Goal: Task Accomplishment & Management: Manage account settings

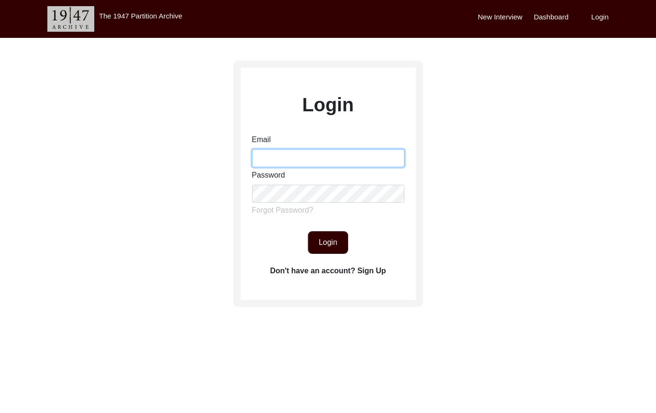
click at [305, 156] on input "Email" at bounding box center [328, 158] width 153 height 18
type input "[EMAIL_ADDRESS][DOMAIN_NAME]"
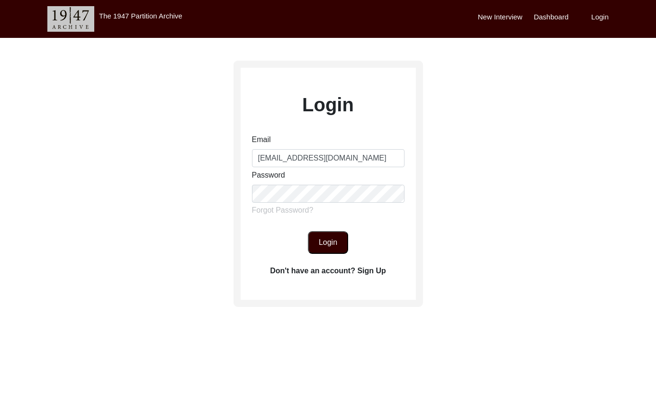
click at [323, 247] on button "Login" at bounding box center [328, 242] width 40 height 23
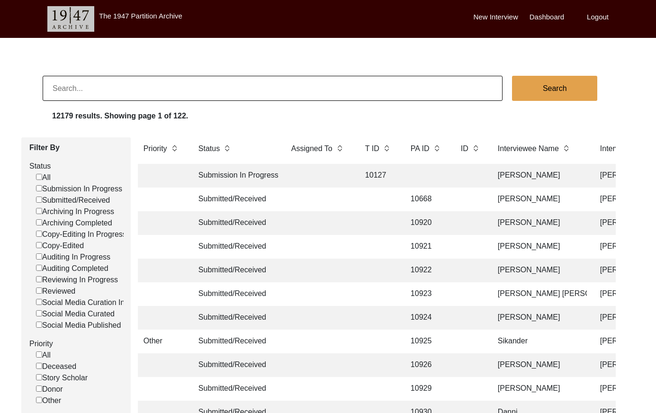
click at [36, 200] on input "Submitted/Received" at bounding box center [39, 200] width 6 height 6
checkbox input "false"
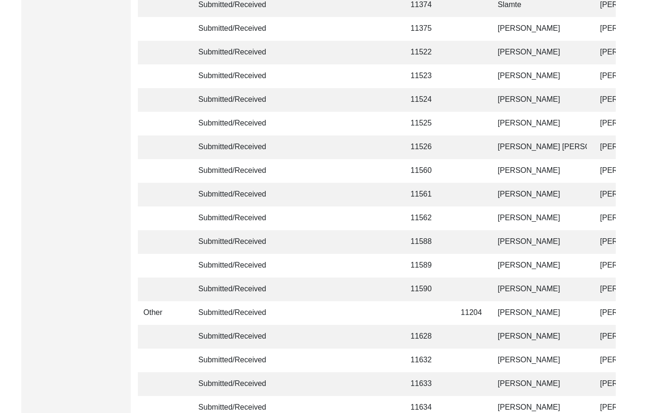
scroll to position [2239, 0]
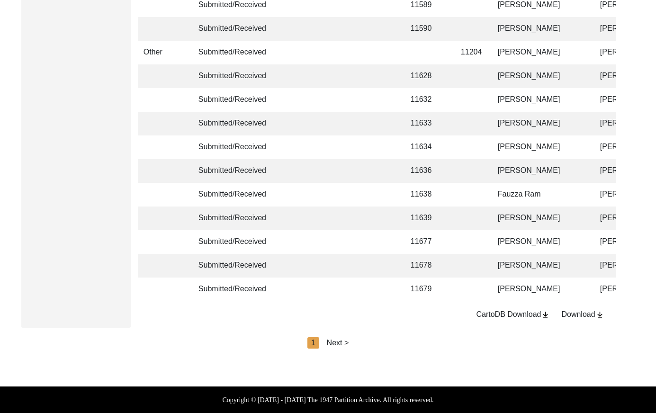
click at [339, 343] on div "Next >" at bounding box center [338, 342] width 22 height 11
click at [358, 344] on div "Next >" at bounding box center [360, 342] width 22 height 11
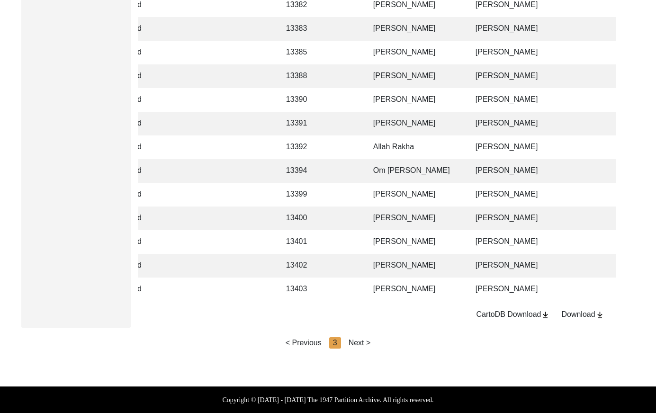
click at [362, 344] on div "Next >" at bounding box center [360, 342] width 22 height 11
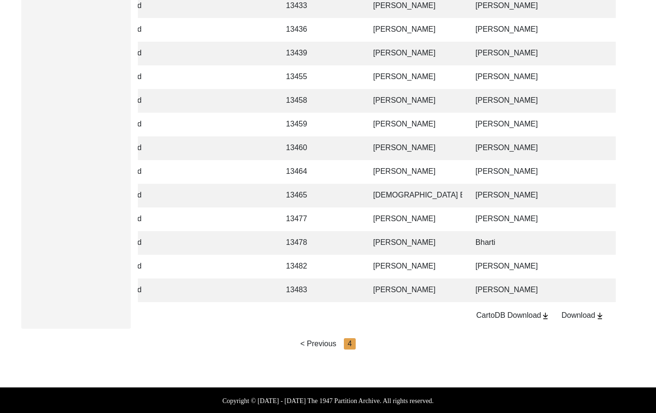
scroll to position [557, 0]
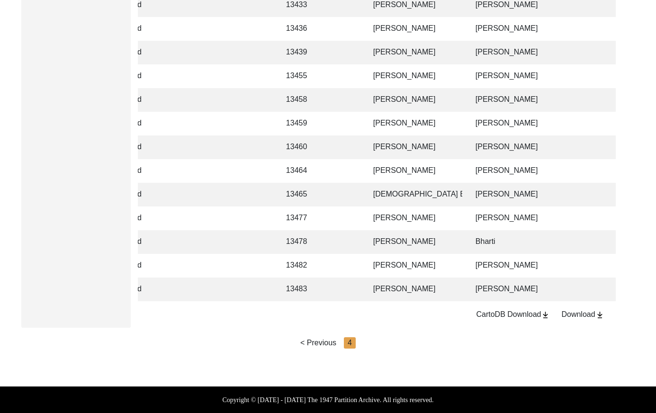
click at [440, 237] on td "[PERSON_NAME]" at bounding box center [415, 242] width 95 height 24
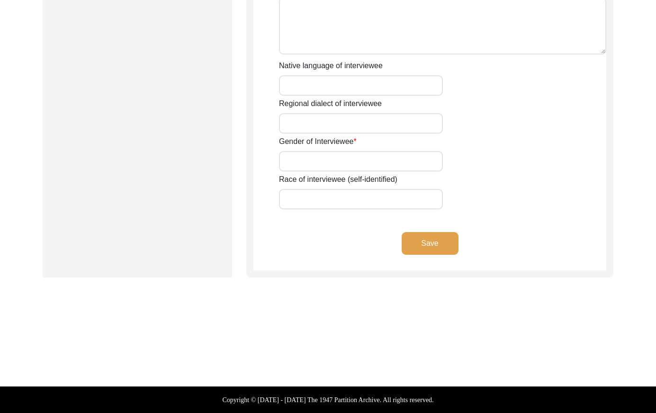
type input "NA"
type input "Dalu"
type input "NA"
type input "Ram"
type input "[PERSON_NAME]"
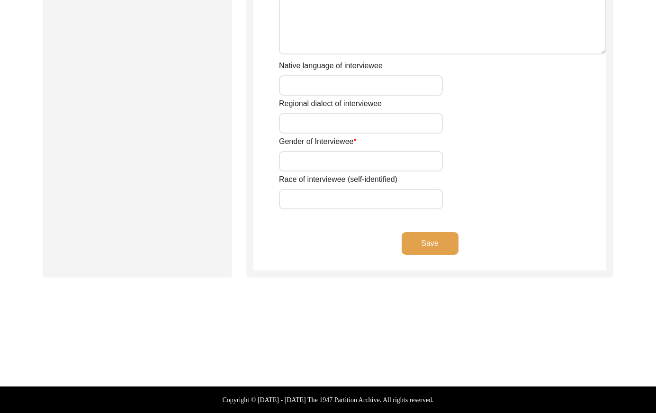
type input "NA"
type input "[DATE]"
type input "NA"
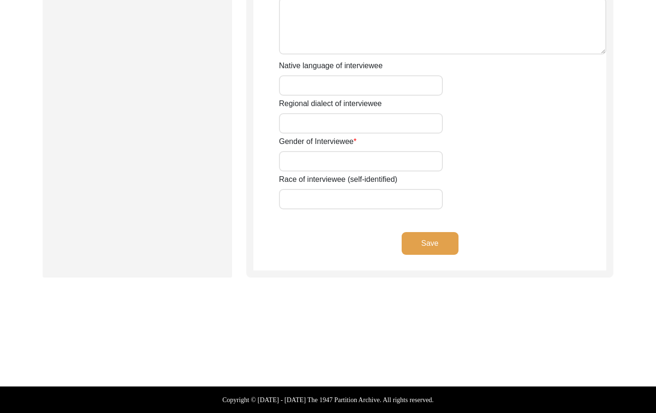
type input "81"
type input "[DEMOGRAPHIC_DATA]"
type input "NA"
type textarea "NA"
type input "Hindi"
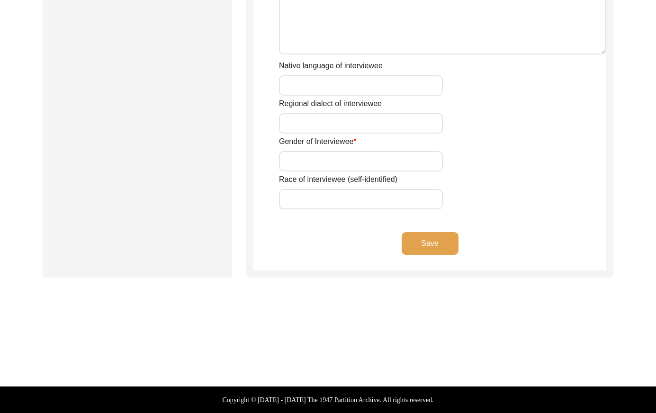
type input "Dhundhari"
type input "[DEMOGRAPHIC_DATA]"
type input "NA"
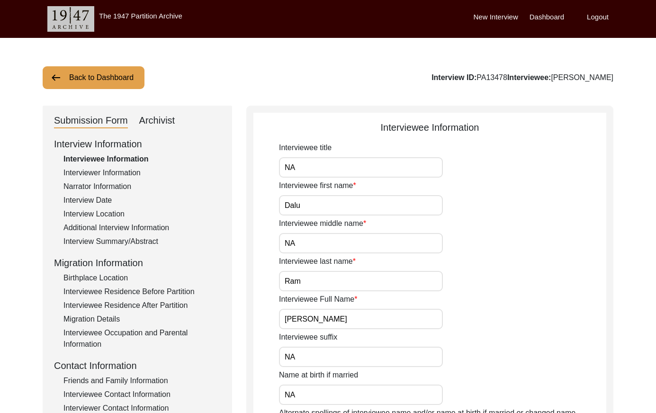
drag, startPoint x: 531, startPoint y: 76, endPoint x: 501, endPoint y: 76, distance: 29.4
click at [500, 73] on div "Interview ID: PA13478 Interviewee: [PERSON_NAME]" at bounding box center [523, 77] width 182 height 11
copy div "PA13478"
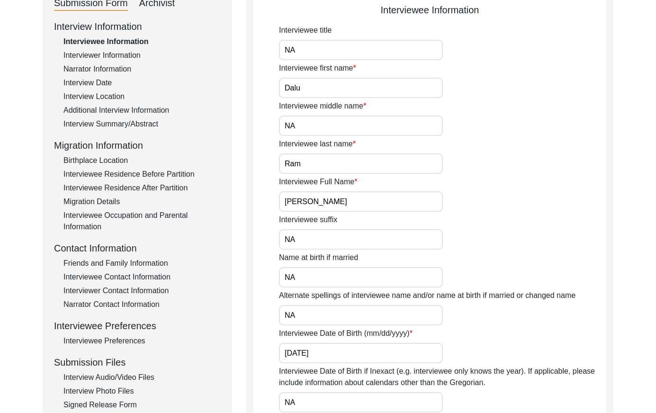
scroll to position [60, 0]
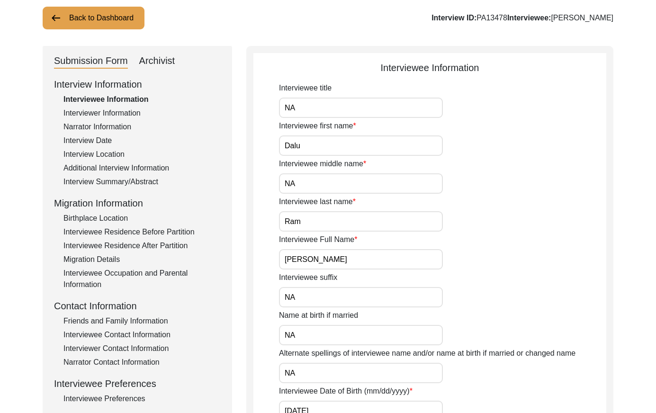
click at [134, 112] on div "Interviewer Information" at bounding box center [141, 113] width 157 height 11
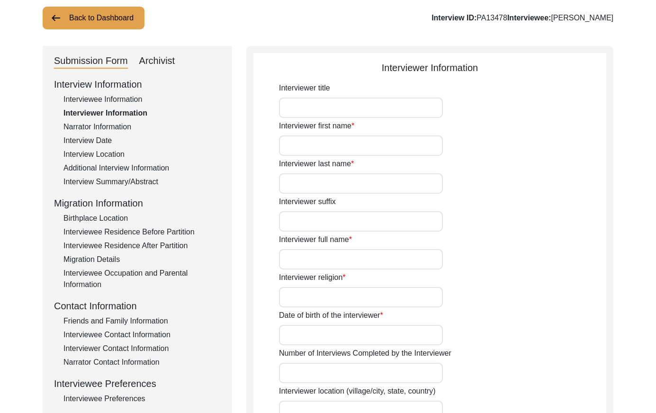
type input "NA"
type input "Bharti"
type input "."
type input "NA"
type input "Bharti"
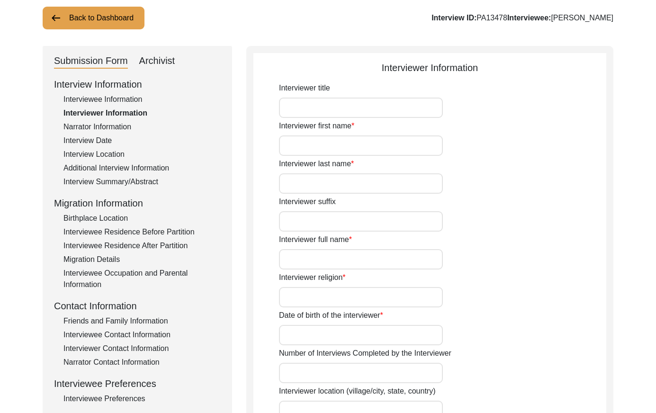
type input "[DEMOGRAPHIC_DATA]"
type input "[DATE]"
type input "[GEOGRAPHIC_DATA], [GEOGRAPHIC_DATA], [GEOGRAPHIC_DATA]"
type input "History Honours student at [GEOGRAPHIC_DATA], [GEOGRAPHIC_DATA]"
type input "NA"
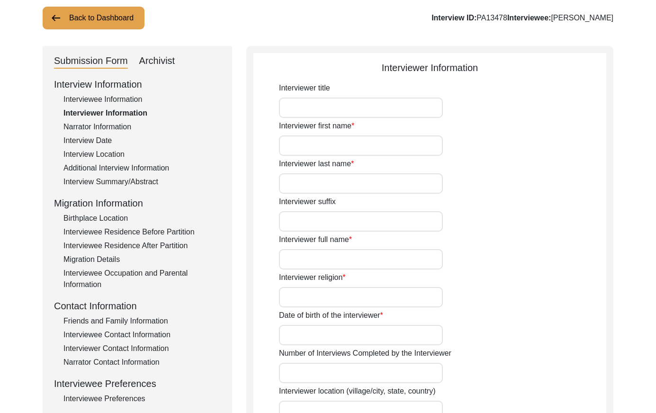
type input "Bharti"
type input "NA"
type input "Bharti"
type textarea "I am a student of history, currently in my final year of History Honours at [GE…"
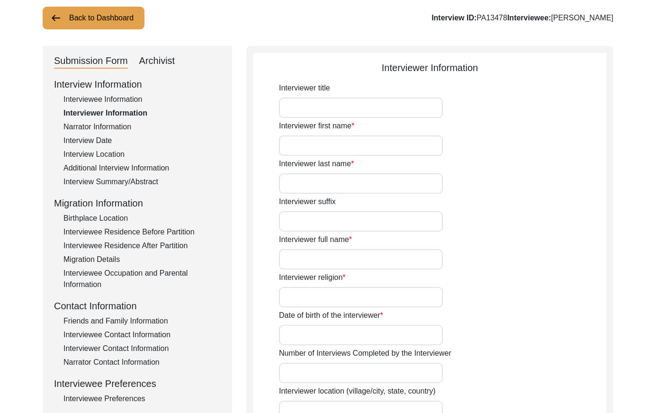
type input "Hindi"
type input "NA"
type textarea "[PERSON_NAME] is the grandfather of my sister in law, [PERSON_NAME]."
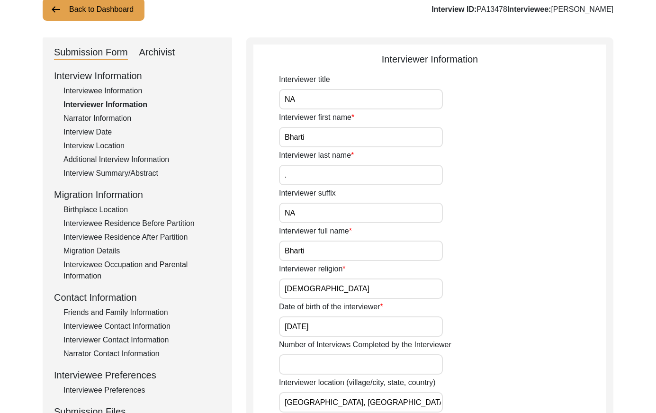
scroll to position [57, 0]
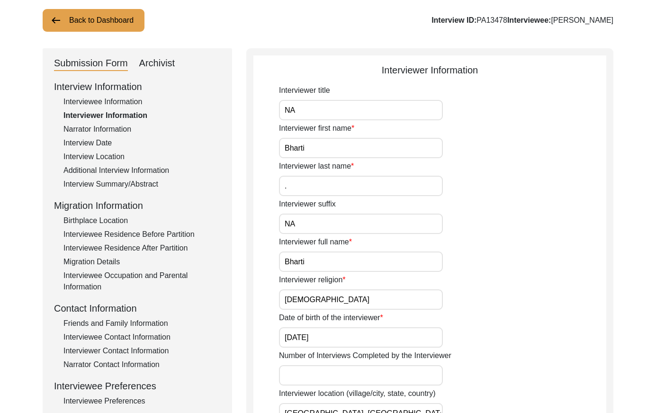
click at [107, 129] on div "Narrator Information" at bounding box center [141, 129] width 157 height 11
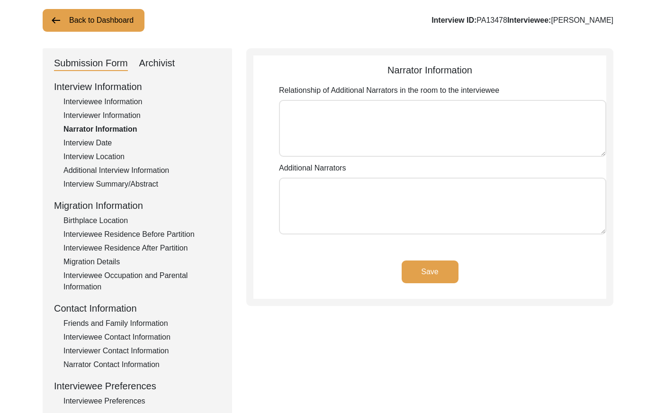
type textarea "1. [PERSON_NAME]- Wife of [PERSON_NAME], who provided him with emotional suppor…"
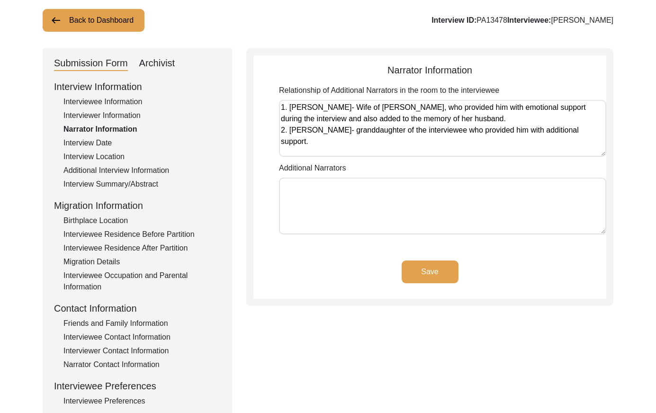
click at [109, 144] on div "Interview Date" at bounding box center [141, 142] width 157 height 11
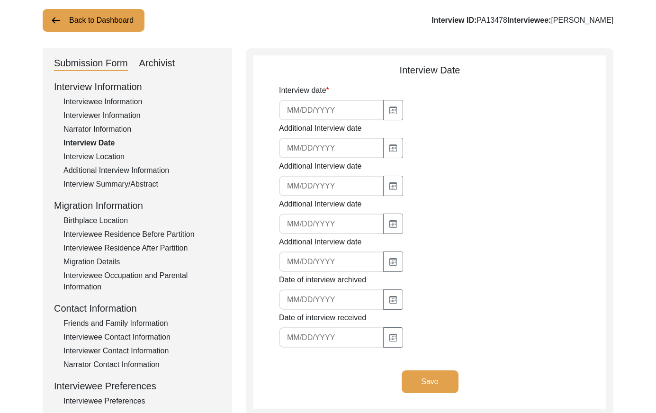
type input "[DATE]"
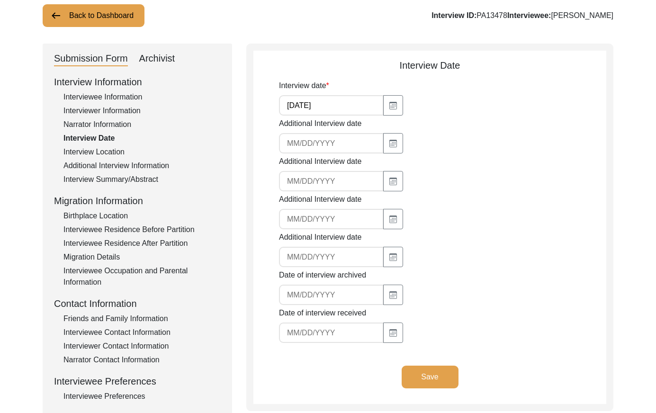
click at [118, 148] on div "Interview Location" at bounding box center [141, 151] width 157 height 11
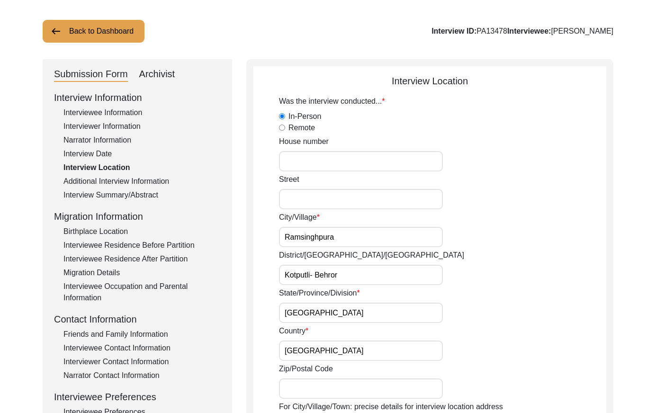
scroll to position [39, 0]
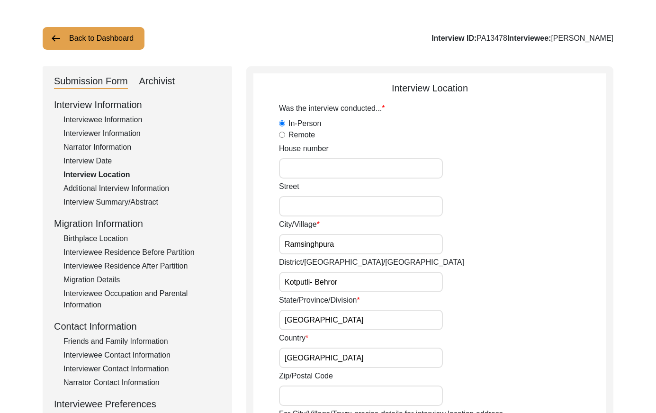
click at [163, 186] on div "Additional Interview Information" at bounding box center [141, 188] width 157 height 11
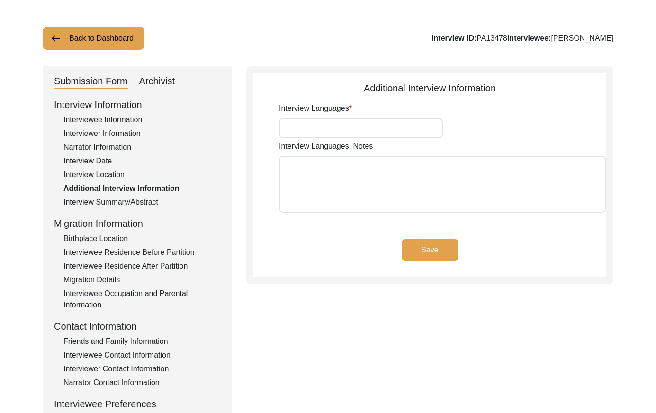
type input "Hindi"
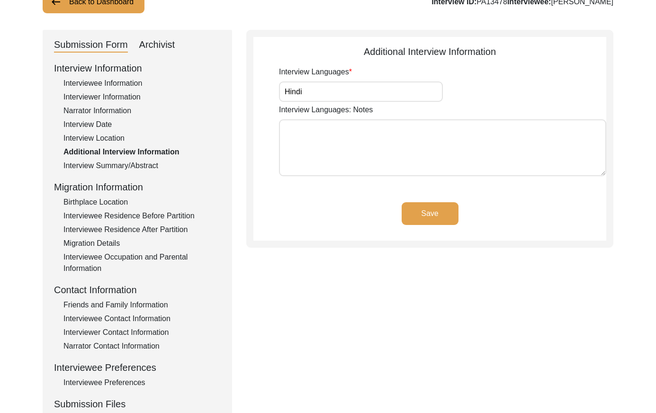
scroll to position [83, 0]
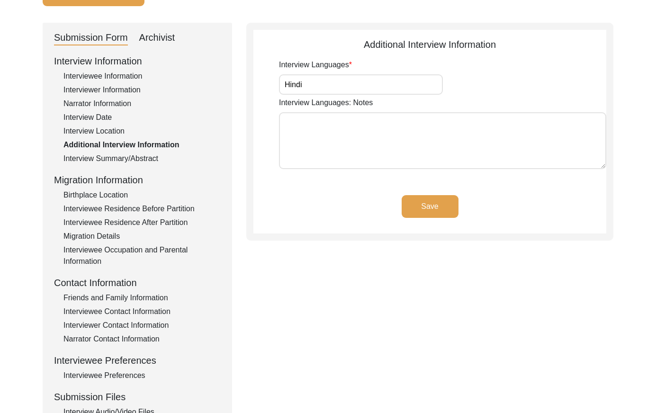
click at [151, 157] on div "Interview Summary/Abstract" at bounding box center [141, 158] width 157 height 11
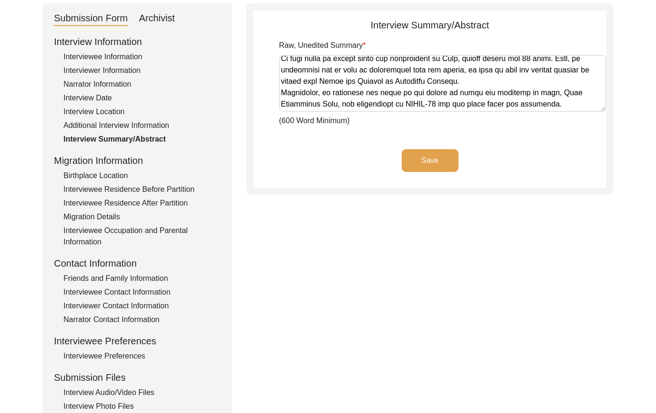
scroll to position [127, 0]
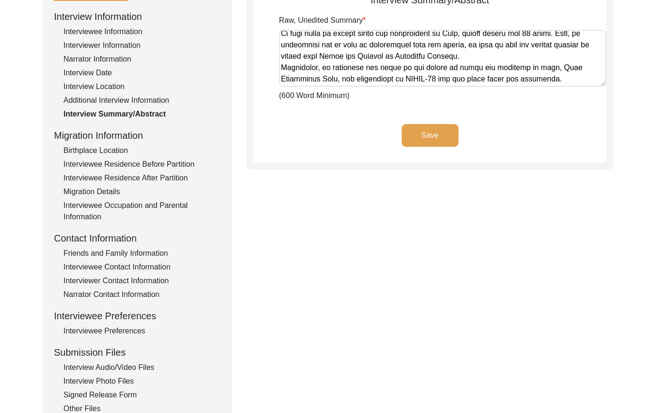
click at [102, 151] on div "Birthplace Location" at bounding box center [141, 150] width 157 height 11
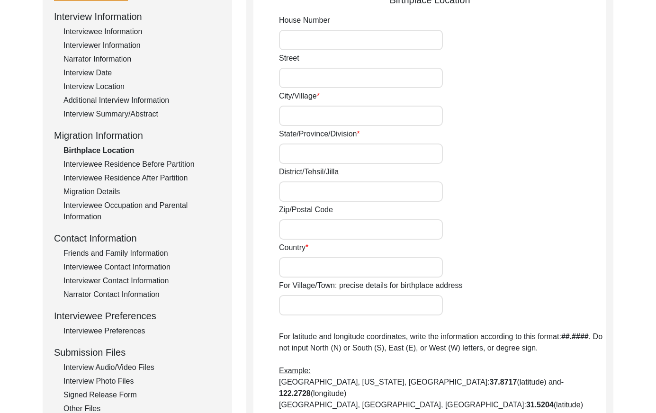
type input "[GEOGRAPHIC_DATA], [GEOGRAPHIC_DATA]"
type input "[GEOGRAPHIC_DATA]"
type input "Kotputli- Behror"
type input "[GEOGRAPHIC_DATA]"
type input "Ramsinghpura, Kotputli- [GEOGRAPHIC_DATA], [GEOGRAPHIC_DATA]"
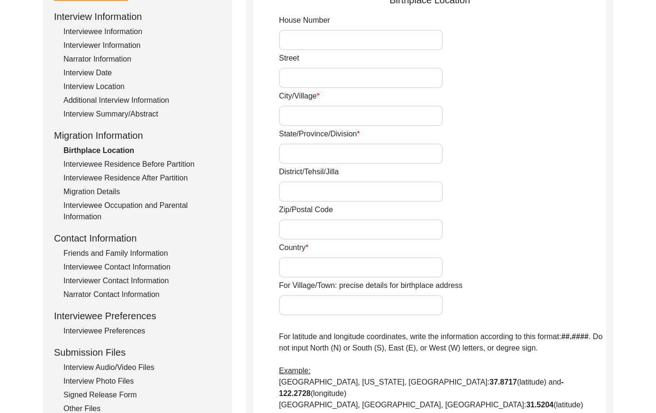
type input "27.7520"
type input "76.2238"
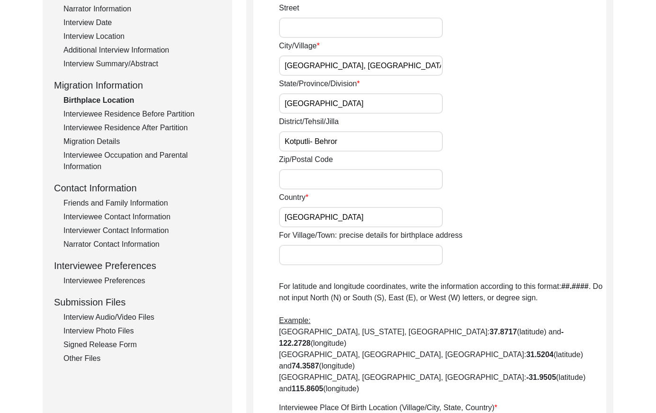
scroll to position [179, 0]
click at [150, 110] on div "Interviewee Residence Before Partition" at bounding box center [141, 113] width 157 height 11
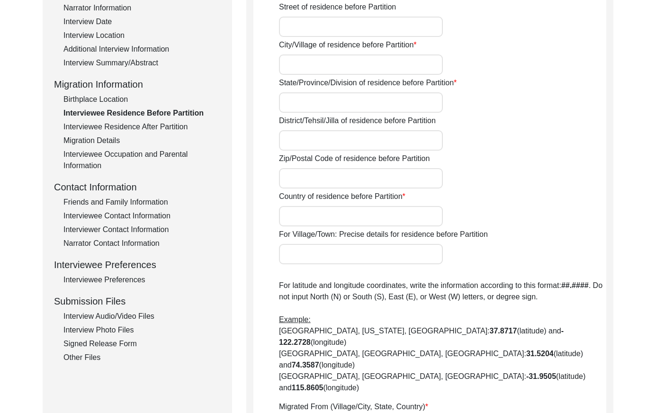
type input "[GEOGRAPHIC_DATA], [GEOGRAPHIC_DATA]"
type input "[GEOGRAPHIC_DATA]"
type input "NA"
type input "27.7520"
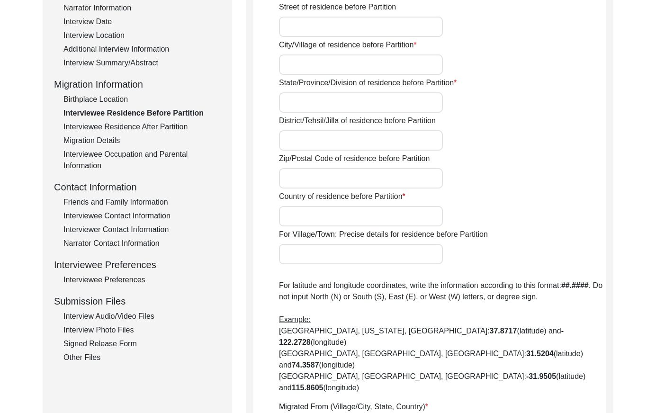
type input "76.2238"
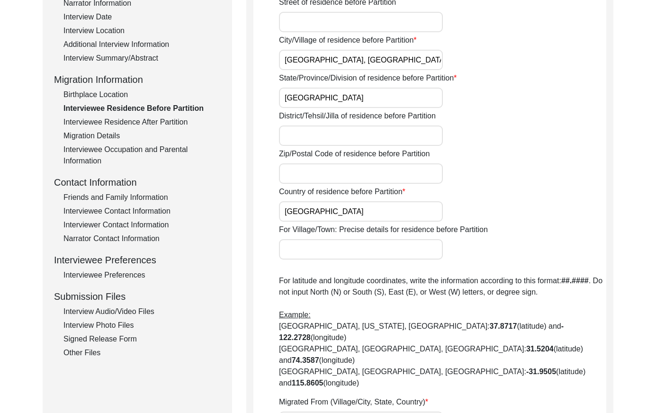
scroll to position [0, 0]
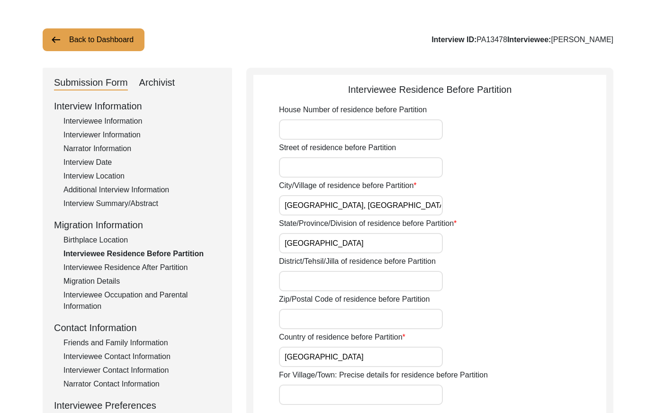
drag, startPoint x: 170, startPoint y: 269, endPoint x: 174, endPoint y: 266, distance: 4.9
click at [170, 268] on div "Interviewee Residence After Partition" at bounding box center [141, 267] width 157 height 11
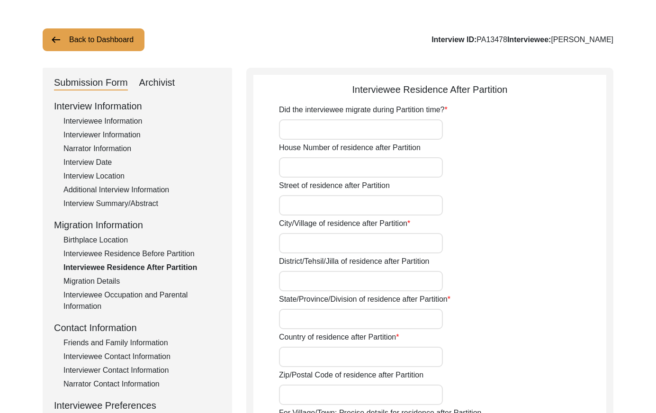
type input "No"
type input "[GEOGRAPHIC_DATA], [GEOGRAPHIC_DATA]"
type input "[GEOGRAPHIC_DATA]"
type input "NA"
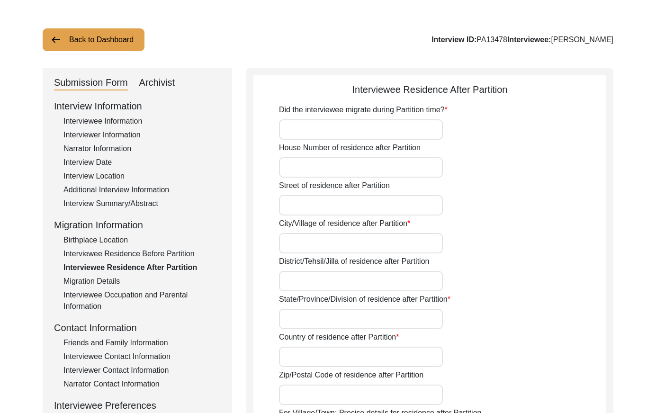
type input "27.7520"
type input "76.2238"
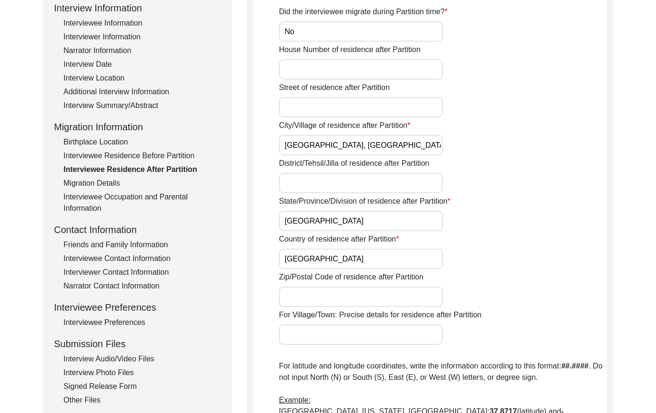
scroll to position [123, 0]
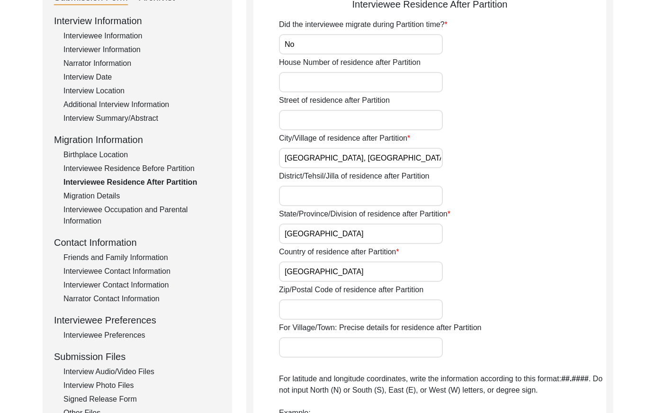
click at [97, 195] on div "Migration Details" at bounding box center [141, 195] width 157 height 11
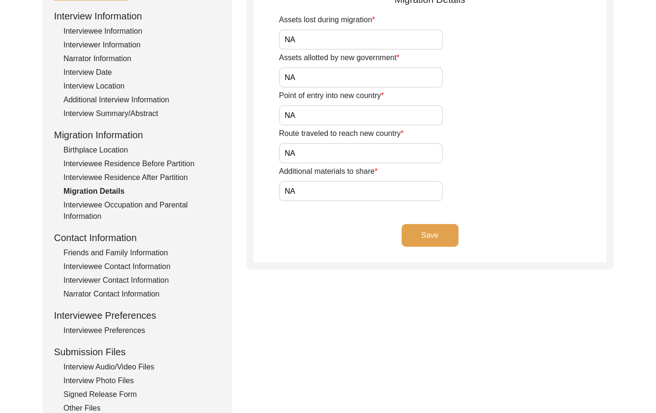
scroll to position [131, 0]
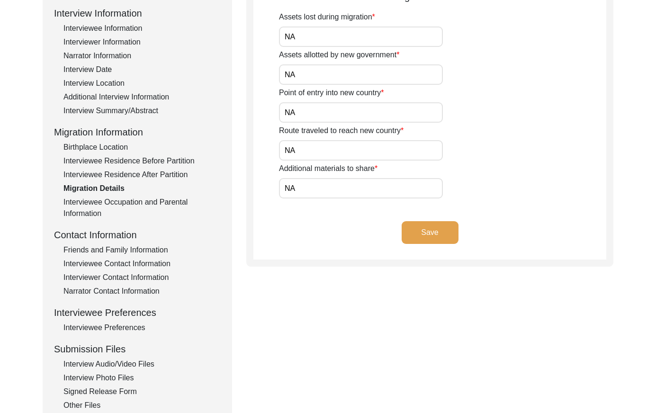
click at [152, 202] on div "Interviewee Occupation and Parental Information" at bounding box center [141, 208] width 157 height 23
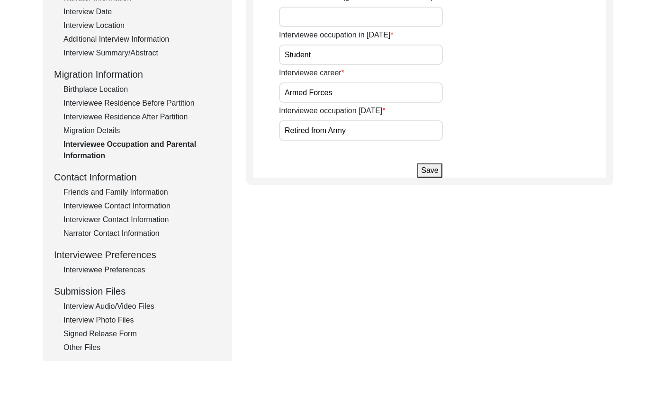
scroll to position [192, 0]
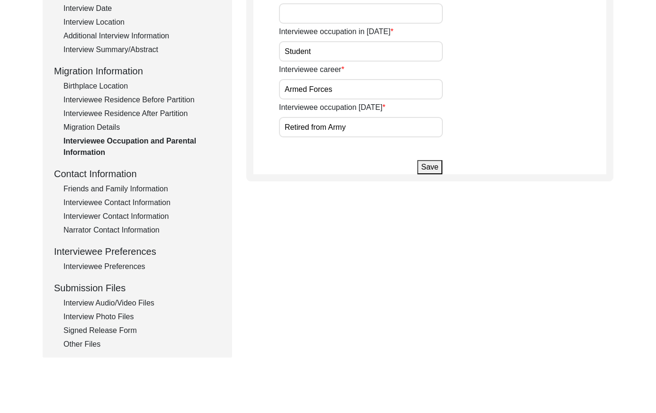
click at [131, 187] on div "Friends and Family Information" at bounding box center [141, 188] width 157 height 11
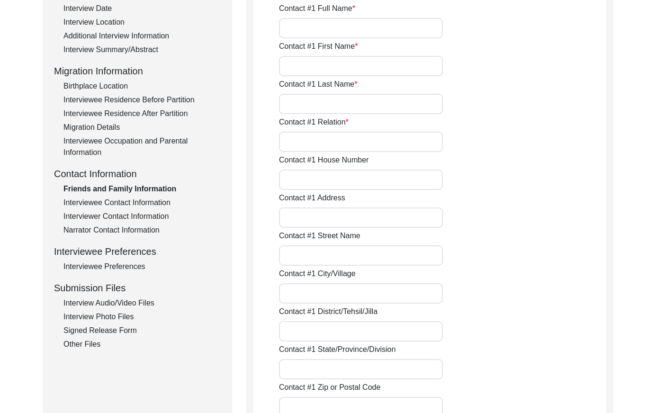
type input "[PERSON_NAME]"
type input "Mukesh"
type input "[PERSON_NAME]"
type input "Son"
type input "Ramsinghpura"
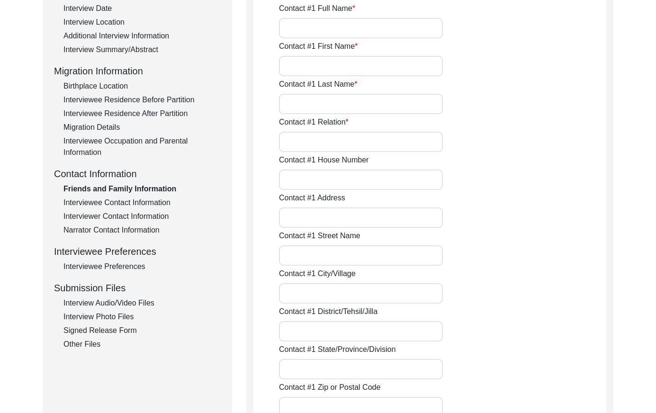
type input "Kotputli, Behror"
type input "[GEOGRAPHIC_DATA]"
type input "9928884385"
type input "[EMAIL_ADDRESS][DOMAIN_NAME]"
type input "[PERSON_NAME]"
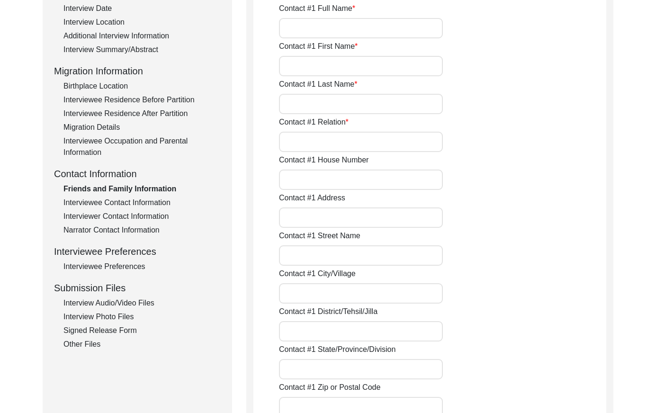
type input "Pooja"
type input "NA"
type input "Granddaughter"
type input "Ramsinghpura"
type input "Kotputli- Behror"
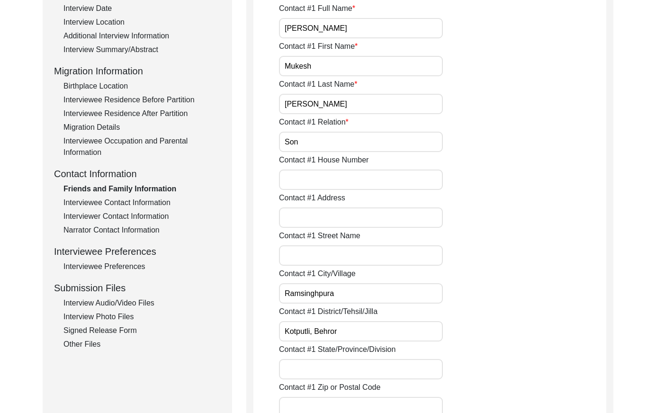
type input "[GEOGRAPHIC_DATA]"
type input "7073241010"
type input "[EMAIL_ADDRESS][DOMAIN_NAME]"
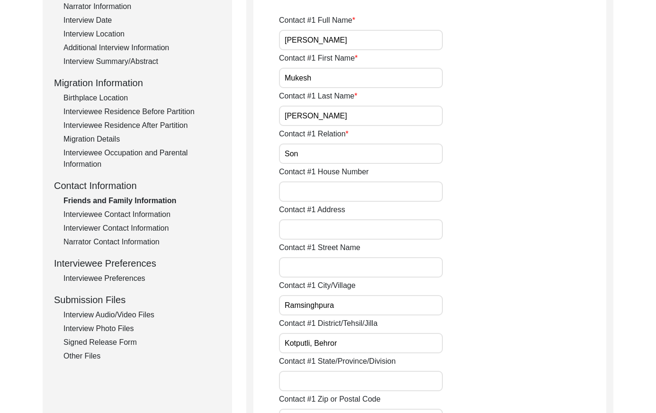
scroll to position [182, 0]
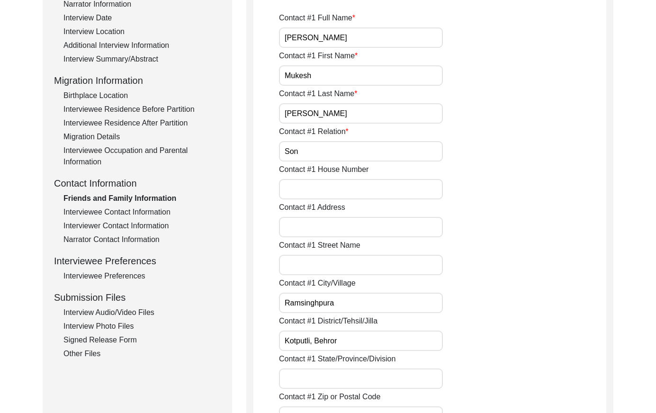
click at [162, 213] on div "Interviewee Contact Information" at bounding box center [141, 212] width 157 height 11
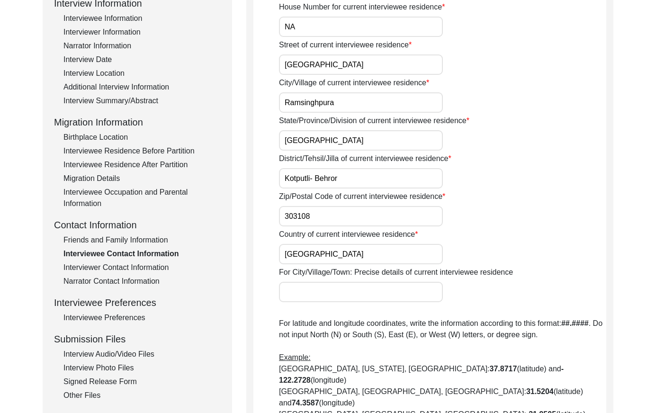
scroll to position [142, 0]
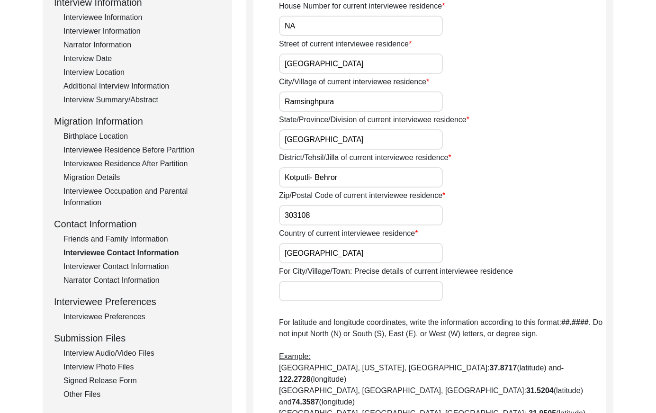
click at [151, 262] on div "Interviewer Contact Information" at bounding box center [141, 266] width 157 height 11
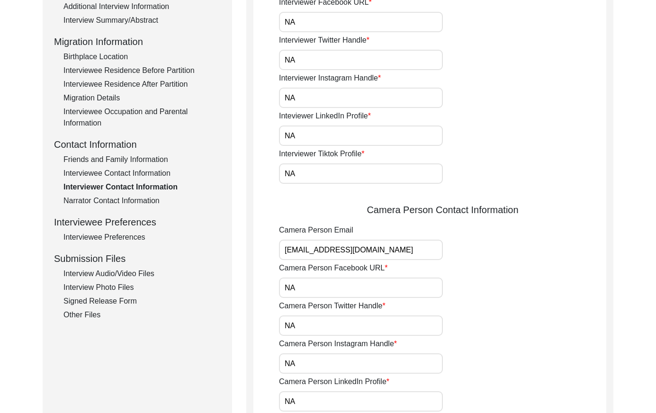
scroll to position [180, 0]
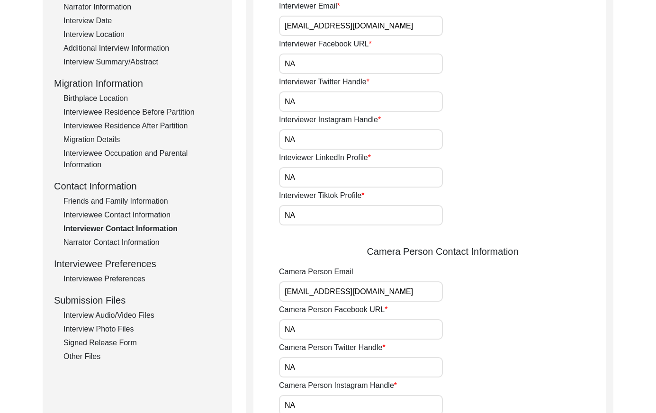
drag, startPoint x: 138, startPoint y: 244, endPoint x: 145, endPoint y: 244, distance: 7.6
click at [138, 244] on div "Narrator Contact Information" at bounding box center [141, 242] width 157 height 11
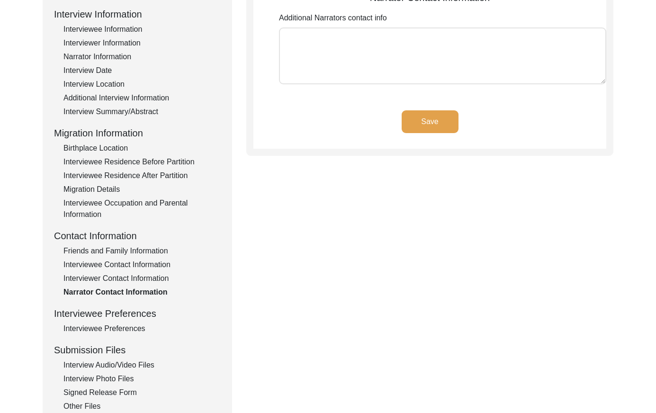
scroll to position [135, 0]
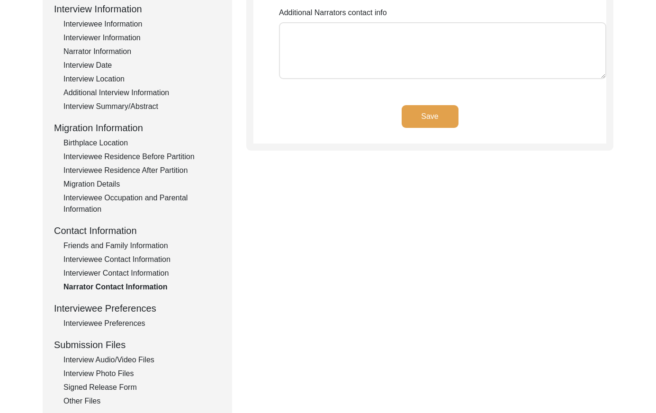
click at [131, 320] on div "Interviewee Preferences" at bounding box center [141, 323] width 157 height 11
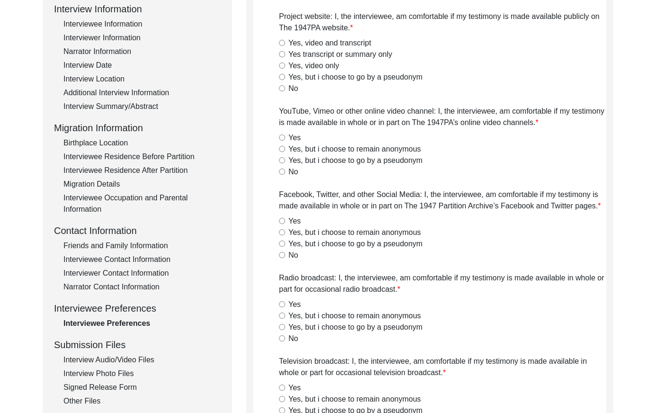
radio input "true"
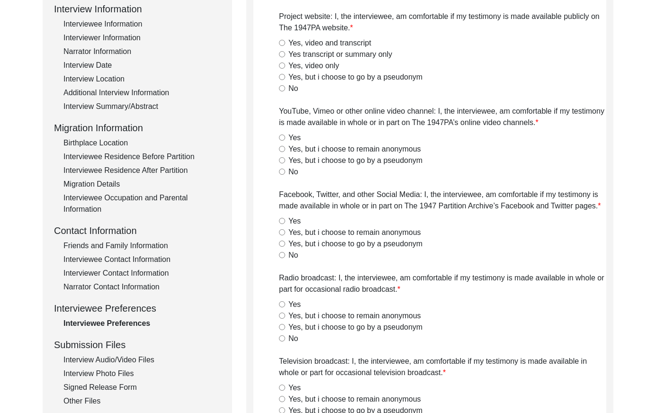
radio input "true"
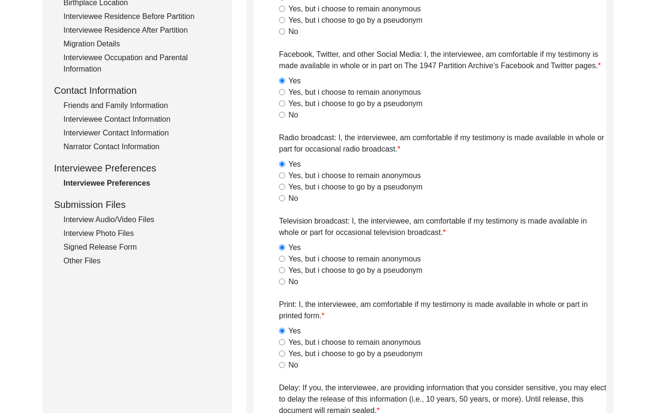
click at [143, 220] on div "Interview Audio/Video Files" at bounding box center [141, 219] width 157 height 11
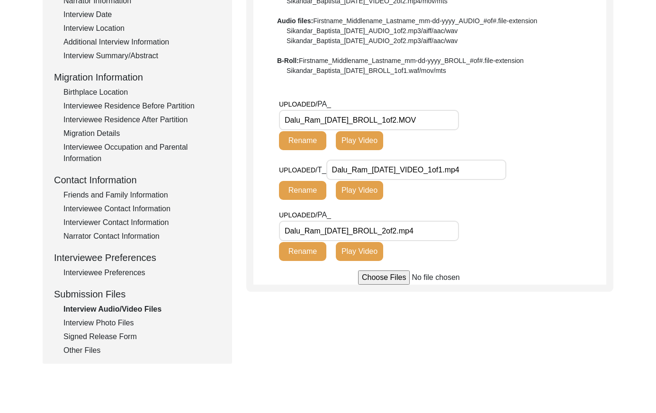
scroll to position [186, 0]
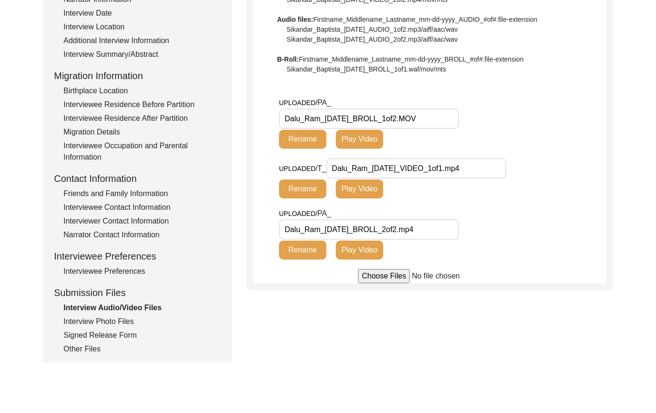
click at [92, 322] on div "Interview Photo Files" at bounding box center [141, 321] width 157 height 11
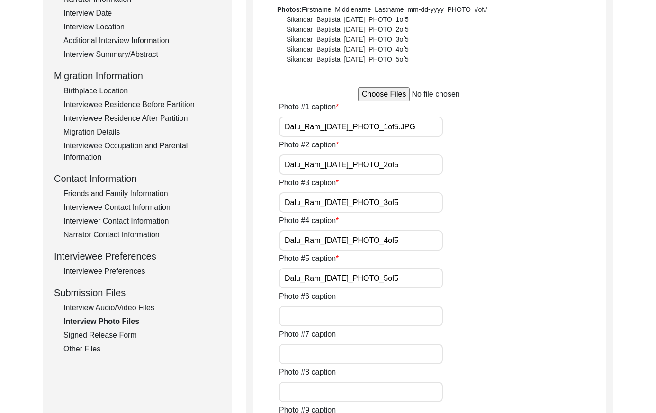
scroll to position [186, 0]
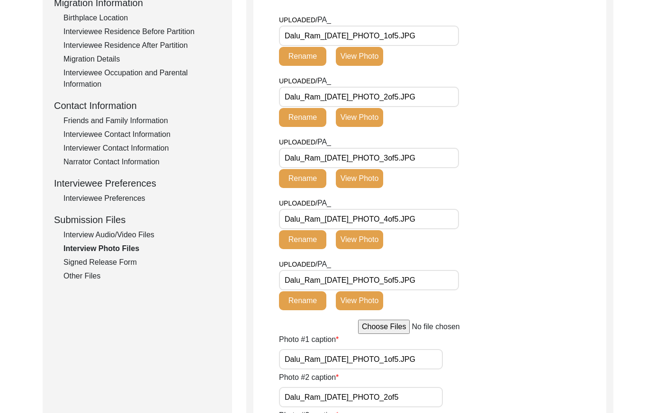
drag, startPoint x: 122, startPoint y: 257, endPoint x: 130, endPoint y: 265, distance: 11.1
click at [122, 257] on div "Signed Release Form" at bounding box center [141, 262] width 157 height 11
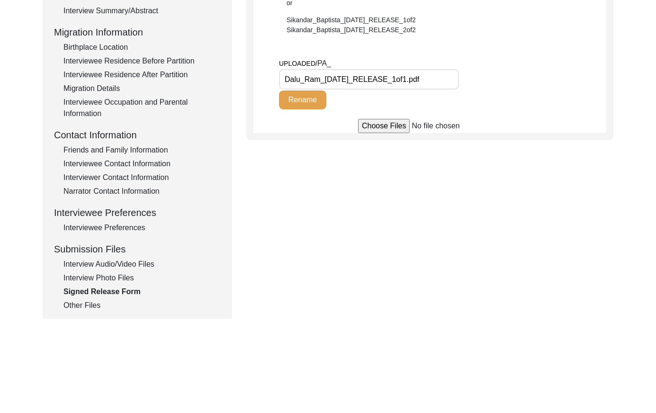
scroll to position [235, 0]
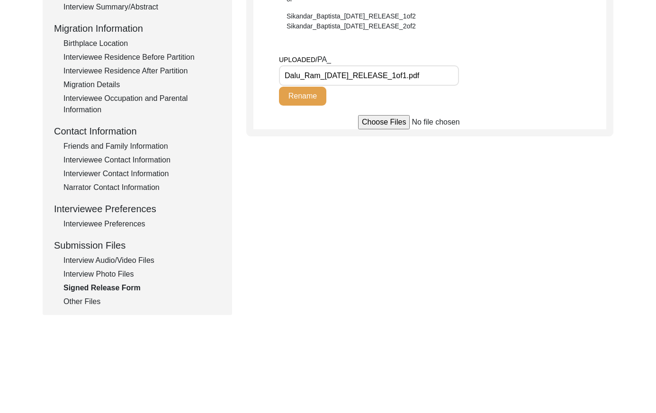
click at [76, 301] on div "Other Files" at bounding box center [141, 301] width 157 height 11
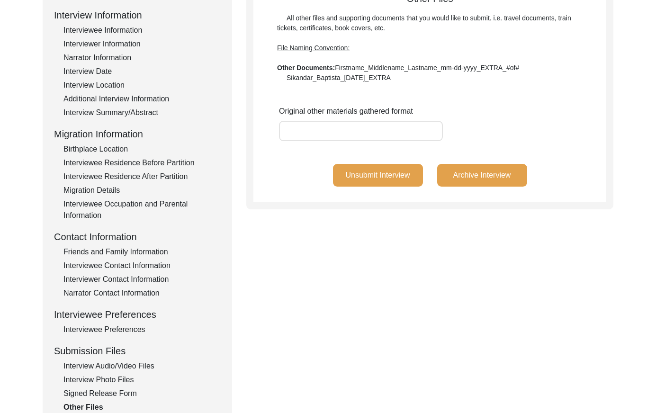
scroll to position [0, 0]
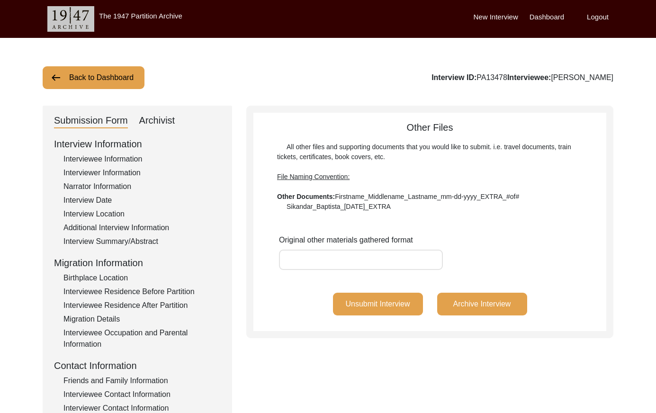
click at [91, 80] on button "Back to Dashboard" at bounding box center [94, 77] width 102 height 23
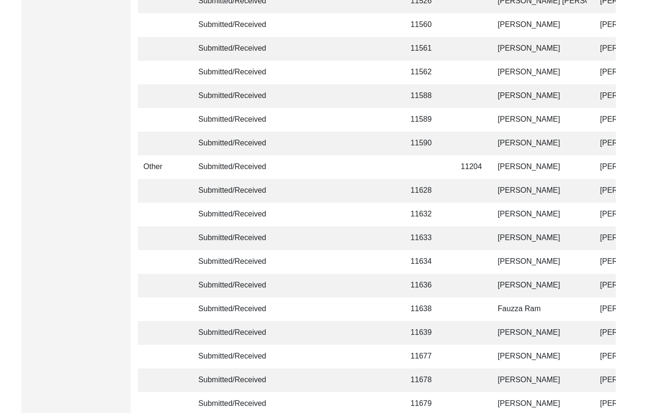
scroll to position [2239, 0]
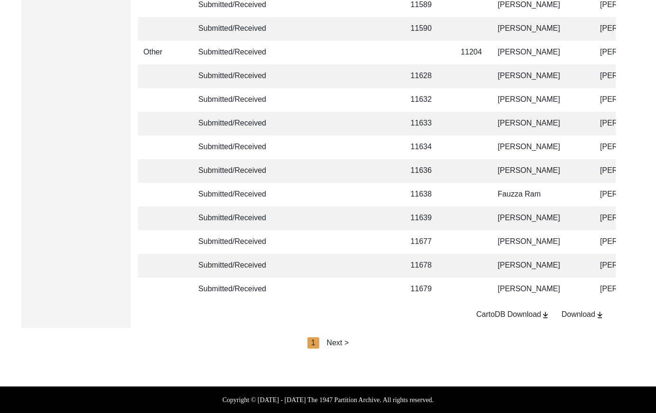
click at [337, 341] on div "Next >" at bounding box center [338, 342] width 22 height 11
click at [362, 343] on div "Next >" at bounding box center [360, 342] width 22 height 11
click at [365, 343] on div "Next >" at bounding box center [360, 342] width 22 height 11
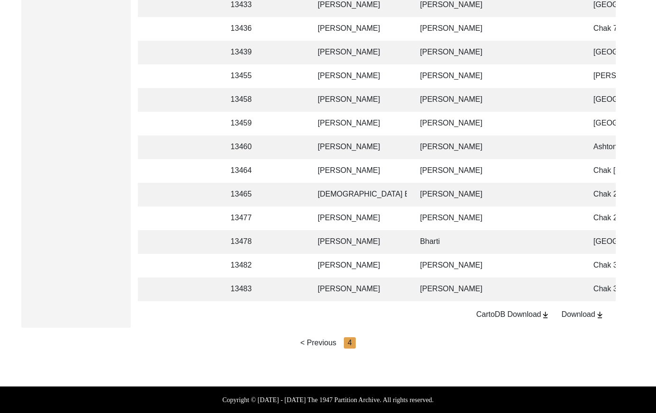
scroll to position [0, 0]
click at [458, 261] on td "[PERSON_NAME]" at bounding box center [498, 266] width 166 height 24
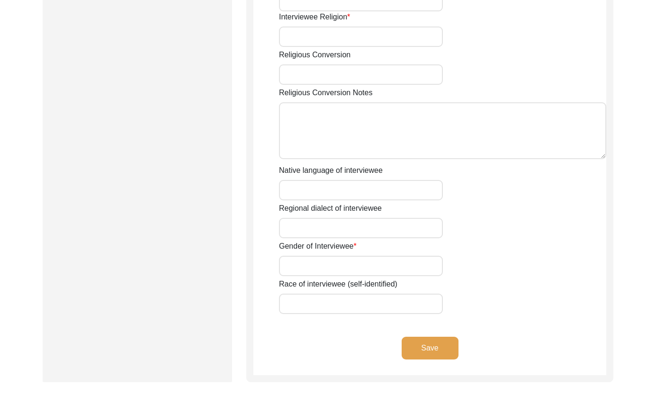
scroll to position [661, 0]
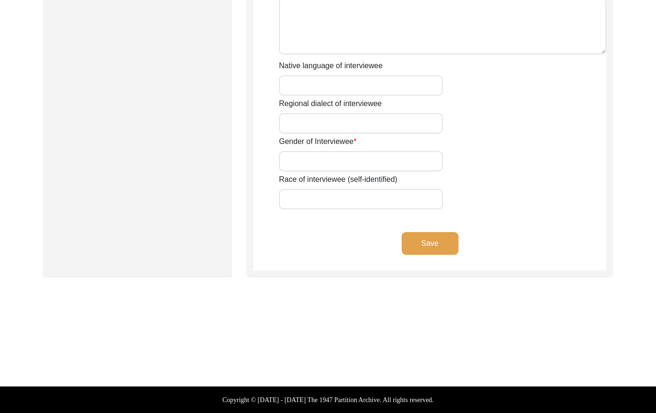
type input "Mr"
type input "[DEMOGRAPHIC_DATA]"
type input "Ghulam"
type input "Rasool"
type input "[PERSON_NAME]"
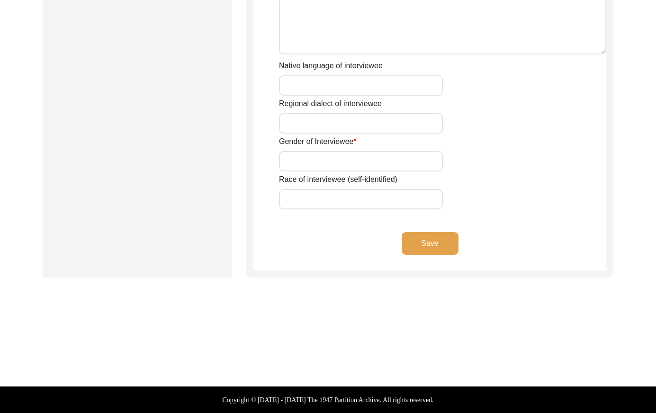
type input "N/A"
type input "[PERSON_NAME]"
type input "1932"
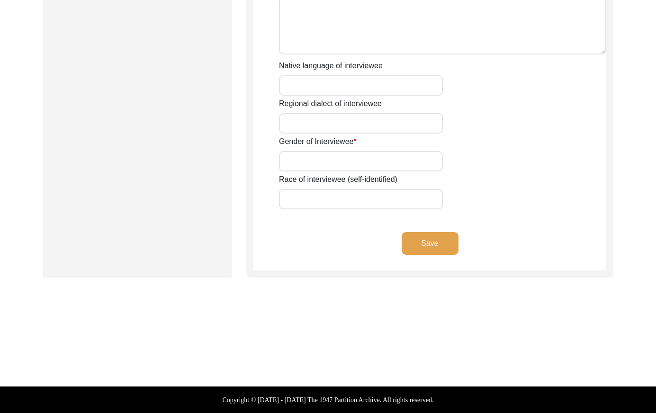
type input "93 Years"
type input "[DEMOGRAPHIC_DATA]"
type input "N/A"
type textarea "N/A"
type input "Punjabi"
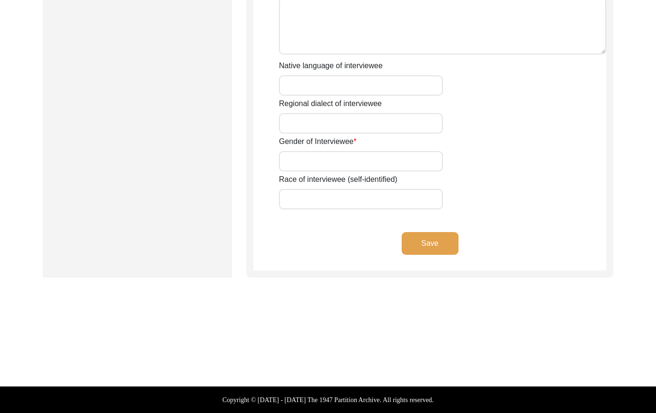
type input "Majha"
type input "[DEMOGRAPHIC_DATA]"
type input "[PERSON_NAME]"
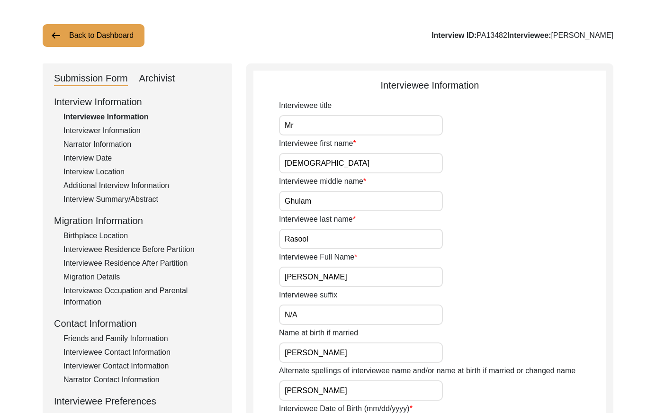
scroll to position [0, 0]
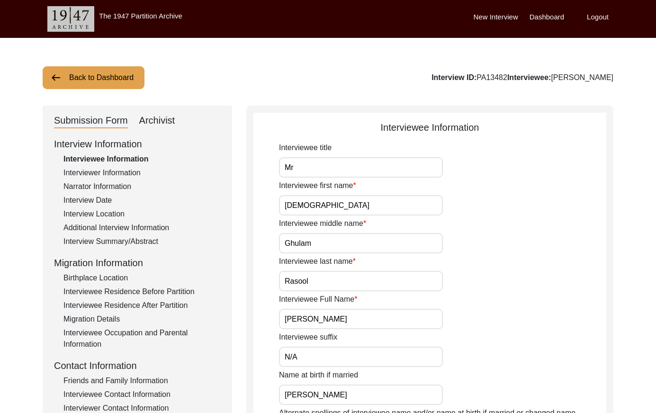
drag, startPoint x: 470, startPoint y: 78, endPoint x: 443, endPoint y: 83, distance: 28.5
click at [441, 79] on div "Interview ID: PA13482 Interviewee: [PERSON_NAME]" at bounding box center [523, 77] width 182 height 11
copy div "PA13482"
click at [137, 172] on div "Interviewer Information" at bounding box center [141, 172] width 157 height 11
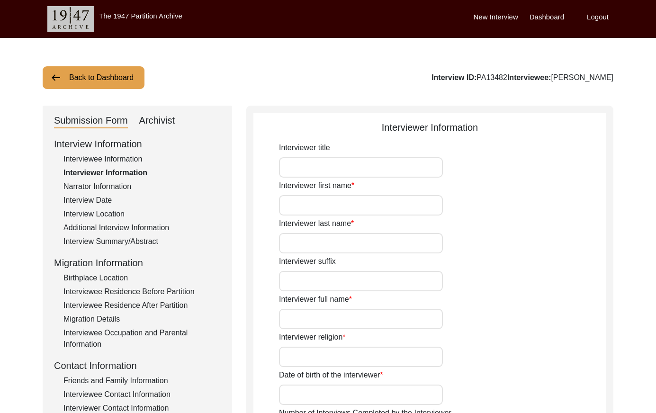
type input "Mr"
type input "[DEMOGRAPHIC_DATA]"
type input "[PERSON_NAME]"
type input "N/A"
type input "[PERSON_NAME]"
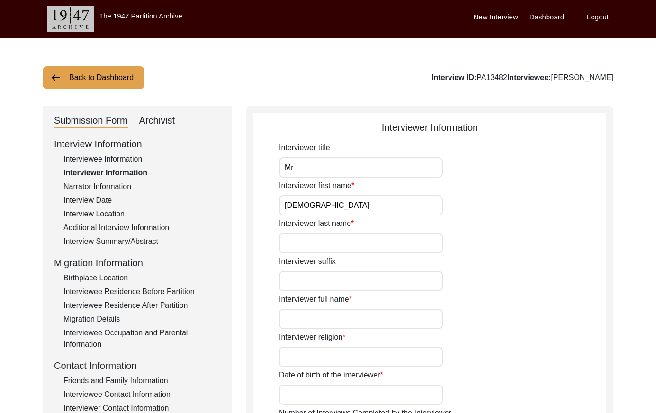
type input "[DEMOGRAPHIC_DATA]"
type input "[DATE]"
type input "[GEOGRAPHIC_DATA], [GEOGRAPHIC_DATA], [GEOGRAPHIC_DATA]"
type input "Retired Govt Servant"
type input "Mr"
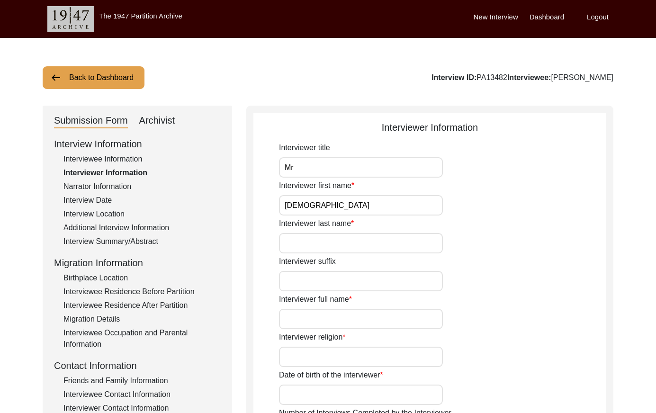
type input "[DEMOGRAPHIC_DATA]"
type input "[PERSON_NAME]"
type input "N/A"
type input "[PERSON_NAME]"
type textarea "A graduate in the subjects of education and [DEMOGRAPHIC_DATA] history."
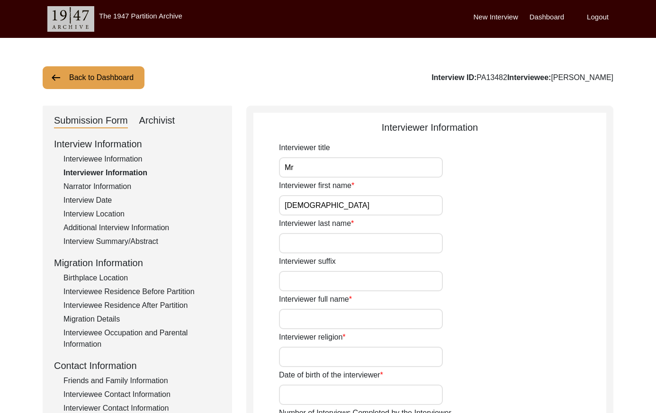
type input "Punjabi"
type input "Malwai"
type textarea "N/A"
click at [116, 185] on div "Narrator Information" at bounding box center [141, 186] width 157 height 11
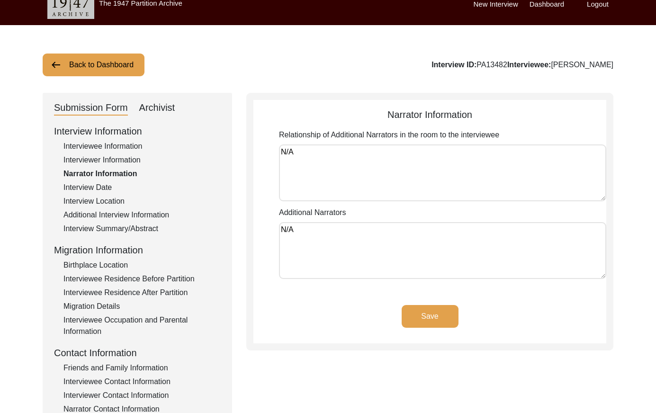
scroll to position [14, 0]
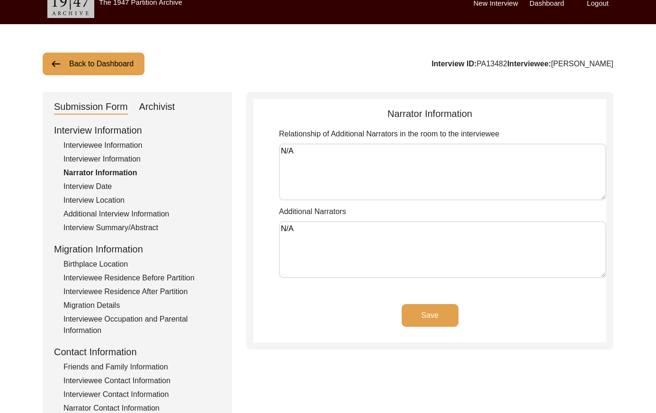
click at [103, 180] on div "Interview Information Interviewee Information Interviewer Information Narrator …" at bounding box center [137, 325] width 167 height 405
click at [103, 185] on div "Interview Date" at bounding box center [141, 186] width 157 height 11
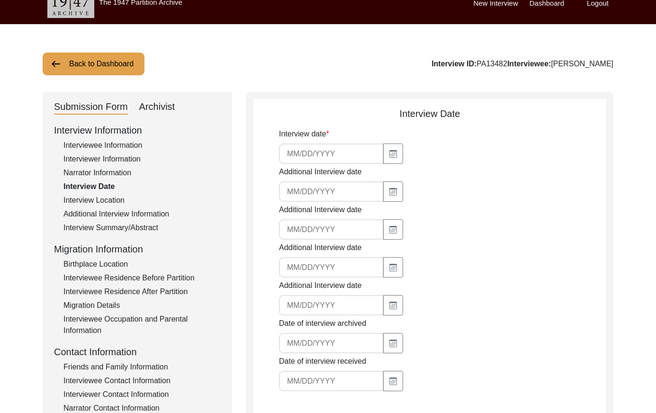
type input "[DATE]"
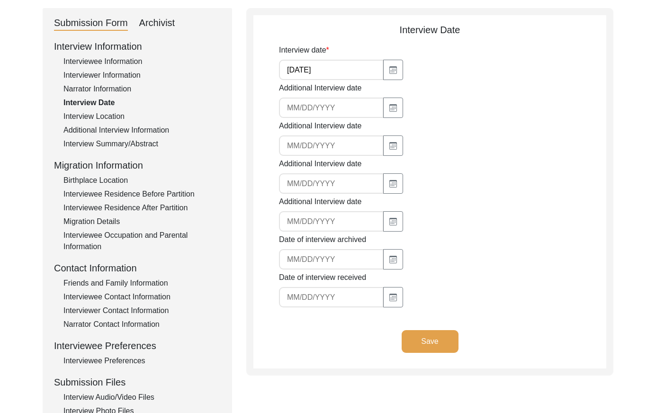
scroll to position [102, 0]
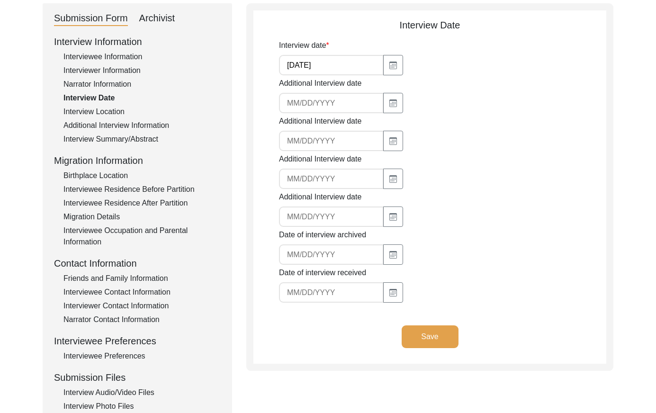
click at [111, 111] on div "Interview Location" at bounding box center [141, 111] width 157 height 11
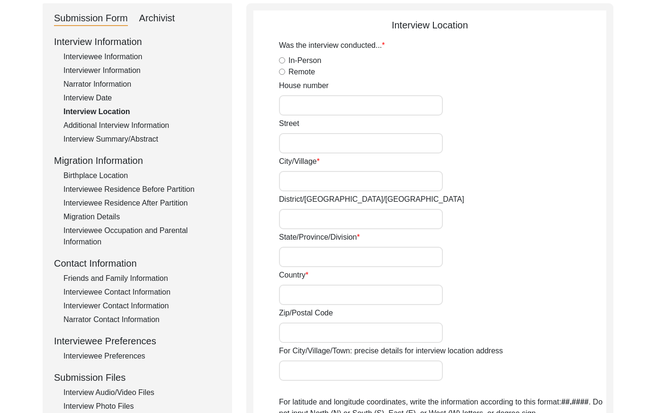
radio input "true"
type input "N/A"
type input "Chak 284JB EAspur"
type input "[PERSON_NAME]/ [PERSON_NAME]"
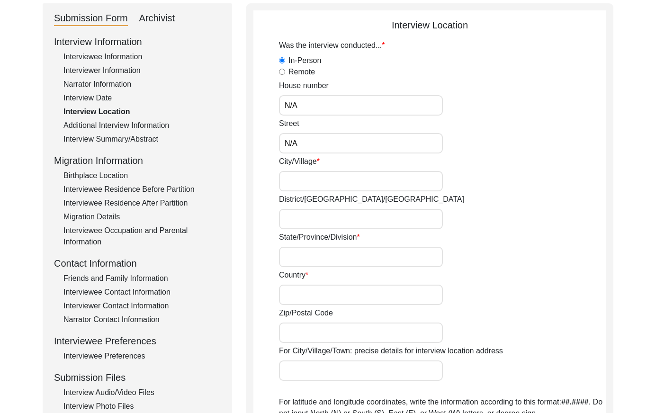
type input "[GEOGRAPHIC_DATA]"
type input "36070"
type input "Chak 384JB / [GEOGRAPHIC_DATA] [PERSON_NAME]"
type input "Chak 384JB Easpur, [GEOGRAPHIC_DATA], [GEOGRAPHIC_DATA]"
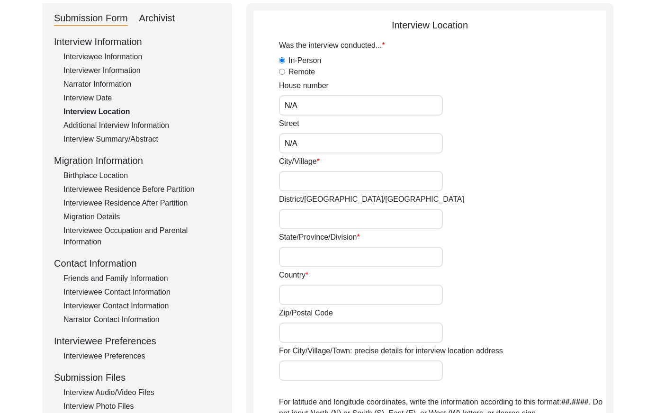
type input "N/A"
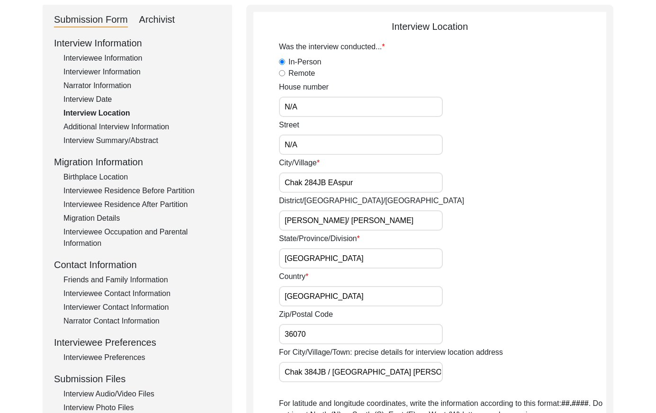
click at [163, 127] on div "Additional Interview Information" at bounding box center [141, 126] width 157 height 11
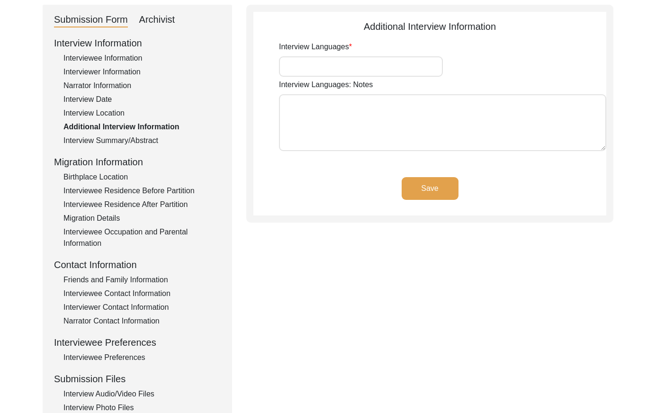
type input "Punjabi"
type textarea "N/A"
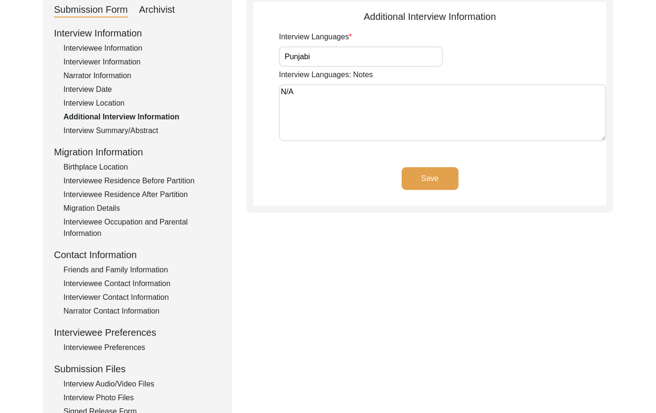
scroll to position [115, 0]
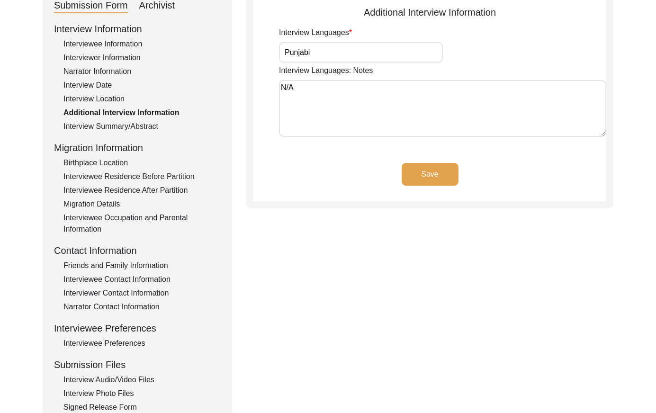
click at [145, 127] on div "Interview Summary/Abstract" at bounding box center [141, 126] width 157 height 11
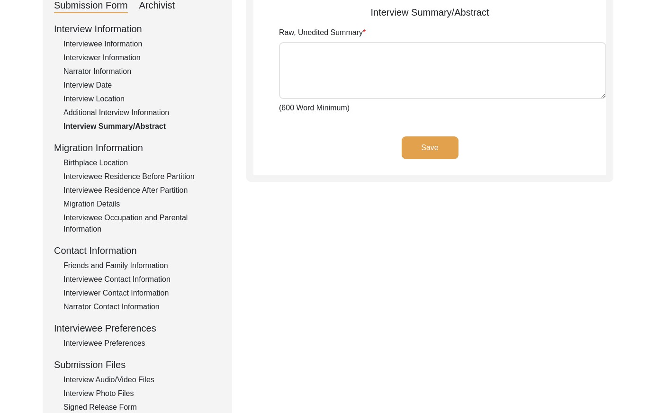
type textarea "[PERSON_NAME] [PERSON_NAME] [PERSON_NAME] [PERSON_NAME] son of [PERSON_NAME], w…"
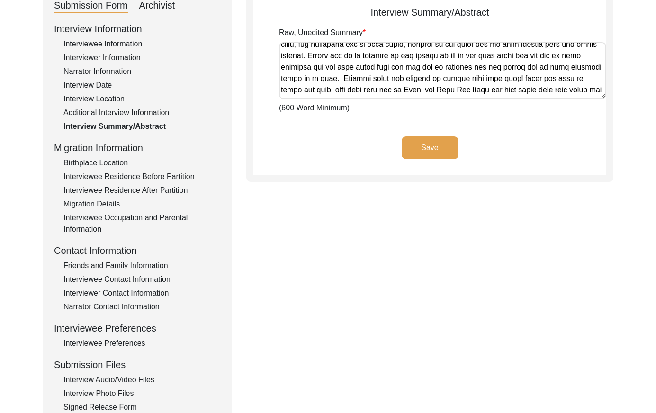
scroll to position [800, 0]
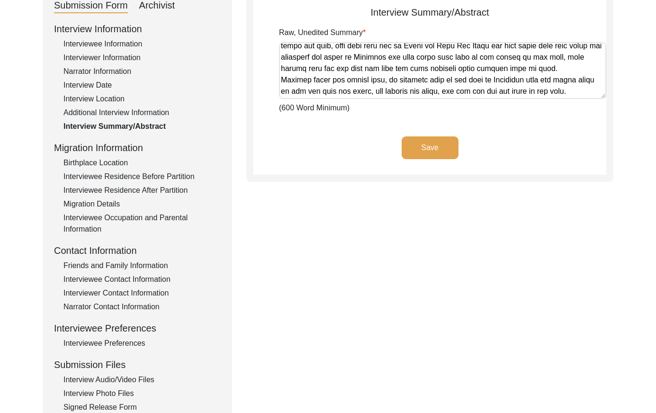
click at [119, 163] on div "Birthplace Location" at bounding box center [141, 162] width 157 height 11
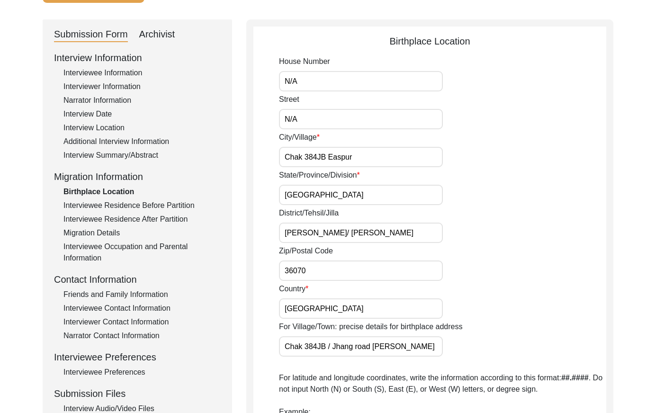
scroll to position [88, 0]
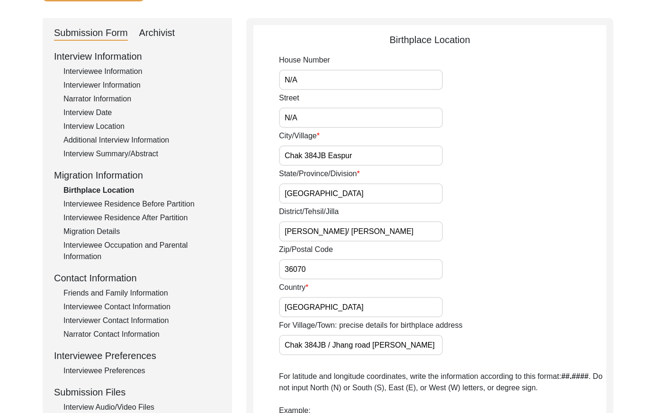
click at [126, 201] on div "Interviewee Residence Before Partition" at bounding box center [141, 204] width 157 height 11
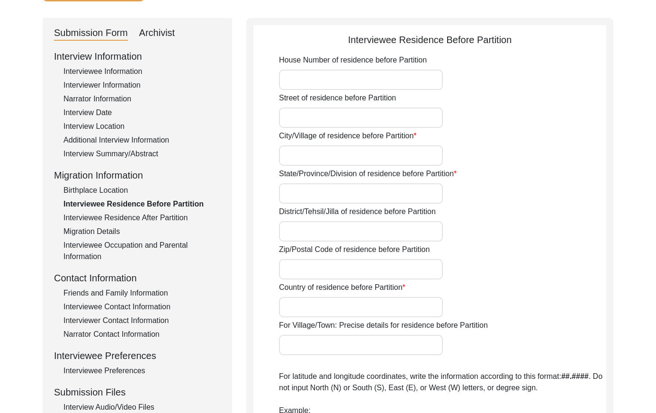
type input "N/A"
type input "Chak 384JB"
type input "[GEOGRAPHIC_DATA]"
type input "[PERSON_NAME]/ [PERSON_NAME]"
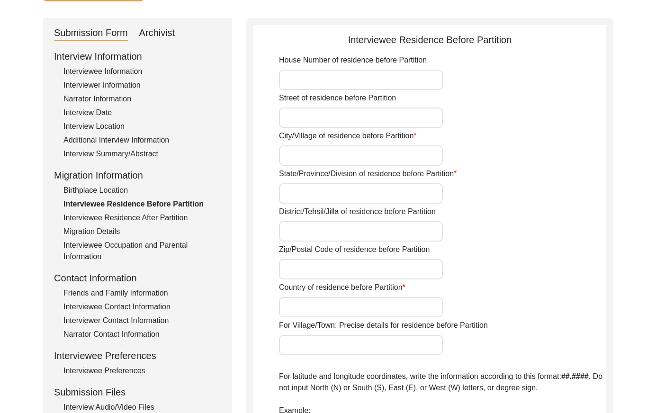
type input "36070"
type input "[GEOGRAPHIC_DATA]"
type input "Chak 384JB/ [GEOGRAPHIC_DATA] [PERSON_NAME]"
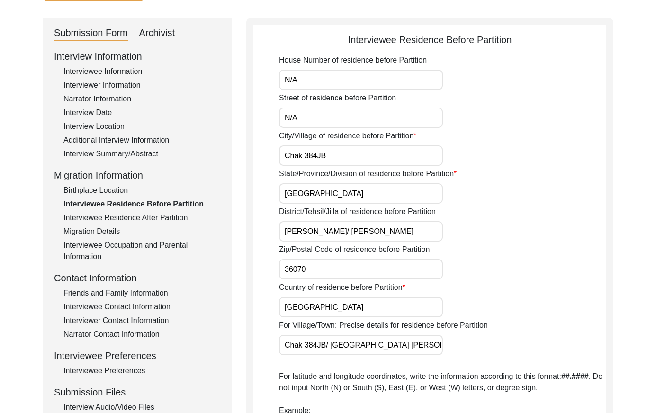
type input "Did Not Migrate"
type input "N/A"
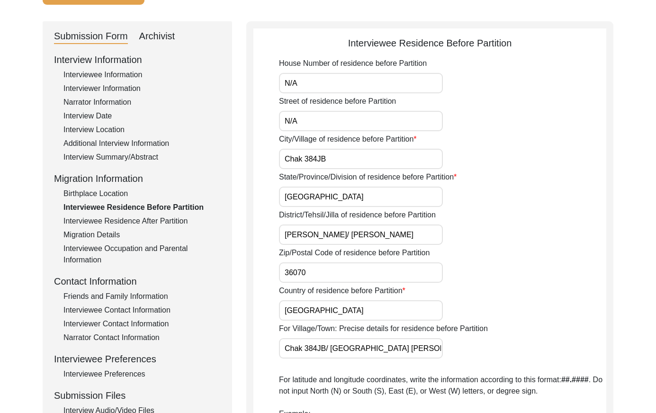
click at [180, 218] on div "Interviewee Residence After Partition" at bounding box center [141, 221] width 157 height 11
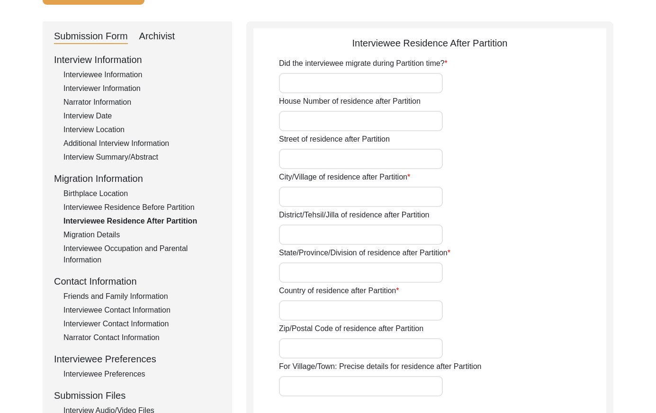
type input "No"
type input "N/A"
type input "Chak 384JB"
type input "[PERSON_NAME]/ [PERSON_NAME]"
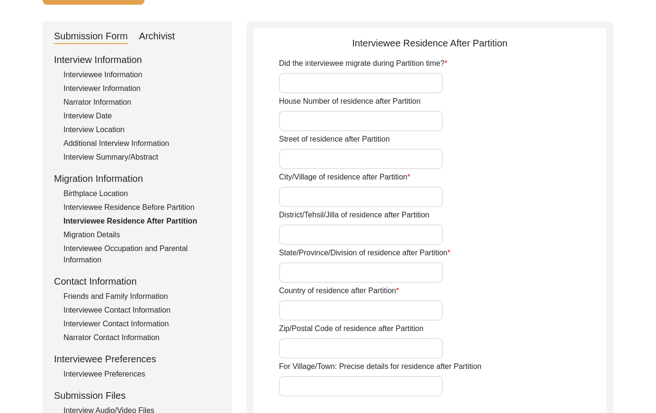
type input "[GEOGRAPHIC_DATA]"
type input "36070"
type input "Chak 384JB / [GEOGRAPHIC_DATA] [PERSON_NAME]"
type input "Did Not Migrate"
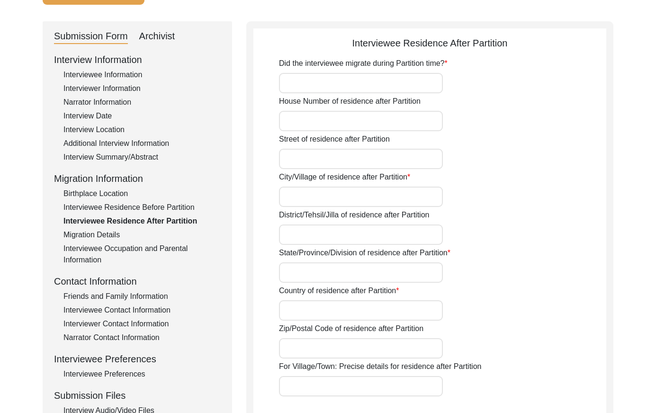
type input "N/A"
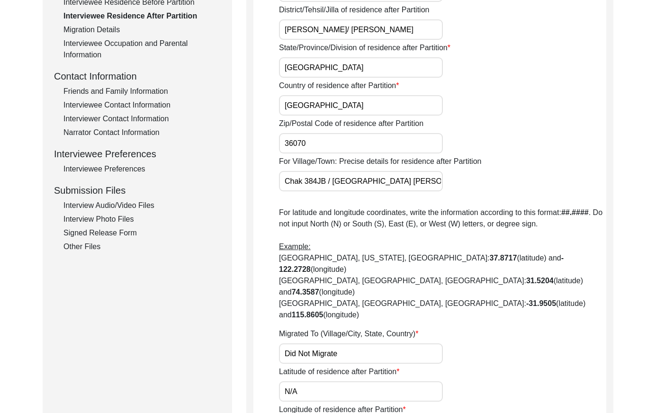
scroll to position [163, 0]
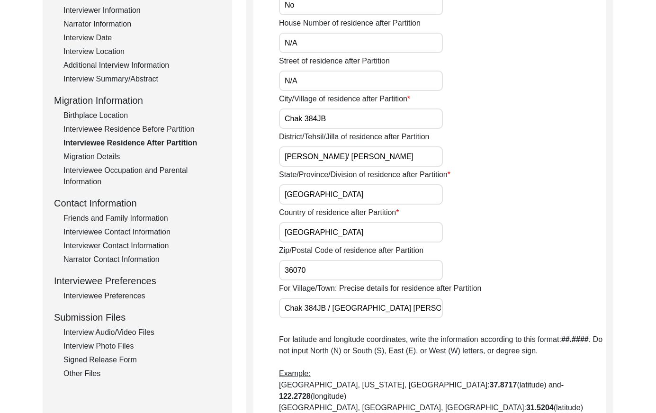
drag, startPoint x: 108, startPoint y: 154, endPoint x: 118, endPoint y: 159, distance: 11.7
click at [108, 154] on div "Migration Details" at bounding box center [141, 156] width 157 height 11
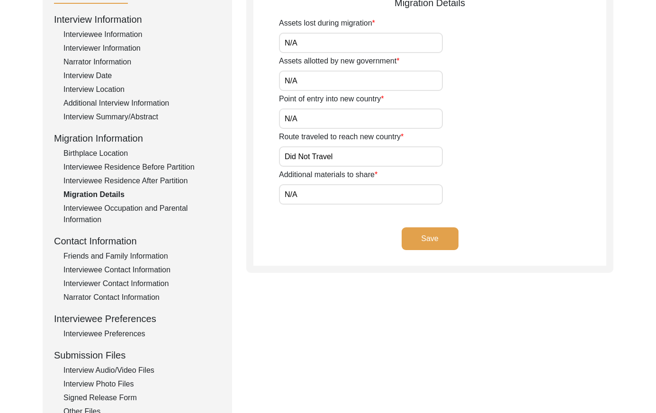
scroll to position [124, 0]
click at [146, 209] on div "Interviewee Occupation and Parental Information" at bounding box center [141, 214] width 157 height 23
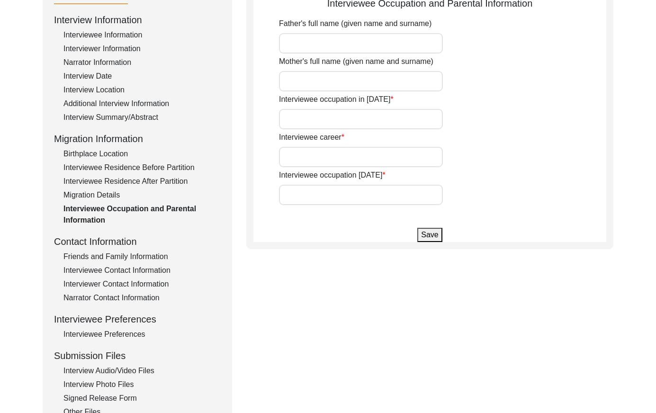
type input "[PERSON_NAME]"
type input "add"
type input "House Boy"
type input "Farmer"
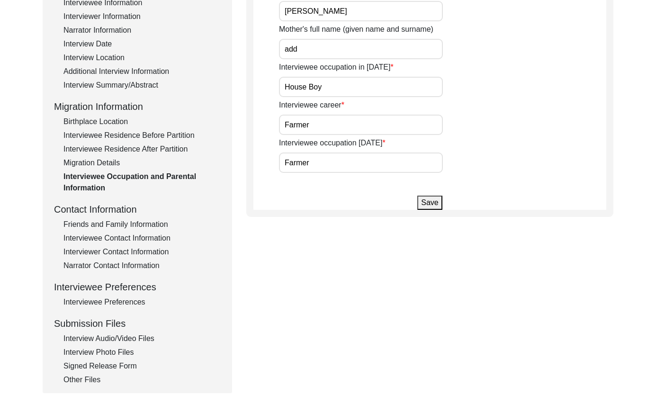
scroll to position [157, 0]
click at [156, 223] on div "Friends and Family Information" at bounding box center [141, 223] width 157 height 11
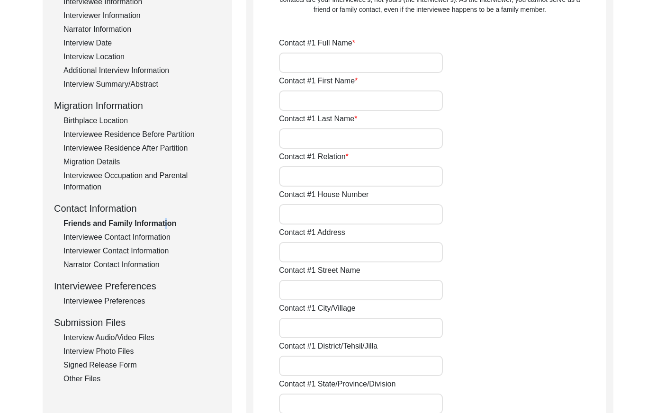
type input "[PERSON_NAME]"
type input "Zafar"
type input "Iqbal"
type input "Son"
type input "N/A"
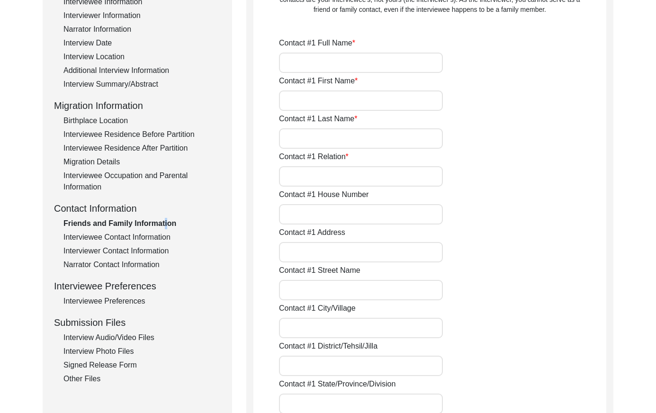
type input "Chak 384JB"
type input "N/A"
type input "Chak 384JB"
type input "[PERSON_NAME]/ [PERSON_NAME]"
type input "[GEOGRAPHIC_DATA]"
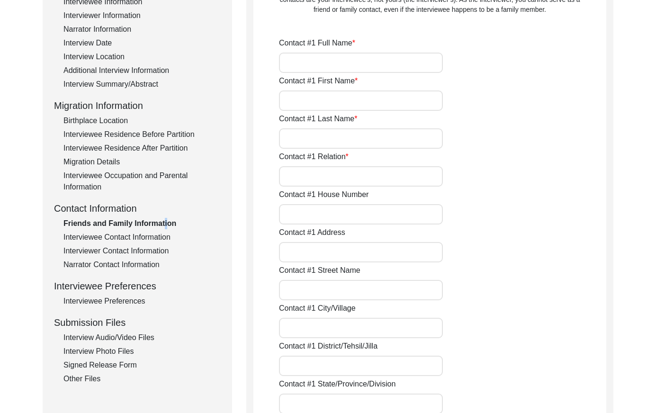
type input "36070"
type input "[GEOGRAPHIC_DATA]"
type input "Chak 384JB"
type input "0305-4257947"
type input "N/A"
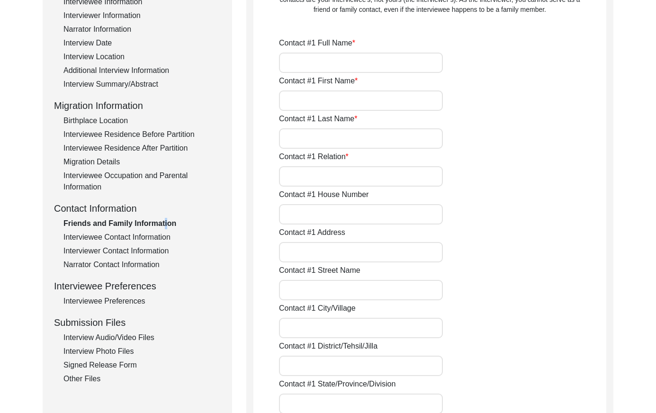
type input "N/A"
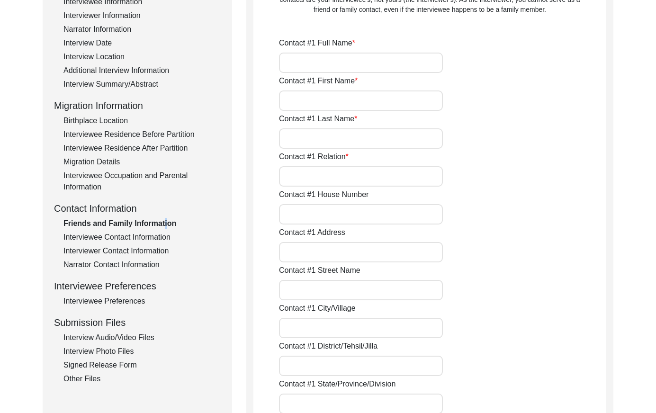
type input "[PERSON_NAME]"
type input "[DEMOGRAPHIC_DATA]"
type input "Arshad"
type input "Son"
type input "N/A"
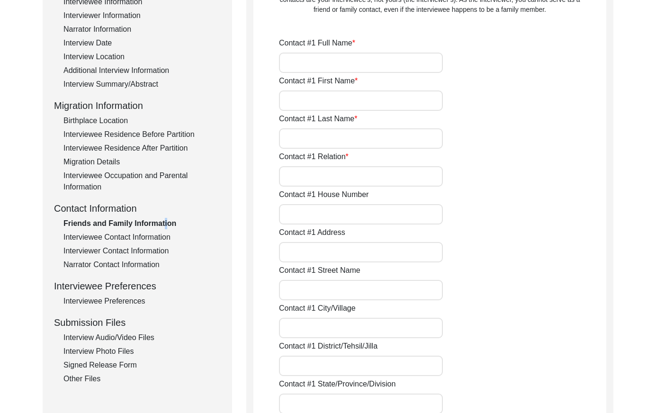
type input "Chak 384Jb"
type input "N/A"
type input "Chak 384JB"
type input "[PERSON_NAME]/ [PERSON_NAME]"
type input "[GEOGRAPHIC_DATA]"
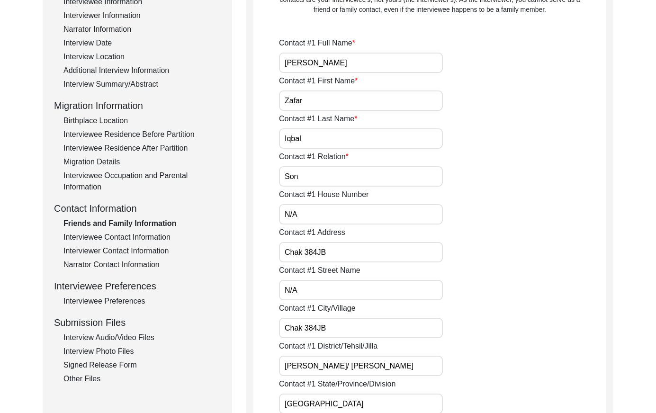
click at [161, 235] on div "Interviewee Contact Information" at bounding box center [141, 237] width 157 height 11
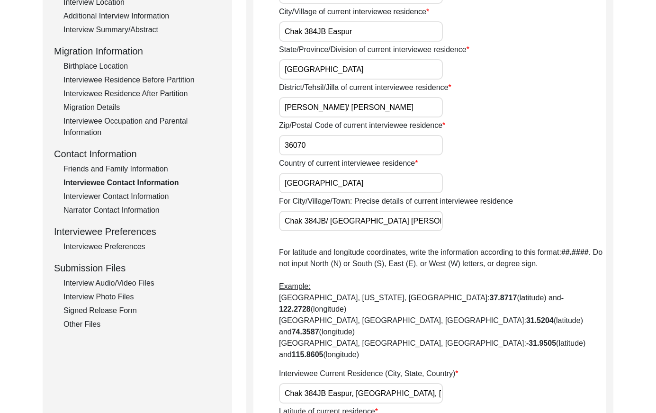
scroll to position [214, 0]
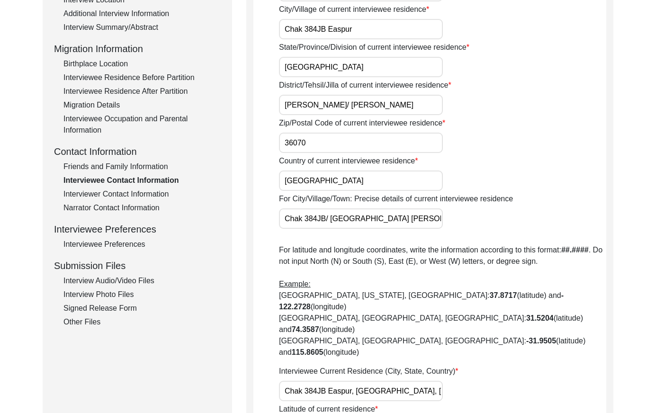
drag, startPoint x: 145, startPoint y: 194, endPoint x: 141, endPoint y: 201, distance: 7.6
click at [145, 194] on div "Interviewer Contact Information" at bounding box center [141, 194] width 157 height 11
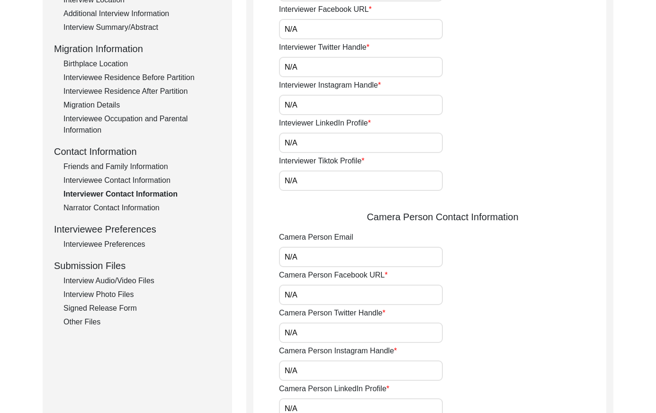
click at [140, 206] on div "Narrator Contact Information" at bounding box center [141, 207] width 157 height 11
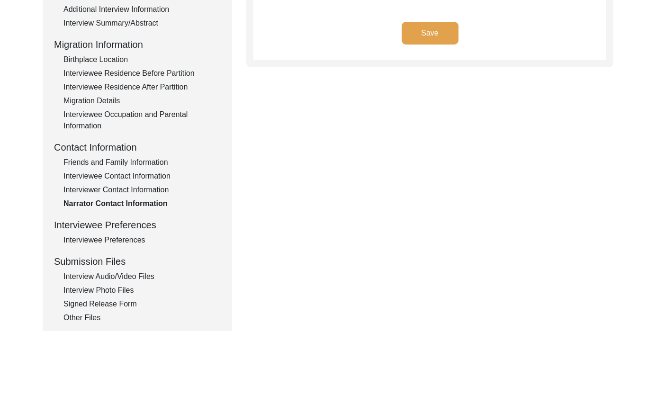
scroll to position [232, 0]
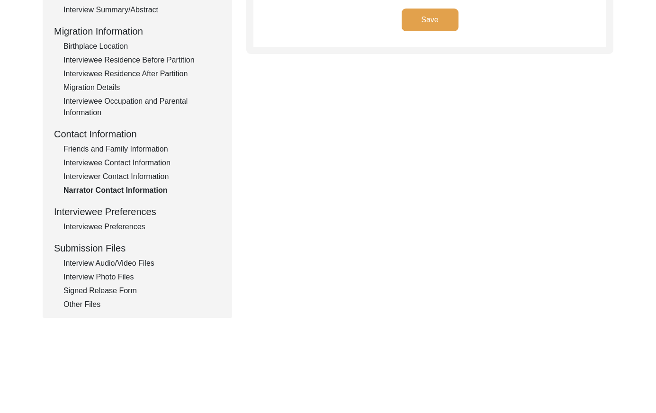
click at [118, 222] on div "Interviewee Preferences" at bounding box center [141, 226] width 157 height 11
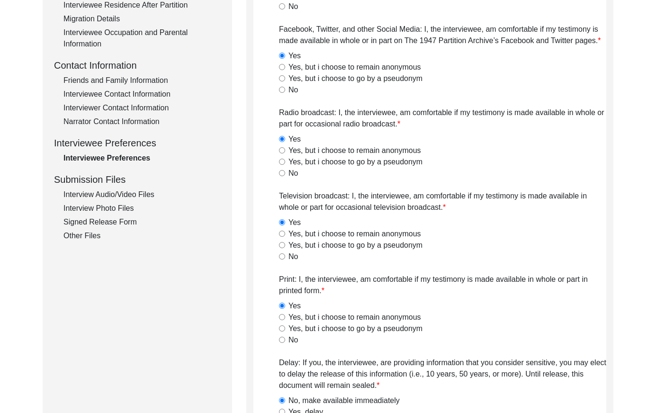
click at [138, 194] on div "Interview Audio/Video Files" at bounding box center [141, 194] width 157 height 11
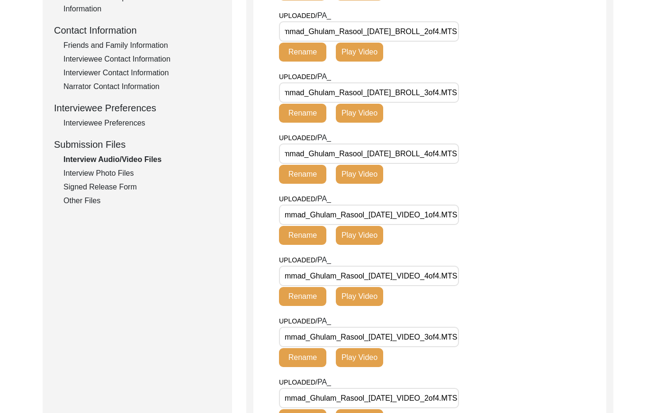
scroll to position [317, 0]
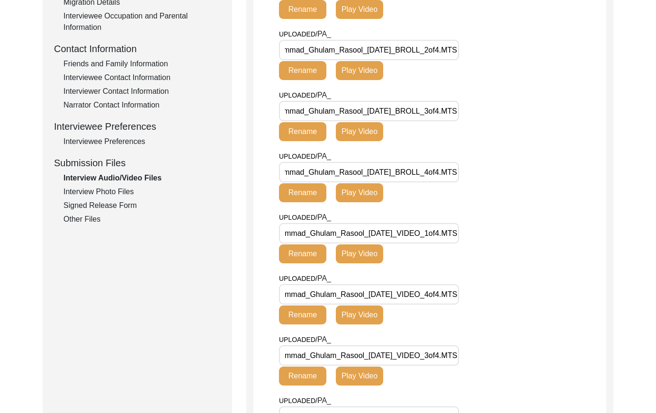
click at [105, 197] on div "Interview Photo Files" at bounding box center [141, 191] width 157 height 11
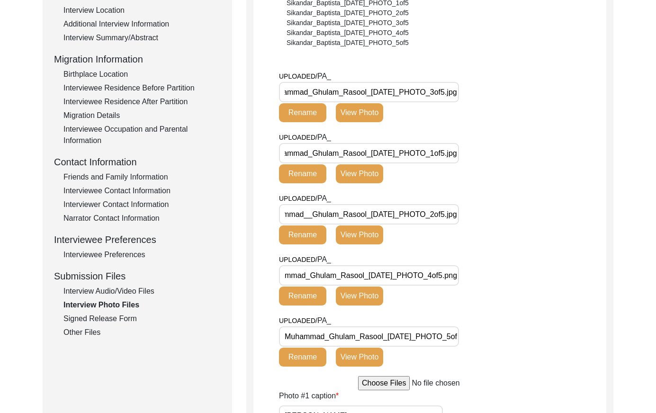
scroll to position [0, 34]
click at [118, 317] on div "Signed Release Form" at bounding box center [141, 318] width 157 height 11
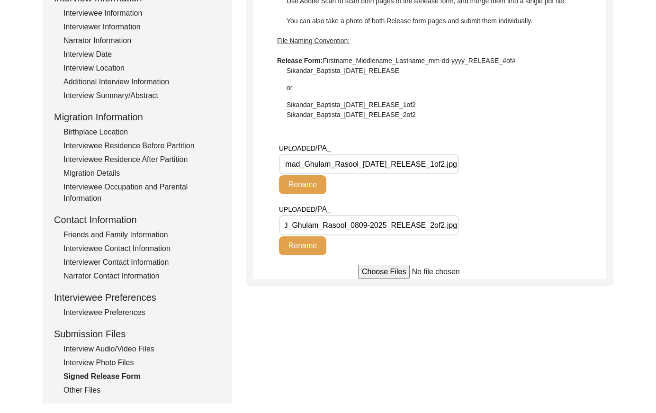
scroll to position [136, 0]
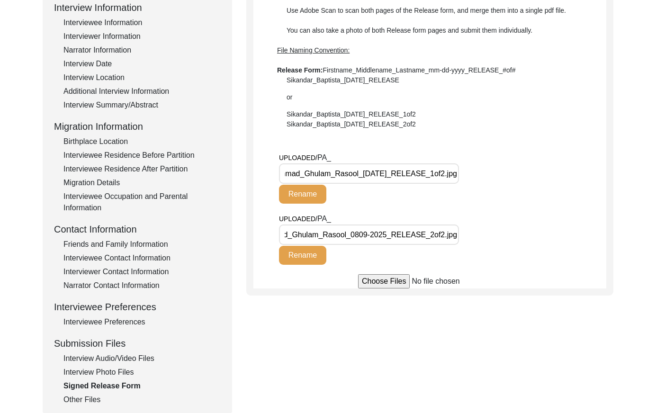
click at [161, 86] on div "Additional Interview Information" at bounding box center [141, 91] width 157 height 11
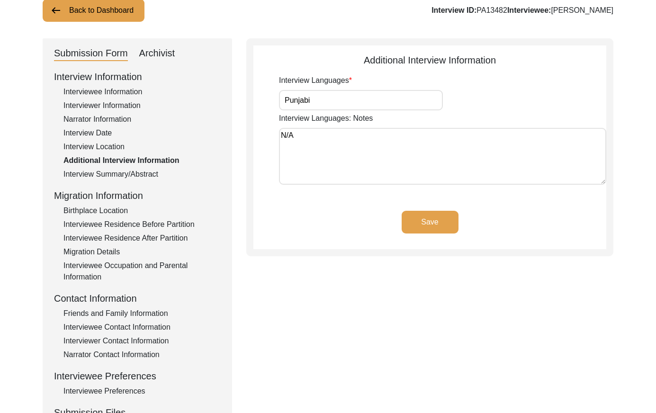
scroll to position [66, 0]
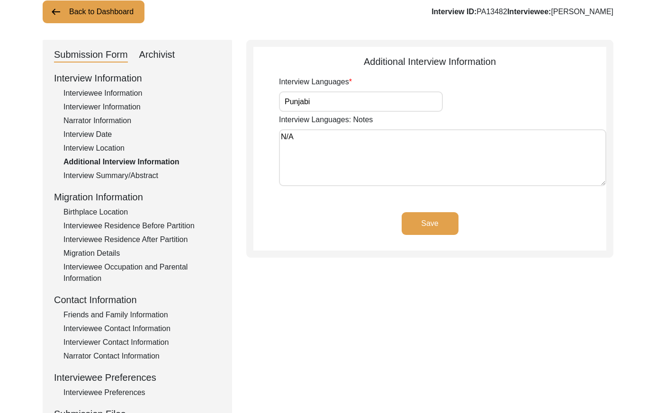
click at [163, 266] on div "Interviewee Occupation and Parental Information" at bounding box center [141, 273] width 157 height 23
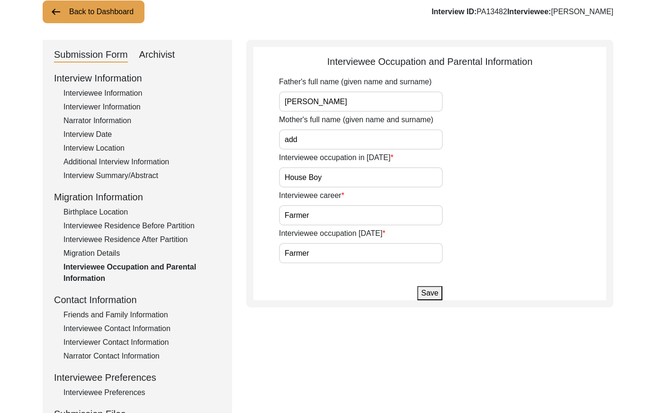
scroll to position [0, 0]
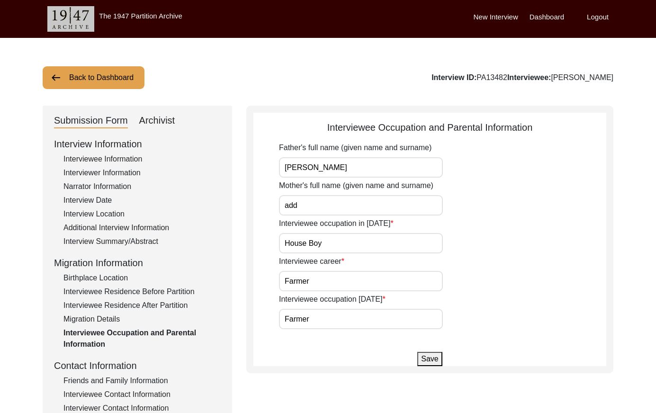
click at [109, 73] on button "Back to Dashboard" at bounding box center [94, 77] width 102 height 23
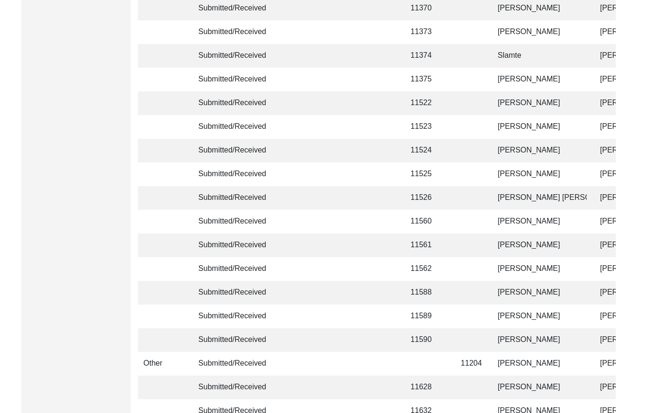
scroll to position [2239, 0]
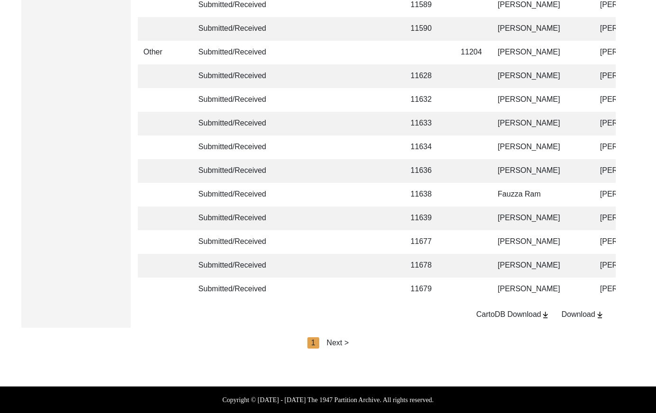
click at [345, 343] on div "Next >" at bounding box center [338, 342] width 22 height 11
click at [343, 342] on div "< Previous 2 Next >" at bounding box center [328, 342] width 85 height 11
click at [358, 342] on div "Next >" at bounding box center [360, 342] width 22 height 11
click at [362, 341] on div "Next >" at bounding box center [360, 342] width 22 height 11
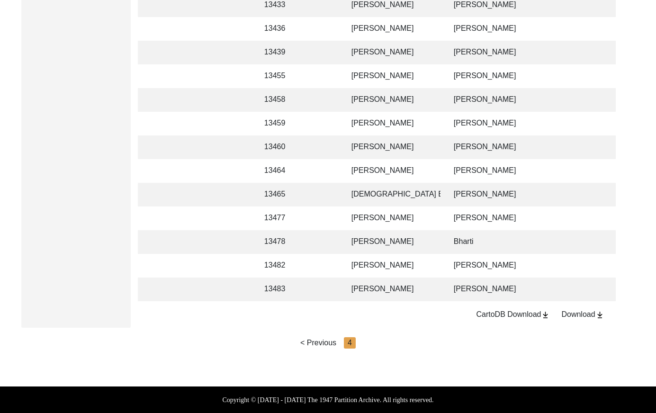
scroll to position [0, 172]
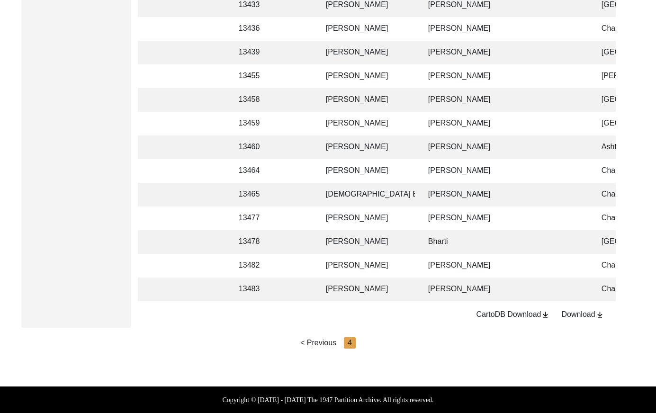
click at [488, 285] on td "[PERSON_NAME]" at bounding box center [506, 290] width 166 height 24
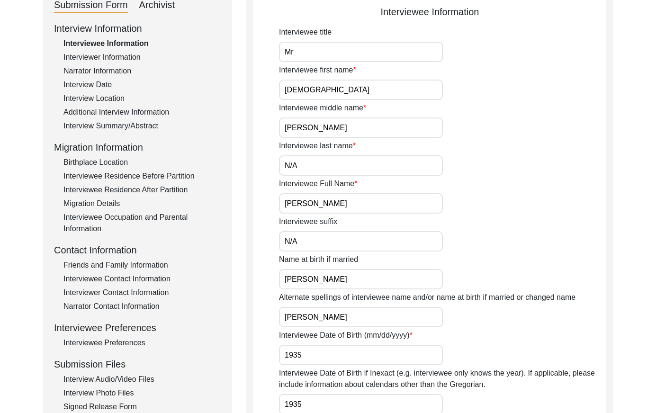
scroll to position [94, 0]
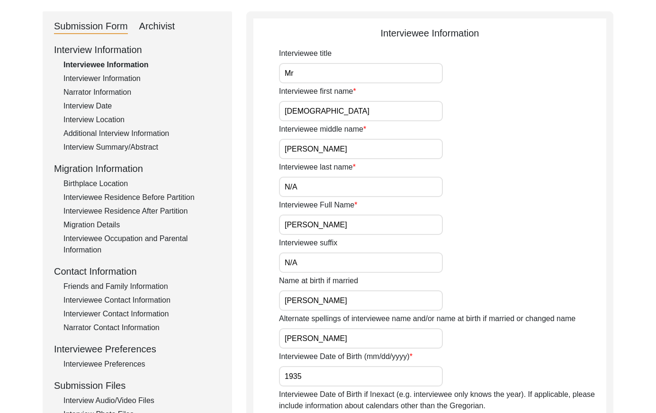
click at [128, 78] on div "Interviewer Information" at bounding box center [141, 78] width 157 height 11
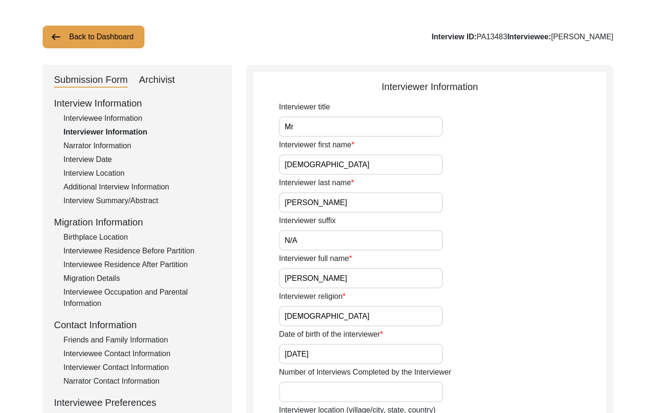
scroll to position [0, 0]
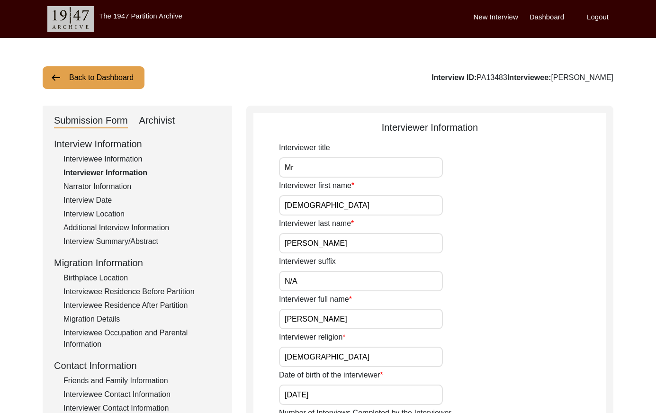
click at [133, 190] on div "Narrator Information" at bounding box center [141, 186] width 157 height 11
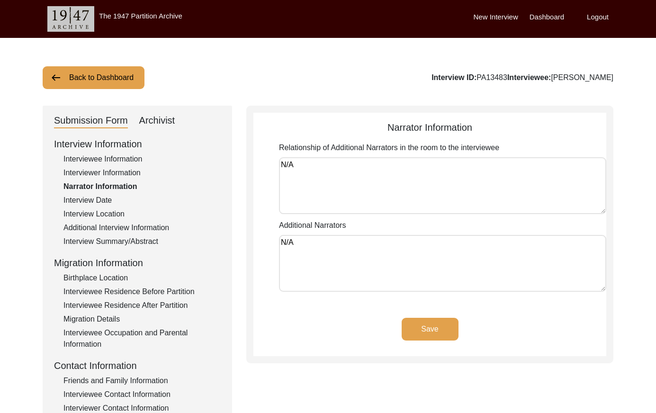
click at [92, 195] on div "Interview Date" at bounding box center [141, 200] width 157 height 11
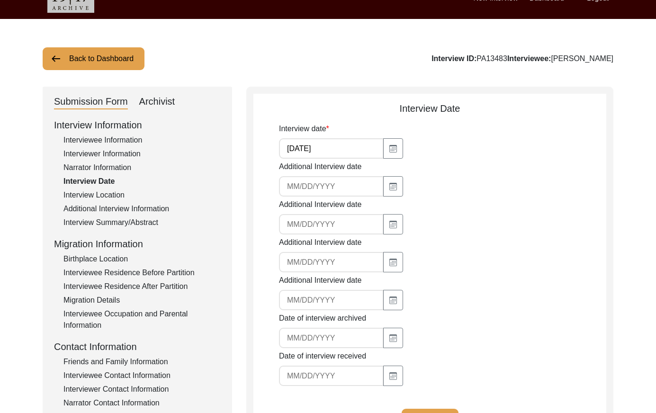
scroll to position [11, 0]
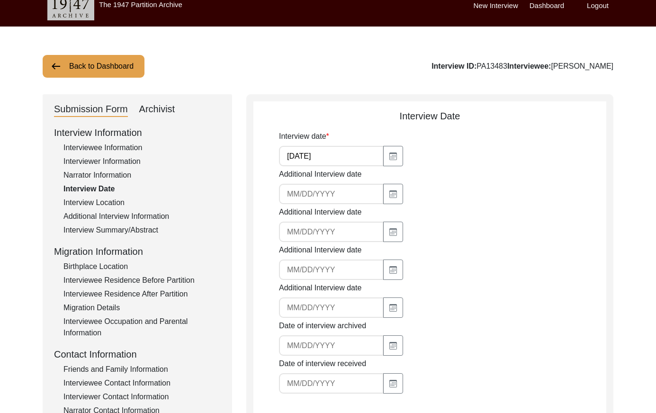
click at [112, 200] on div "Interview Location" at bounding box center [141, 202] width 157 height 11
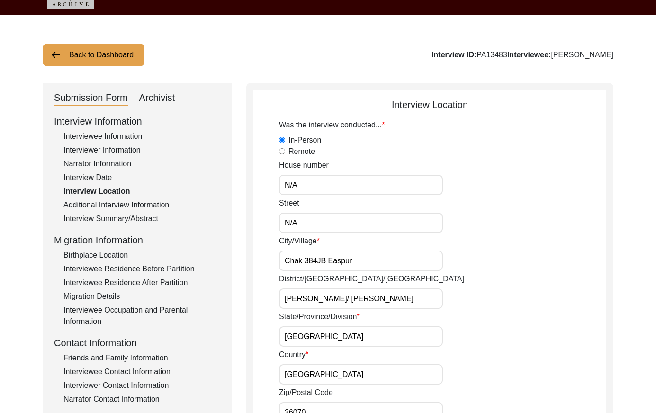
scroll to position [1, 0]
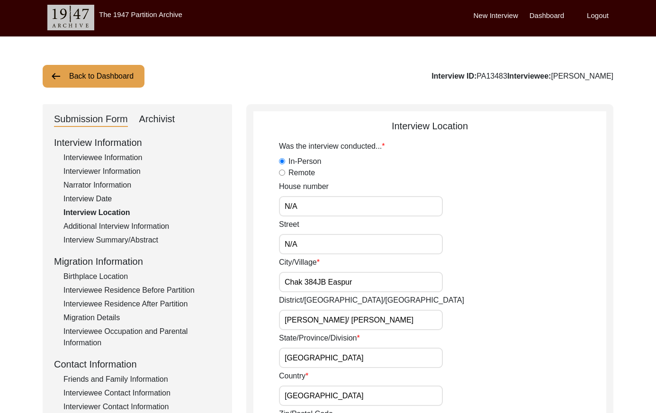
click at [156, 227] on div "Additional Interview Information" at bounding box center [141, 226] width 157 height 11
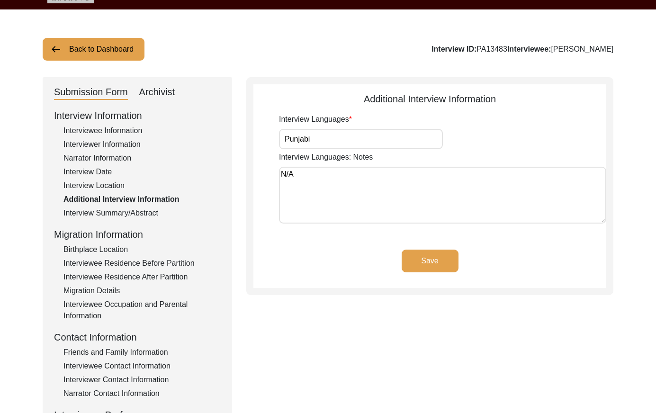
scroll to position [33, 0]
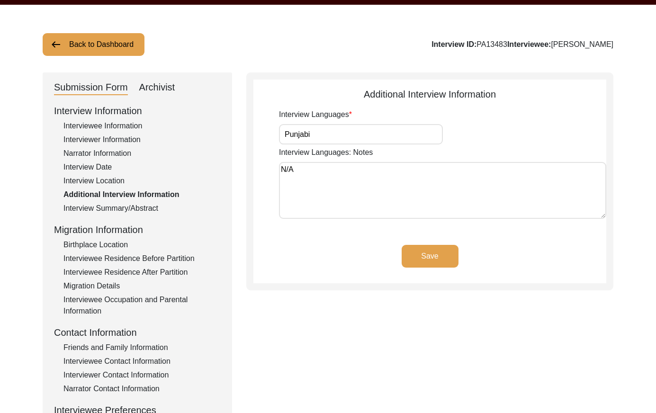
click at [148, 208] on div "Interview Summary/Abstract" at bounding box center [141, 208] width 157 height 11
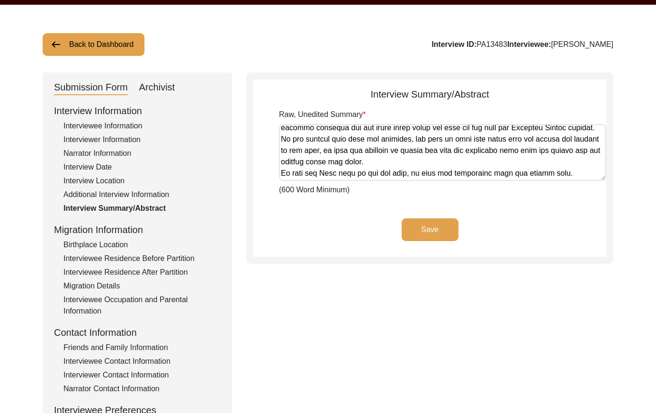
scroll to position [879, 0]
click at [79, 245] on div "Birthplace Location" at bounding box center [141, 244] width 157 height 11
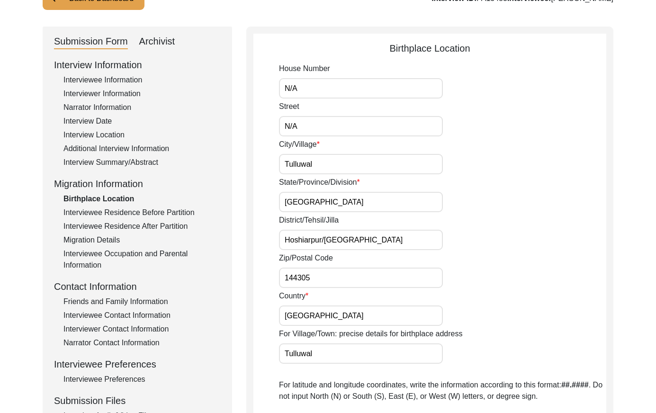
scroll to position [70, 0]
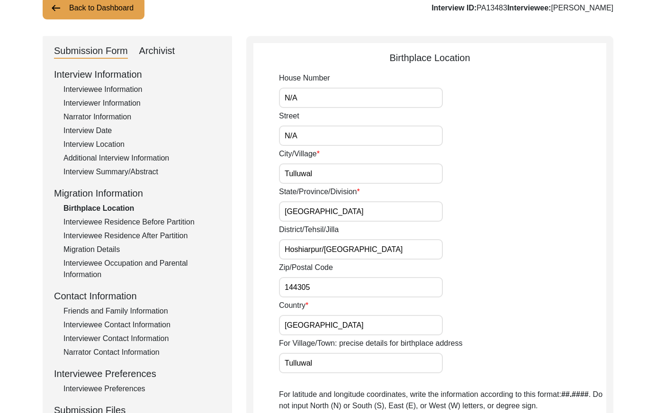
click at [164, 224] on div "Interviewee Residence Before Partition" at bounding box center [141, 222] width 157 height 11
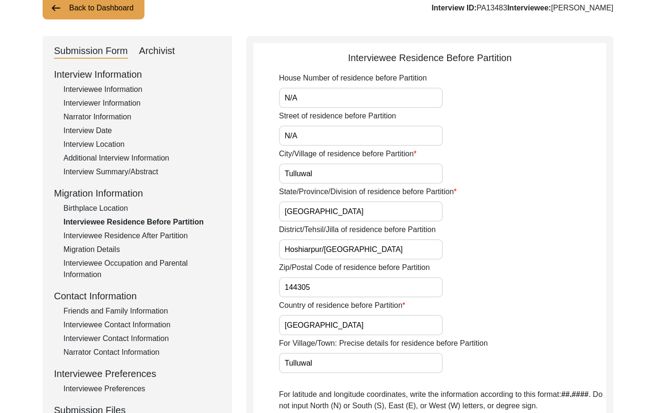
click at [166, 235] on div "Interviewee Residence After Partition" at bounding box center [141, 235] width 157 height 11
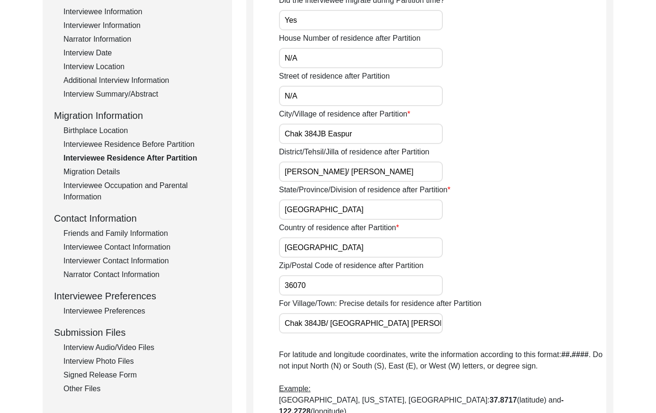
scroll to position [116, 0]
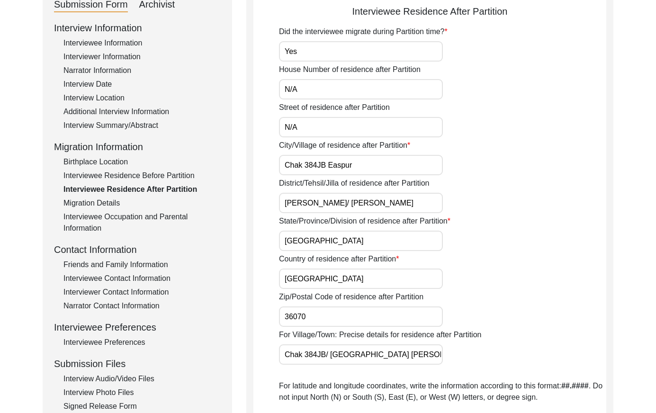
click at [106, 207] on div "Migration Details" at bounding box center [141, 203] width 157 height 11
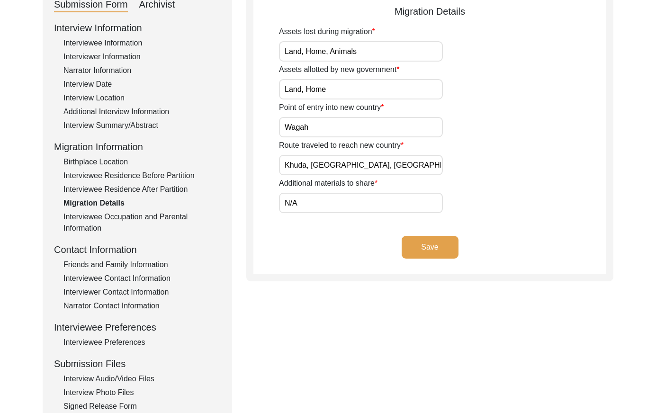
click at [151, 216] on div "Interviewee Occupation and Parental Information" at bounding box center [141, 222] width 157 height 23
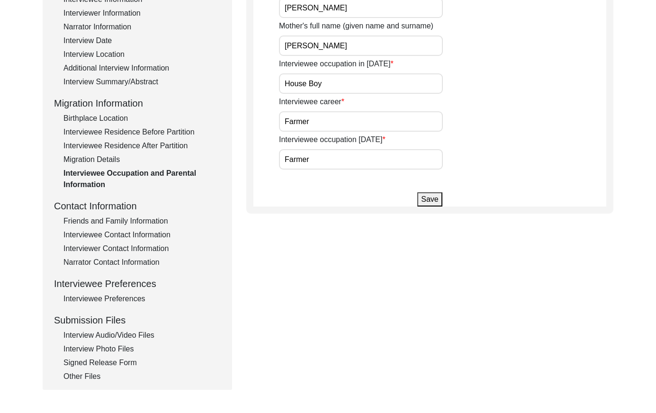
scroll to position [160, 0]
click at [135, 219] on div "Friends and Family Information" at bounding box center [141, 220] width 157 height 11
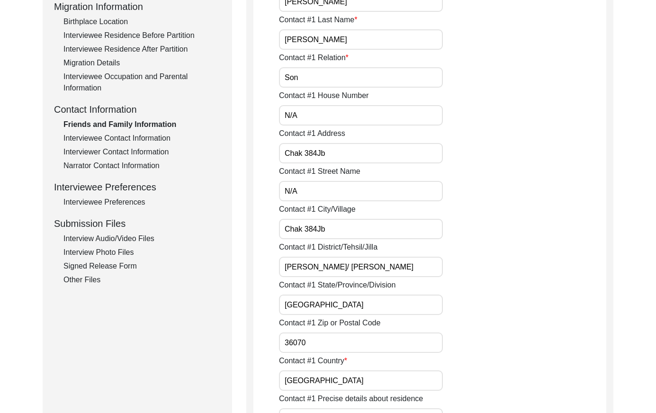
scroll to position [247, 0]
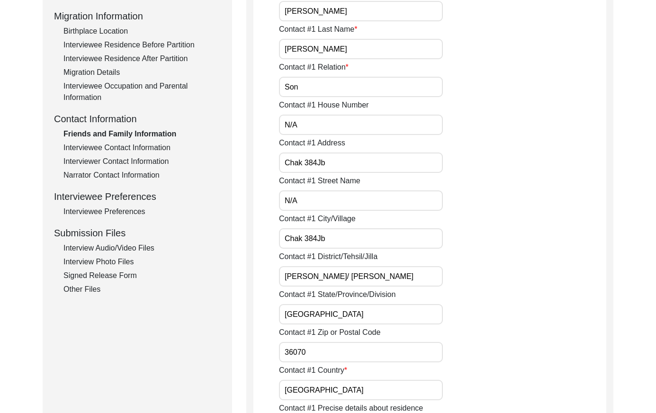
click at [154, 149] on div "Interviewee Contact Information" at bounding box center [141, 147] width 157 height 11
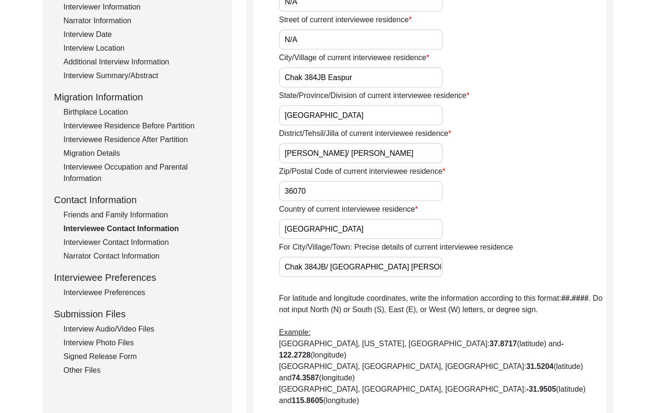
scroll to position [170, 0]
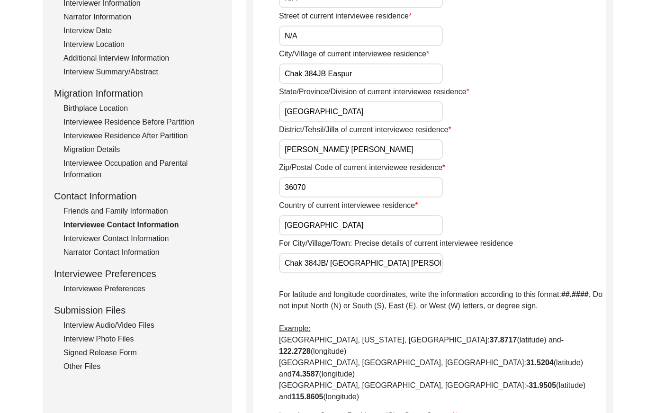
click at [145, 236] on div "Interviewer Contact Information" at bounding box center [141, 238] width 157 height 11
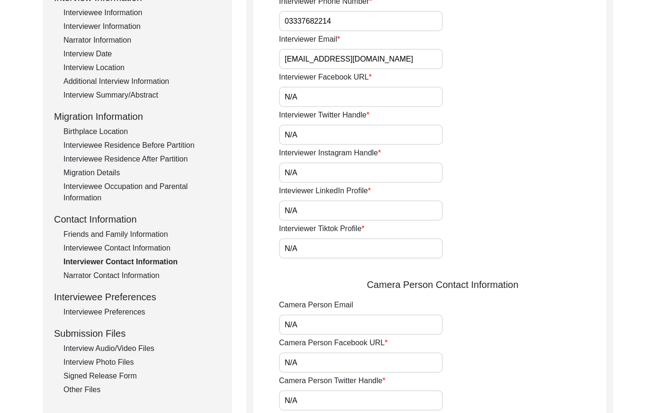
scroll to position [149, 0]
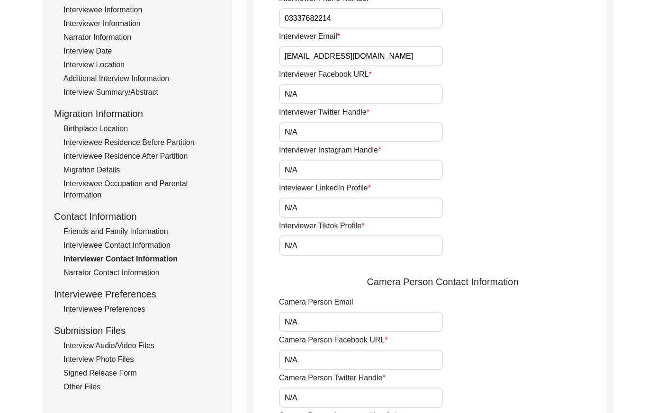
click at [145, 271] on div "Narrator Contact Information" at bounding box center [141, 272] width 157 height 11
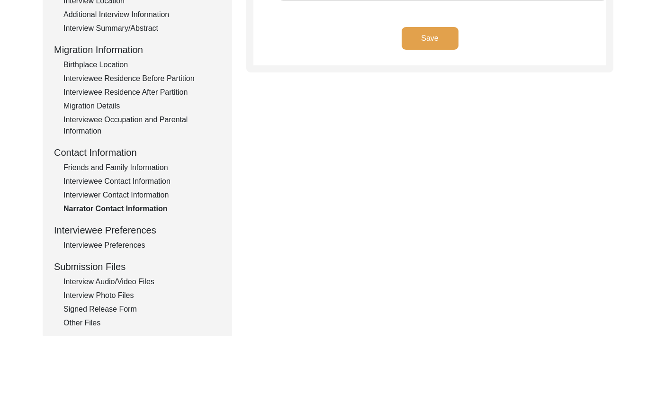
scroll to position [238, 0]
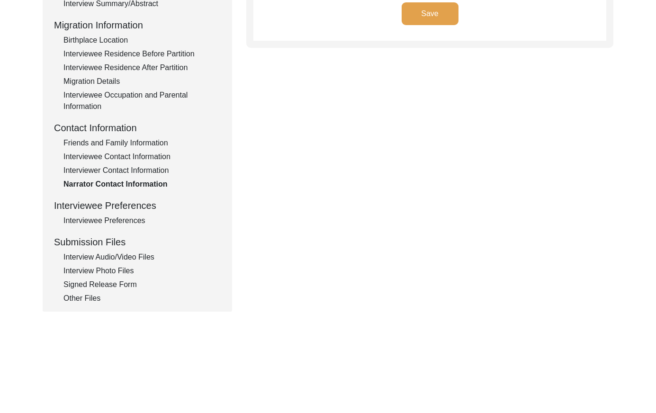
click at [105, 218] on div "Interviewee Preferences" at bounding box center [141, 220] width 157 height 11
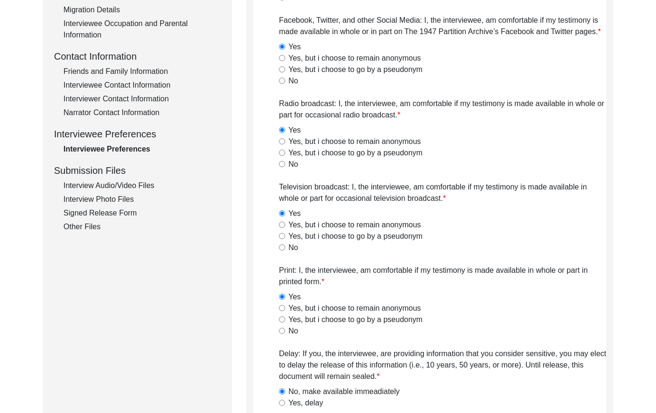
scroll to position [299, 0]
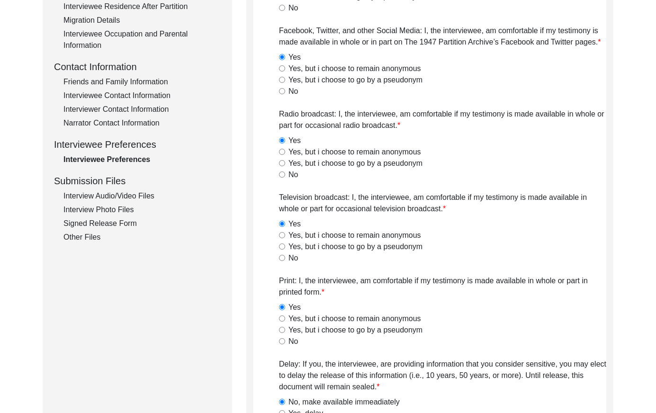
click at [145, 198] on div "Interview Audio/Video Files" at bounding box center [141, 195] width 157 height 11
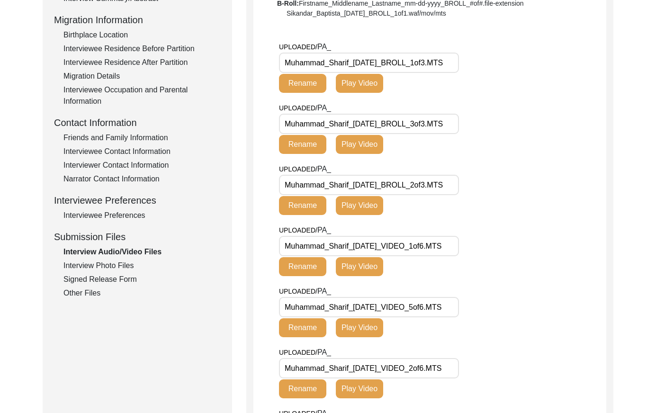
scroll to position [213, 0]
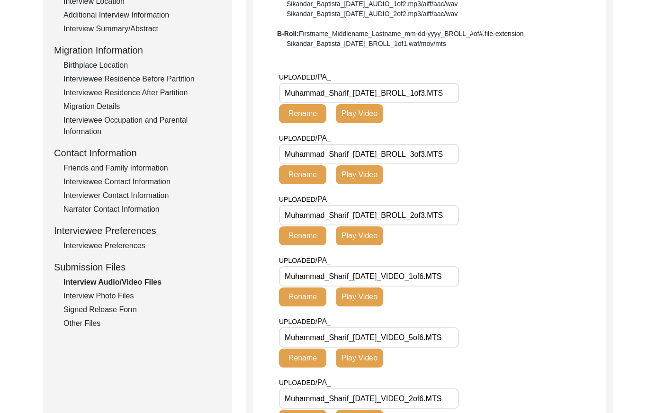
click at [119, 294] on div "Interview Photo Files" at bounding box center [141, 295] width 157 height 11
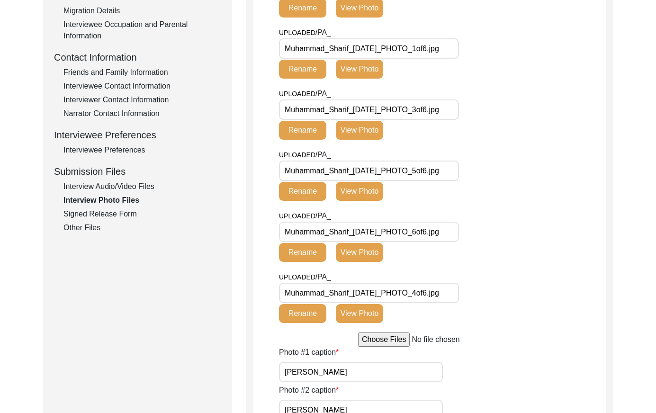
scroll to position [309, 0]
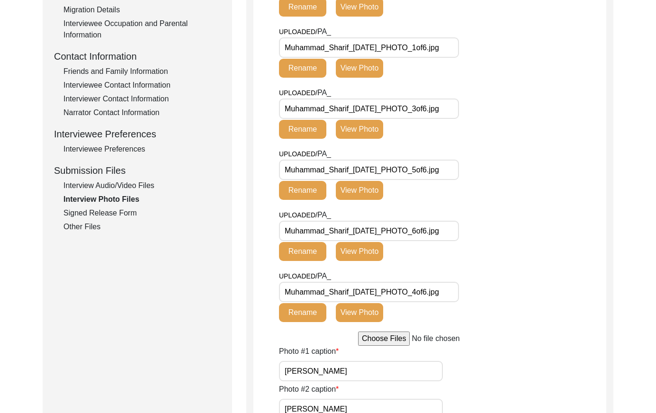
click at [125, 215] on div "Signed Release Form" at bounding box center [141, 213] width 157 height 11
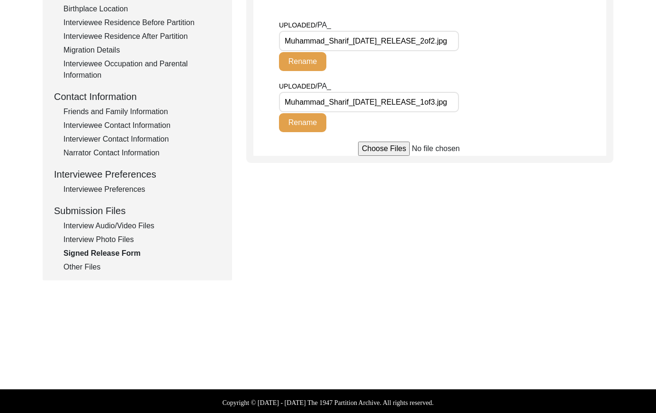
scroll to position [0, 5]
click at [89, 266] on div "Other Files" at bounding box center [141, 267] width 157 height 11
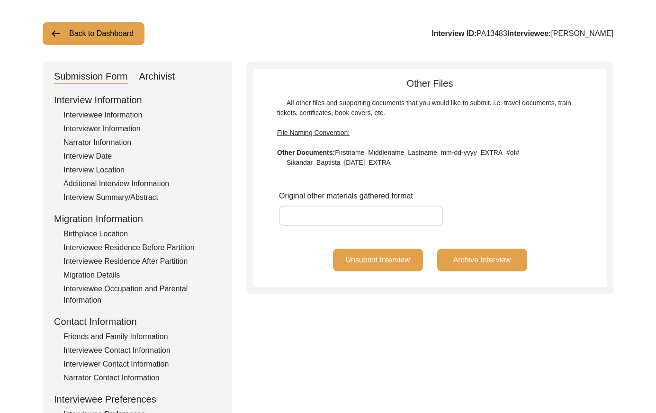
scroll to position [0, 0]
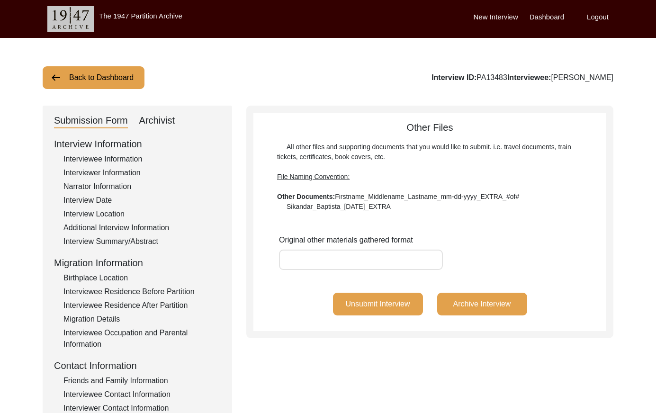
drag, startPoint x: 504, startPoint y: 75, endPoint x: 474, endPoint y: 73, distance: 29.9
click at [474, 73] on div "Interview ID: PA13483 Interviewee: [PERSON_NAME]" at bounding box center [523, 77] width 182 height 11
copy div "PA13483"
click at [120, 85] on button "Back to Dashboard" at bounding box center [94, 77] width 102 height 23
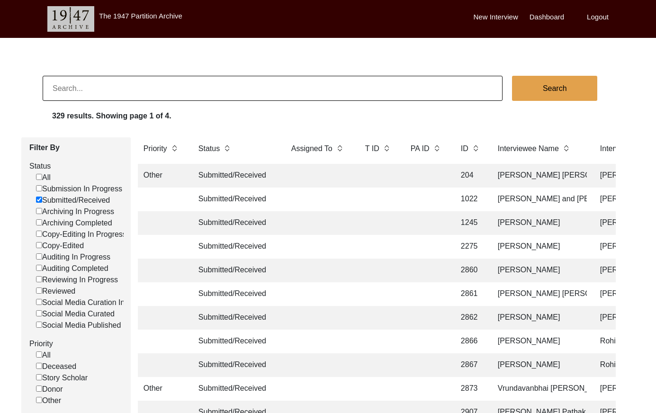
click at [146, 92] on input at bounding box center [273, 88] width 460 height 25
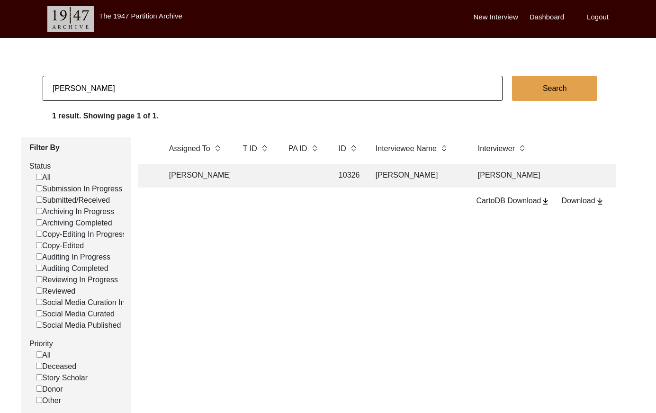
scroll to position [0, 141]
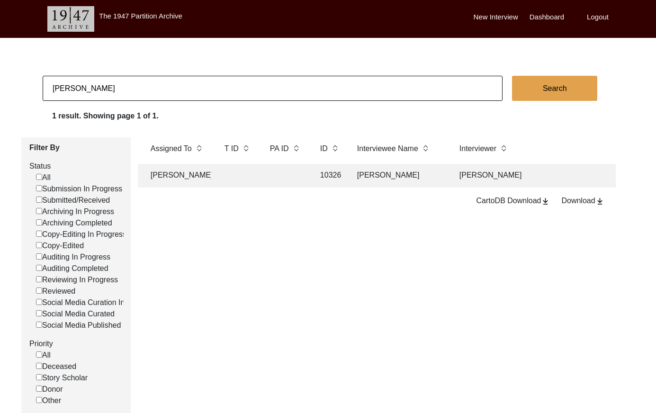
click at [395, 174] on td "[PERSON_NAME]" at bounding box center [399, 176] width 95 height 24
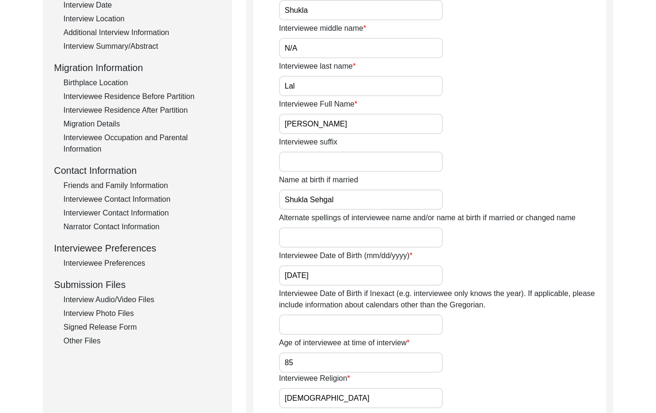
scroll to position [209, 0]
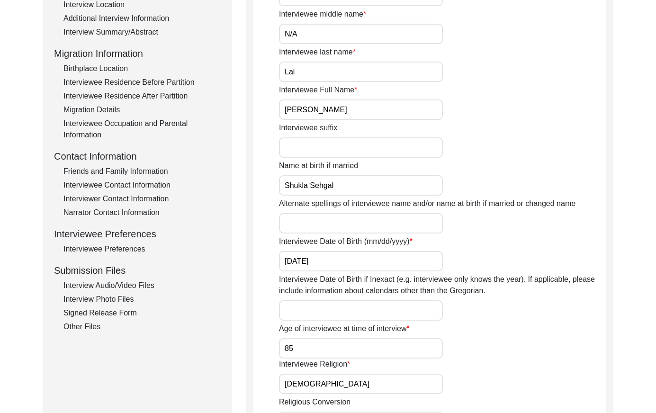
drag, startPoint x: 118, startPoint y: 247, endPoint x: 243, endPoint y: 240, distance: 124.8
click at [118, 247] on div "Interviewee Preferences" at bounding box center [141, 249] width 157 height 11
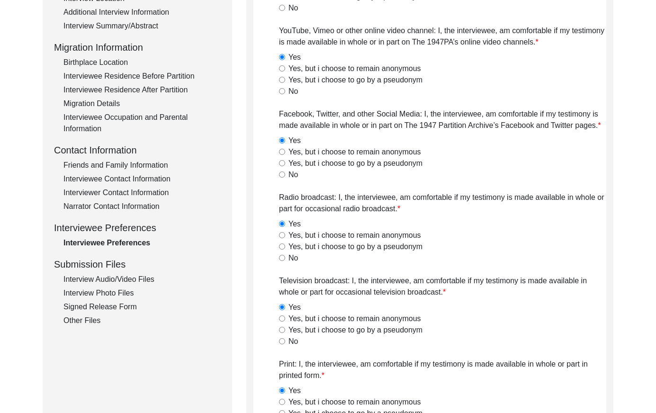
scroll to position [245, 0]
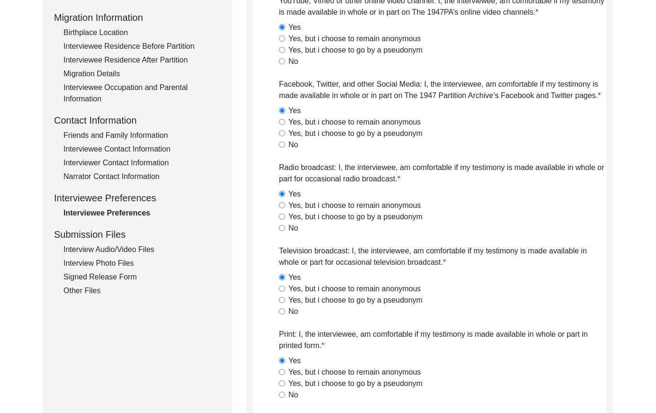
click at [123, 260] on div "Interview Photo Files" at bounding box center [141, 263] width 157 height 11
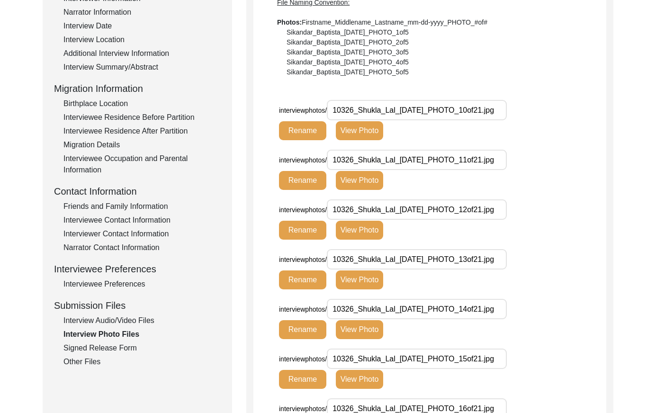
scroll to position [0, 0]
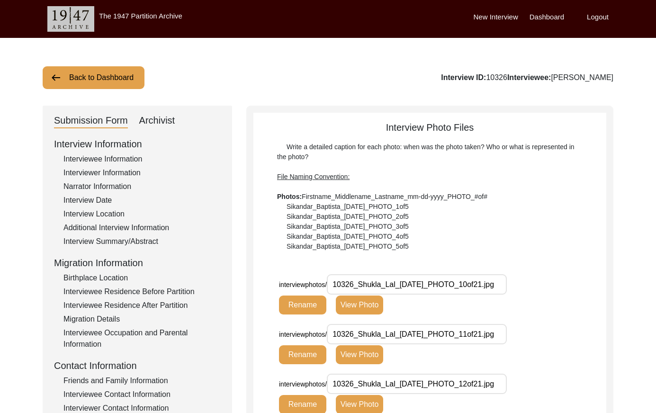
drag, startPoint x: 165, startPoint y: 121, endPoint x: 174, endPoint y: 131, distance: 13.1
click at [165, 121] on div "Archivist" at bounding box center [157, 120] width 36 height 15
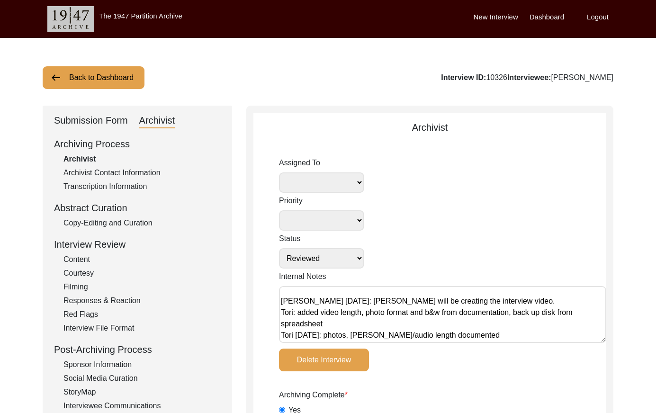
click at [111, 77] on button "Back to Dashboard" at bounding box center [94, 77] width 102 height 23
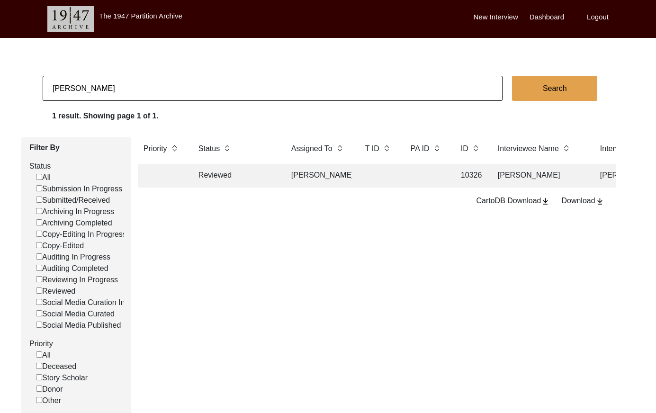
click at [197, 84] on input "[PERSON_NAME]" at bounding box center [273, 88] width 460 height 25
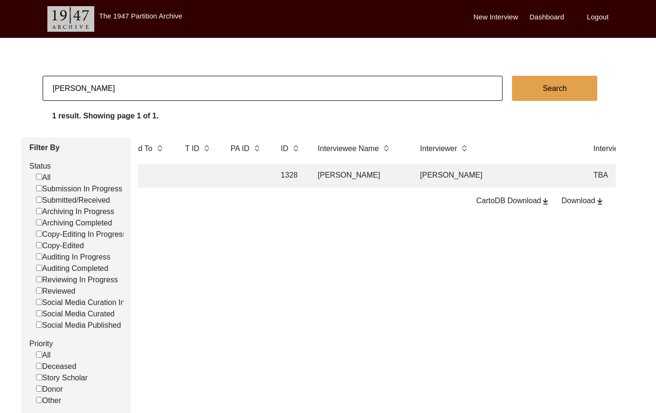
scroll to position [0, 186]
click at [400, 177] on td "[PERSON_NAME]" at bounding box center [354, 176] width 95 height 24
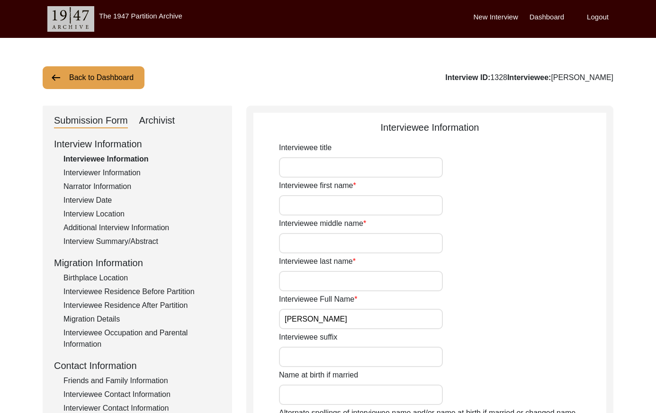
click at [159, 127] on div "Archivist" at bounding box center [157, 120] width 36 height 15
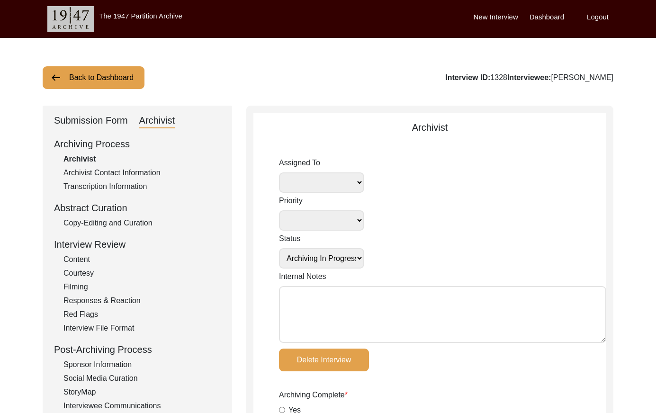
drag, startPoint x: 521, startPoint y: 76, endPoint x: 506, endPoint y: 75, distance: 14.7
click at [506, 75] on div "Interview ID: 1328 Interviewee: [PERSON_NAME]" at bounding box center [529, 77] width 168 height 11
copy div "1328"
click at [101, 84] on button "Back to Dashboard" at bounding box center [94, 77] width 102 height 23
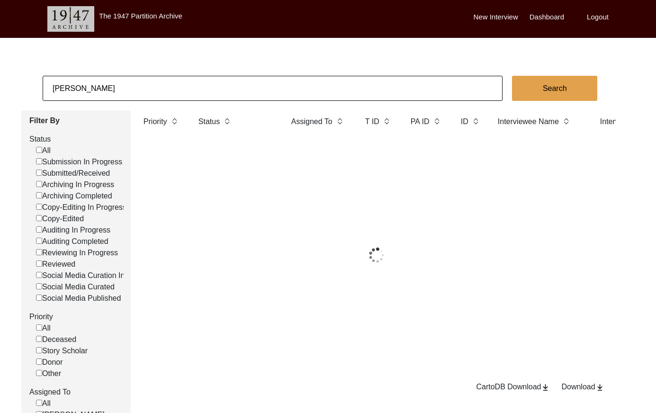
click at [180, 82] on input "[PERSON_NAME]" at bounding box center [273, 88] width 460 height 25
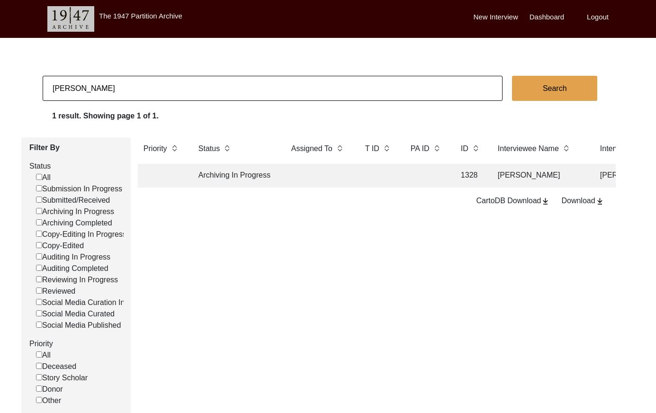
click at [180, 83] on input "[PERSON_NAME]" at bounding box center [273, 88] width 460 height 25
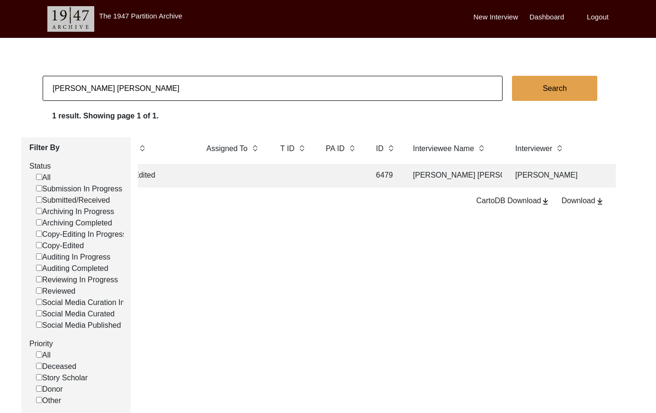
scroll to position [0, 109]
click at [312, 176] on td at bounding box center [318, 176] width 43 height 24
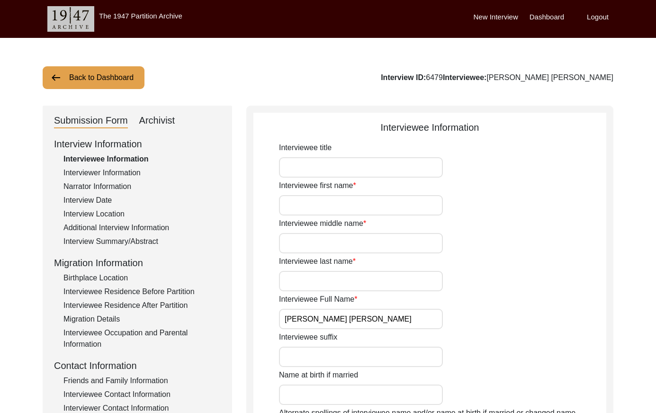
click at [173, 125] on div "Archivist" at bounding box center [157, 120] width 36 height 15
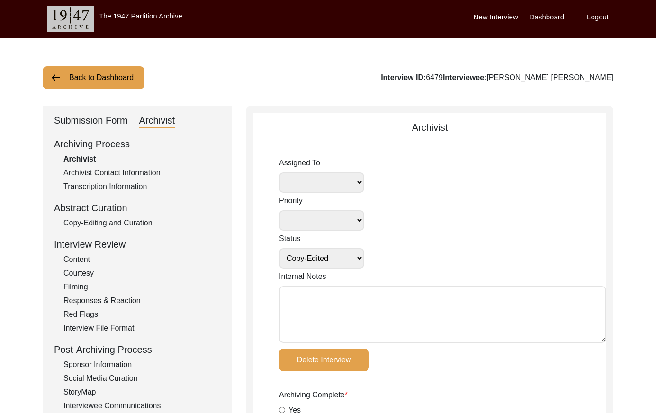
click at [72, 88] on button "Back to Dashboard" at bounding box center [94, 77] width 102 height 23
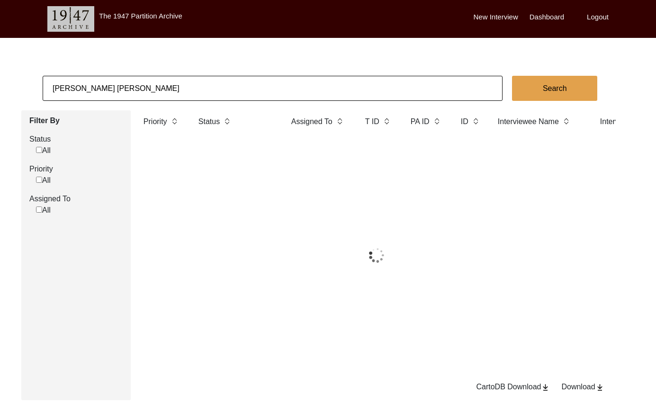
click at [112, 80] on input "[PERSON_NAME] [PERSON_NAME]" at bounding box center [273, 88] width 460 height 25
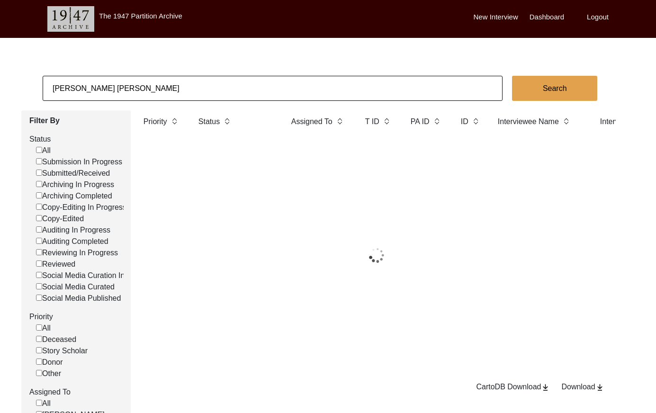
click at [115, 82] on input "[PERSON_NAME] [PERSON_NAME]" at bounding box center [273, 88] width 460 height 25
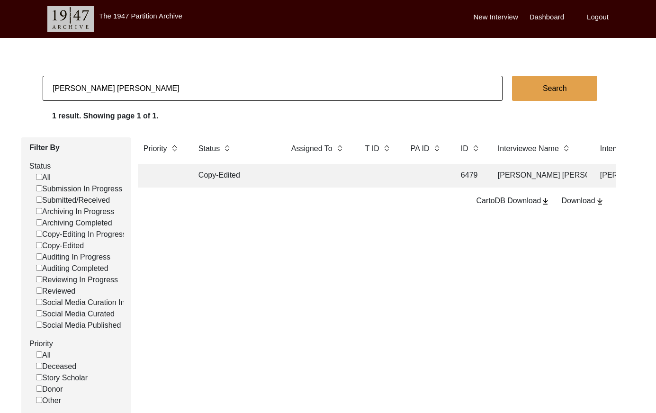
click at [115, 83] on input "[PERSON_NAME] [PERSON_NAME]" at bounding box center [273, 88] width 460 height 25
paste input "[PERSON_NAME]"
click at [547, 86] on button "Search" at bounding box center [554, 88] width 85 height 25
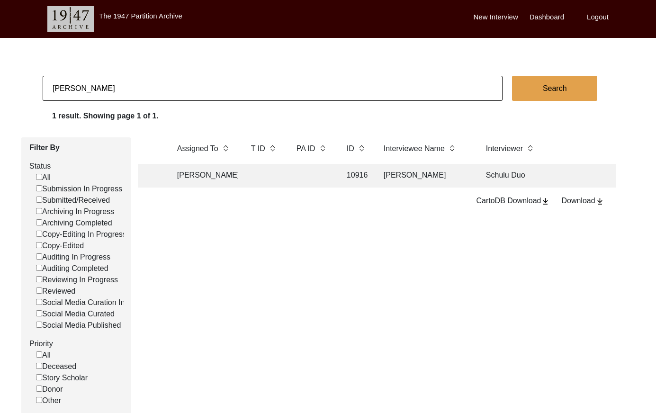
scroll to position [0, 129]
click at [467, 175] on td "Schulu Duo" at bounding box center [549, 176] width 166 height 24
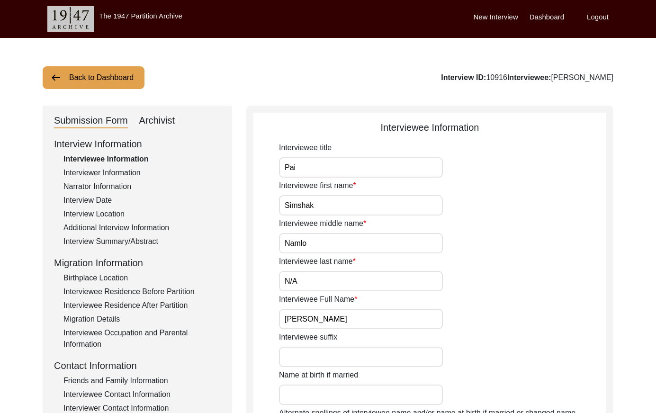
drag, startPoint x: 115, startPoint y: 168, endPoint x: 135, endPoint y: 174, distance: 21.0
click at [115, 168] on div "Interviewer Information" at bounding box center [141, 172] width 157 height 11
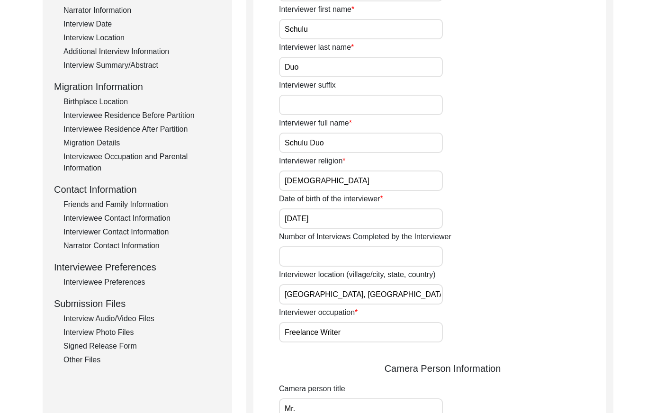
scroll to position [181, 0]
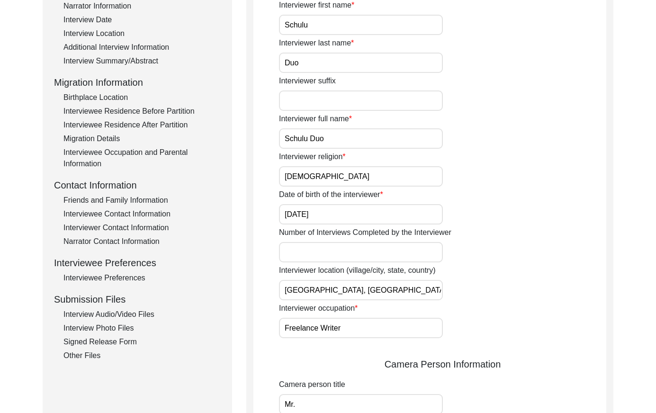
click at [345, 139] on input "Schulu Duo" at bounding box center [361, 138] width 164 height 20
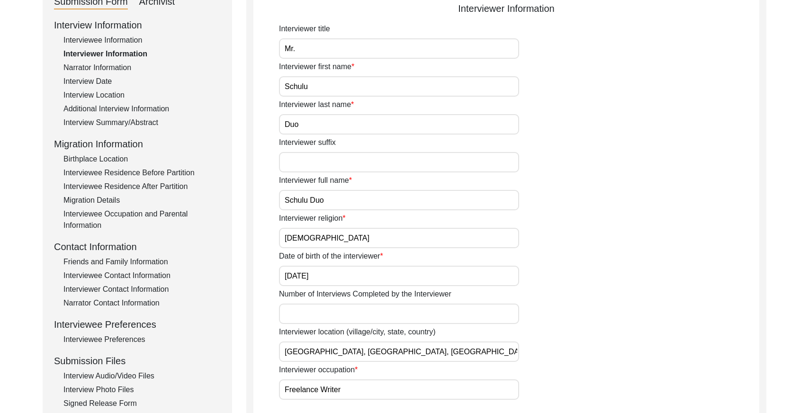
scroll to position [0, 0]
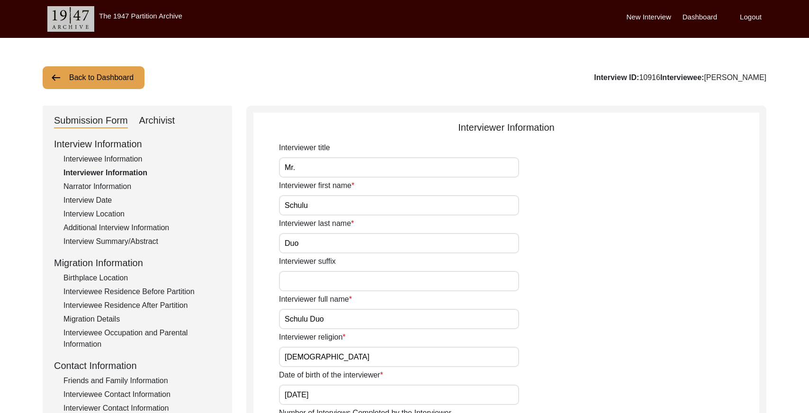
click at [122, 79] on button "Back to Dashboard" at bounding box center [94, 77] width 102 height 23
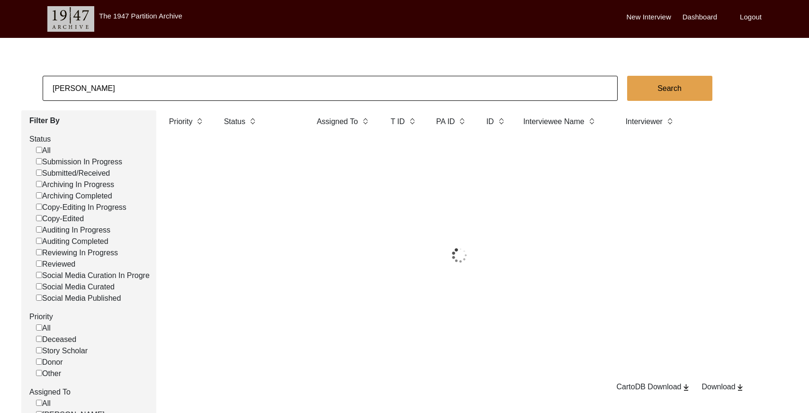
drag, startPoint x: 122, startPoint y: 79, endPoint x: 165, endPoint y: 87, distance: 43.4
click at [164, 87] on input "[PERSON_NAME]" at bounding box center [330, 88] width 575 height 25
click at [165, 86] on input "[PERSON_NAME]" at bounding box center [330, 88] width 575 height 25
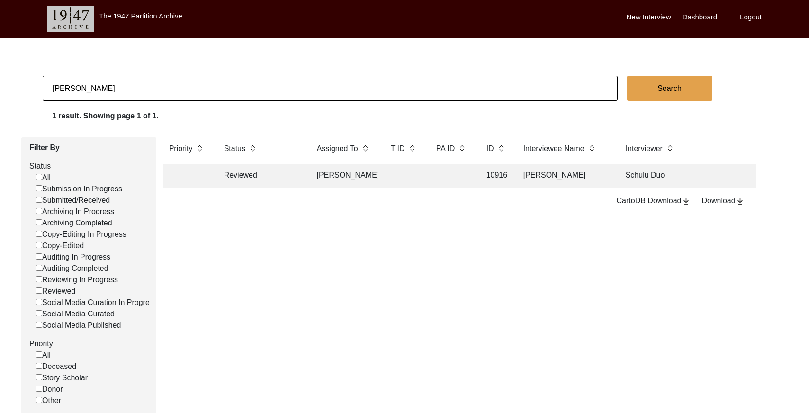
click at [165, 86] on input "[PERSON_NAME]" at bounding box center [330, 88] width 575 height 25
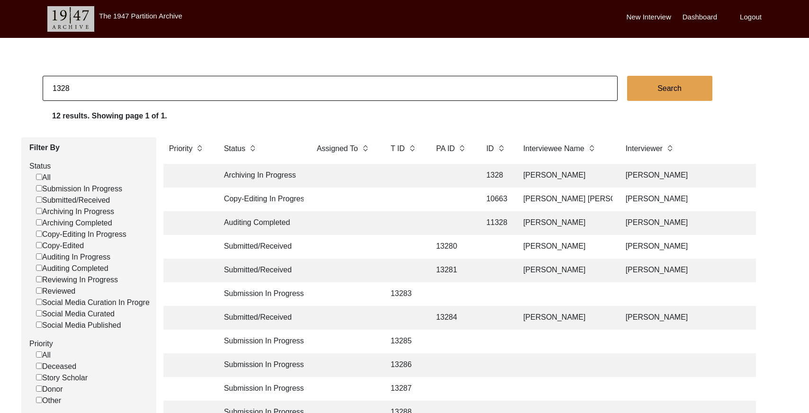
click at [440, 177] on td at bounding box center [452, 176] width 43 height 24
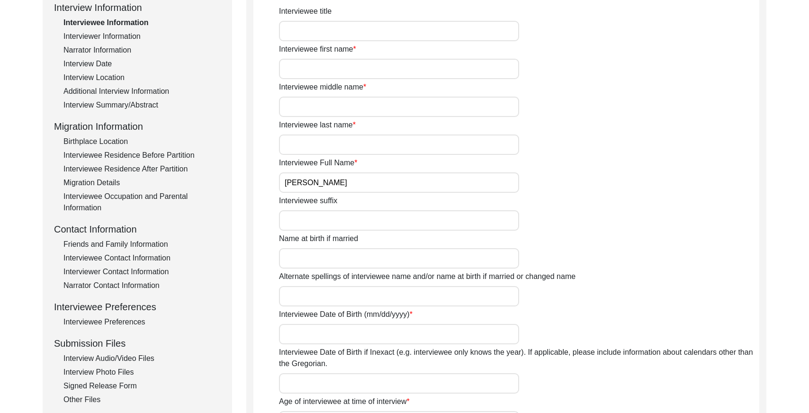
scroll to position [133, 0]
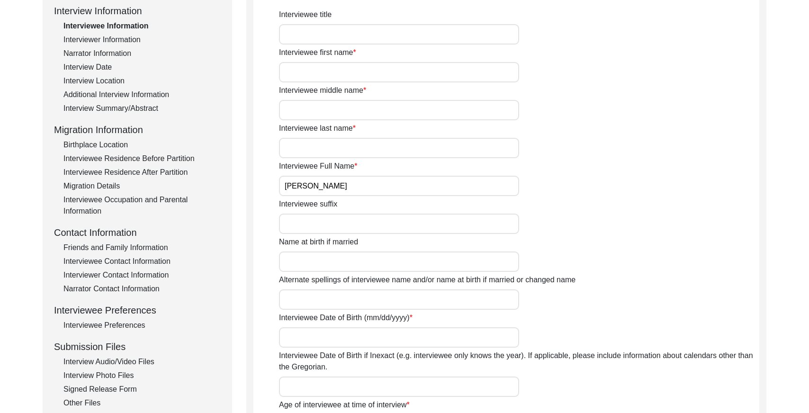
click at [138, 157] on div "Interviewee Residence Before Partition" at bounding box center [141, 158] width 157 height 11
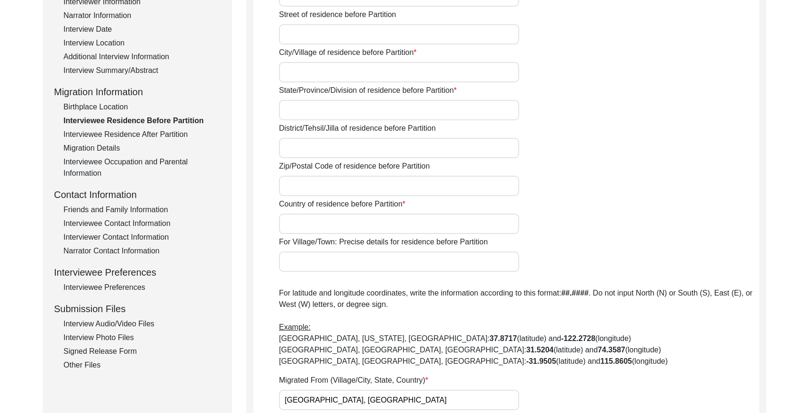
drag, startPoint x: 168, startPoint y: 135, endPoint x: 173, endPoint y: 138, distance: 5.9
click at [168, 135] on div "Interviewee Residence After Partition" at bounding box center [141, 134] width 157 height 11
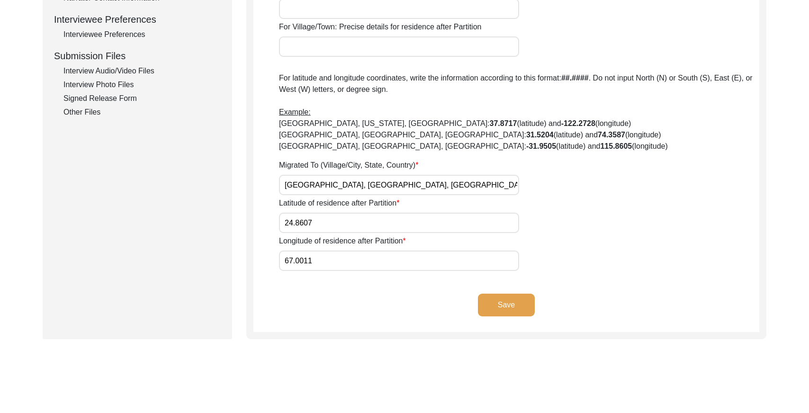
scroll to position [0, 0]
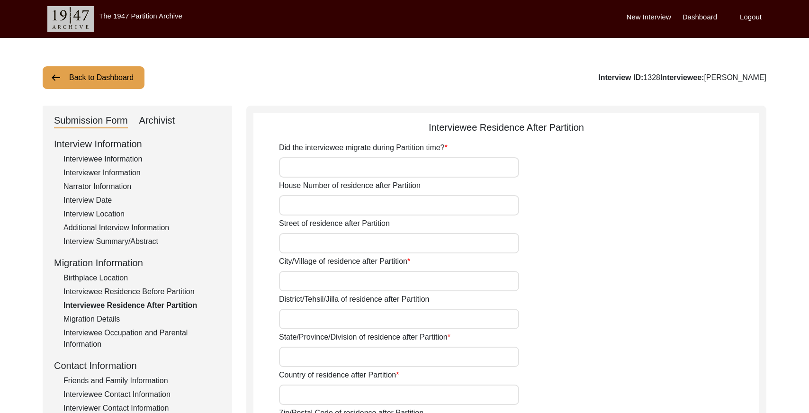
click at [128, 81] on button "Back to Dashboard" at bounding box center [94, 77] width 102 height 23
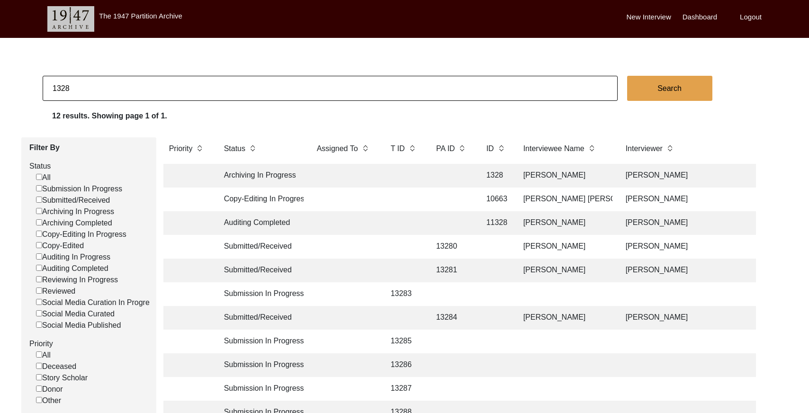
click at [212, 81] on input "1328" at bounding box center [330, 88] width 575 height 25
click at [656, 99] on button "Search" at bounding box center [669, 88] width 85 height 25
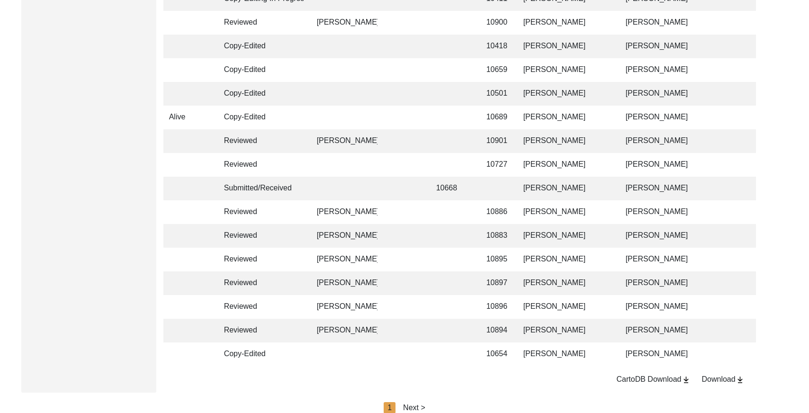
scroll to position [2239, 0]
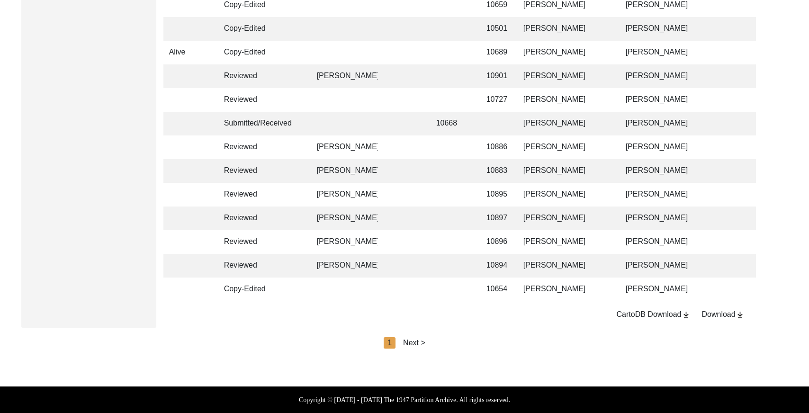
click at [411, 344] on div "Next >" at bounding box center [414, 342] width 22 height 11
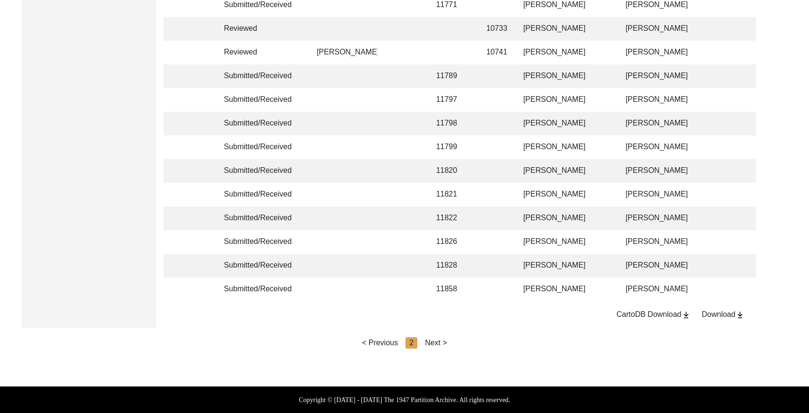
click at [442, 344] on div "Next >" at bounding box center [436, 342] width 22 height 11
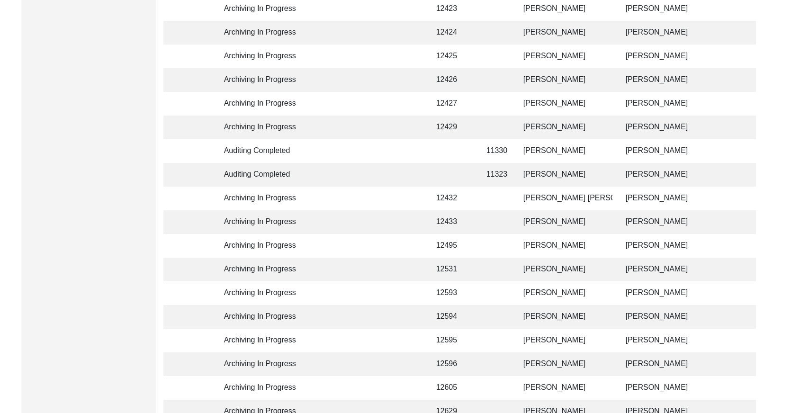
scroll to position [1417, 0]
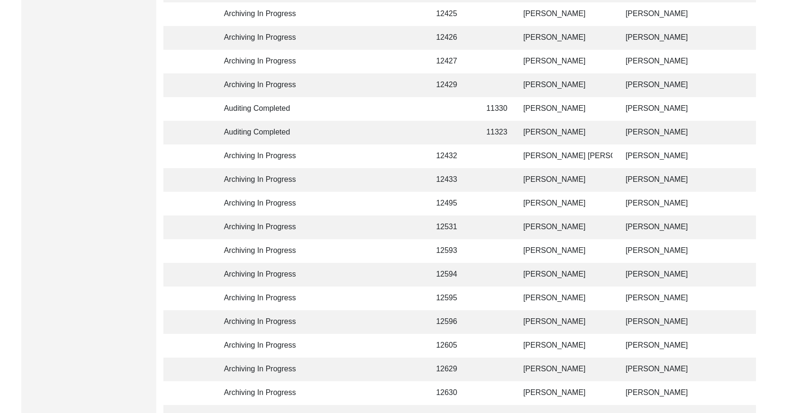
click at [576, 130] on td "[PERSON_NAME]" at bounding box center [565, 133] width 95 height 24
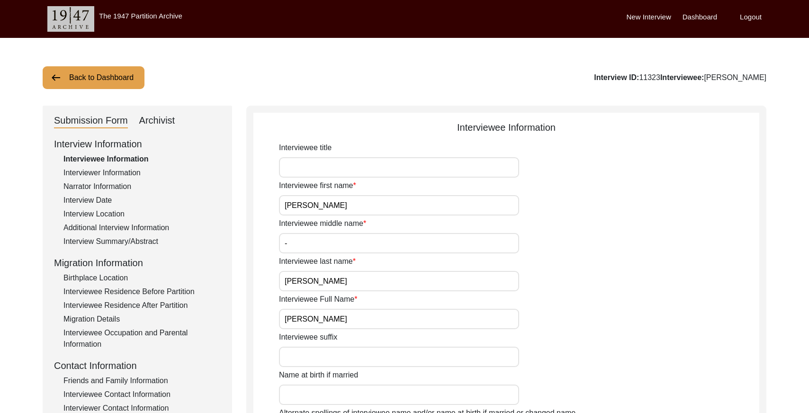
click at [149, 305] on div "Interviewee Residence After Partition" at bounding box center [141, 305] width 157 height 11
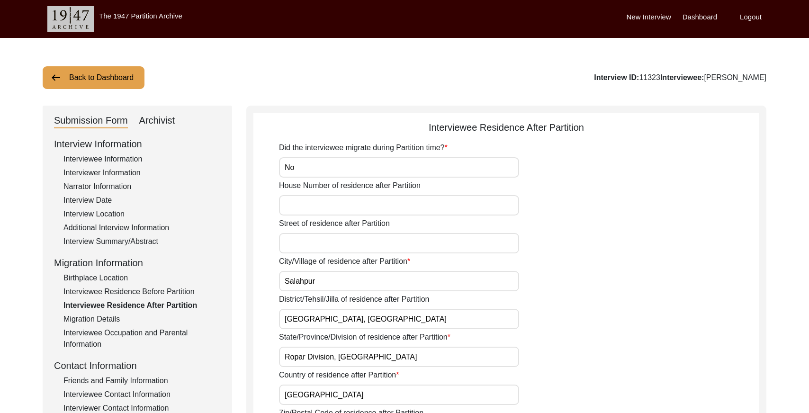
drag, startPoint x: 178, startPoint y: 297, endPoint x: 178, endPoint y: 292, distance: 4.8
click at [178, 294] on div "Interviewee Residence Before Partition" at bounding box center [141, 291] width 157 height 11
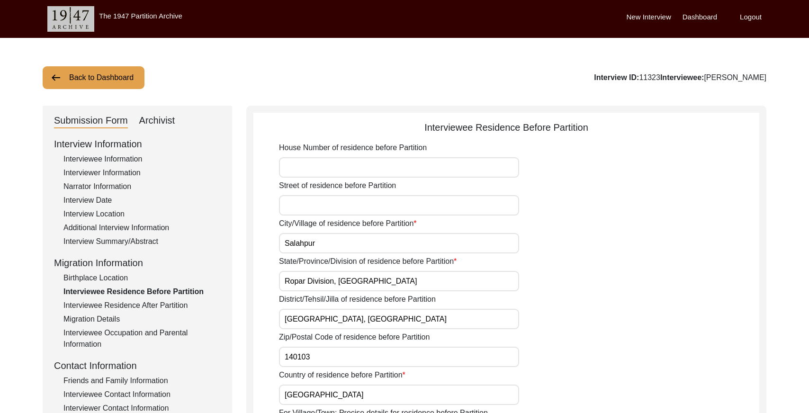
click at [104, 81] on button "Back to Dashboard" at bounding box center [94, 77] width 102 height 23
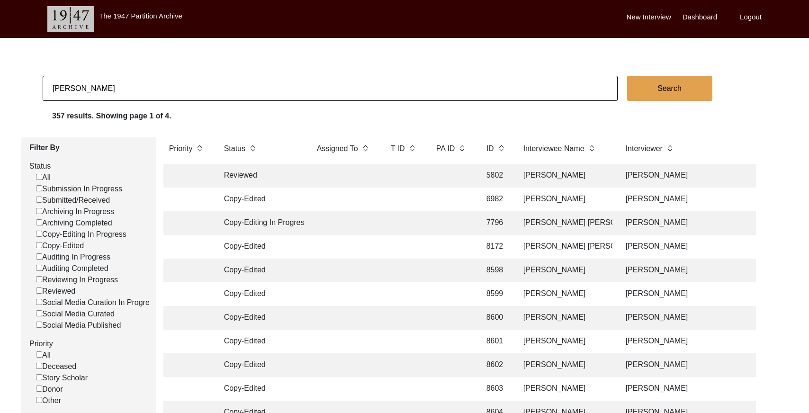
click at [159, 90] on input "[PERSON_NAME]" at bounding box center [330, 88] width 575 height 25
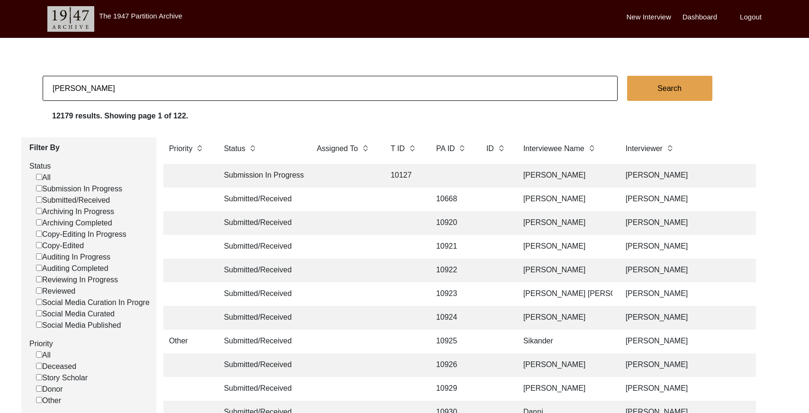
click at [656, 82] on button "Search" at bounding box center [669, 88] width 85 height 25
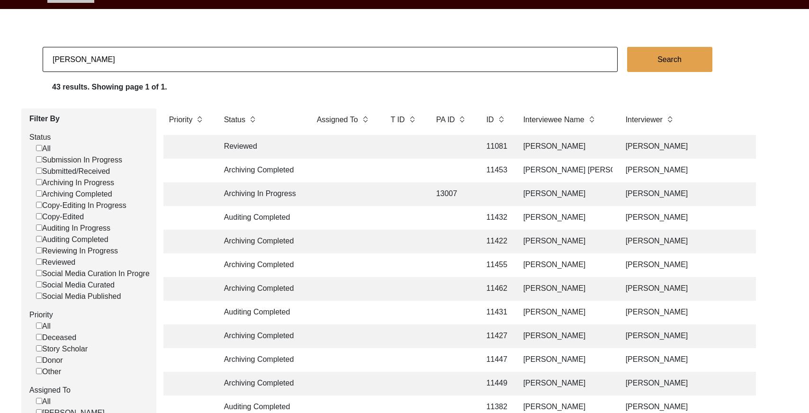
scroll to position [33, 0]
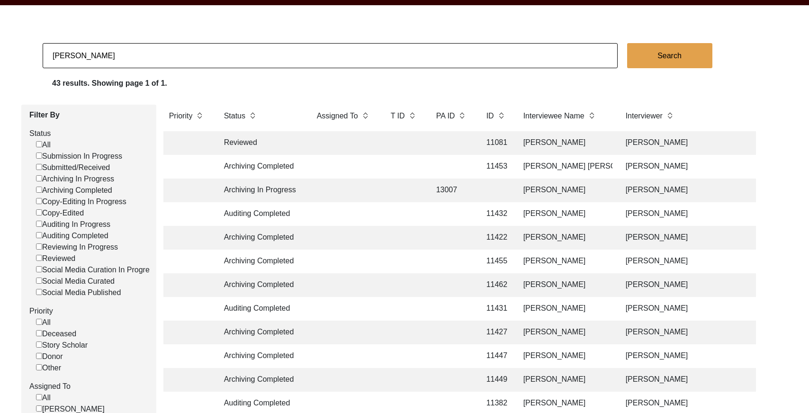
click at [548, 145] on td "[PERSON_NAME]" at bounding box center [565, 143] width 95 height 24
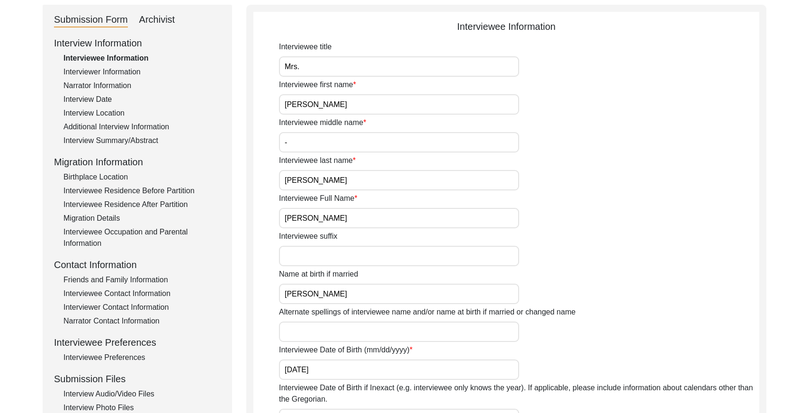
scroll to position [116, 0]
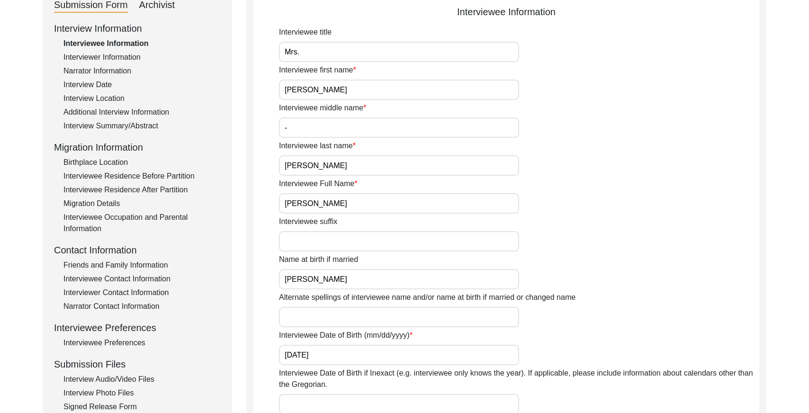
click at [149, 186] on div "Interviewee Residence After Partition" at bounding box center [141, 189] width 157 height 11
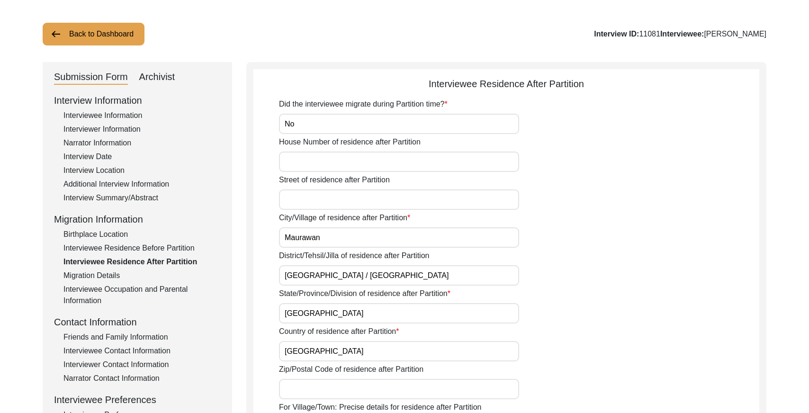
scroll to position [0, 0]
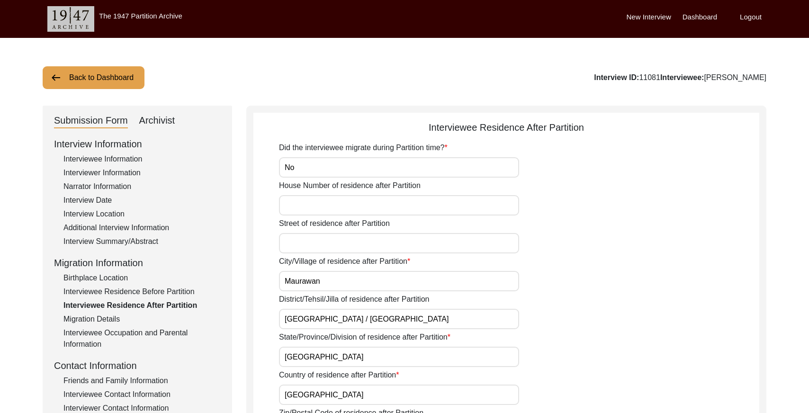
click at [109, 74] on button "Back to Dashboard" at bounding box center [94, 77] width 102 height 23
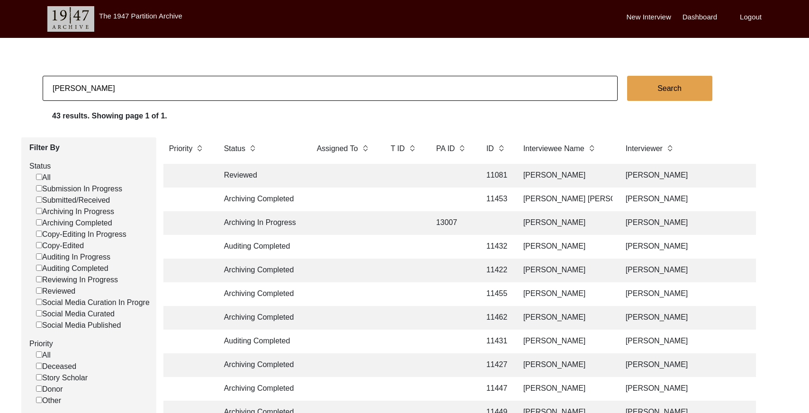
click at [184, 85] on input "[PERSON_NAME]" at bounding box center [330, 88] width 575 height 25
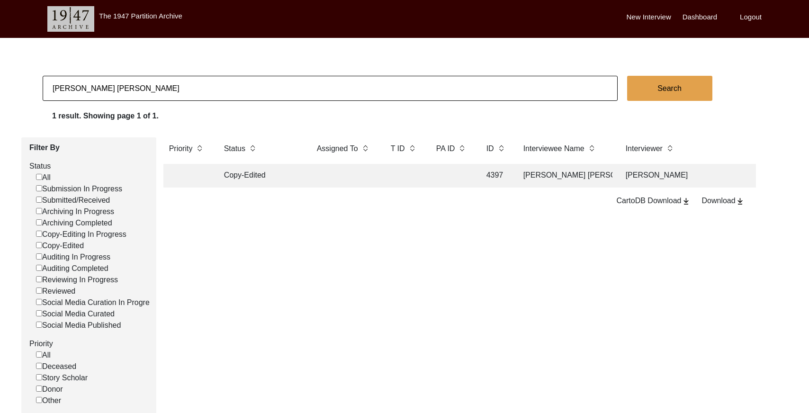
click at [532, 175] on td "[PERSON_NAME] [PERSON_NAME]" at bounding box center [565, 176] width 95 height 24
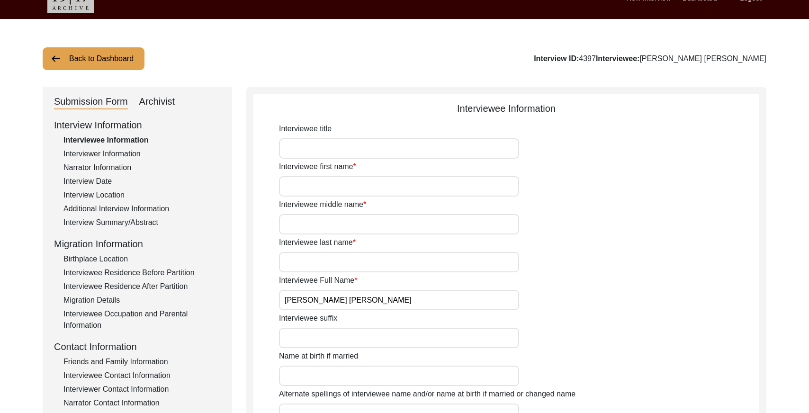
drag, startPoint x: 153, startPoint y: 97, endPoint x: 214, endPoint y: 117, distance: 64.3
click at [154, 98] on div "Archivist" at bounding box center [157, 101] width 36 height 15
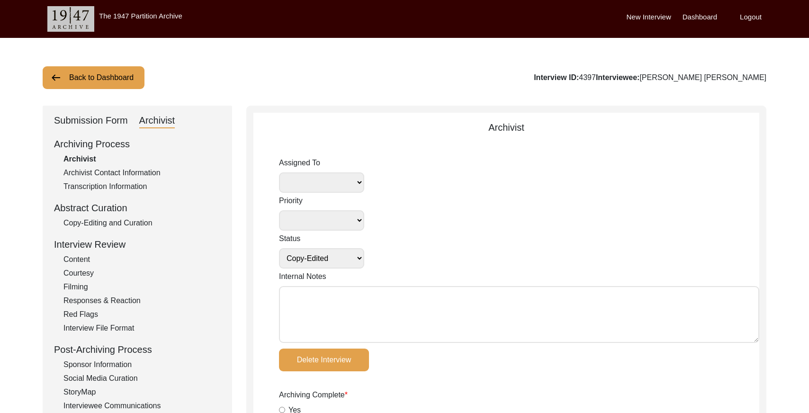
click at [100, 84] on button "Back to Dashboard" at bounding box center [94, 77] width 102 height 23
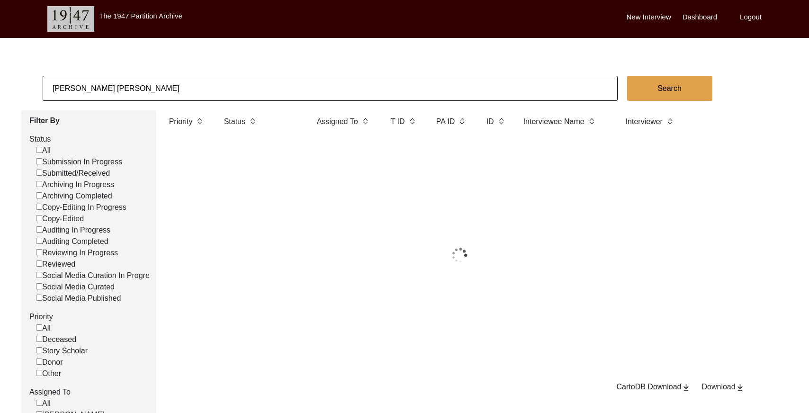
click at [180, 93] on input "[PERSON_NAME] [PERSON_NAME]" at bounding box center [330, 88] width 575 height 25
click at [181, 94] on input "[PERSON_NAME] [PERSON_NAME]" at bounding box center [330, 88] width 575 height 25
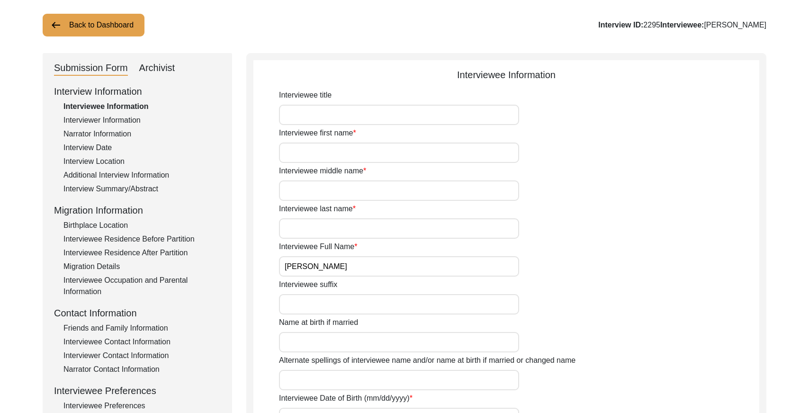
scroll to position [57, 0]
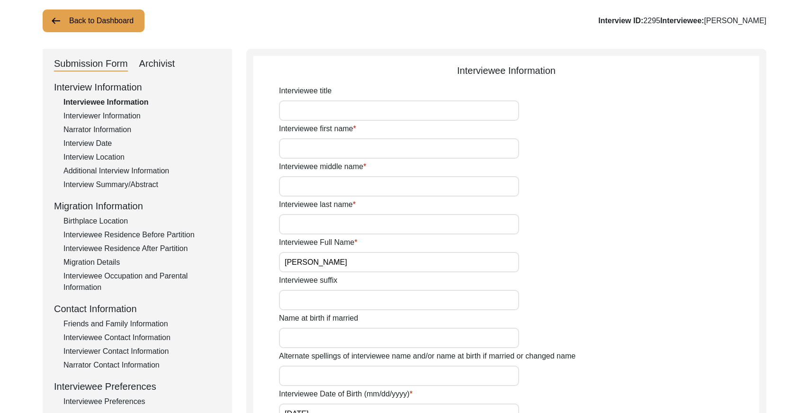
click at [161, 247] on div "Interviewee Residence After Partition" at bounding box center [141, 248] width 157 height 11
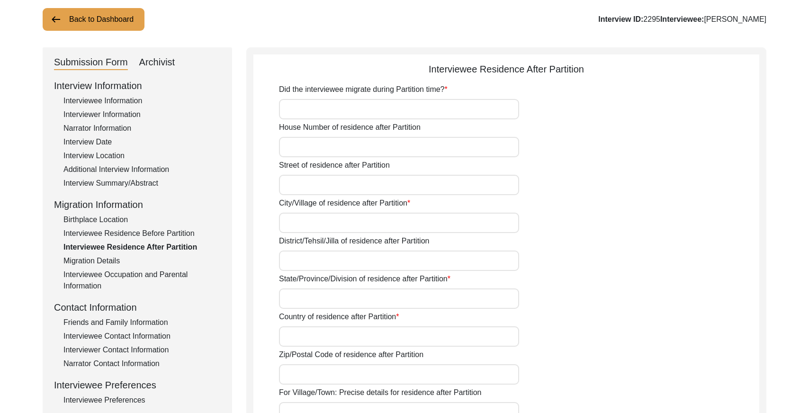
scroll to position [63, 0]
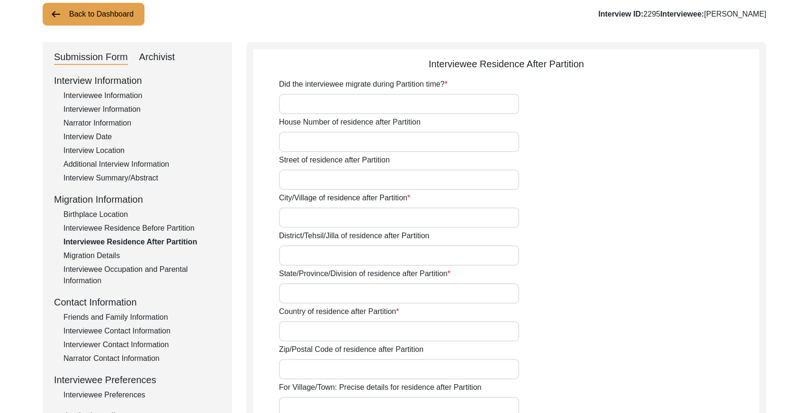
click at [157, 62] on div "Archivist" at bounding box center [157, 57] width 36 height 15
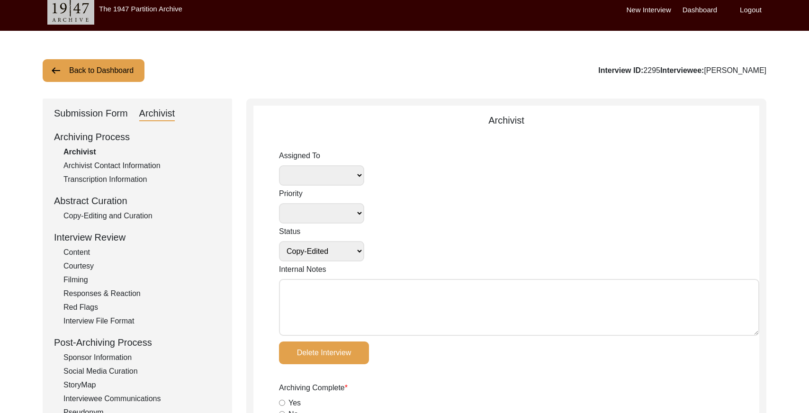
scroll to position [0, 0]
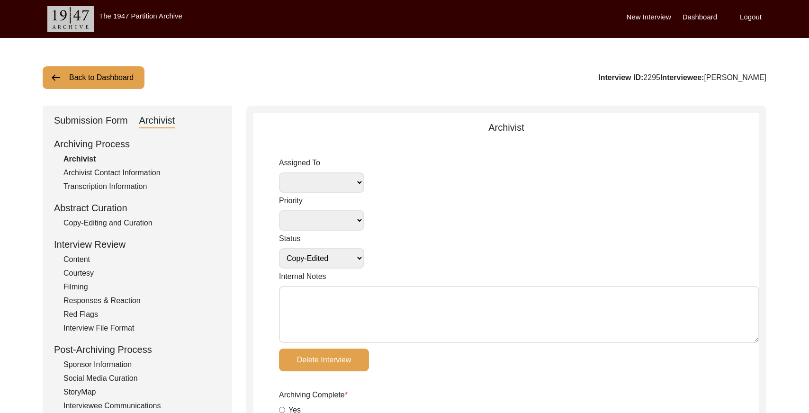
click at [111, 78] on button "Back to Dashboard" at bounding box center [94, 77] width 102 height 23
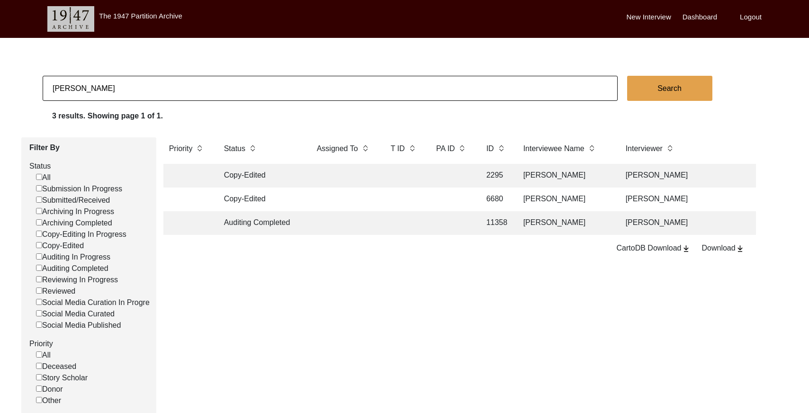
click at [145, 83] on input "[PERSON_NAME]" at bounding box center [330, 88] width 575 height 25
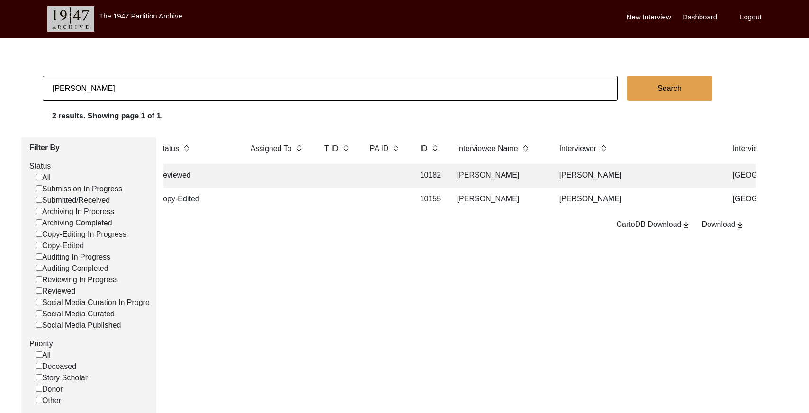
scroll to position [0, 69]
click at [566, 199] on td "[PERSON_NAME]" at bounding box center [634, 200] width 166 height 24
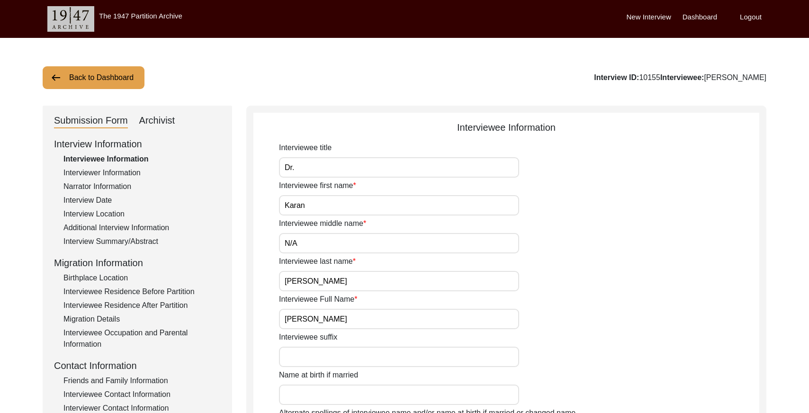
drag, startPoint x: 162, startPoint y: 126, endPoint x: 183, endPoint y: 133, distance: 23.1
click at [162, 125] on div "Archivist" at bounding box center [157, 120] width 36 height 15
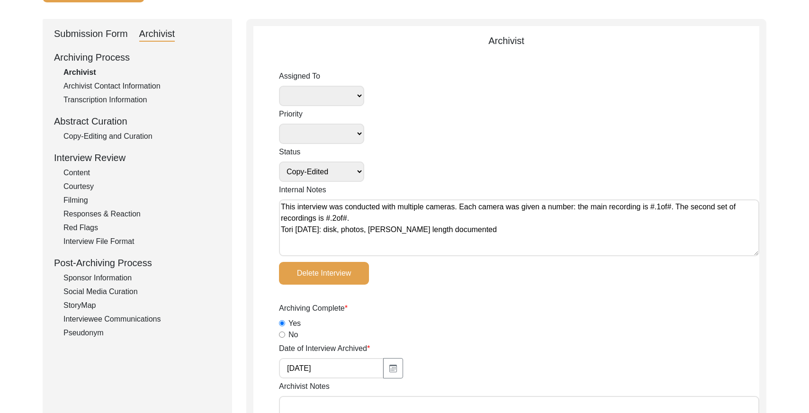
scroll to position [90, 0]
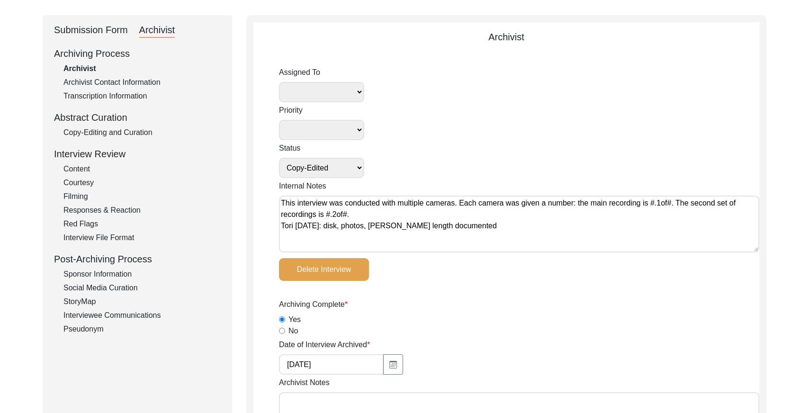
drag, startPoint x: 94, startPoint y: 29, endPoint x: 89, endPoint y: 45, distance: 17.2
click at [94, 29] on div "Submission Form" at bounding box center [91, 30] width 74 height 15
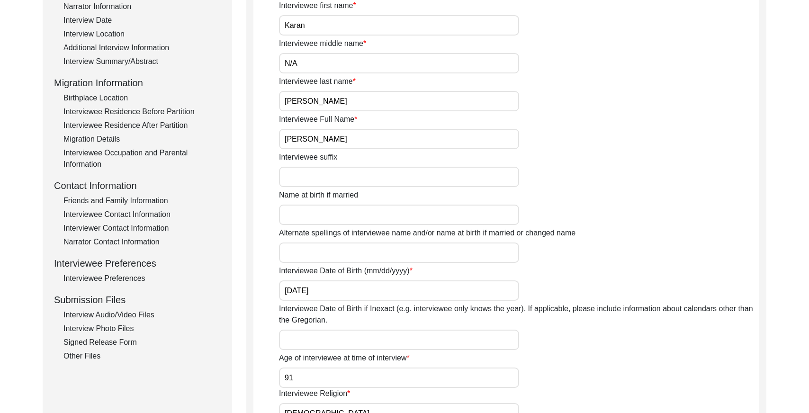
click at [136, 276] on div "Interviewee Preferences" at bounding box center [141, 278] width 157 height 11
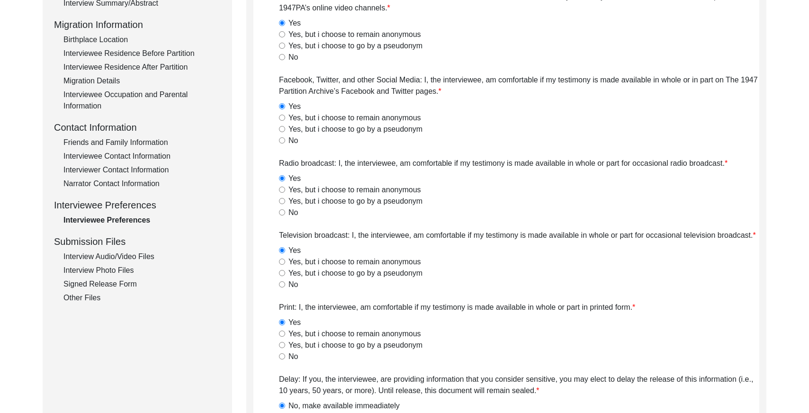
scroll to position [286, 0]
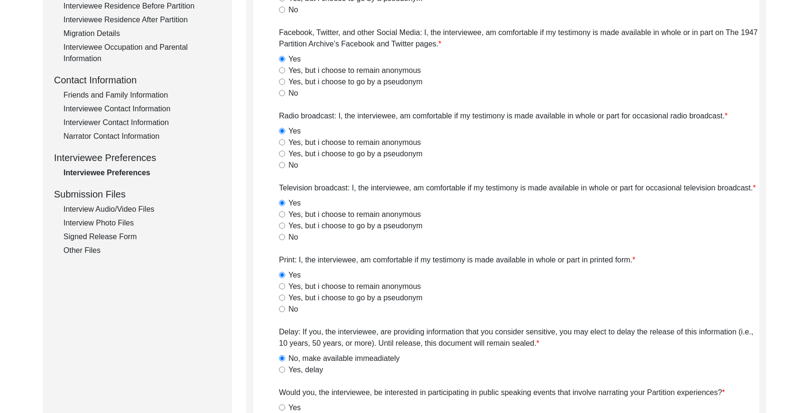
click at [126, 220] on div "Interview Photo Files" at bounding box center [141, 222] width 157 height 11
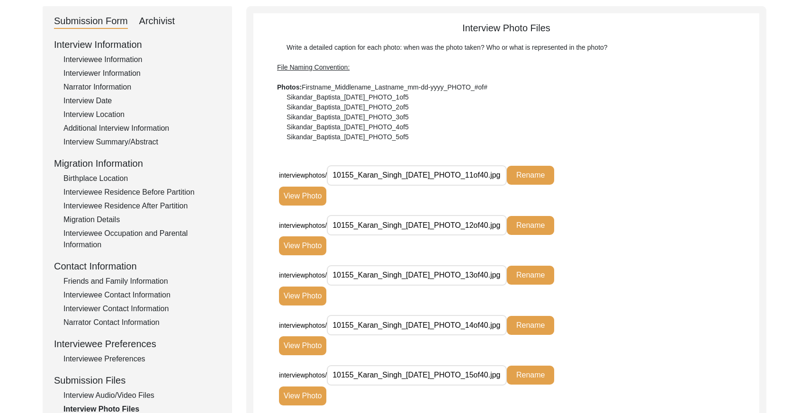
scroll to position [88, 0]
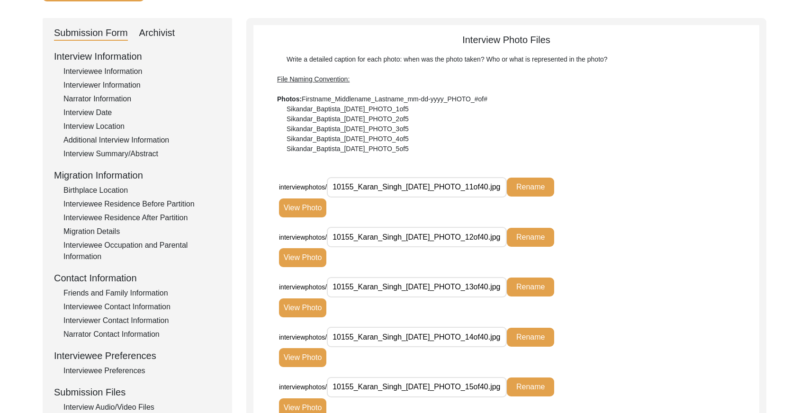
click at [163, 27] on div "Archivist" at bounding box center [157, 33] width 36 height 15
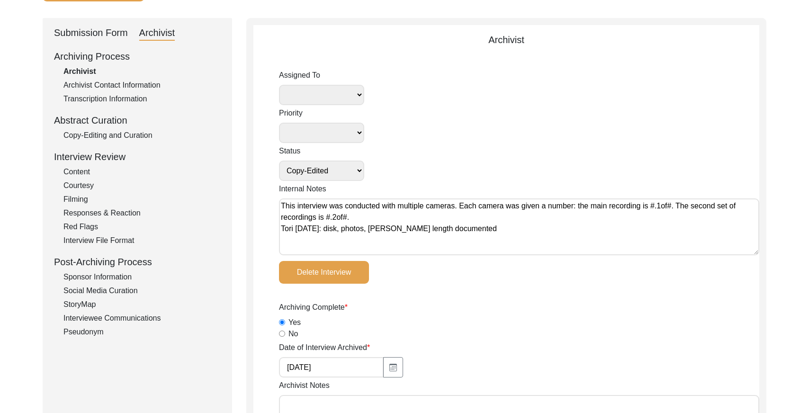
drag, startPoint x: 125, startPoint y: 133, endPoint x: 186, endPoint y: 132, distance: 61.6
click at [125, 133] on div "Copy-Editing and Curation" at bounding box center [141, 135] width 157 height 11
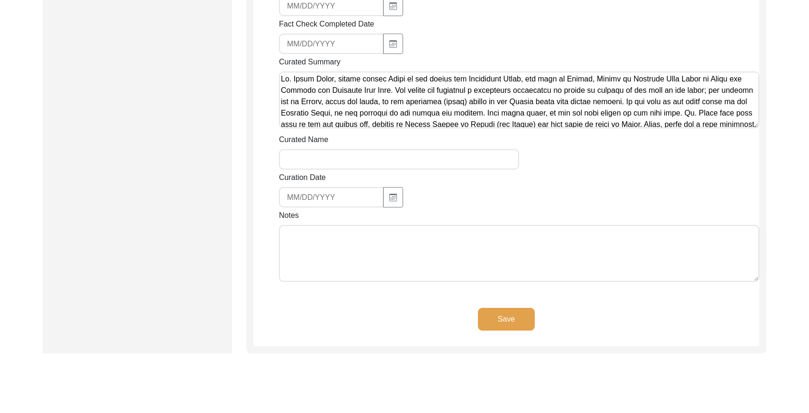
scroll to position [1315, 0]
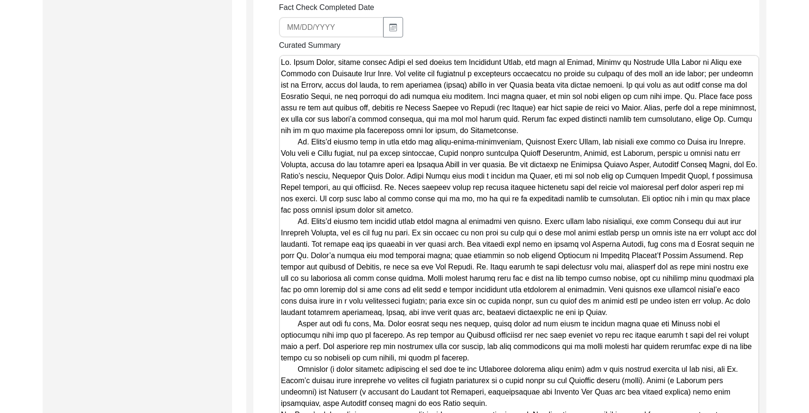
drag, startPoint x: 755, startPoint y: 100, endPoint x: 715, endPoint y: 440, distance: 342.2
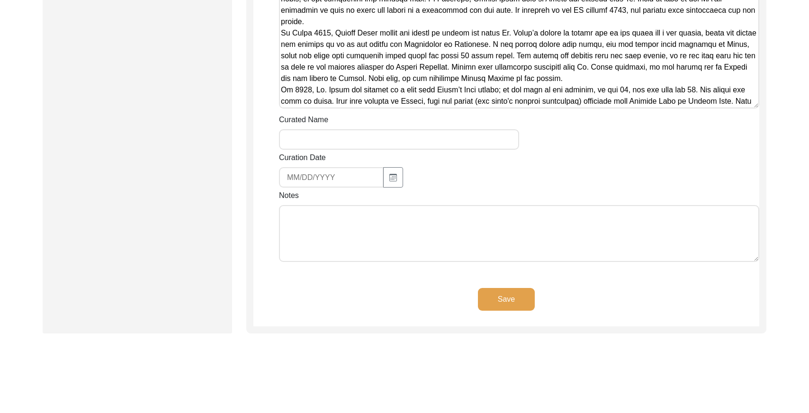
scroll to position [1664, 0]
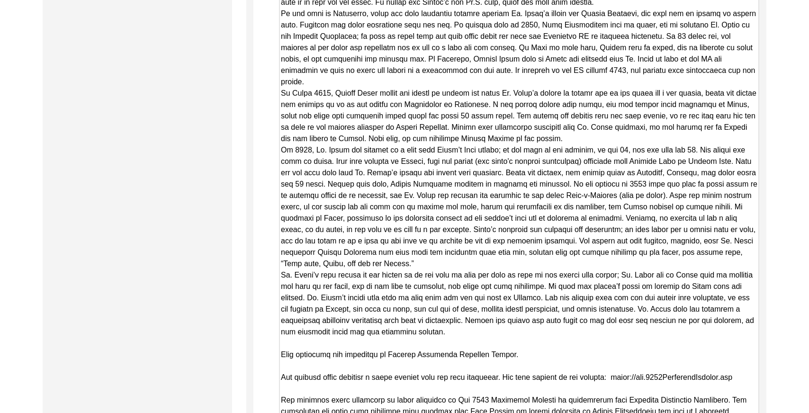
drag, startPoint x: 756, startPoint y: 90, endPoint x: 709, endPoint y: 439, distance: 351.9
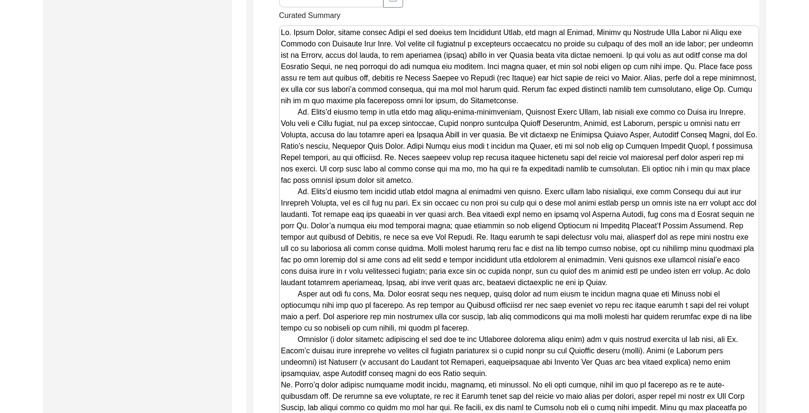
scroll to position [1318, 0]
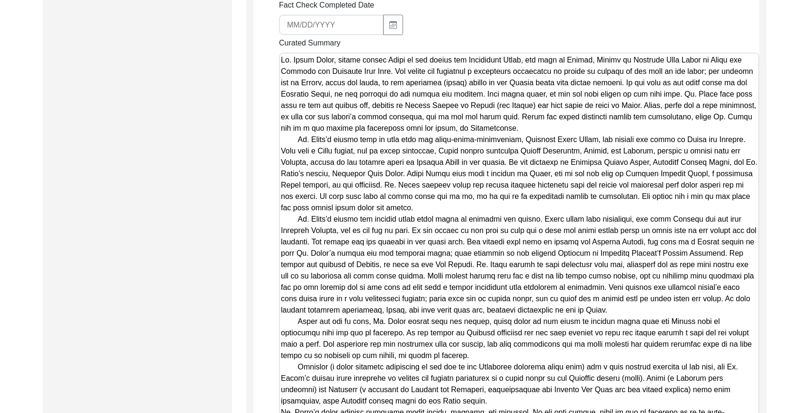
drag, startPoint x: 280, startPoint y: 45, endPoint x: 578, endPoint y: 112, distance: 304.6
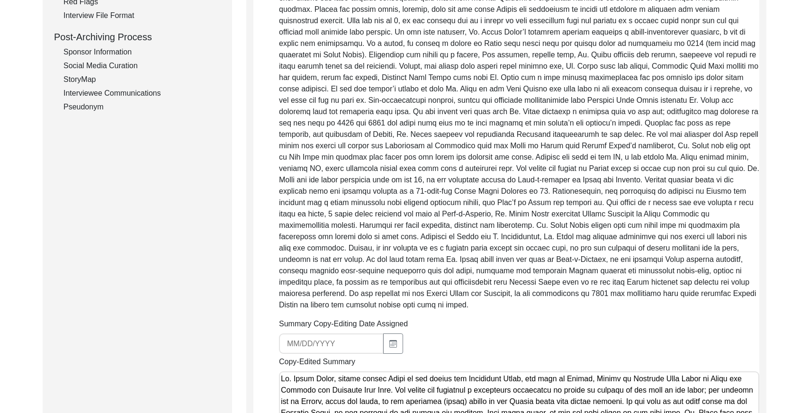
scroll to position [0, 0]
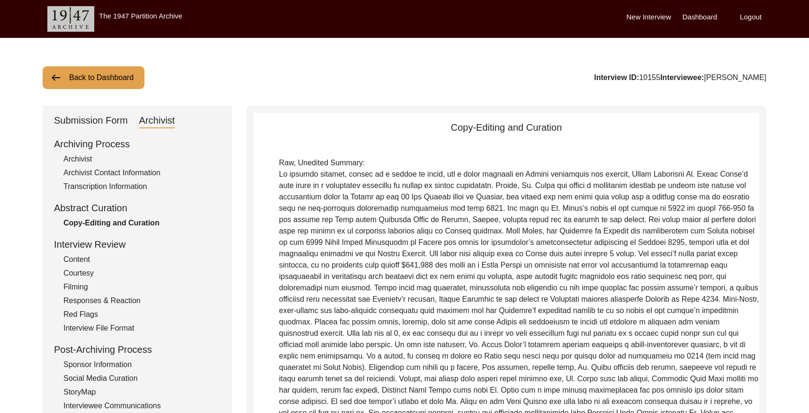
drag, startPoint x: 89, startPoint y: 259, endPoint x: 115, endPoint y: 237, distance: 33.9
click at [90, 259] on div "Content" at bounding box center [141, 259] width 157 height 11
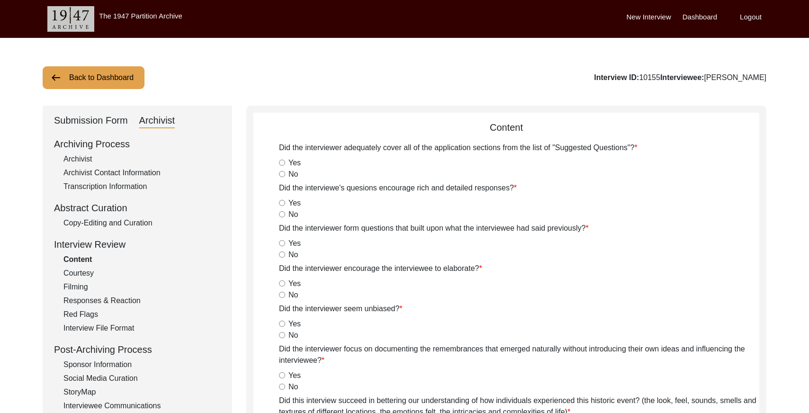
drag, startPoint x: 138, startPoint y: 216, endPoint x: 139, endPoint y: 223, distance: 7.1
click at [139, 218] on div "Archiving Process Archivist Archivist Contact Information Transcription Informa…" at bounding box center [137, 281] width 167 height 289
click at [139, 223] on div "Copy-Editing and Curation" at bounding box center [141, 222] width 157 height 11
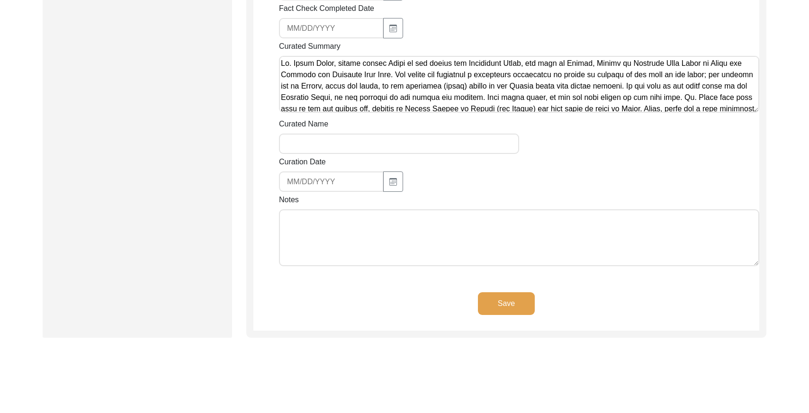
scroll to position [1315, 0]
drag, startPoint x: 759, startPoint y: 99, endPoint x: 759, endPoint y: 115, distance: 16.1
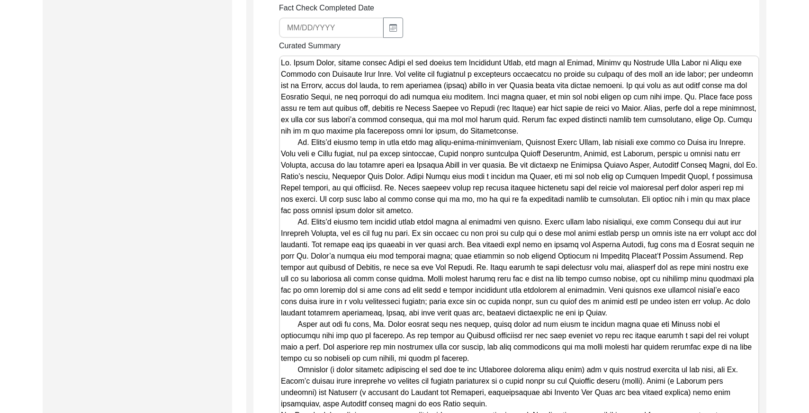
drag, startPoint x: 755, startPoint y: 116, endPoint x: 755, endPoint y: 443, distance: 327.4
click at [281, 55] on textarea "Curated Summary" at bounding box center [519, 255] width 480 height 401
drag, startPoint x: 280, startPoint y: 50, endPoint x: 544, endPoint y: 118, distance: 272.9
click at [544, 118] on textarea "Curated Summary" at bounding box center [519, 255] width 480 height 401
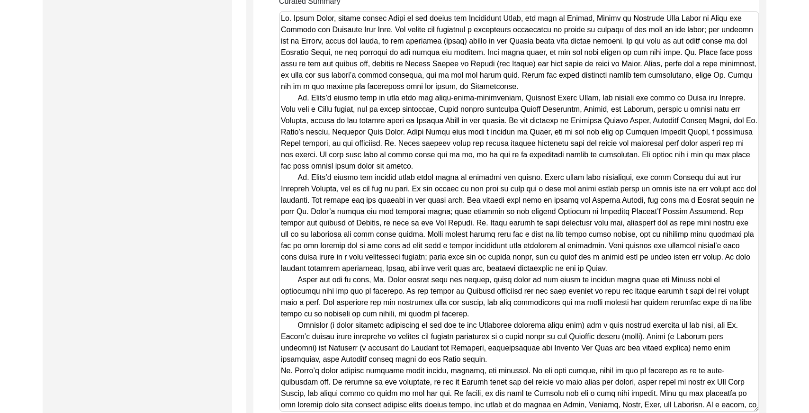
scroll to position [1356, 0]
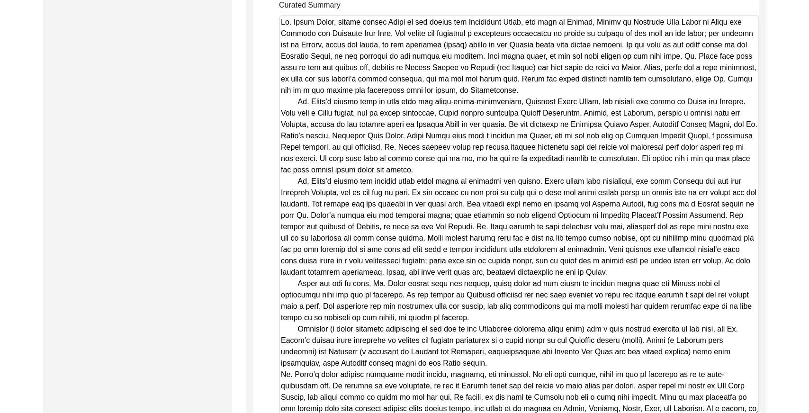
drag, startPoint x: 297, startPoint y: 91, endPoint x: 403, endPoint y: 92, distance: 106.1
click at [403, 92] on textarea "Curated Summary" at bounding box center [519, 215] width 480 height 401
drag, startPoint x: 298, startPoint y: 90, endPoint x: 749, endPoint y: 87, distance: 451.6
click at [656, 87] on textarea "Curated Summary" at bounding box center [519, 215] width 480 height 401
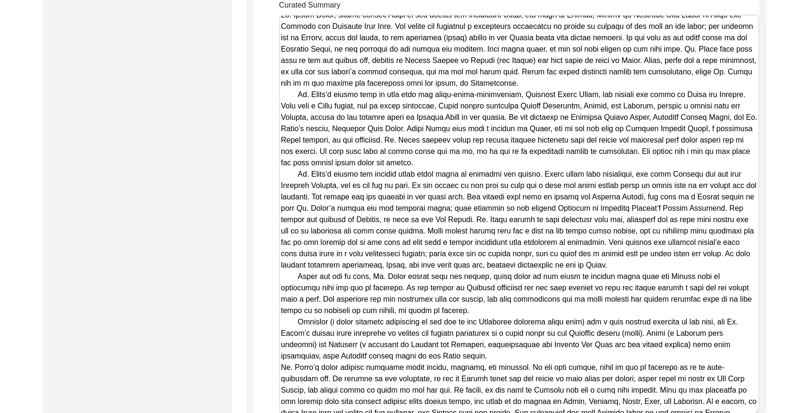
scroll to position [8, 0]
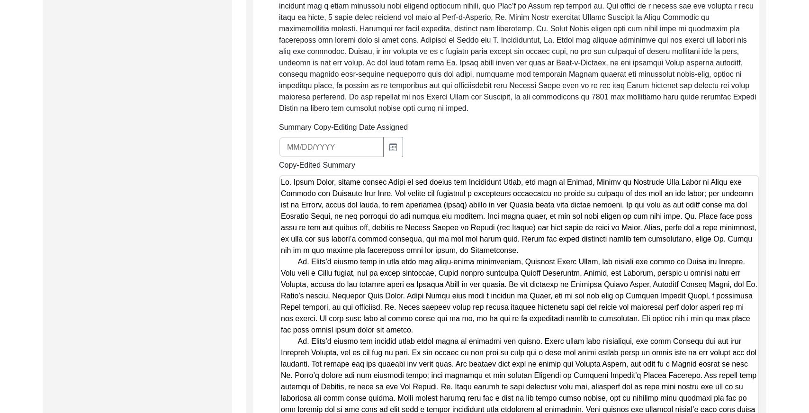
scroll to position [0, 0]
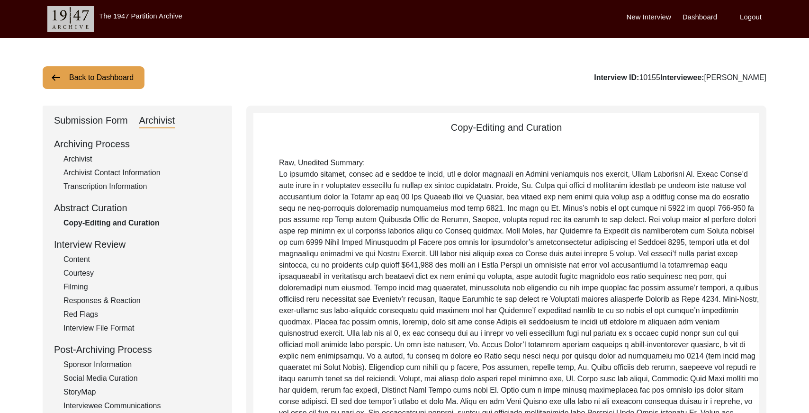
click at [104, 74] on button "Back to Dashboard" at bounding box center [94, 77] width 102 height 23
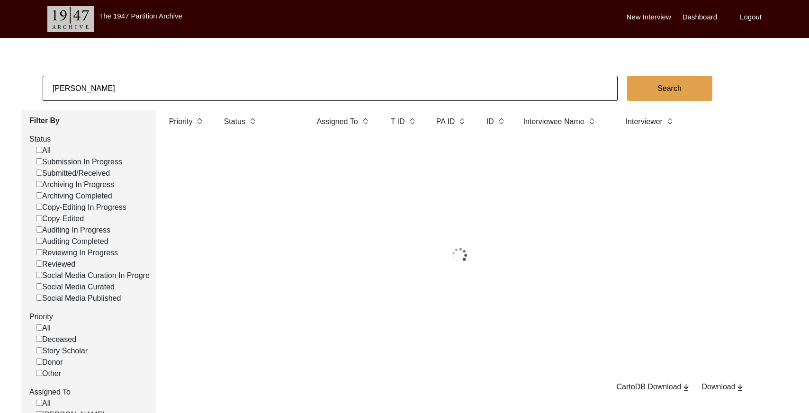
click at [180, 92] on input "[PERSON_NAME]" at bounding box center [330, 88] width 575 height 25
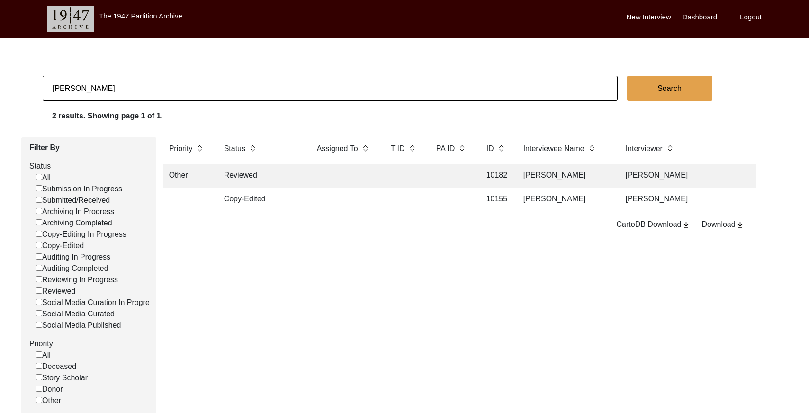
click at [180, 92] on input "[PERSON_NAME]" at bounding box center [330, 88] width 575 height 25
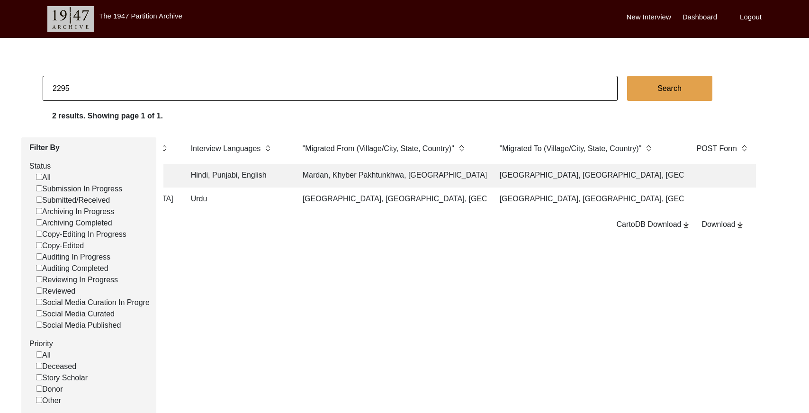
scroll to position [0, 1182]
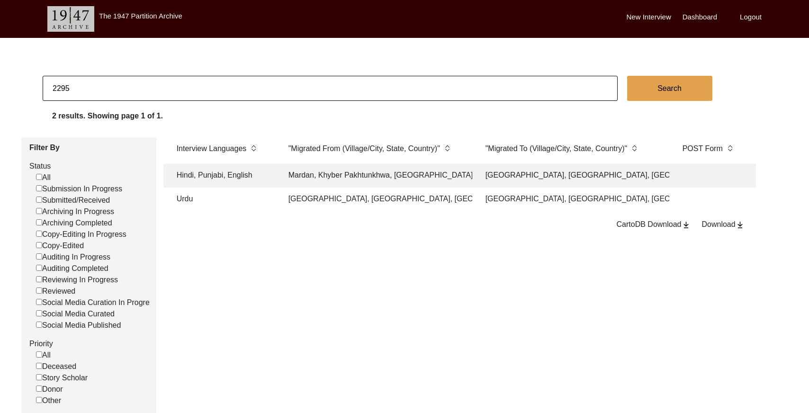
click at [360, 92] on input "2295" at bounding box center [330, 88] width 575 height 25
click at [360, 91] on input "2295" at bounding box center [330, 88] width 575 height 25
click at [361, 91] on input "2295" at bounding box center [330, 88] width 575 height 25
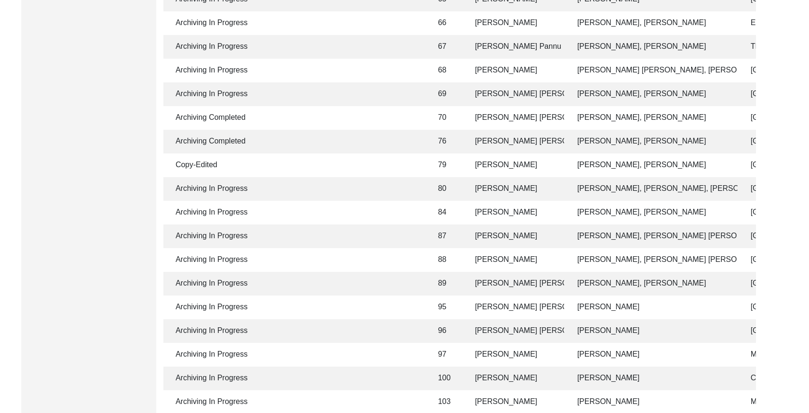
scroll to position [0, 0]
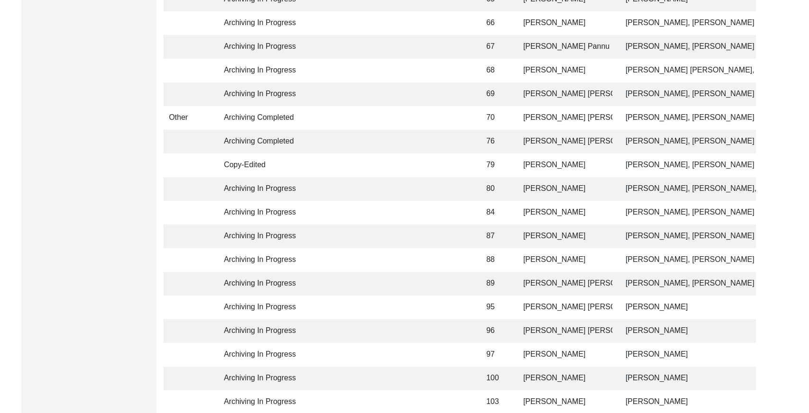
click at [448, 187] on td at bounding box center [452, 189] width 43 height 24
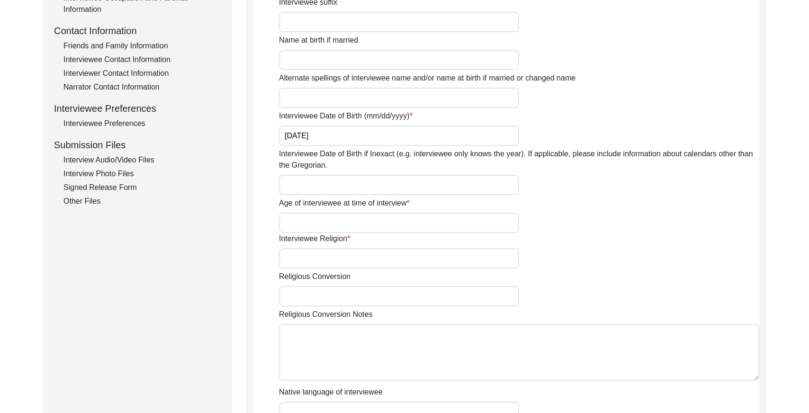
scroll to position [148, 0]
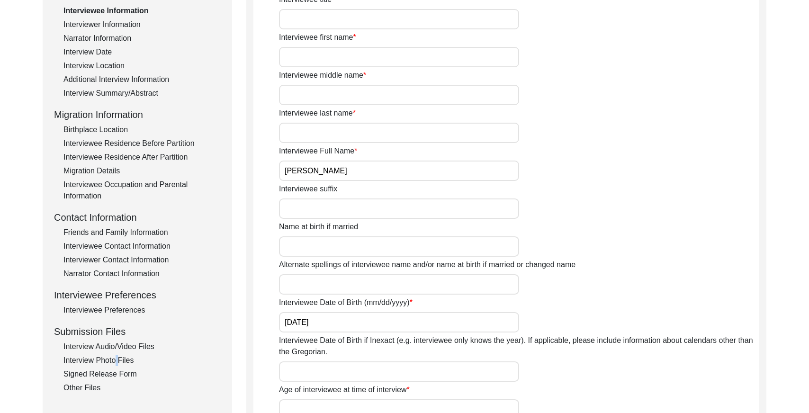
click at [114, 357] on div "Interview Photo Files" at bounding box center [141, 360] width 157 height 11
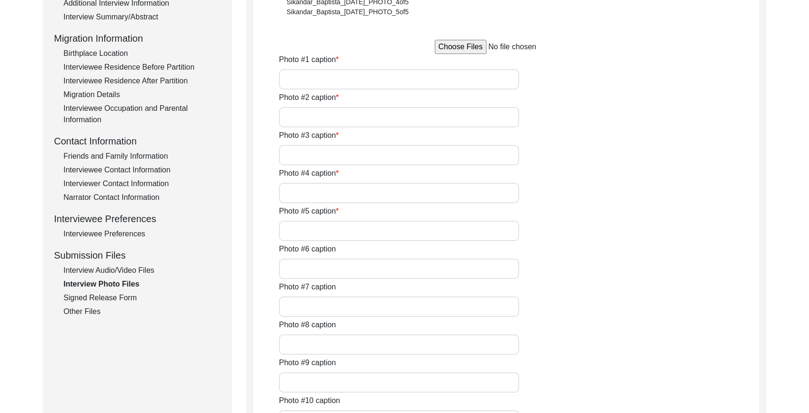
scroll to position [266, 0]
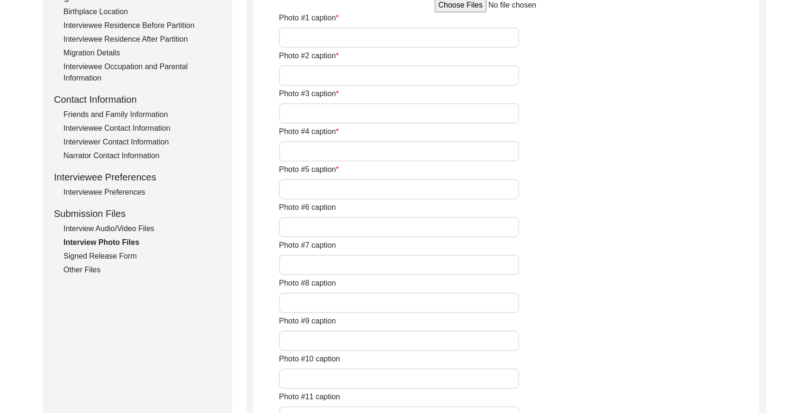
click at [94, 263] on div "Interview Information Interviewee Information Interviewer Information Narrator …" at bounding box center [137, 73] width 167 height 405
click at [90, 267] on div "Other Files" at bounding box center [141, 269] width 157 height 11
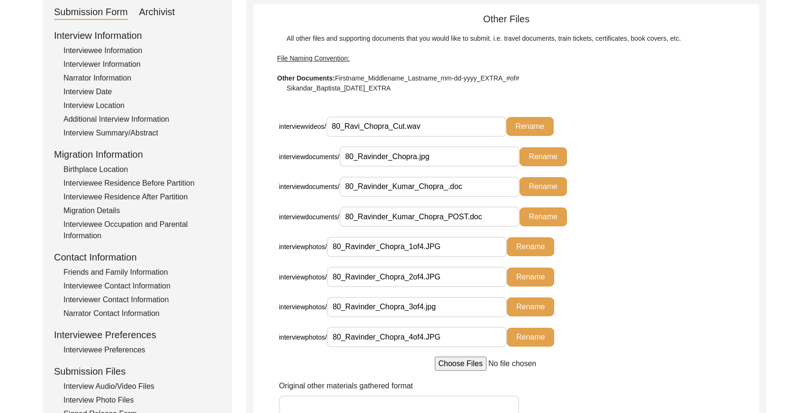
scroll to position [0, 0]
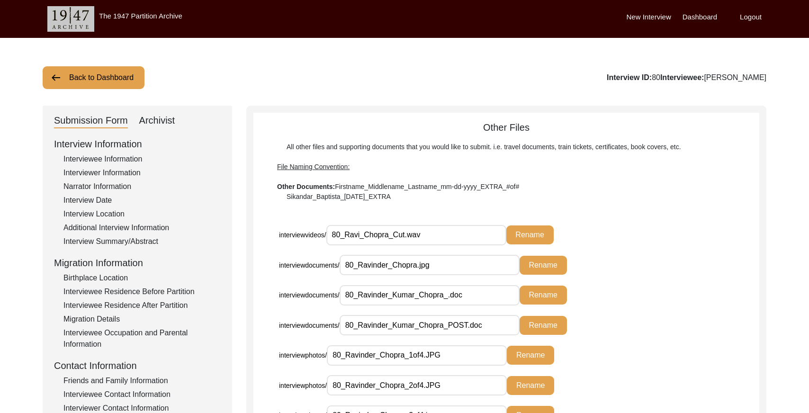
click at [165, 116] on div "Archivist" at bounding box center [157, 120] width 36 height 15
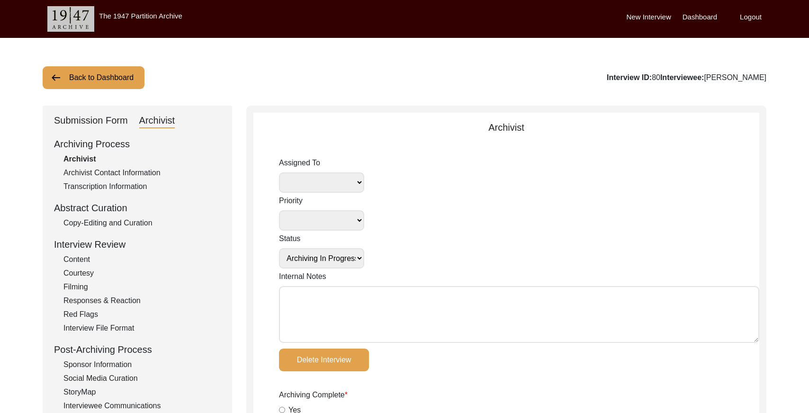
click at [134, 224] on div "Copy-Editing and Curation" at bounding box center [141, 222] width 157 height 11
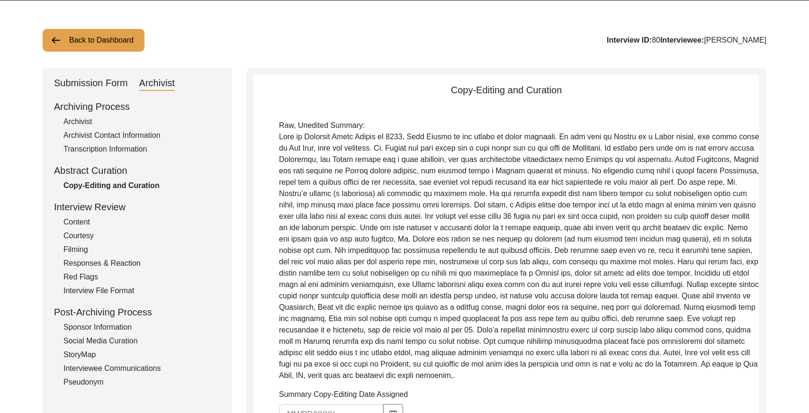
scroll to position [41, 0]
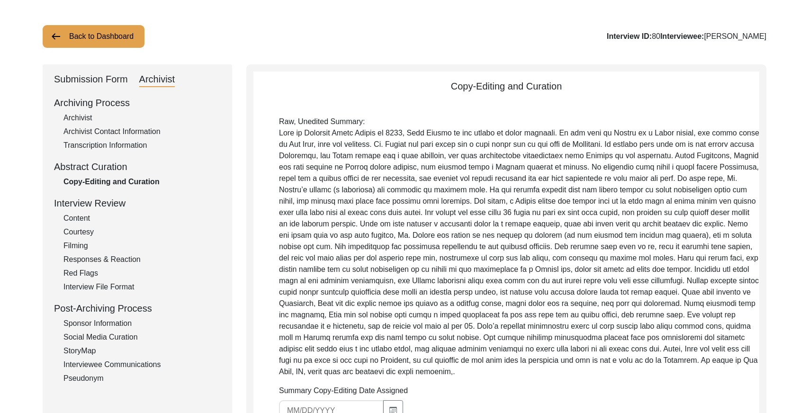
click at [122, 40] on button "Back to Dashboard" at bounding box center [94, 36] width 102 height 23
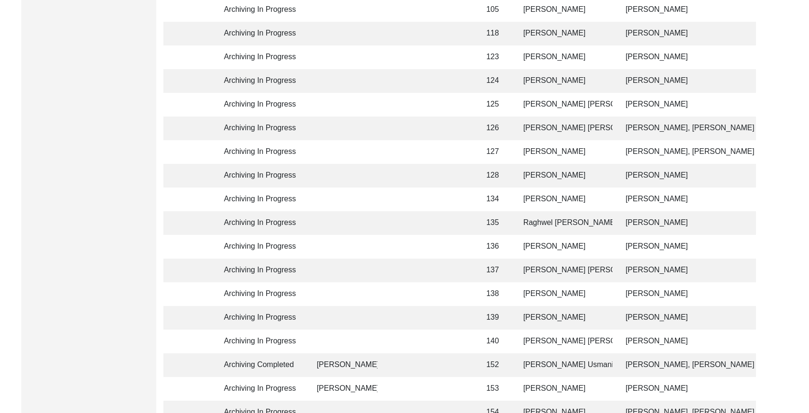
click at [497, 153] on td "127" at bounding box center [495, 152] width 29 height 24
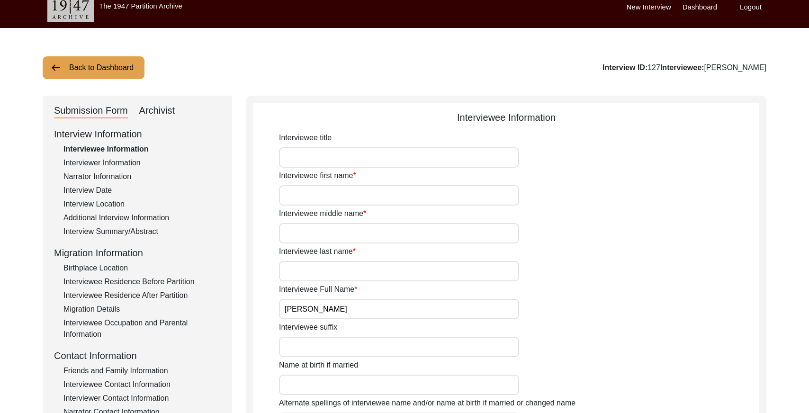
scroll to position [46, 0]
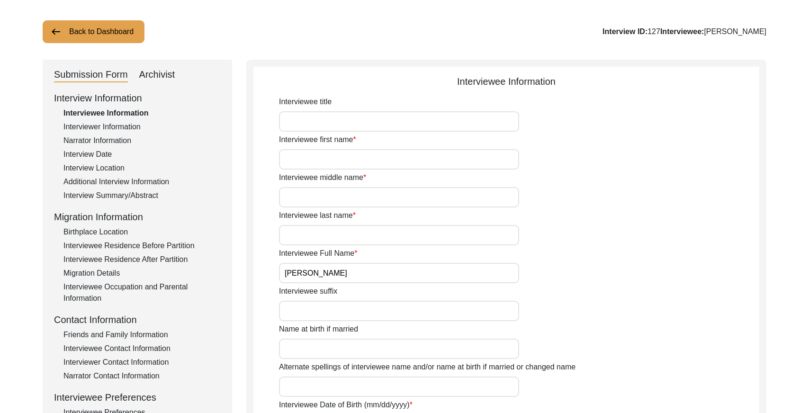
click at [154, 239] on div "Interview Information Interviewee Information Interviewer Information Narrator …" at bounding box center [137, 293] width 167 height 405
click at [144, 258] on div "Interviewee Residence After Partition" at bounding box center [141, 259] width 157 height 11
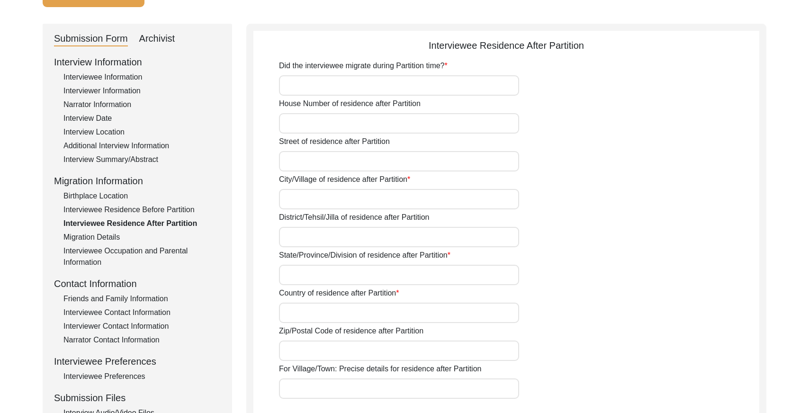
scroll to position [0, 0]
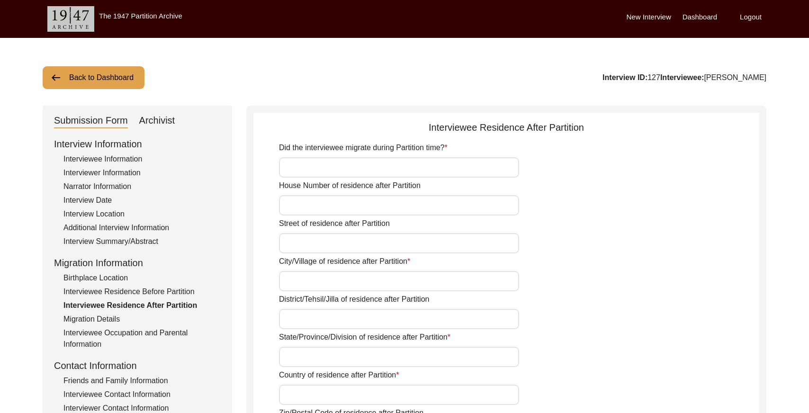
click at [96, 321] on div "Migration Details" at bounding box center [141, 319] width 157 height 11
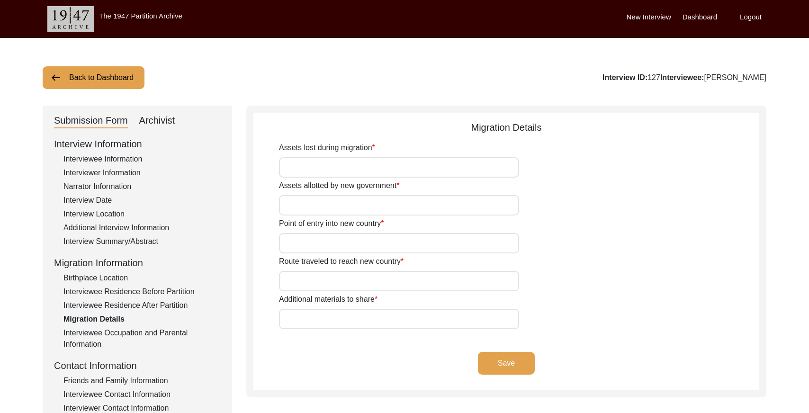
click at [164, 117] on div "Archivist" at bounding box center [157, 120] width 36 height 15
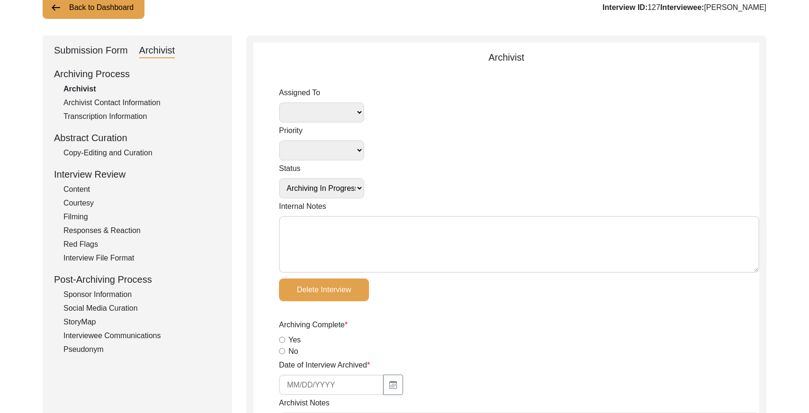
click at [137, 151] on div "Copy-Editing and Curation" at bounding box center [141, 152] width 157 height 11
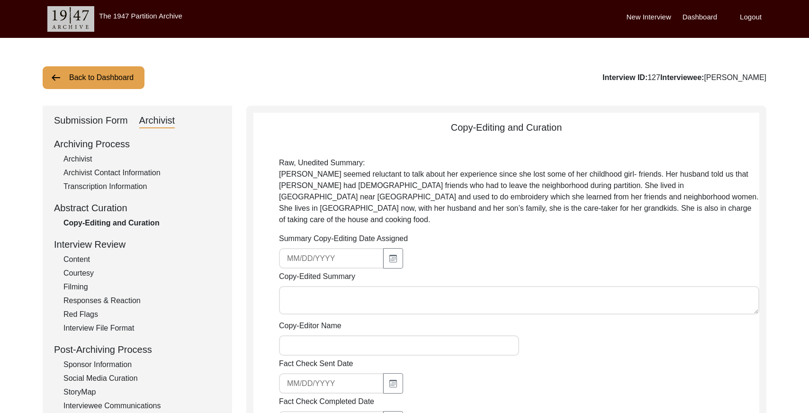
click at [87, 126] on div "Submission Form" at bounding box center [91, 120] width 74 height 15
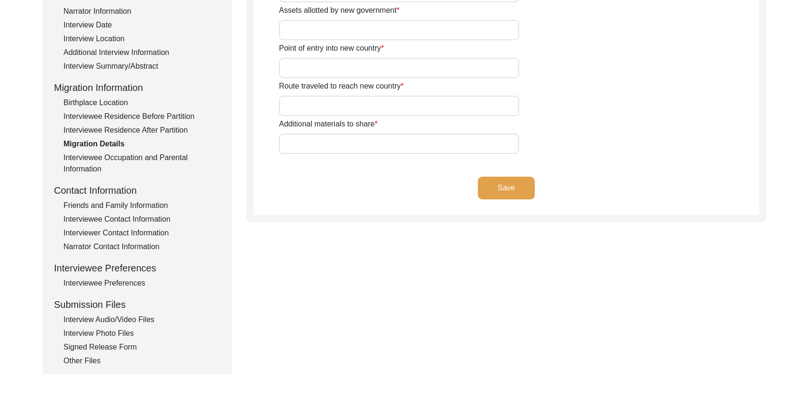
scroll to position [272, 0]
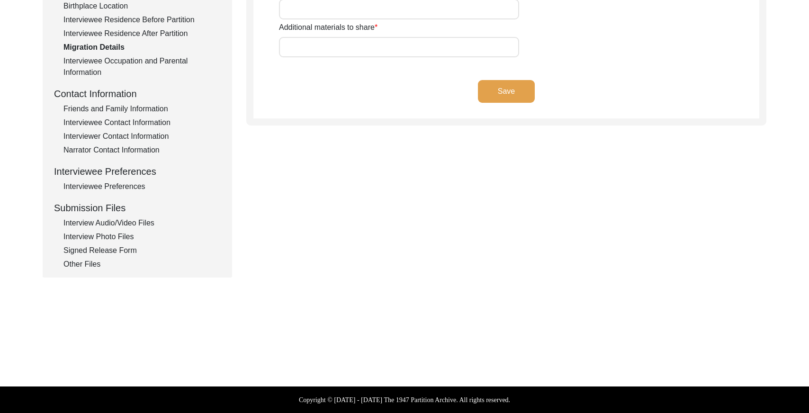
click at [125, 233] on div "Interview Photo Files" at bounding box center [141, 236] width 157 height 11
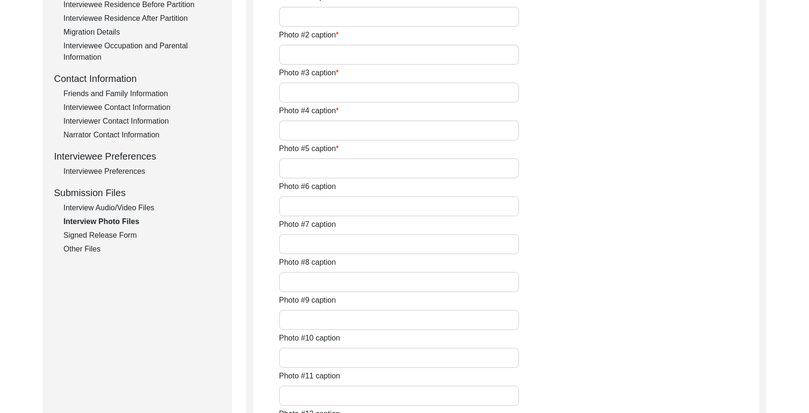
click at [139, 235] on div "Signed Release Form" at bounding box center [141, 235] width 157 height 11
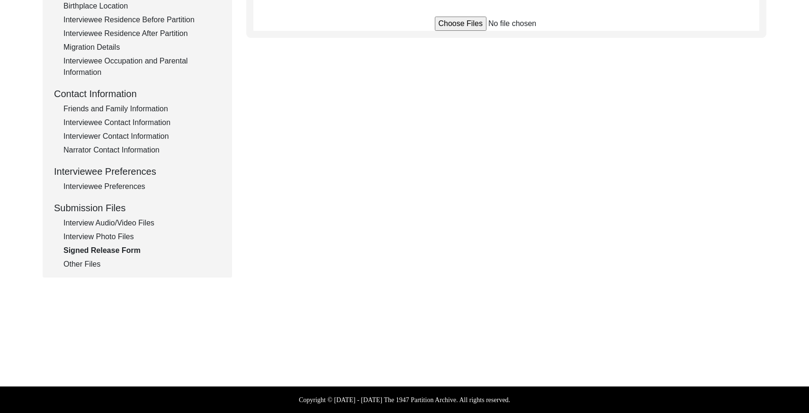
click at [90, 264] on div "Other Files" at bounding box center [141, 264] width 157 height 11
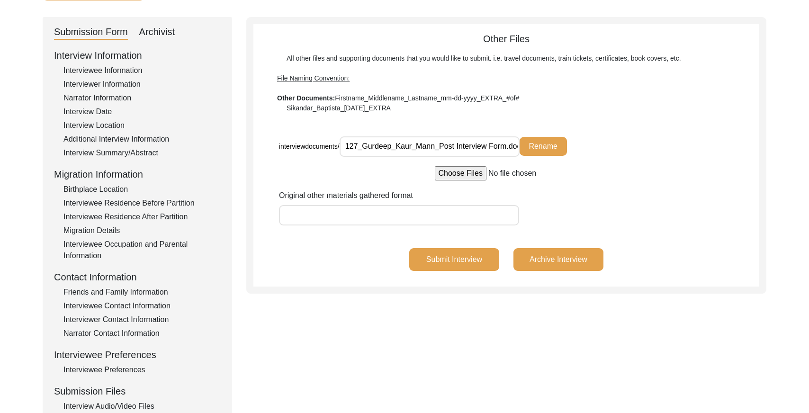
scroll to position [0, 0]
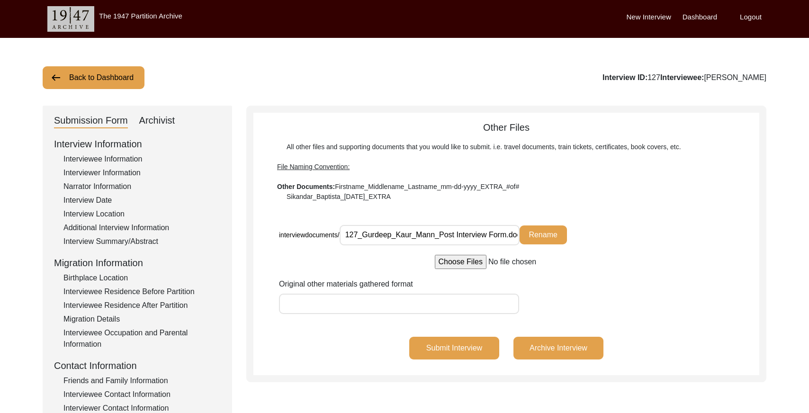
drag, startPoint x: 88, startPoint y: 70, endPoint x: 92, endPoint y: 74, distance: 5.4
click at [88, 70] on button "Back to Dashboard" at bounding box center [94, 77] width 102 height 23
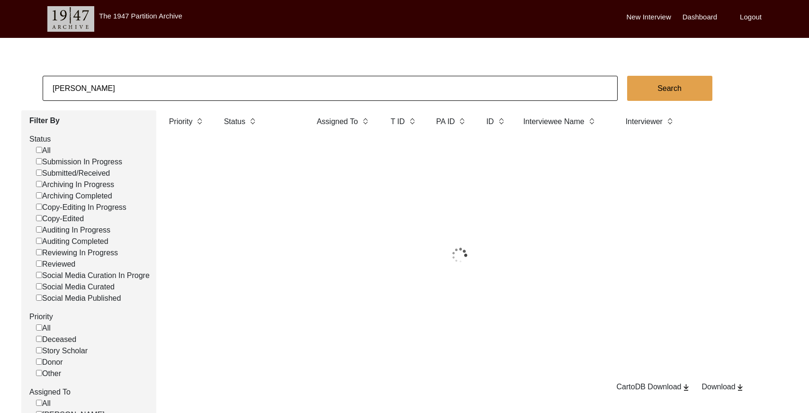
click at [142, 87] on input "[PERSON_NAME]" at bounding box center [330, 88] width 575 height 25
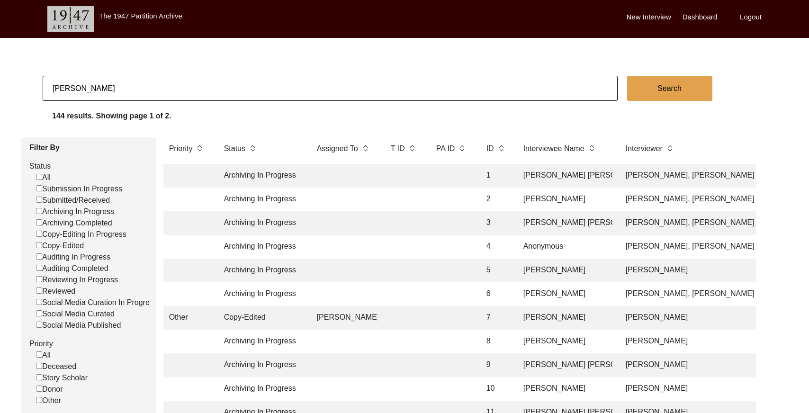
click at [142, 86] on input "[PERSON_NAME]" at bounding box center [330, 88] width 575 height 25
click at [656, 84] on button "Search" at bounding box center [669, 88] width 85 height 25
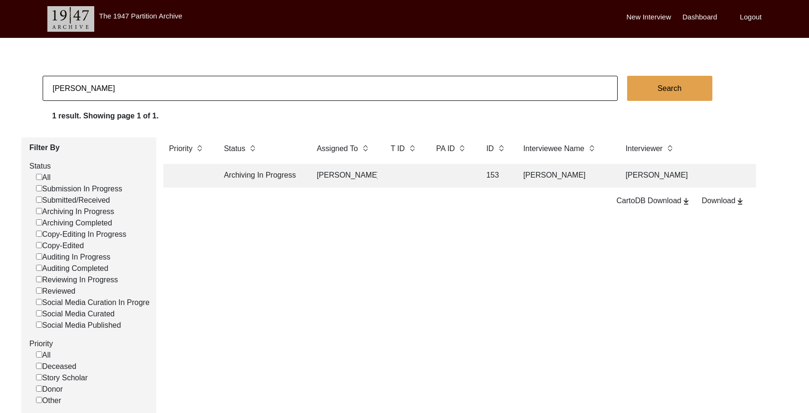
click at [545, 177] on td "[PERSON_NAME]" at bounding box center [565, 176] width 95 height 24
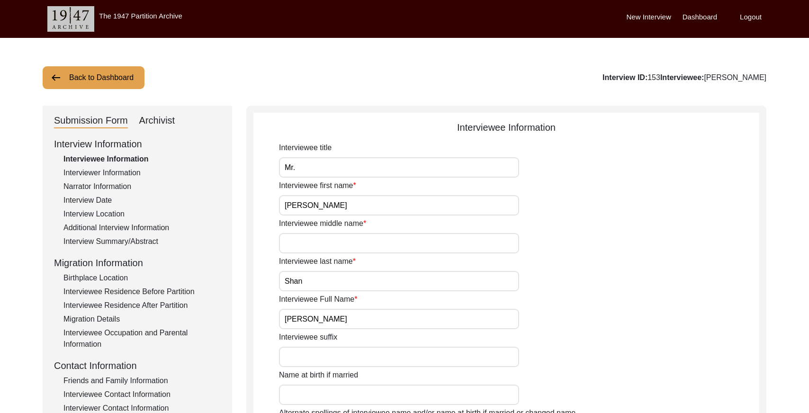
click at [148, 303] on div "Interviewee Residence After Partition" at bounding box center [141, 305] width 157 height 11
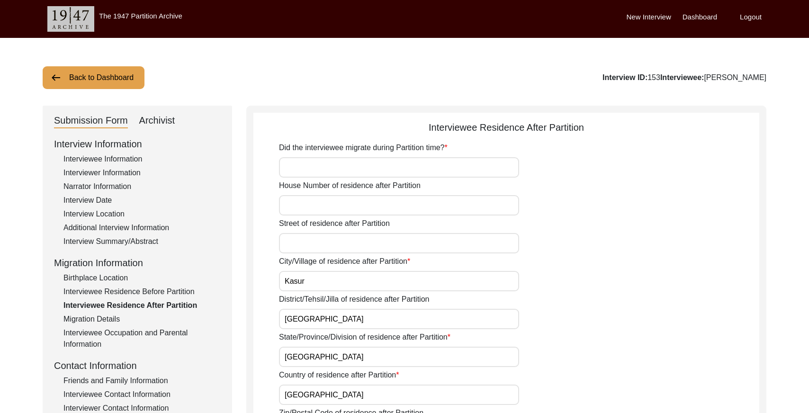
click at [114, 73] on button "Back to Dashboard" at bounding box center [94, 77] width 102 height 23
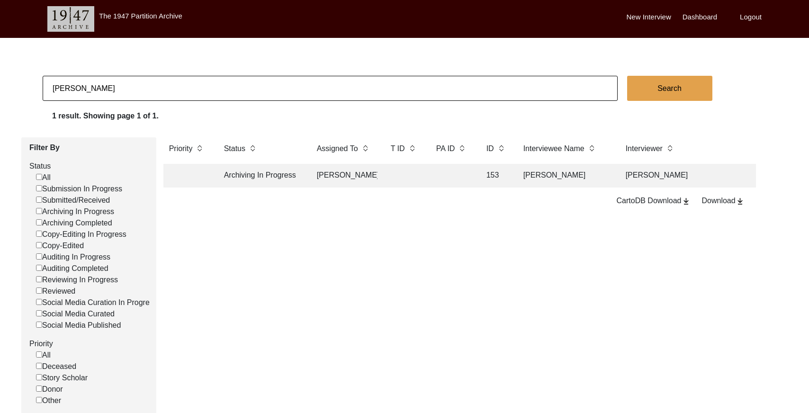
click at [166, 86] on input "[PERSON_NAME]" at bounding box center [330, 88] width 575 height 25
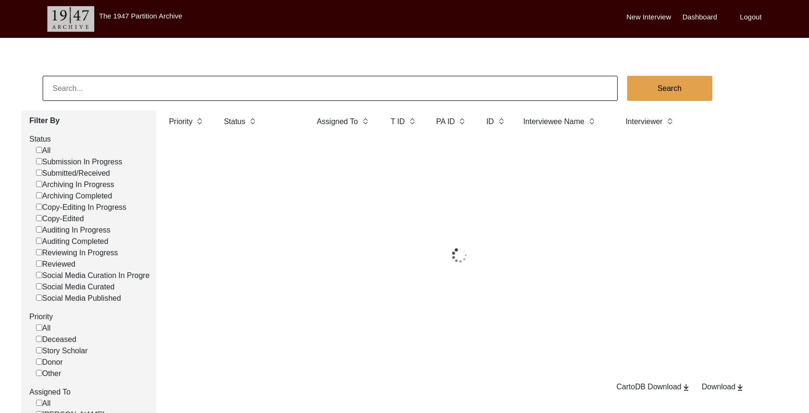
scroll to position [35, 0]
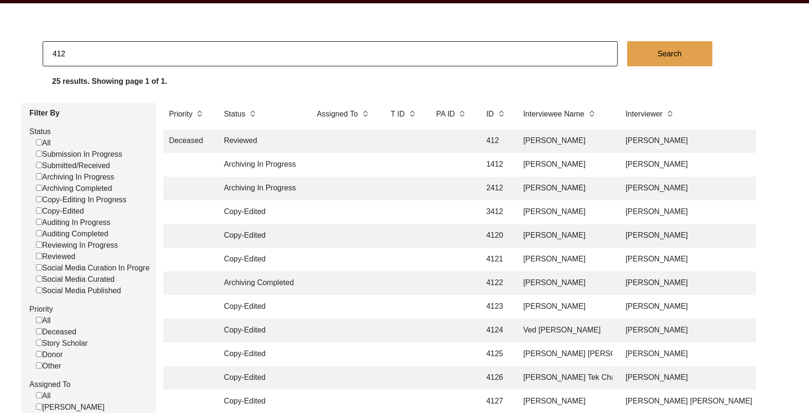
click at [437, 139] on td at bounding box center [452, 141] width 43 height 24
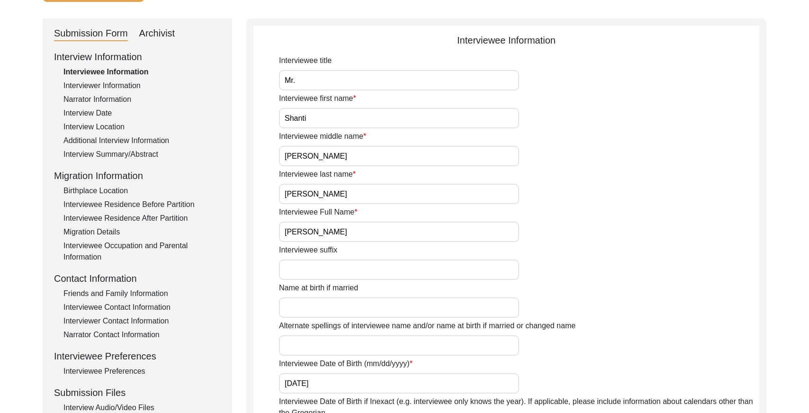
scroll to position [92, 0]
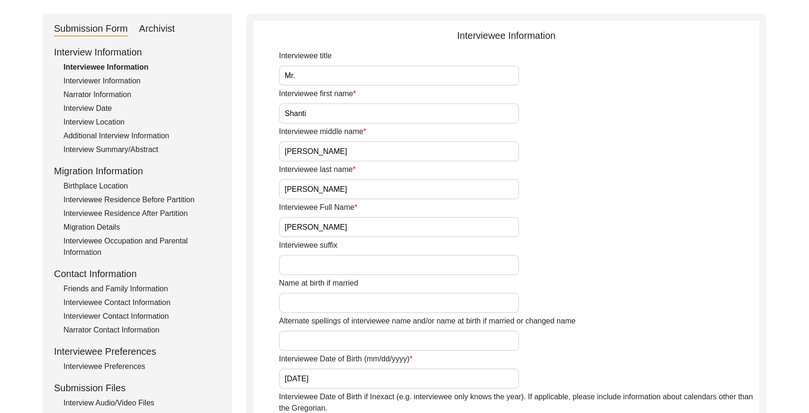
drag, startPoint x: 156, startPoint y: 29, endPoint x: 171, endPoint y: 40, distance: 17.6
click at [157, 29] on div "Archivist" at bounding box center [157, 28] width 36 height 15
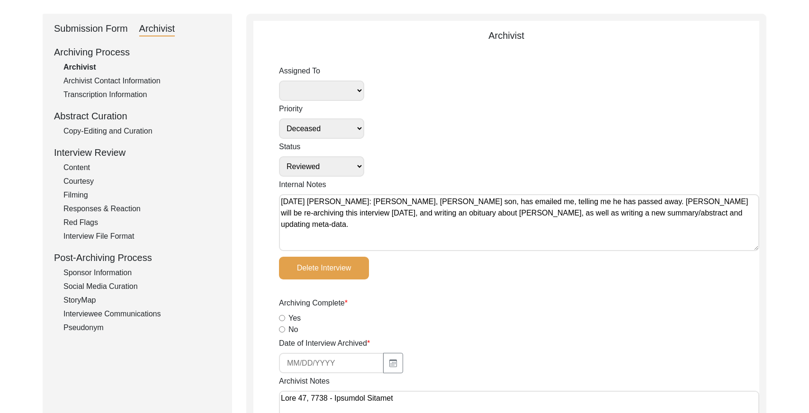
drag, startPoint x: 121, startPoint y: 129, endPoint x: 190, endPoint y: 124, distance: 69.4
click at [123, 129] on div "Copy-Editing and Curation" at bounding box center [141, 131] width 157 height 11
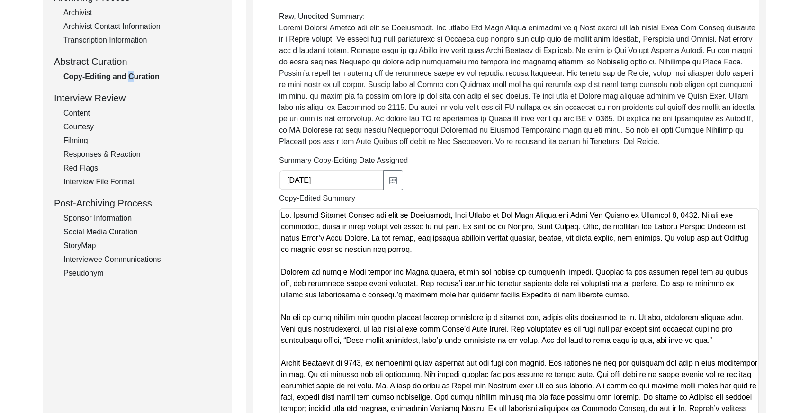
scroll to position [0, 0]
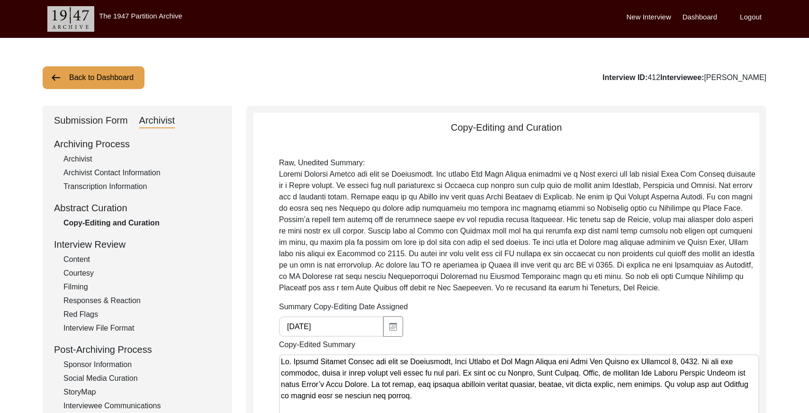
drag, startPoint x: 102, startPoint y: 120, endPoint x: 106, endPoint y: 127, distance: 8.1
click at [102, 119] on div "Submission Form" at bounding box center [91, 120] width 74 height 15
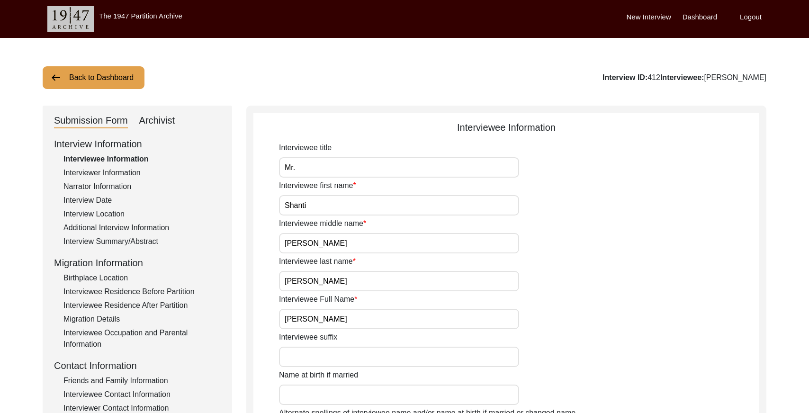
click at [106, 172] on div "Interviewer Information" at bounding box center [141, 172] width 157 height 11
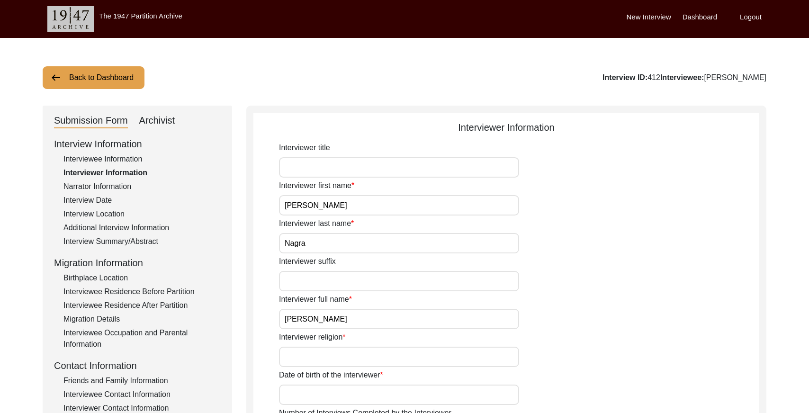
click at [131, 303] on div "Interviewee Residence After Partition" at bounding box center [141, 305] width 157 height 11
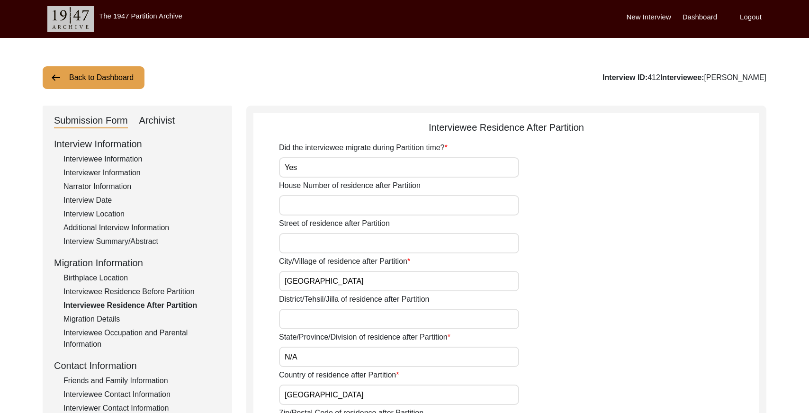
click at [163, 122] on div "Archivist" at bounding box center [157, 120] width 36 height 15
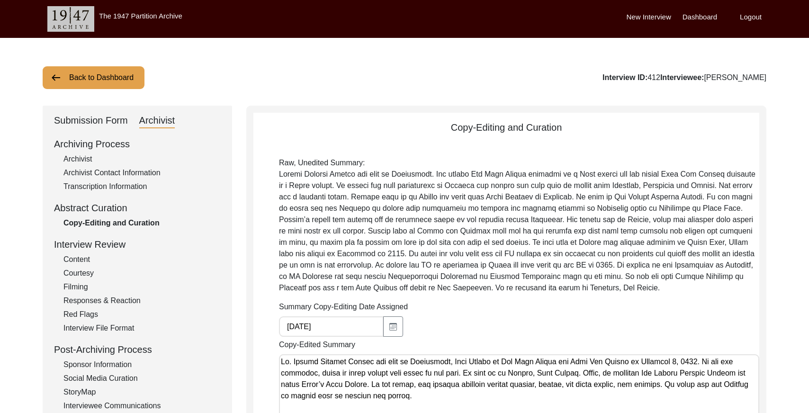
click at [73, 161] on div "Archivist" at bounding box center [141, 159] width 157 height 11
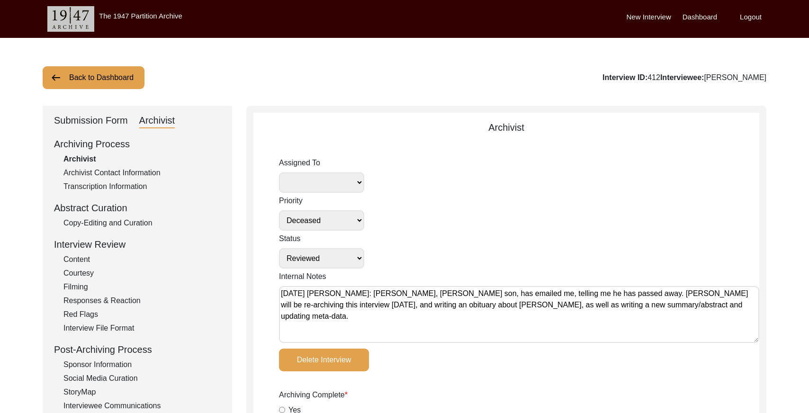
click at [117, 76] on button "Back to Dashboard" at bounding box center [94, 77] width 102 height 23
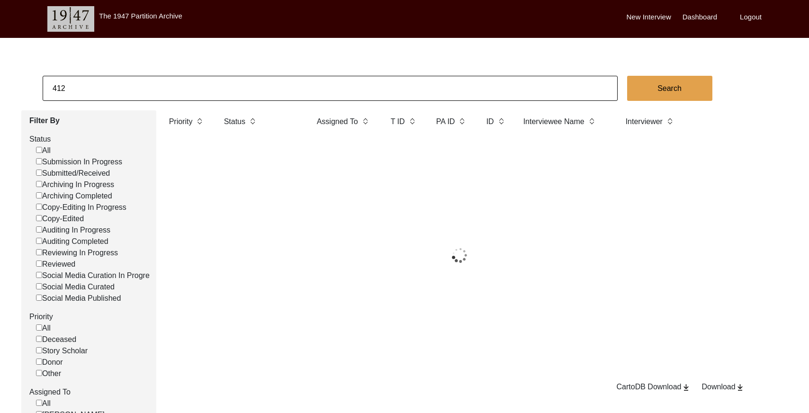
click at [217, 83] on input "412" at bounding box center [330, 88] width 575 height 25
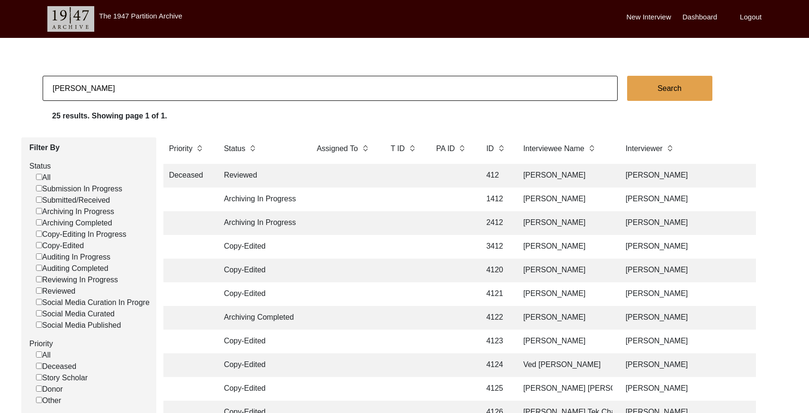
click at [656, 92] on button "Search" at bounding box center [669, 88] width 85 height 25
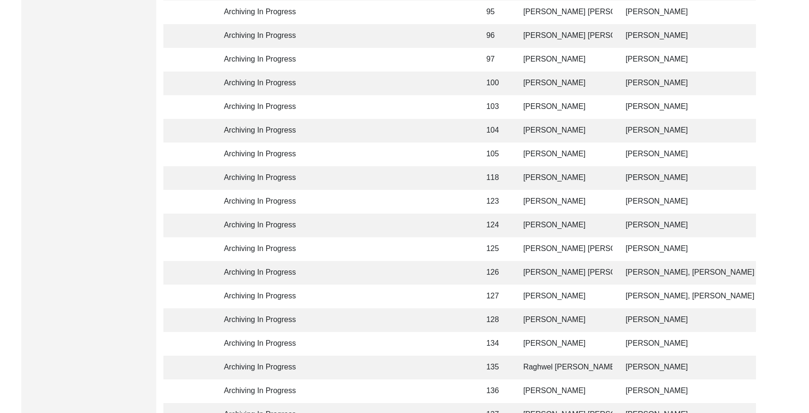
scroll to position [1655, 0]
click at [504, 18] on td "95" at bounding box center [495, 13] width 29 height 24
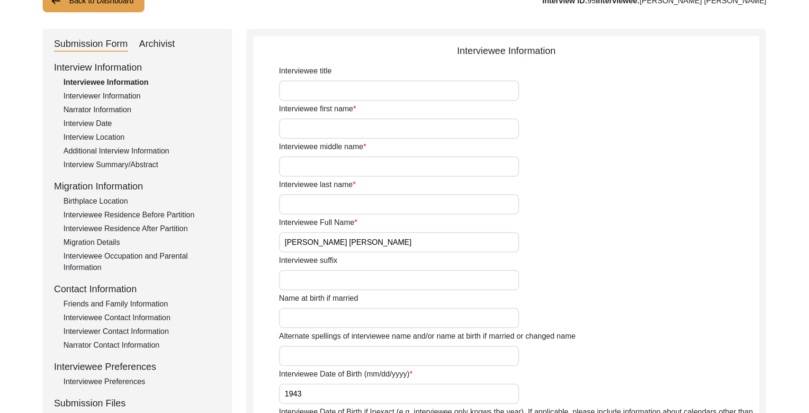
scroll to position [73, 0]
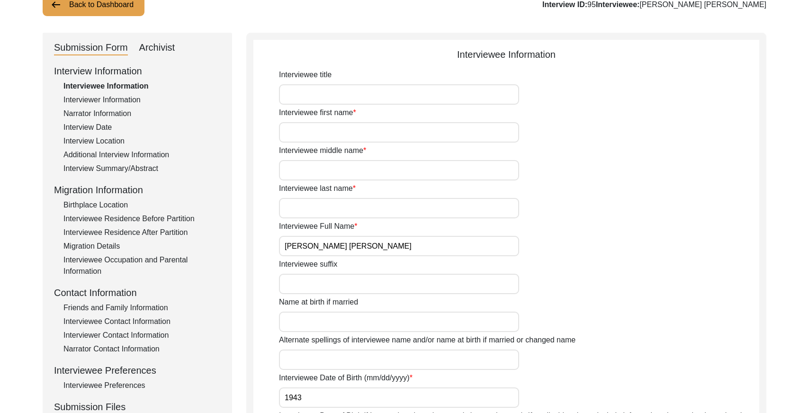
click at [158, 233] on div "Interviewee Residence After Partition" at bounding box center [141, 232] width 157 height 11
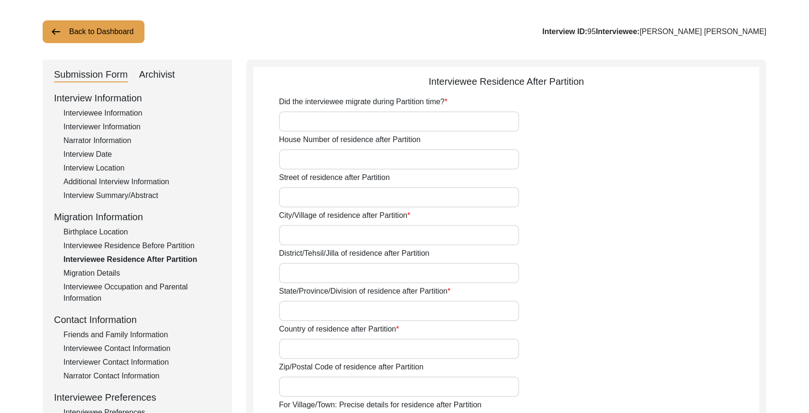
scroll to position [0, 0]
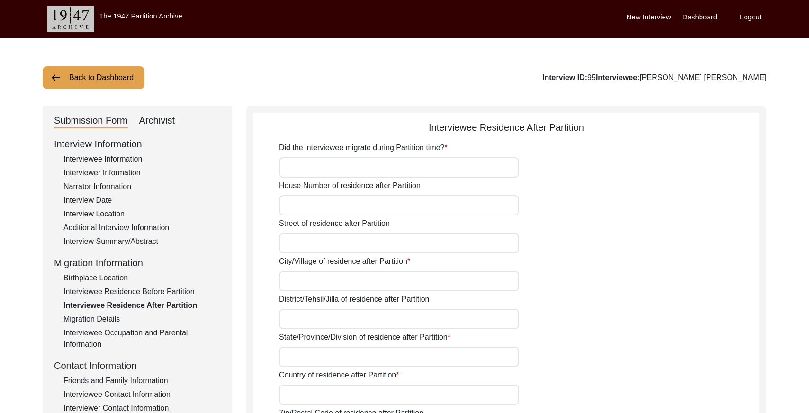
drag, startPoint x: 168, startPoint y: 119, endPoint x: 169, endPoint y: 125, distance: 6.3
click at [168, 120] on div "Archivist" at bounding box center [157, 120] width 36 height 15
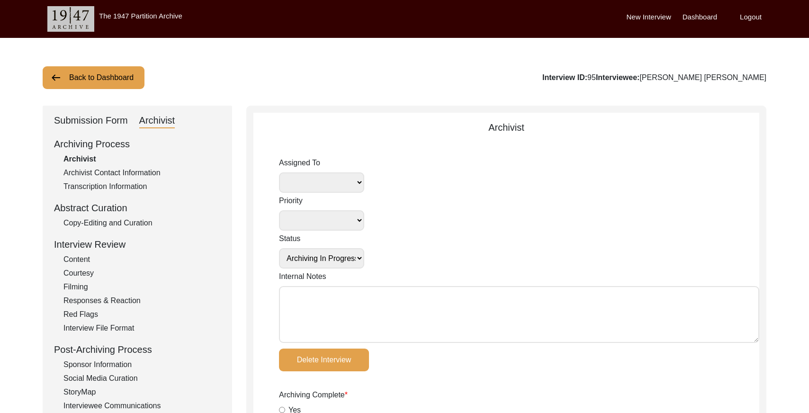
click at [126, 223] on div "Copy-Editing and Curation" at bounding box center [141, 222] width 157 height 11
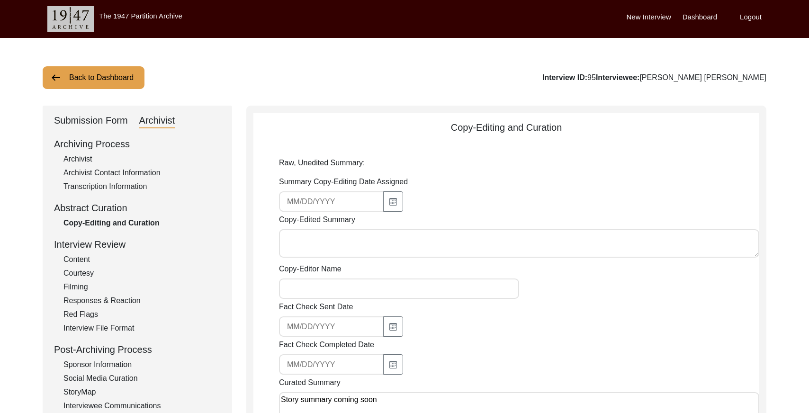
click at [102, 118] on div "Submission Form" at bounding box center [91, 120] width 74 height 15
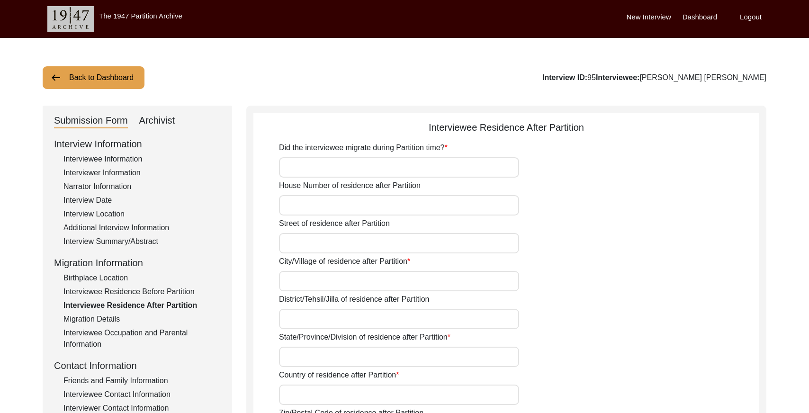
click at [99, 78] on button "Back to Dashboard" at bounding box center [94, 77] width 102 height 23
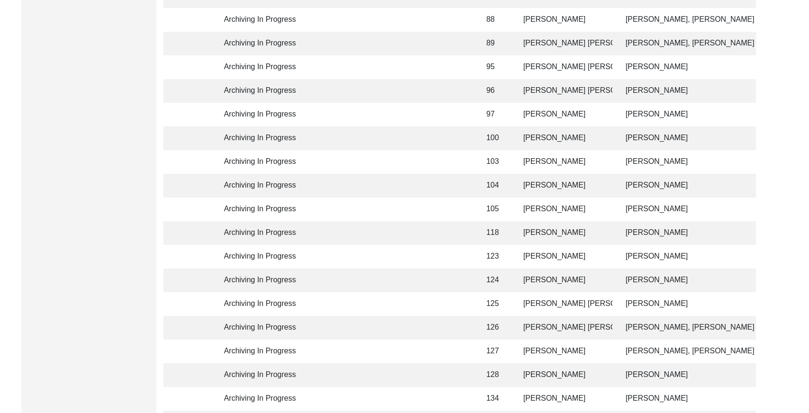
scroll to position [1610, 0]
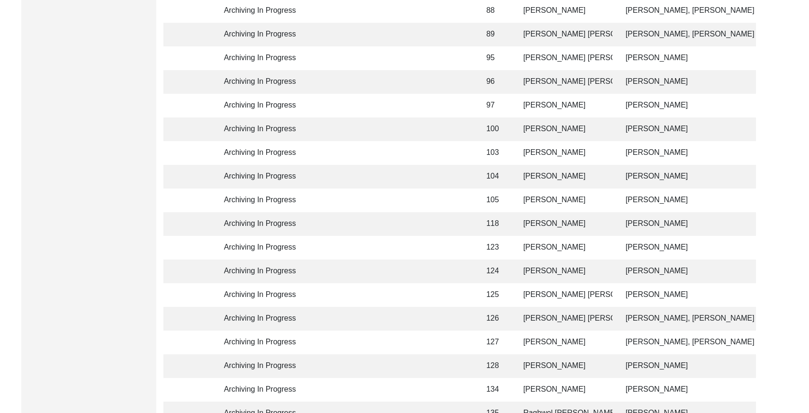
click at [442, 79] on td at bounding box center [452, 82] width 43 height 24
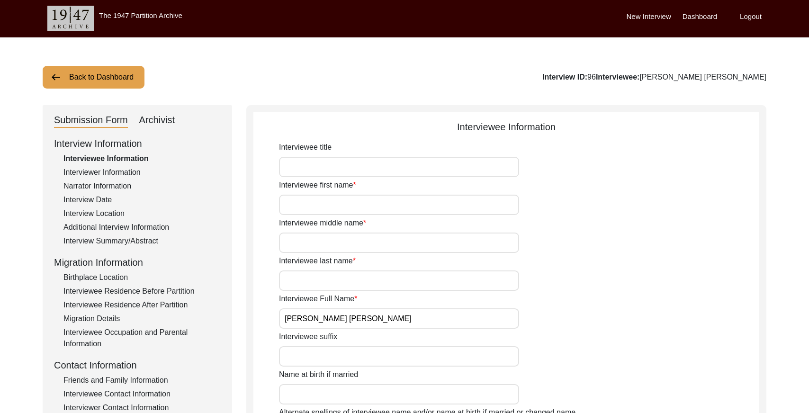
click at [132, 235] on div "Interview Summary/Abstract" at bounding box center [141, 240] width 157 height 11
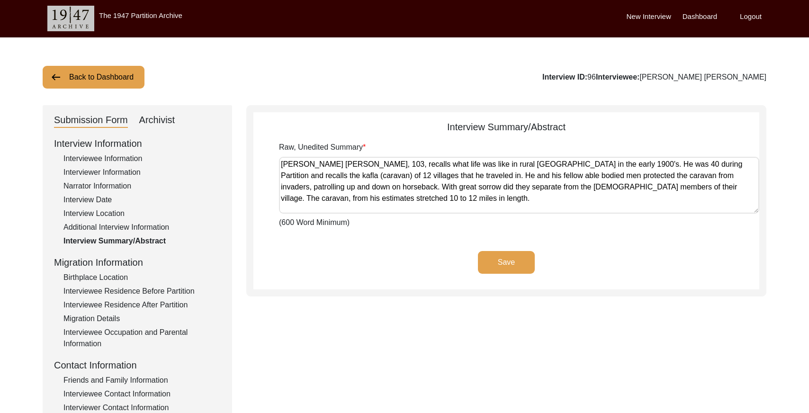
scroll to position [1, 0]
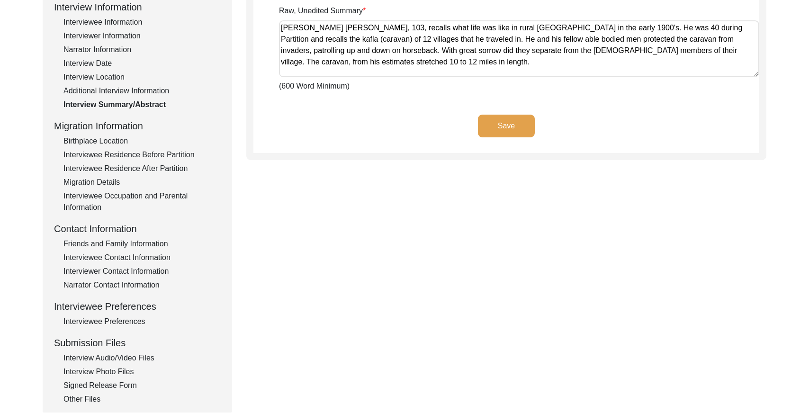
click at [128, 168] on div "Interviewee Residence After Partition" at bounding box center [141, 168] width 157 height 11
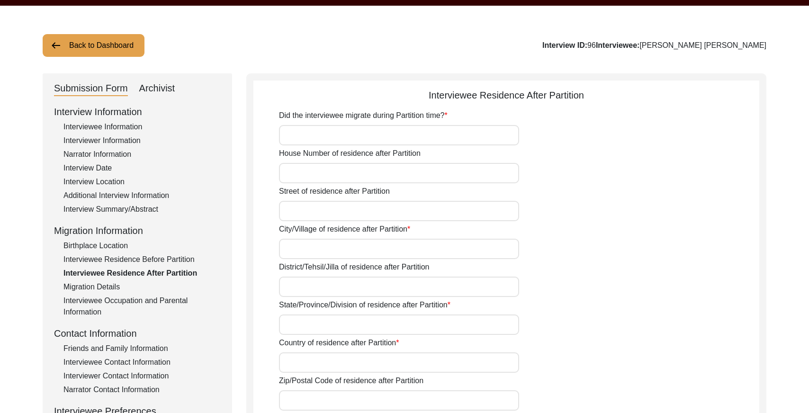
scroll to position [33, 0]
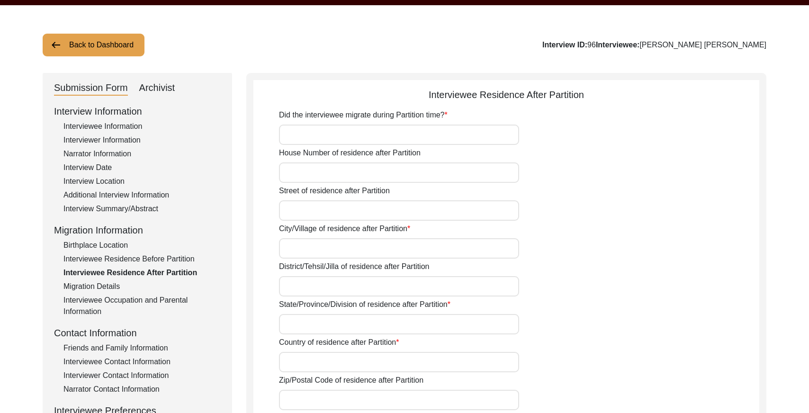
click at [101, 43] on button "Back to Dashboard" at bounding box center [94, 45] width 102 height 23
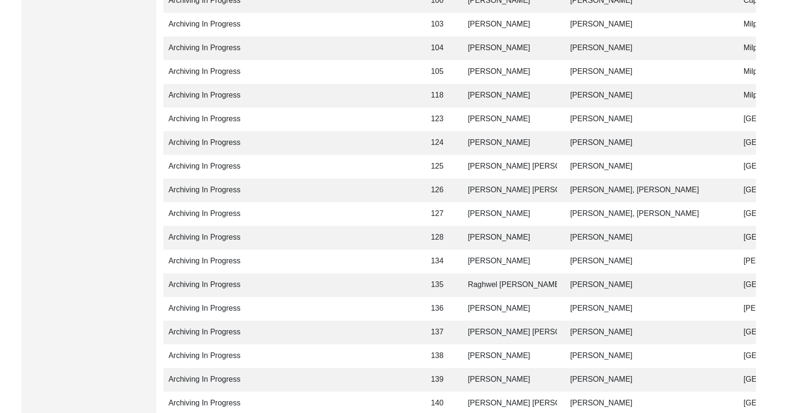
scroll to position [0, 89]
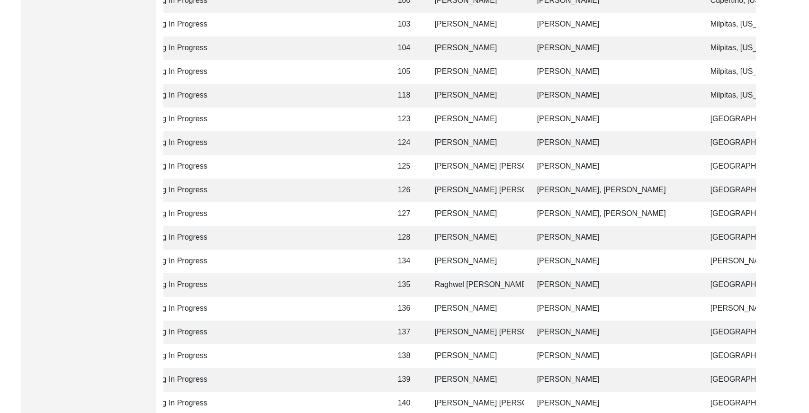
click at [555, 191] on td "[PERSON_NAME], [PERSON_NAME]" at bounding box center [615, 191] width 166 height 24
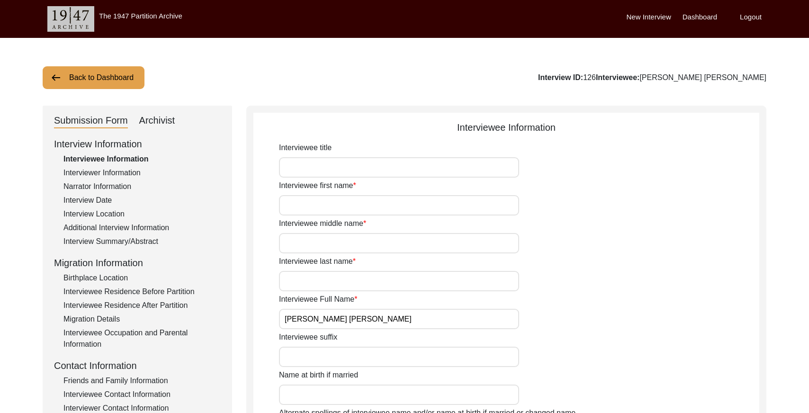
drag, startPoint x: 130, startPoint y: 240, endPoint x: 135, endPoint y: 239, distance: 4.9
click at [130, 240] on div "Interview Summary/Abstract" at bounding box center [141, 241] width 157 height 11
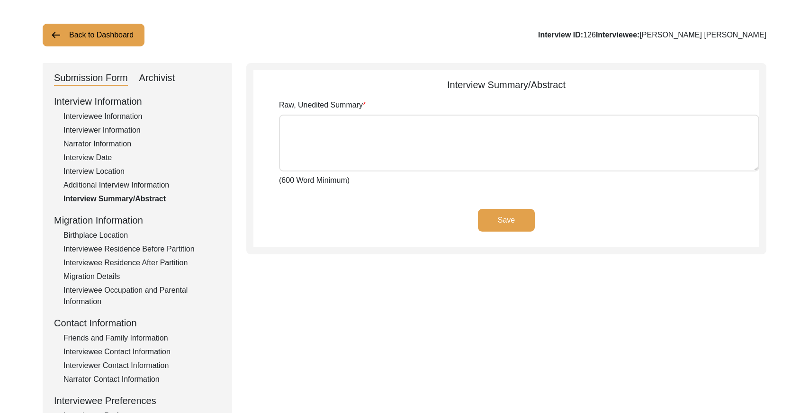
scroll to position [55, 0]
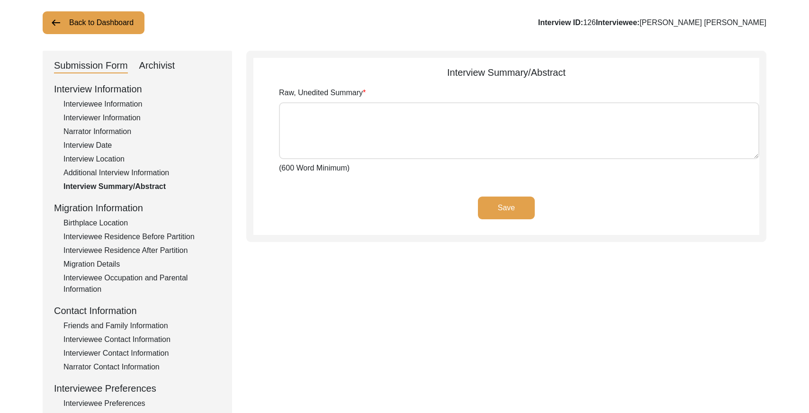
click at [101, 146] on div "Interview Date" at bounding box center [141, 145] width 157 height 11
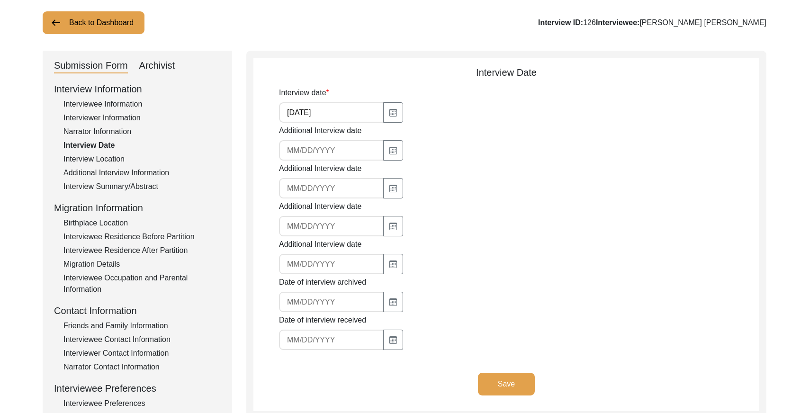
click at [107, 154] on div "Interview Location" at bounding box center [141, 159] width 157 height 11
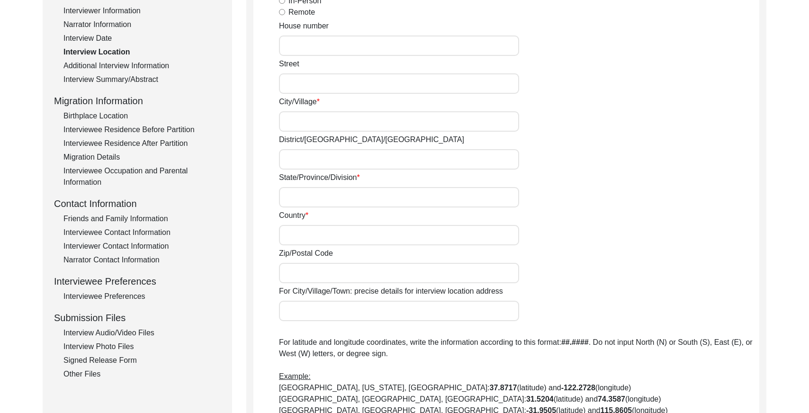
scroll to position [150, 0]
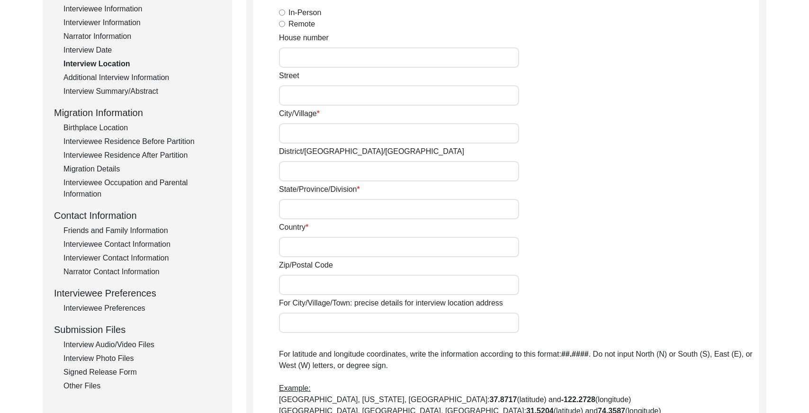
click at [143, 154] on div "Interviewee Residence After Partition" at bounding box center [141, 155] width 157 height 11
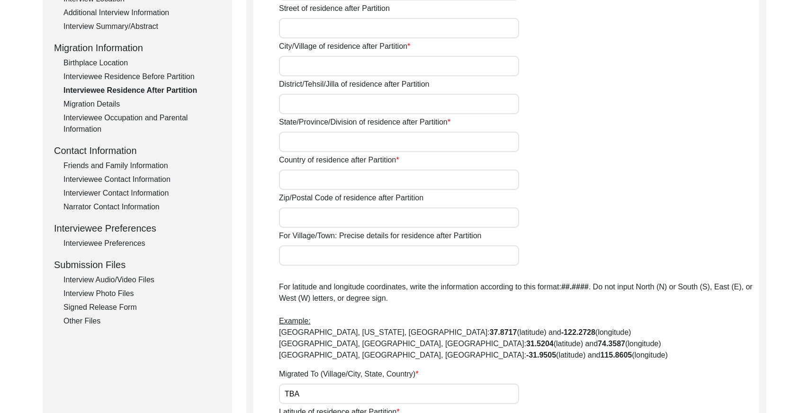
scroll to position [0, 0]
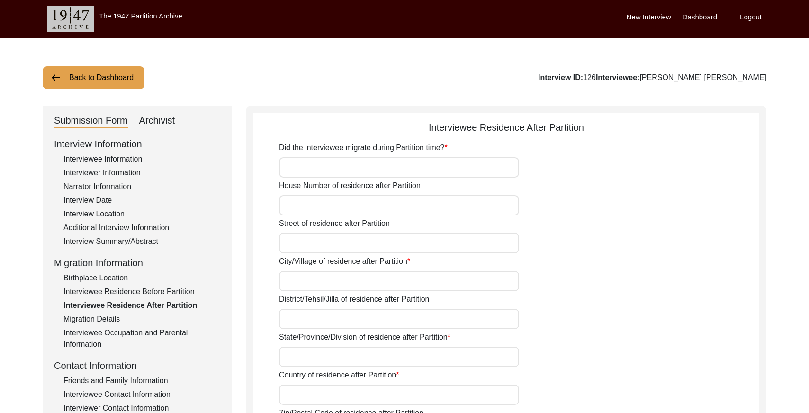
click at [96, 78] on button "Back to Dashboard" at bounding box center [94, 77] width 102 height 23
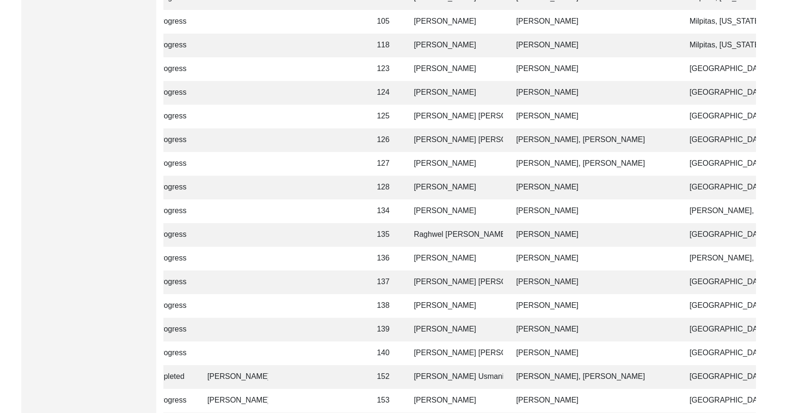
scroll to position [1788, 0]
click at [619, 167] on td "[PERSON_NAME], [PERSON_NAME]" at bounding box center [594, 164] width 166 height 24
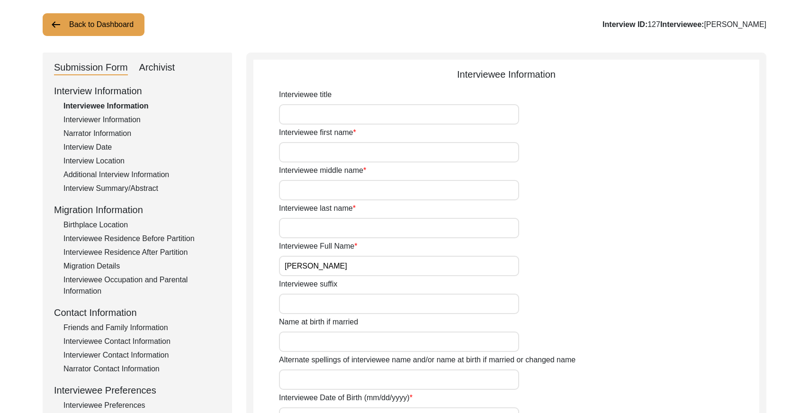
scroll to position [6, 0]
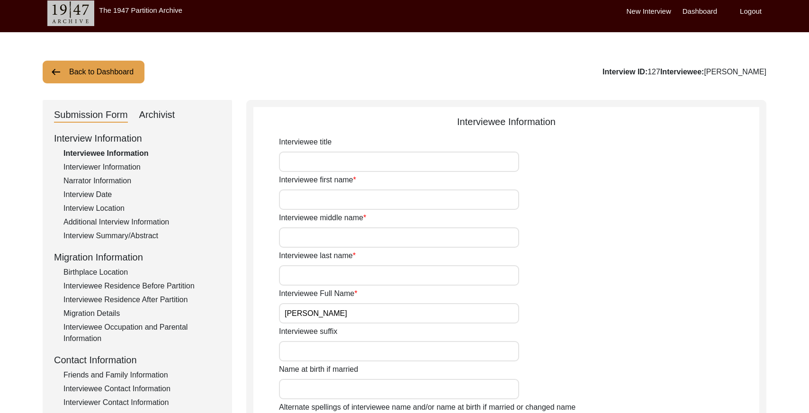
click at [144, 296] on div "Interviewee Residence After Partition" at bounding box center [141, 299] width 157 height 11
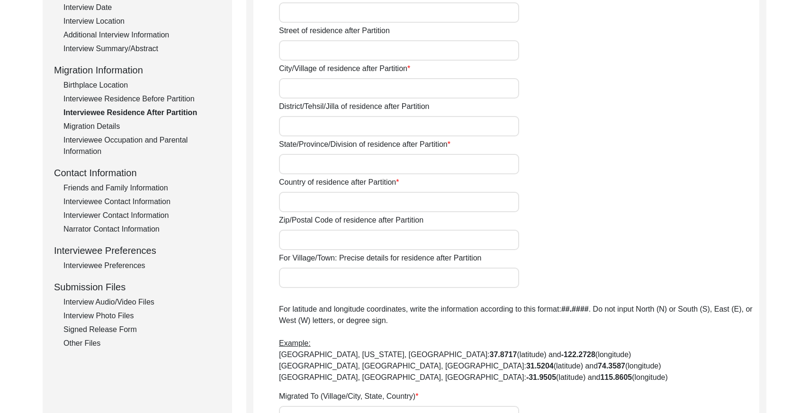
scroll to position [0, 0]
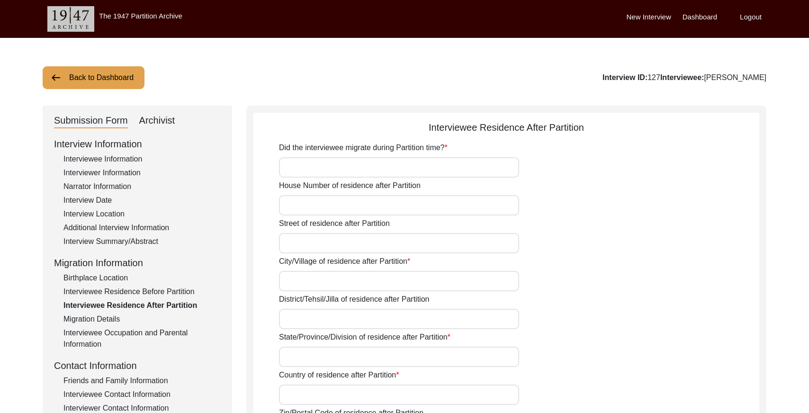
click at [84, 88] on button "Back to Dashboard" at bounding box center [94, 77] width 102 height 23
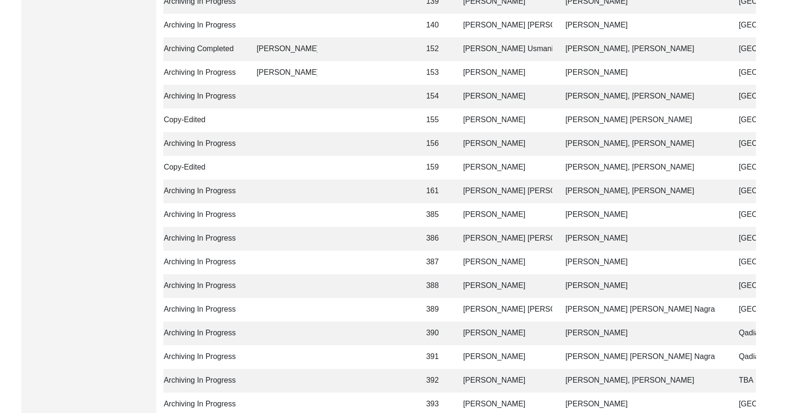
scroll to position [2117, 0]
click at [545, 169] on td "[PERSON_NAME]" at bounding box center [505, 167] width 95 height 24
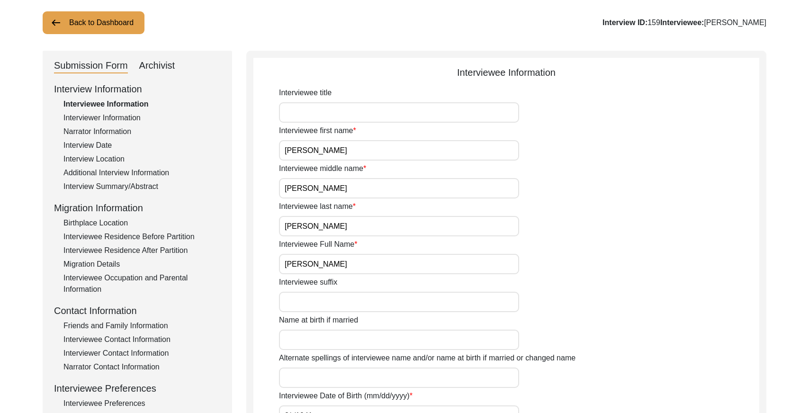
scroll to position [64, 0]
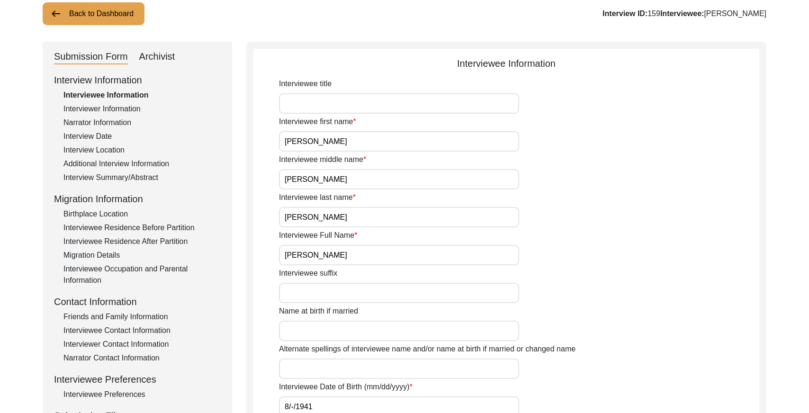
click at [90, 146] on div "Interview Location" at bounding box center [141, 150] width 157 height 11
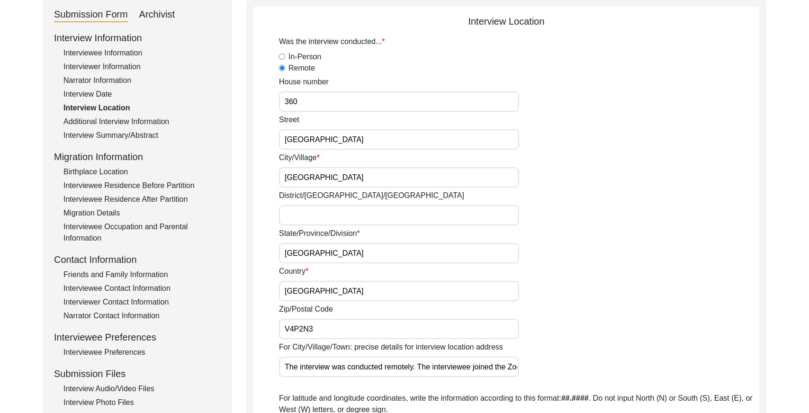
scroll to position [99, 0]
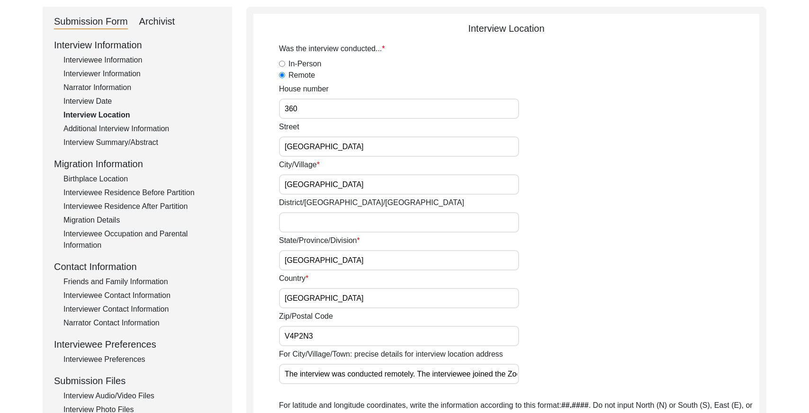
drag, startPoint x: 140, startPoint y: 128, endPoint x: 138, endPoint y: 136, distance: 7.8
click at [140, 129] on div "Additional Interview Information" at bounding box center [141, 128] width 157 height 11
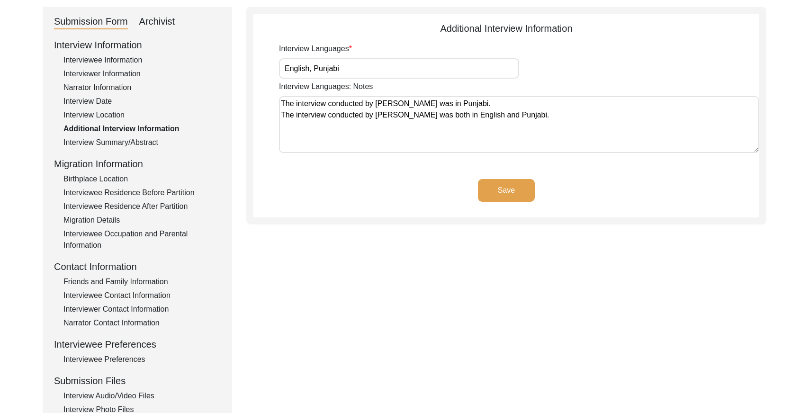
click at [142, 145] on div "Interview Summary/Abstract" at bounding box center [141, 142] width 157 height 11
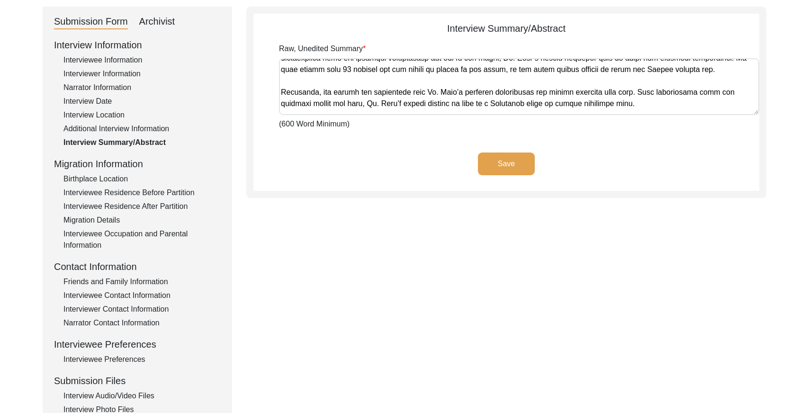
scroll to position [270, 0]
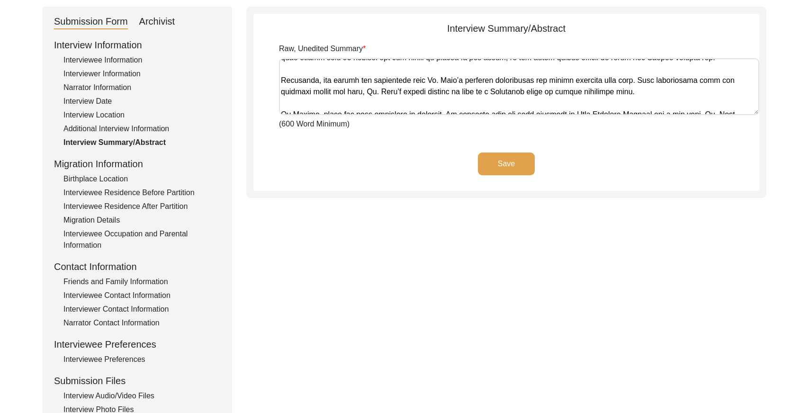
drag, startPoint x: 153, startPoint y: 205, endPoint x: 226, endPoint y: 196, distance: 73.1
click at [153, 205] on div "Interviewee Residence After Partition" at bounding box center [141, 206] width 157 height 11
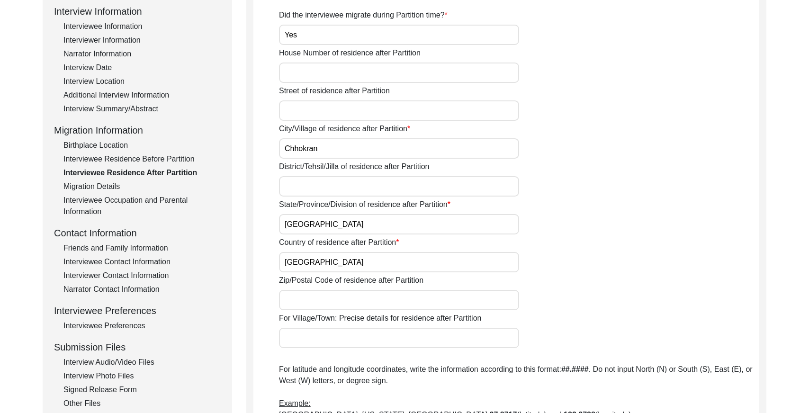
scroll to position [0, 0]
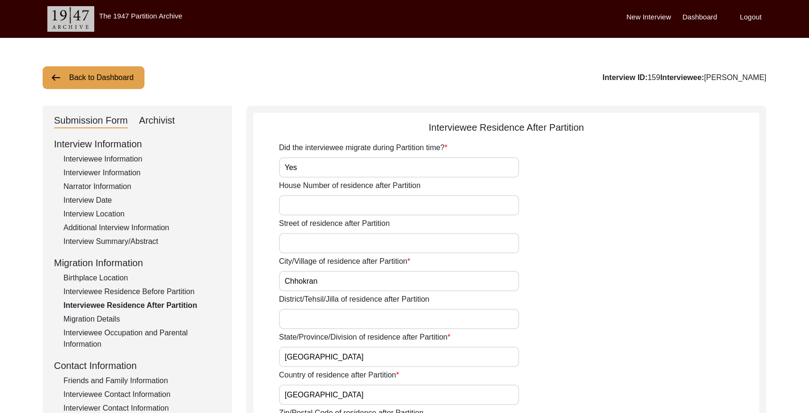
click at [104, 78] on button "Back to Dashboard" at bounding box center [94, 77] width 102 height 23
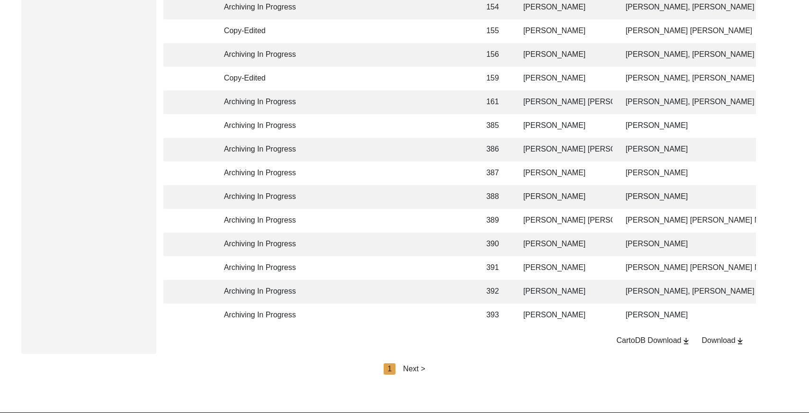
scroll to position [2239, 0]
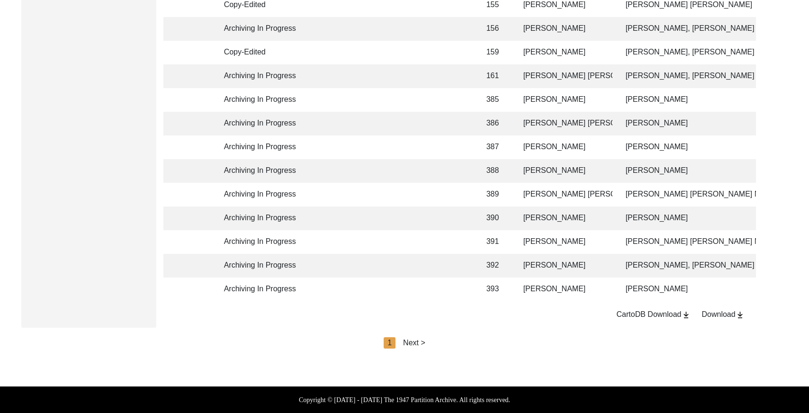
click at [445, 163] on td at bounding box center [452, 171] width 43 height 24
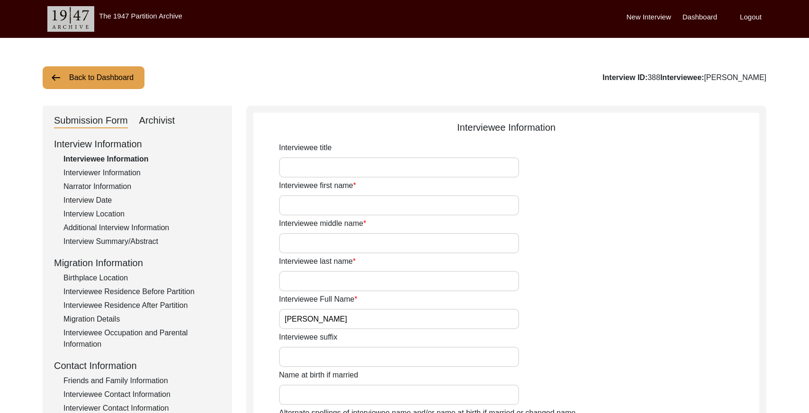
drag, startPoint x: 141, startPoint y: 166, endPoint x: 120, endPoint y: 176, distance: 22.9
click at [139, 167] on div "Interview Information Interviewee Information Interviewer Information Narrator …" at bounding box center [137, 339] width 167 height 405
click at [120, 176] on div "Interviewer Information" at bounding box center [141, 172] width 157 height 11
click at [120, 183] on div "Narrator Information" at bounding box center [141, 186] width 157 height 11
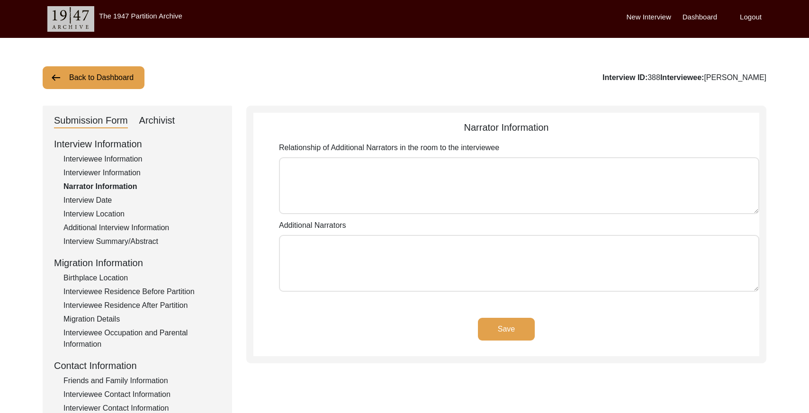
click at [106, 199] on div "Interview Date" at bounding box center [141, 200] width 157 height 11
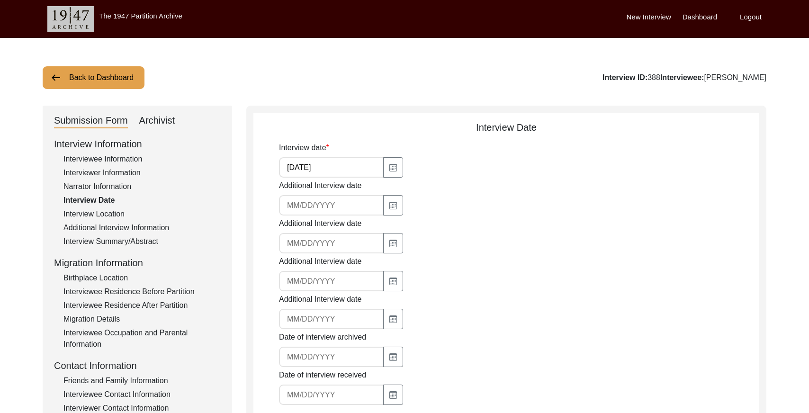
click at [102, 208] on div "Interview Information Interviewee Information Interviewer Information Narrator …" at bounding box center [137, 339] width 167 height 405
click at [109, 217] on div "Interview Location" at bounding box center [141, 213] width 157 height 11
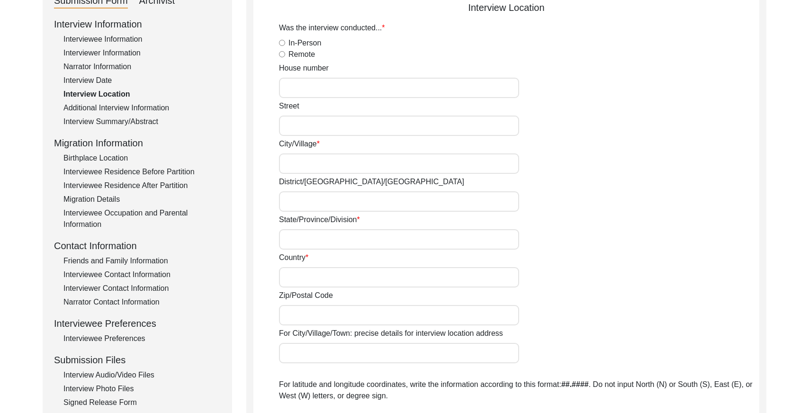
scroll to position [94, 0]
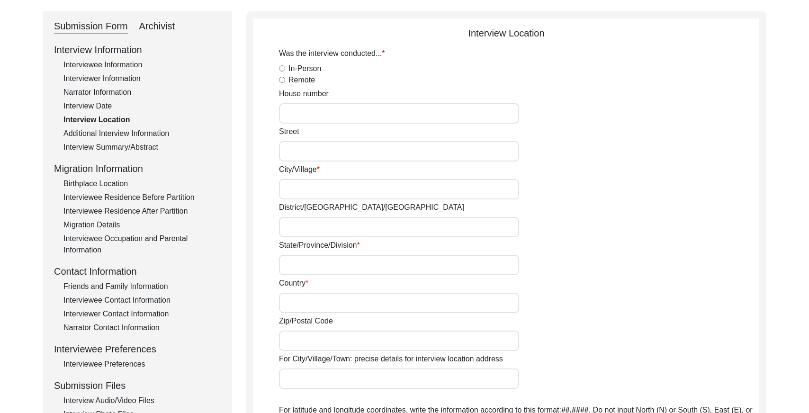
drag, startPoint x: 150, startPoint y: 133, endPoint x: 146, endPoint y: 136, distance: 5.0
click at [151, 133] on div "Additional Interview Information" at bounding box center [141, 133] width 157 height 11
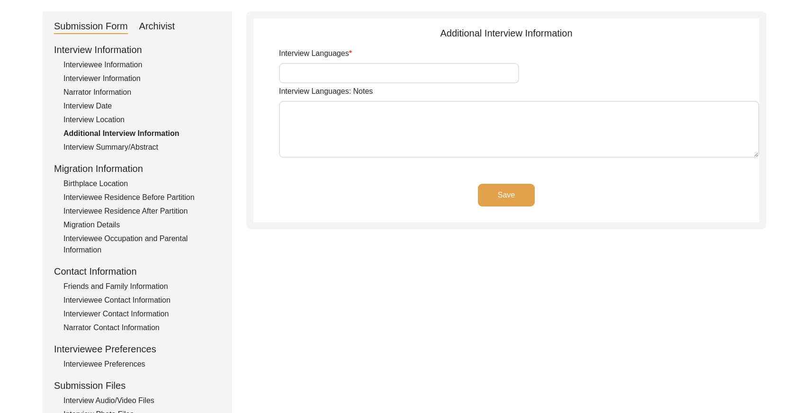
click at [143, 142] on div "Interview Summary/Abstract" at bounding box center [141, 147] width 157 height 11
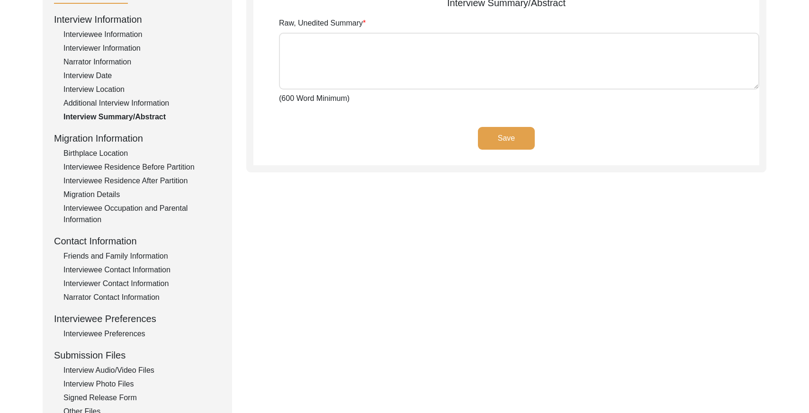
scroll to position [133, 0]
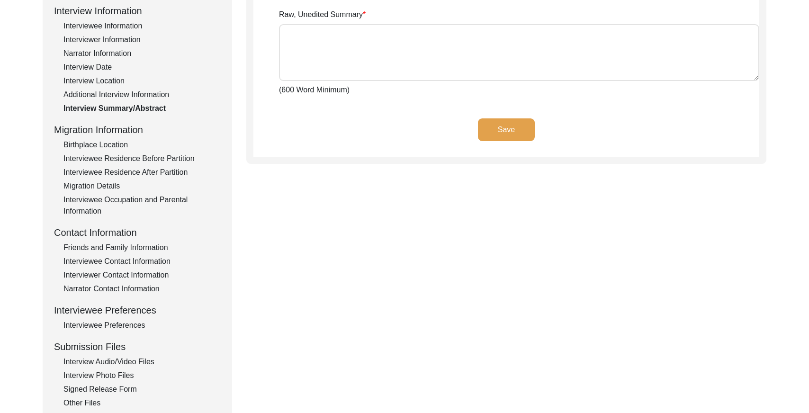
click at [145, 172] on div "Interviewee Residence After Partition" at bounding box center [141, 172] width 157 height 11
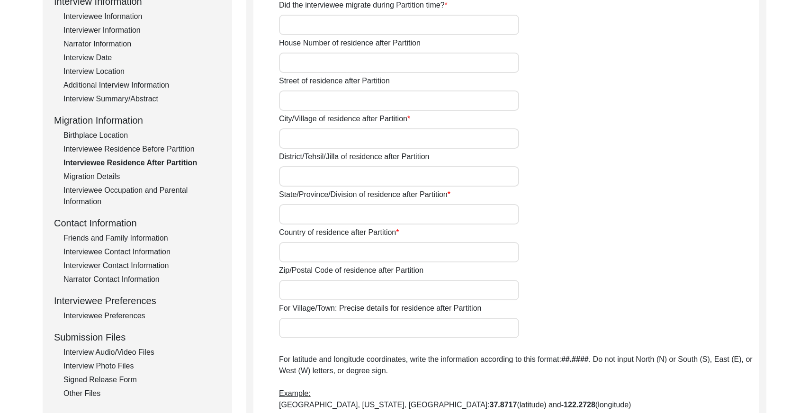
scroll to position [0, 0]
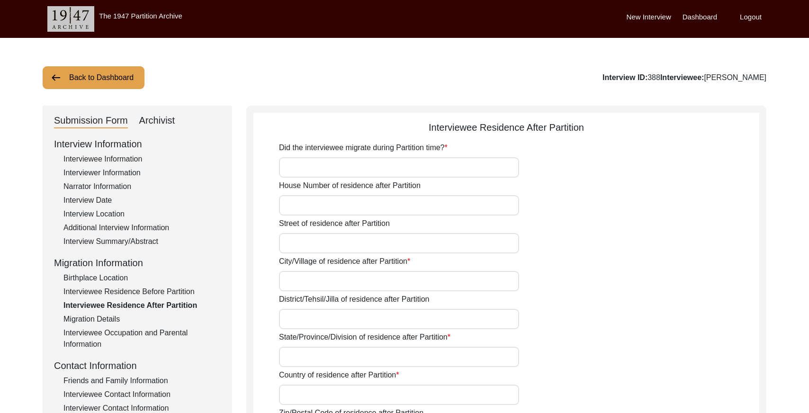
drag, startPoint x: 181, startPoint y: 290, endPoint x: 239, endPoint y: 284, distance: 58.2
click at [183, 290] on div "Interviewee Residence Before Partition" at bounding box center [141, 291] width 157 height 11
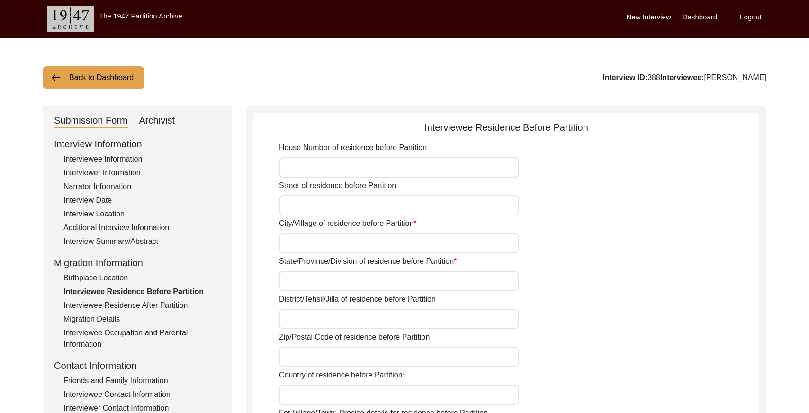
click at [89, 77] on button "Back to Dashboard" at bounding box center [94, 77] width 102 height 23
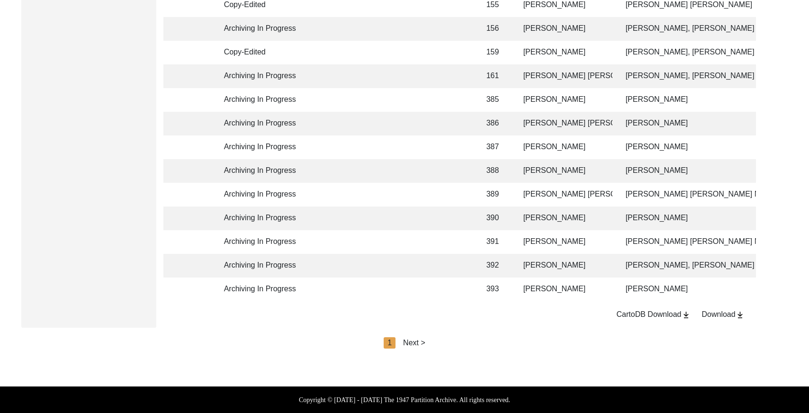
scroll to position [2239, 0]
click at [419, 344] on div "Next >" at bounding box center [414, 342] width 22 height 11
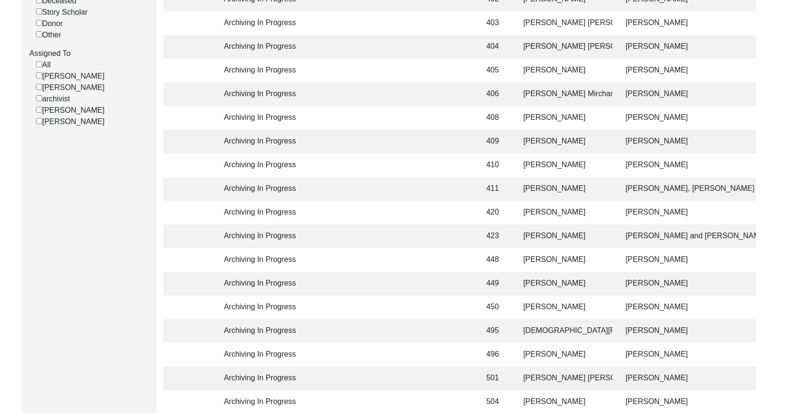
scroll to position [0, 0]
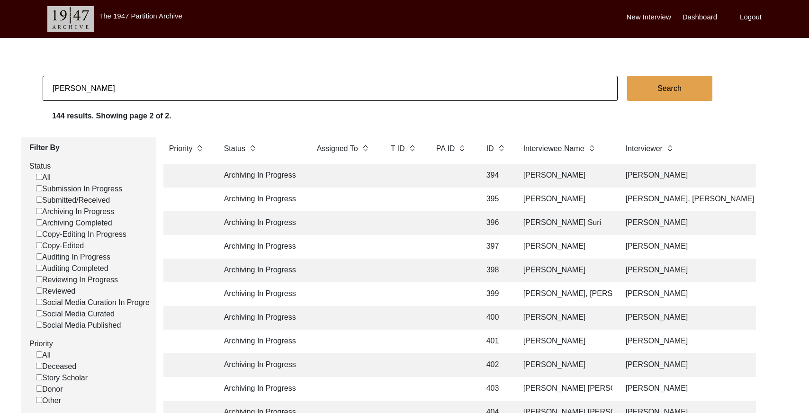
click at [450, 199] on td at bounding box center [452, 200] width 43 height 24
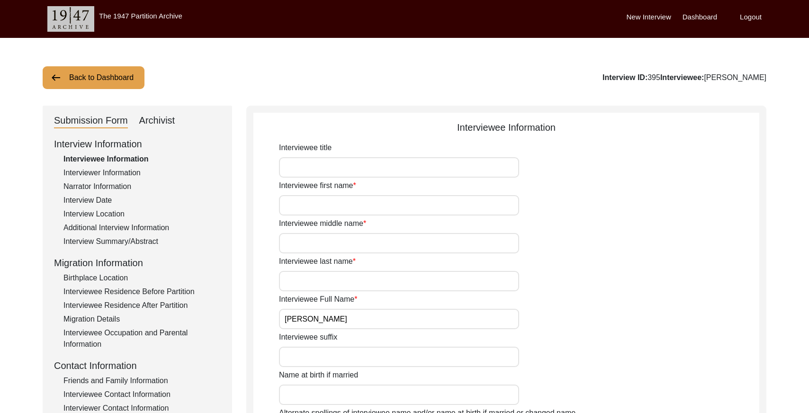
click at [138, 243] on div "Interview Summary/Abstract" at bounding box center [141, 241] width 157 height 11
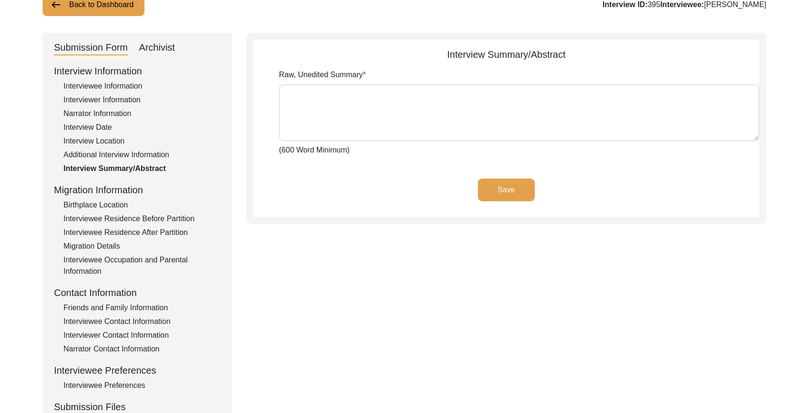
scroll to position [73, 0]
click at [162, 235] on div "Interviewee Residence After Partition" at bounding box center [141, 231] width 157 height 11
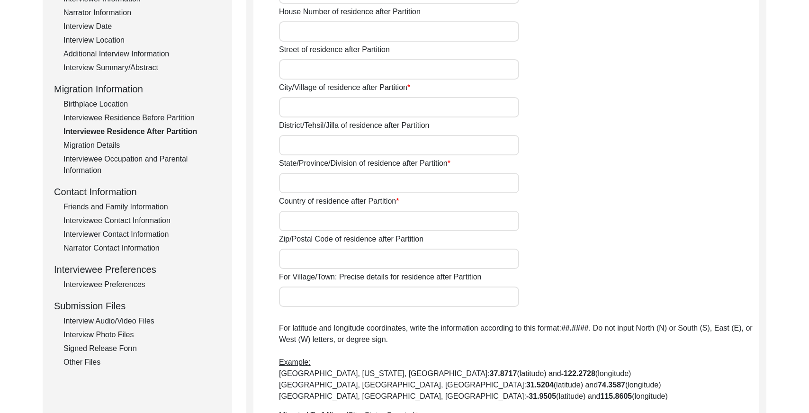
scroll to position [105, 0]
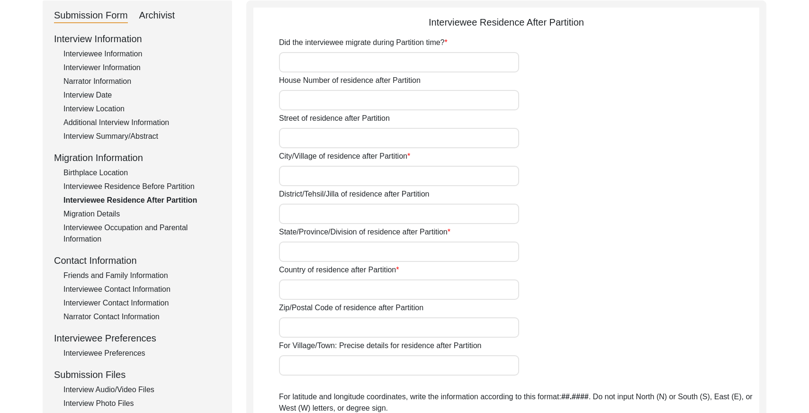
click at [162, 186] on div "Interviewee Residence Before Partition" at bounding box center [141, 186] width 157 height 11
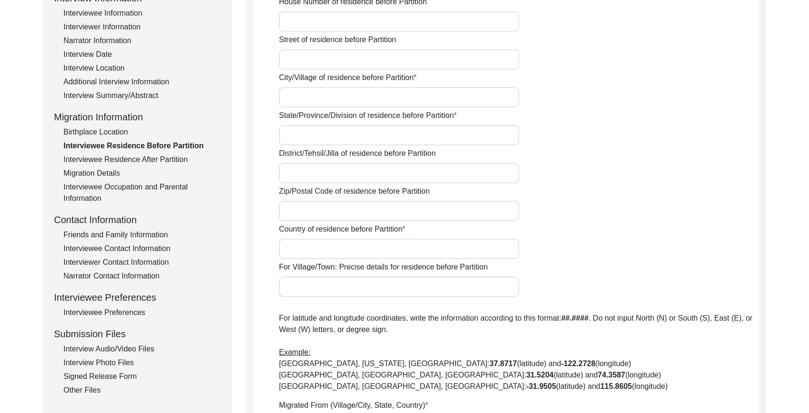
scroll to position [0, 0]
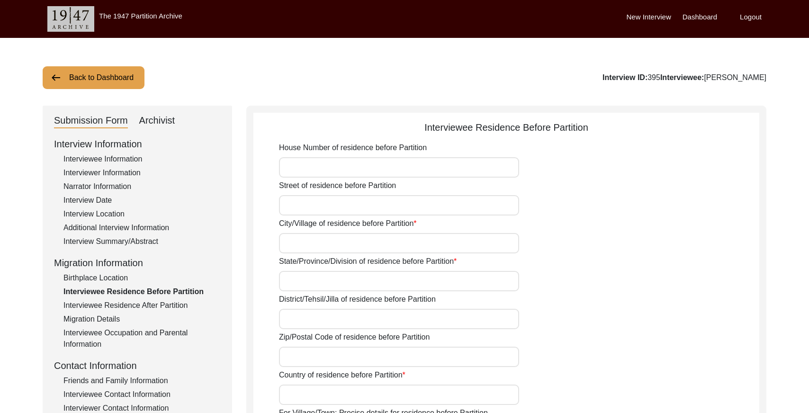
click at [128, 77] on button "Back to Dashboard" at bounding box center [94, 77] width 102 height 23
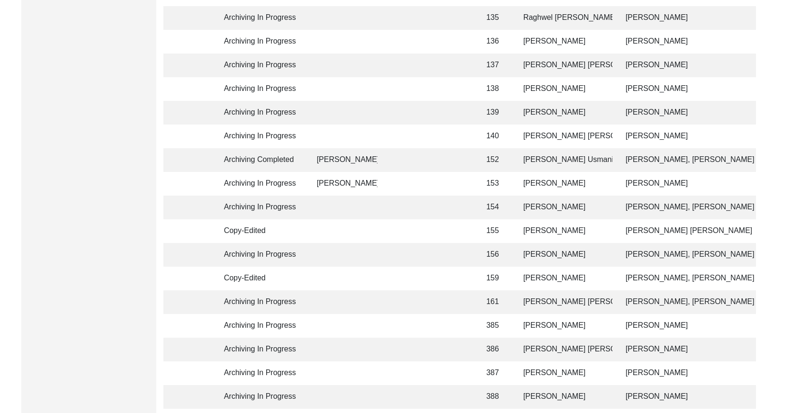
scroll to position [2239, 0]
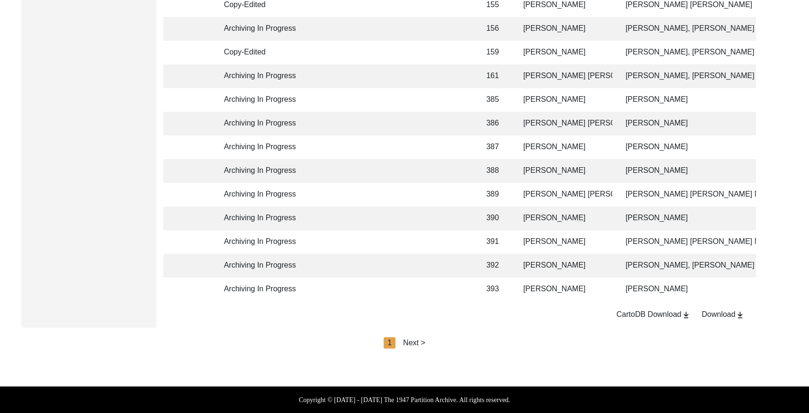
click at [423, 343] on div "Next >" at bounding box center [414, 342] width 22 height 11
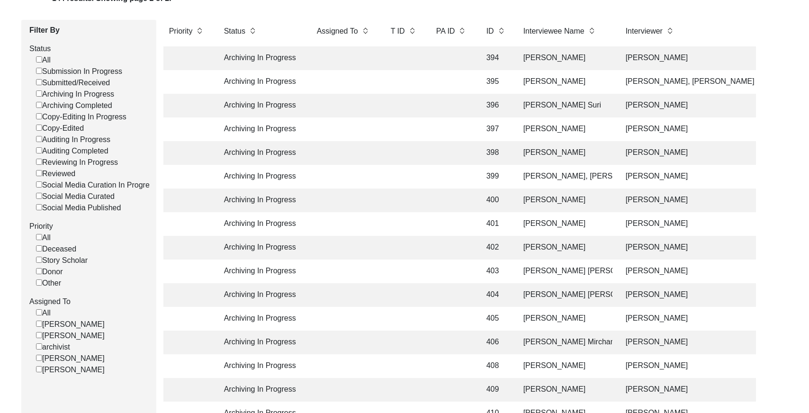
scroll to position [0, 0]
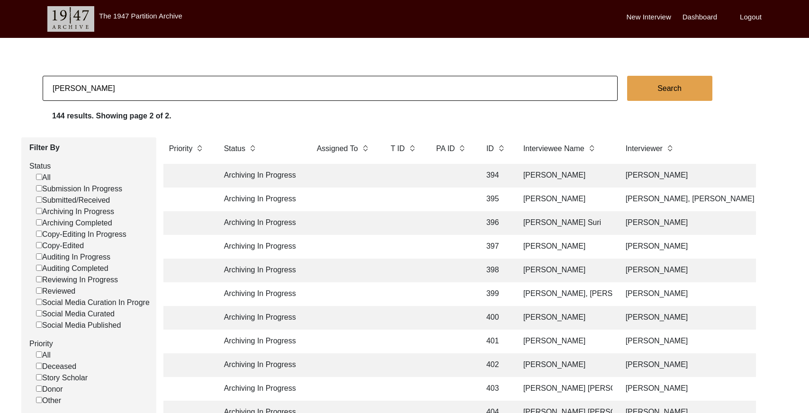
drag, startPoint x: 70, startPoint y: 87, endPoint x: 75, endPoint y: 89, distance: 5.5
click at [70, 87] on input "[PERSON_NAME]" at bounding box center [330, 88] width 575 height 25
click at [93, 90] on input "[PERSON_NAME]" at bounding box center [330, 88] width 575 height 25
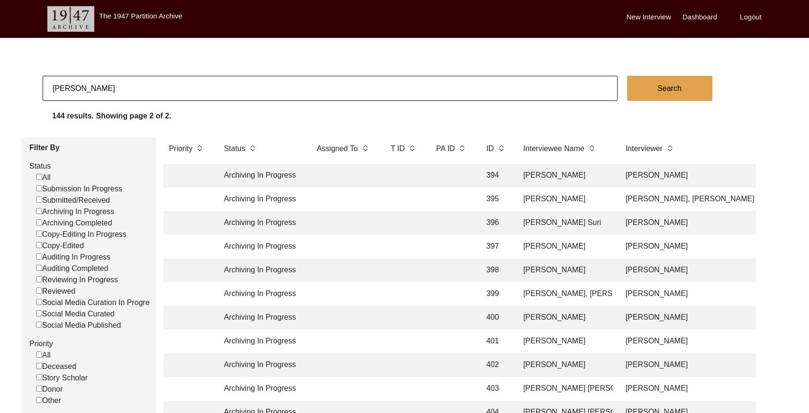
click at [100, 90] on input "[PERSON_NAME]" at bounding box center [330, 88] width 575 height 25
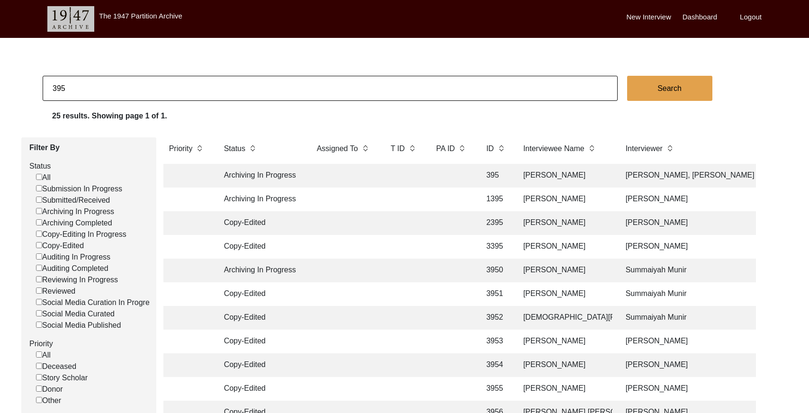
click at [470, 179] on td at bounding box center [452, 176] width 43 height 24
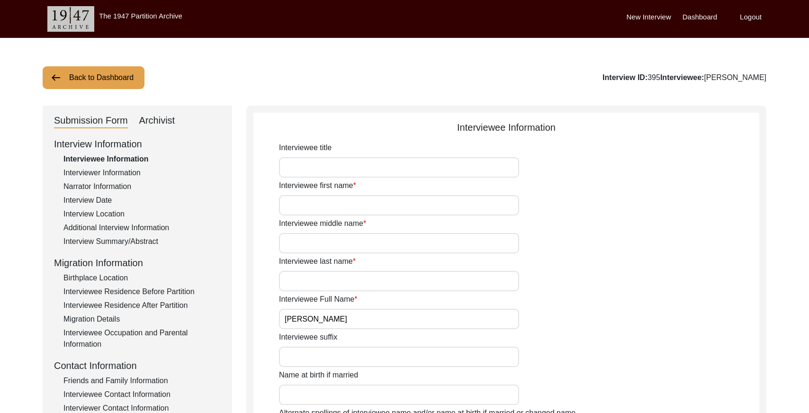
click at [97, 170] on div "Interviewer Information" at bounding box center [141, 172] width 157 height 11
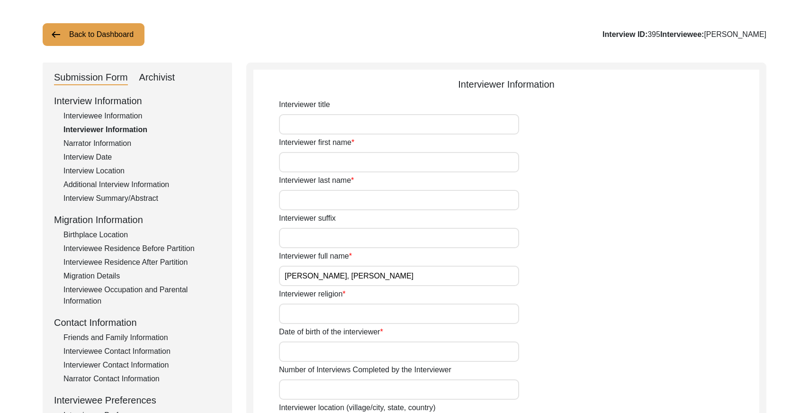
scroll to position [32, 0]
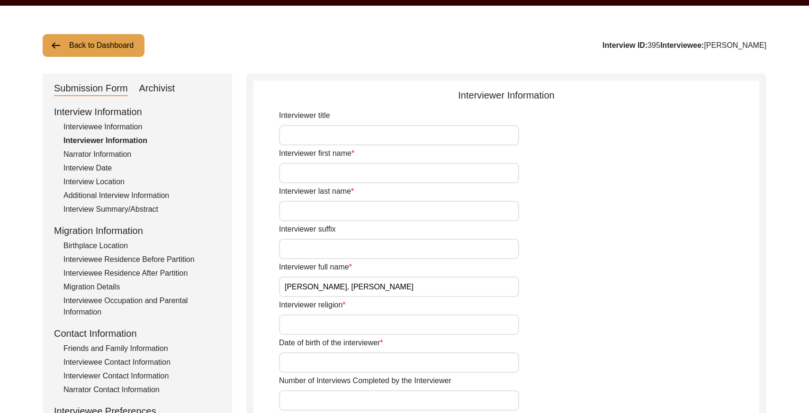
drag, startPoint x: 112, startPoint y: 127, endPoint x: 169, endPoint y: 130, distance: 57.0
click at [112, 127] on div "Interviewee Information" at bounding box center [141, 126] width 157 height 11
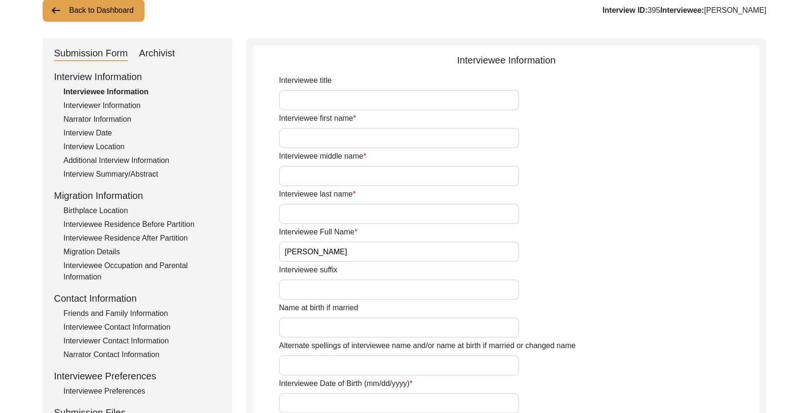
scroll to position [81, 0]
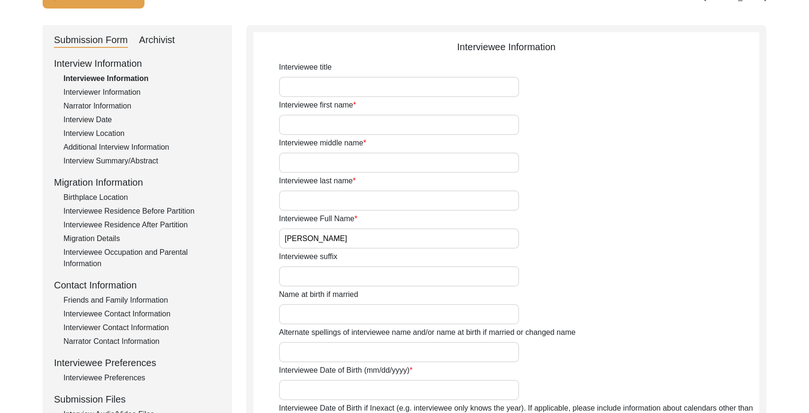
click at [367, 239] on input "[PERSON_NAME]" at bounding box center [399, 238] width 240 height 20
click at [95, 115] on div "Interview Date" at bounding box center [141, 119] width 157 height 11
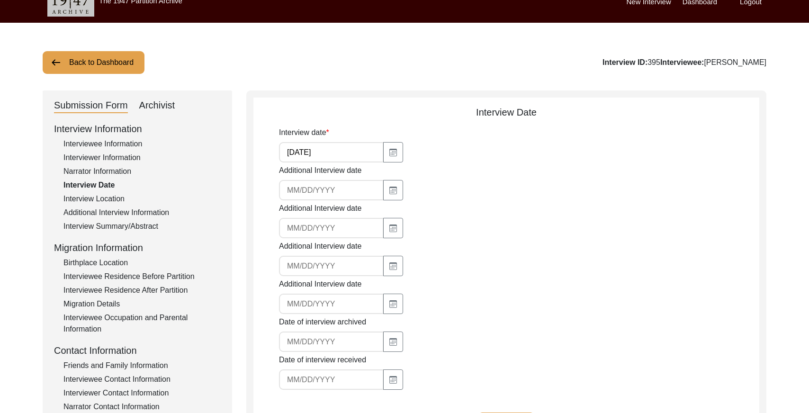
scroll to position [0, 0]
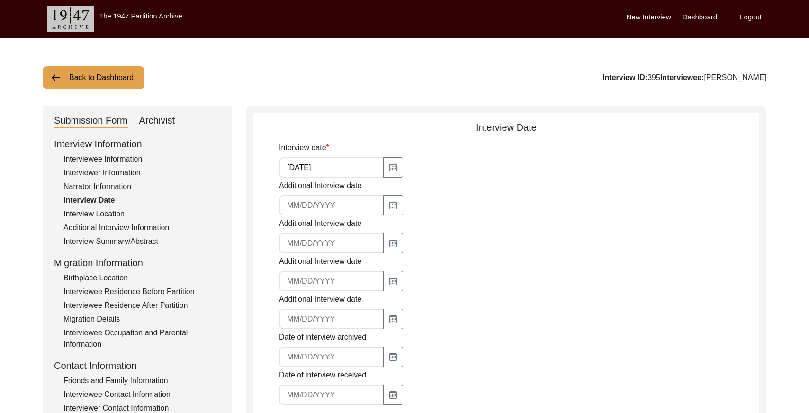
click at [118, 81] on button "Back to Dashboard" at bounding box center [94, 77] width 102 height 23
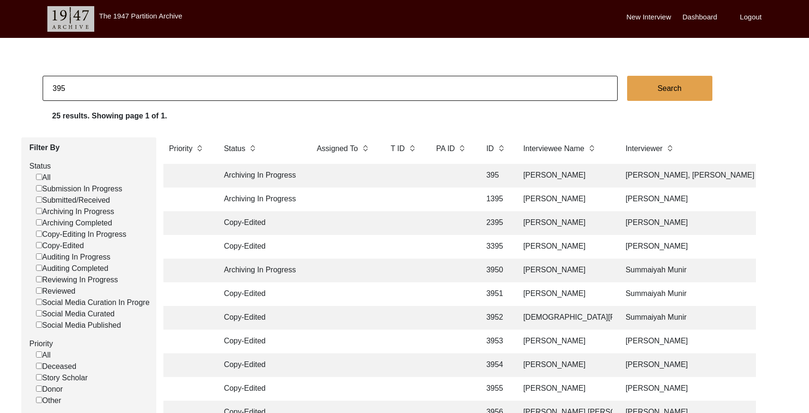
click at [150, 91] on input "395" at bounding box center [330, 88] width 575 height 25
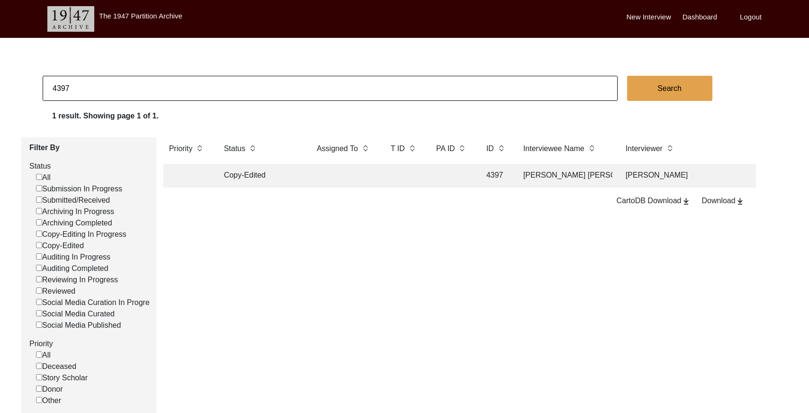
click at [435, 176] on td at bounding box center [452, 176] width 43 height 24
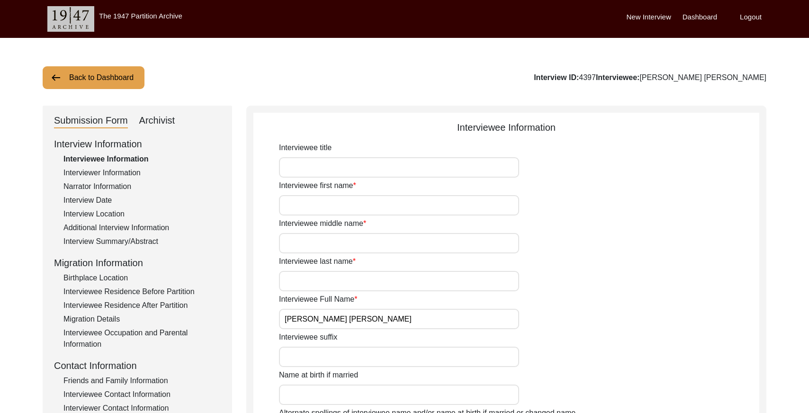
drag, startPoint x: 130, startPoint y: 237, endPoint x: 145, endPoint y: 233, distance: 15.3
click at [133, 236] on div "Interview Summary/Abstract" at bounding box center [141, 241] width 157 height 11
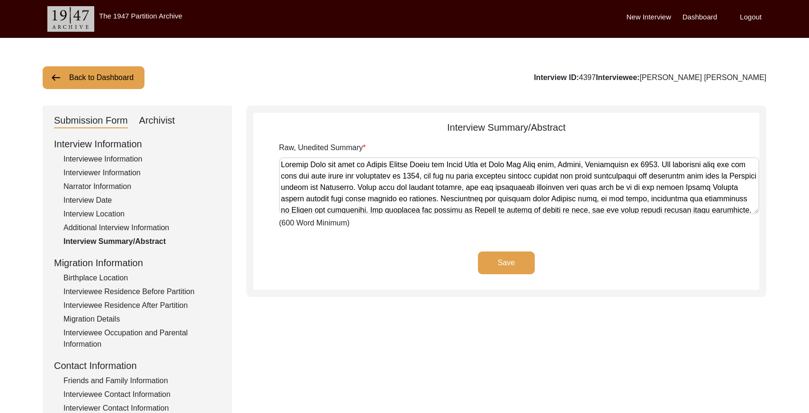
click at [172, 121] on div "Archivist" at bounding box center [157, 120] width 36 height 15
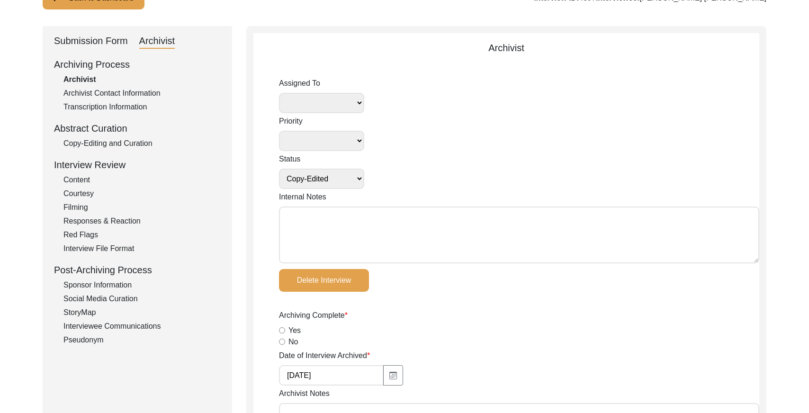
drag, startPoint x: 129, startPoint y: 144, endPoint x: 199, endPoint y: 145, distance: 70.1
click at [129, 143] on div "Copy-Editing and Curation" at bounding box center [141, 143] width 157 height 11
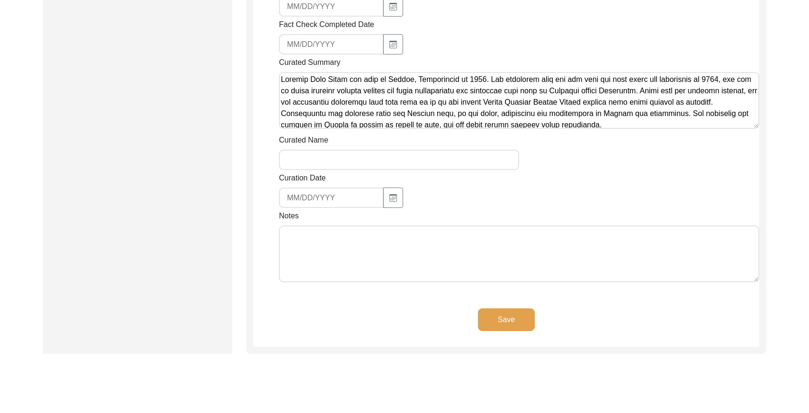
scroll to position [814, 0]
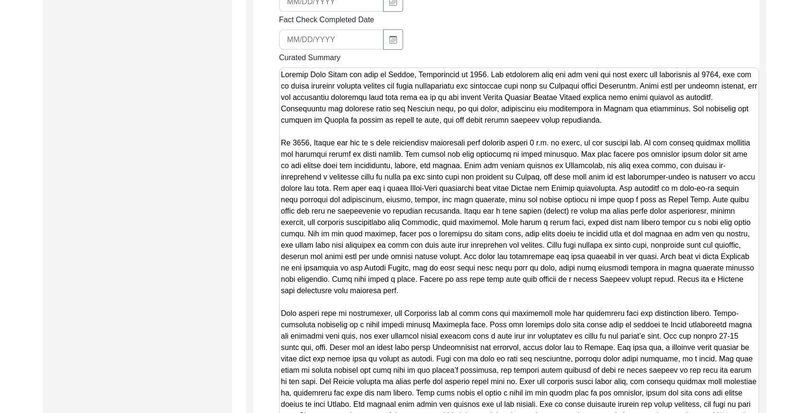
drag, startPoint x: 754, startPoint y: 121, endPoint x: 656, endPoint y: 435, distance: 329.0
drag, startPoint x: 282, startPoint y: 74, endPoint x: 648, endPoint y: 81, distance: 365.9
click at [648, 81] on textarea "Curated Summary" at bounding box center [519, 252] width 480 height 371
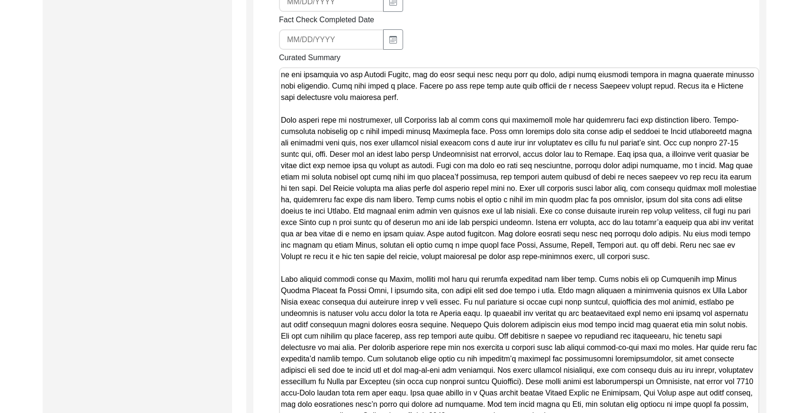
scroll to position [195, 0]
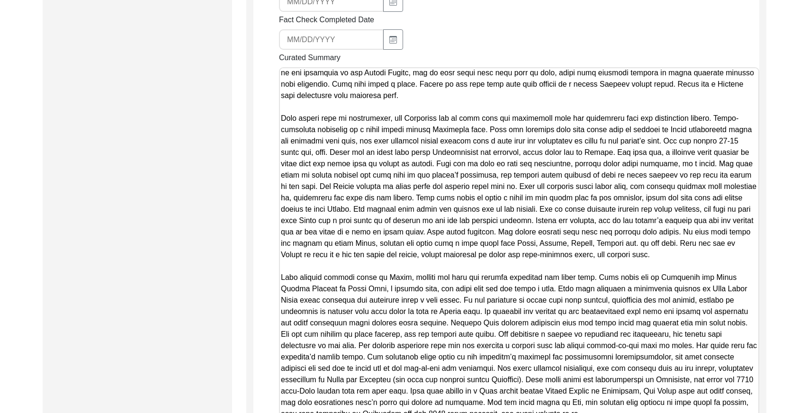
drag, startPoint x: 280, startPoint y: 116, endPoint x: 672, endPoint y: 140, distance: 392.6
click at [656, 140] on textarea "Curated Summary" at bounding box center [519, 252] width 480 height 371
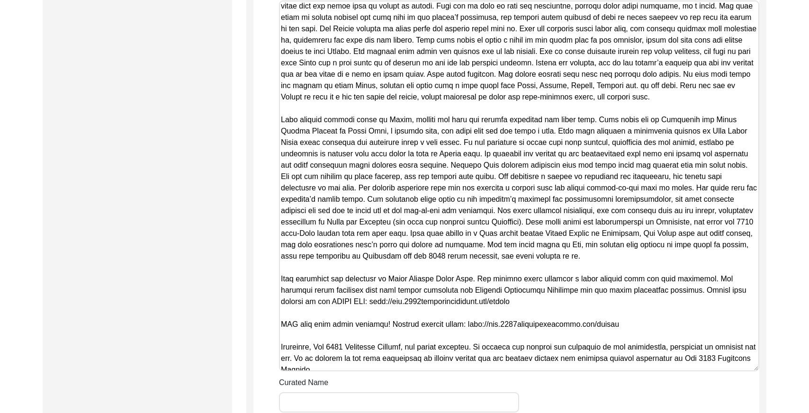
scroll to position [288, 0]
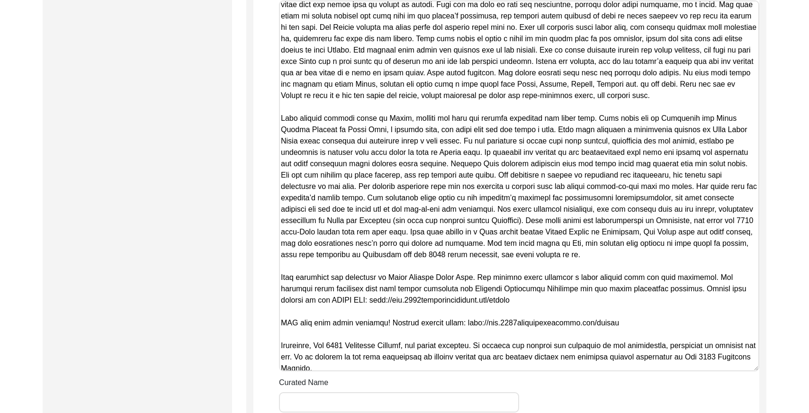
drag, startPoint x: 281, startPoint y: 117, endPoint x: 580, endPoint y: 117, distance: 298.5
click at [580, 117] on textarea "Curated Summary" at bounding box center [519, 185] width 480 height 371
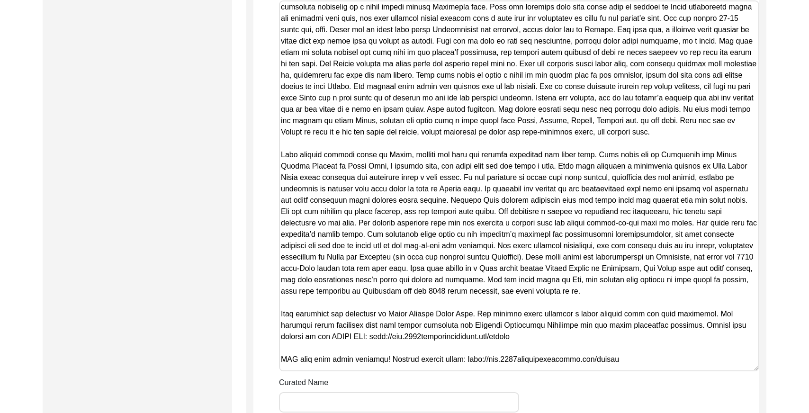
scroll to position [249, 0]
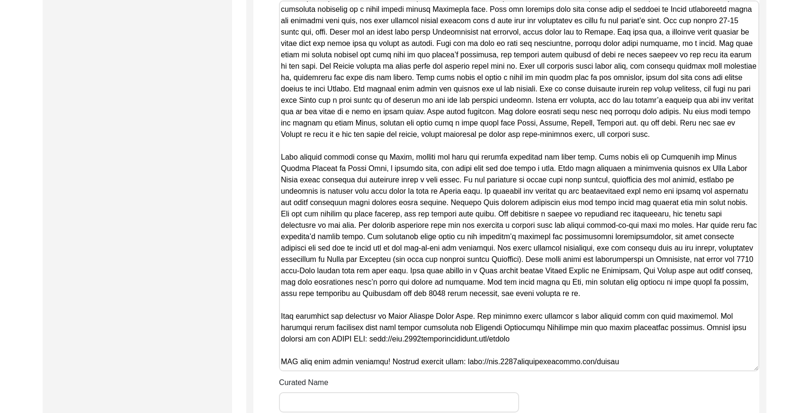
drag, startPoint x: 697, startPoint y: 110, endPoint x: 695, endPoint y: 116, distance: 6.3
click at [656, 116] on textarea "Curated Summary" at bounding box center [519, 185] width 480 height 371
drag, startPoint x: 695, startPoint y: 111, endPoint x: 508, endPoint y: 120, distance: 187.3
click at [508, 120] on textarea "Curated Summary" at bounding box center [519, 185] width 480 height 371
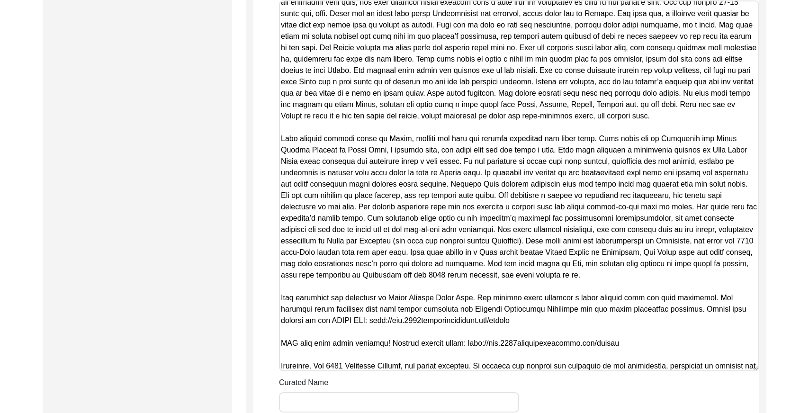
scroll to position [278, 0]
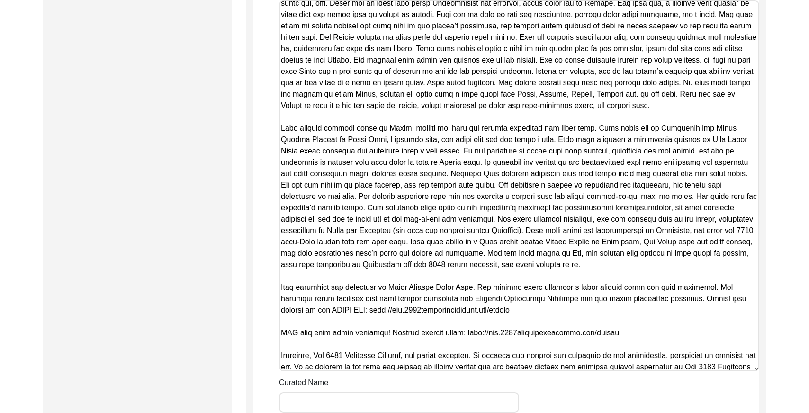
drag, startPoint x: 635, startPoint y: 196, endPoint x: 325, endPoint y: 207, distance: 310.5
click at [325, 207] on textarea "Curated Summary" at bounding box center [519, 185] width 480 height 371
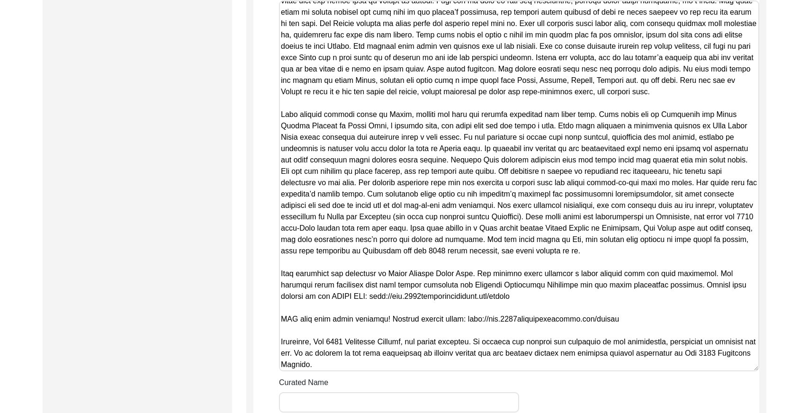
scroll to position [292, 0]
drag, startPoint x: 432, startPoint y: 238, endPoint x: 487, endPoint y: 245, distance: 55.4
click at [487, 245] on textarea "Curated Summary" at bounding box center [519, 185] width 480 height 371
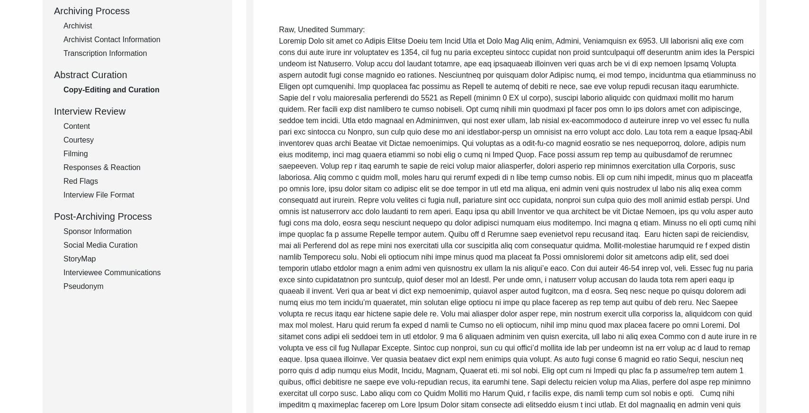
scroll to position [0, 0]
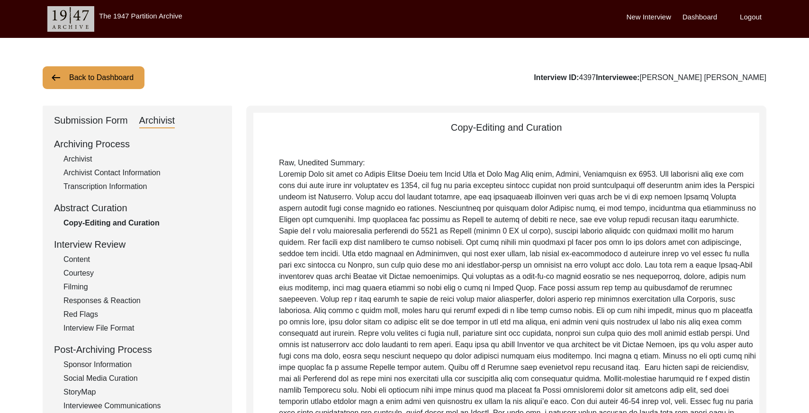
click at [92, 118] on div "Submission Form" at bounding box center [91, 120] width 74 height 15
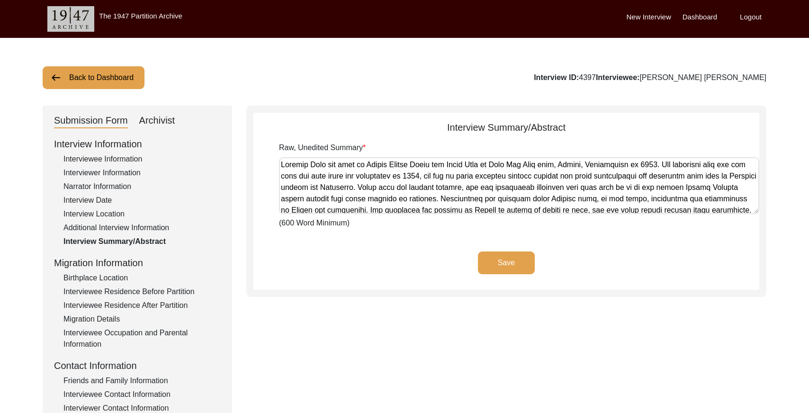
click at [103, 198] on div "Interview Date" at bounding box center [141, 200] width 157 height 11
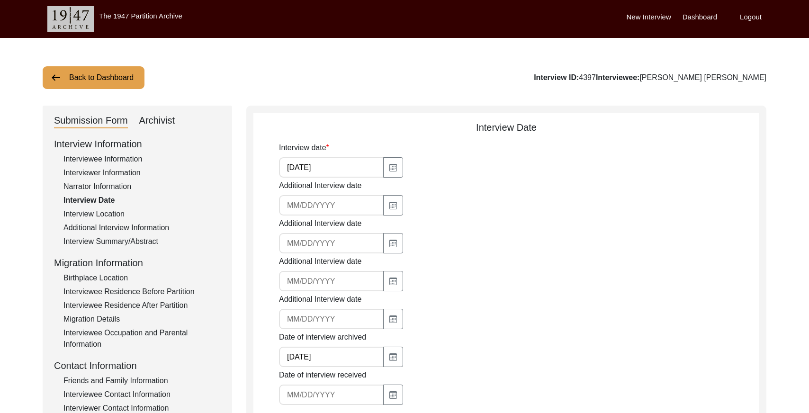
click at [327, 171] on input "[DATE]" at bounding box center [331, 167] width 105 height 20
click at [78, 86] on button "Back to Dashboard" at bounding box center [94, 77] width 102 height 23
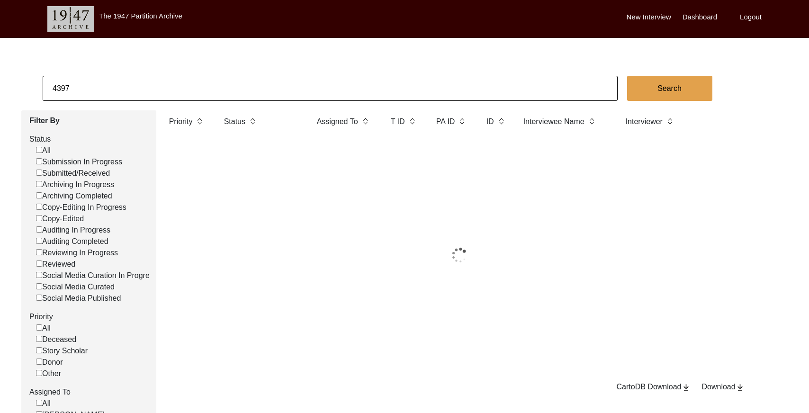
click at [186, 79] on input "4397" at bounding box center [330, 88] width 575 height 25
click at [187, 79] on input "4397" at bounding box center [330, 88] width 575 height 25
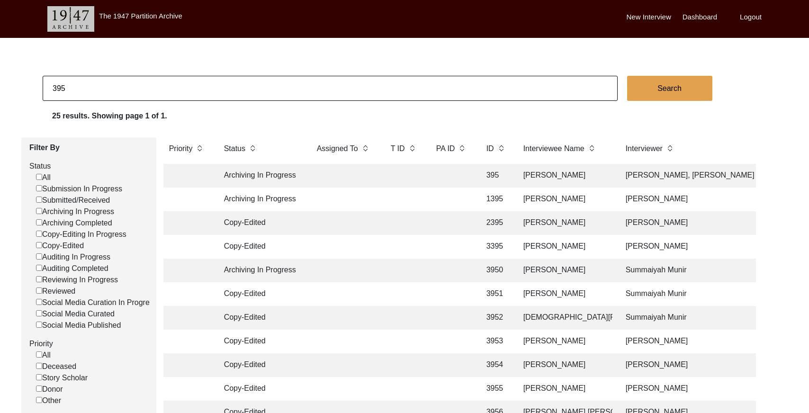
click at [418, 174] on td at bounding box center [404, 176] width 38 height 24
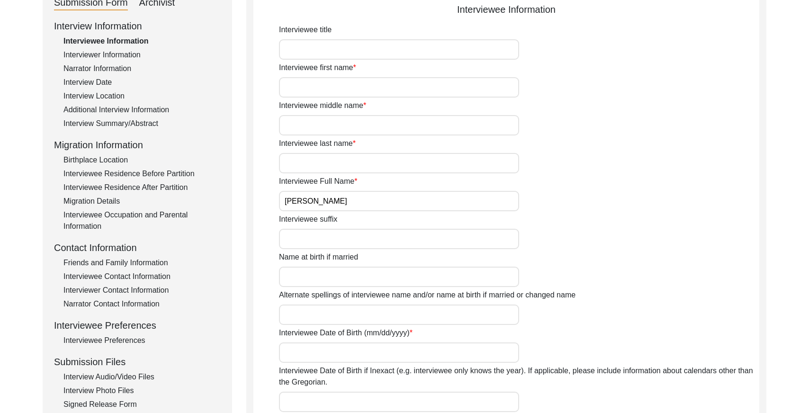
scroll to position [152, 0]
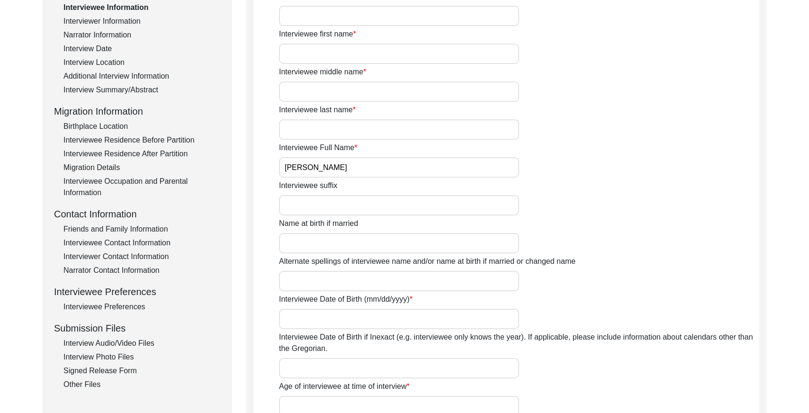
click at [390, 171] on input "[PERSON_NAME]" at bounding box center [399, 167] width 240 height 20
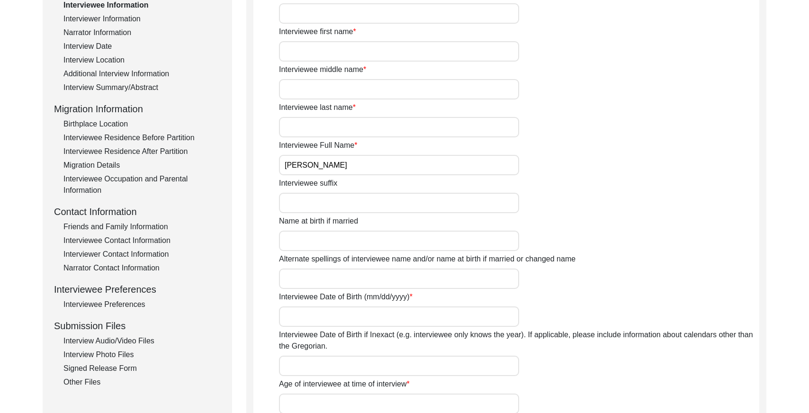
click at [108, 45] on div "Interview Date" at bounding box center [141, 46] width 157 height 11
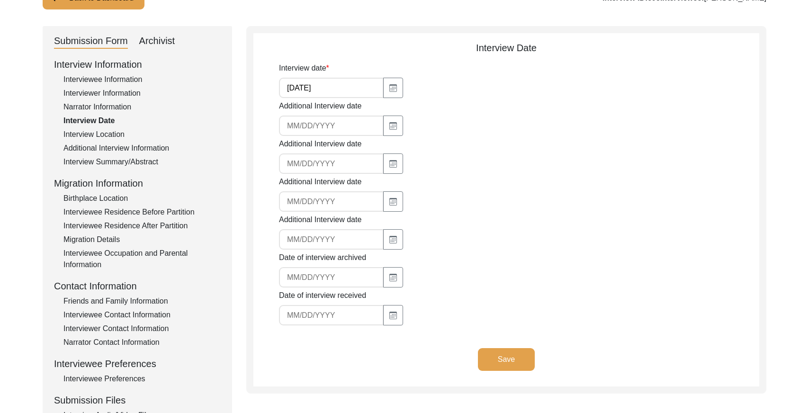
scroll to position [74, 0]
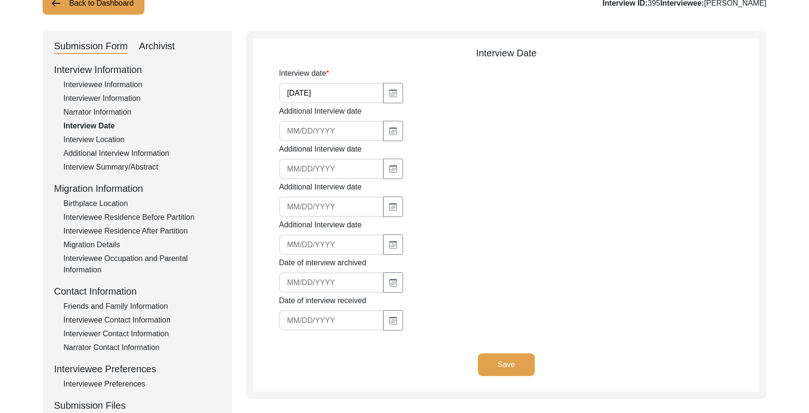
click at [345, 87] on input "[DATE]" at bounding box center [331, 93] width 105 height 20
click at [132, 161] on div "Interview Information Interviewee Information Interviewer Information Narrator …" at bounding box center [137, 265] width 167 height 405
click at [134, 166] on div "Interview Summary/Abstract" at bounding box center [141, 167] width 157 height 11
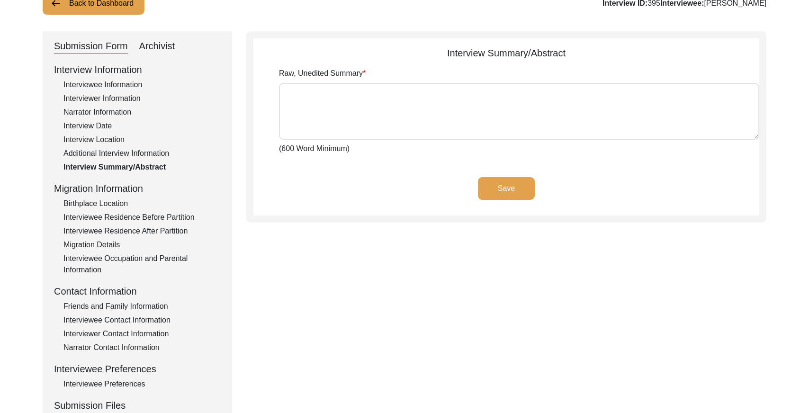
drag, startPoint x: 159, startPoint y: 49, endPoint x: 161, endPoint y: 54, distance: 4.9
click at [159, 49] on div "Archivist" at bounding box center [157, 46] width 36 height 15
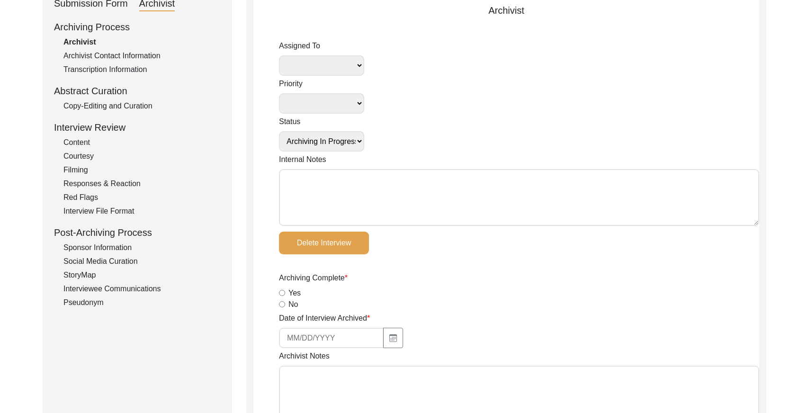
scroll to position [136, 0]
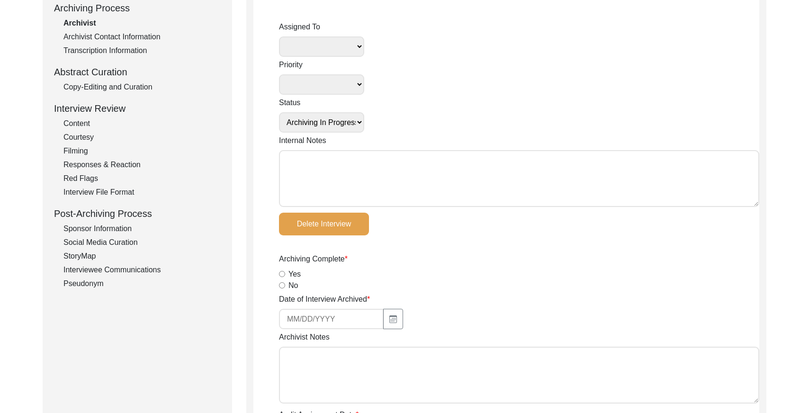
click at [139, 72] on div "Abstract Curation" at bounding box center [137, 72] width 167 height 14
drag, startPoint x: 141, startPoint y: 83, endPoint x: 187, endPoint y: 96, distance: 48.2
click at [142, 83] on div "Copy-Editing and Curation" at bounding box center [141, 86] width 157 height 11
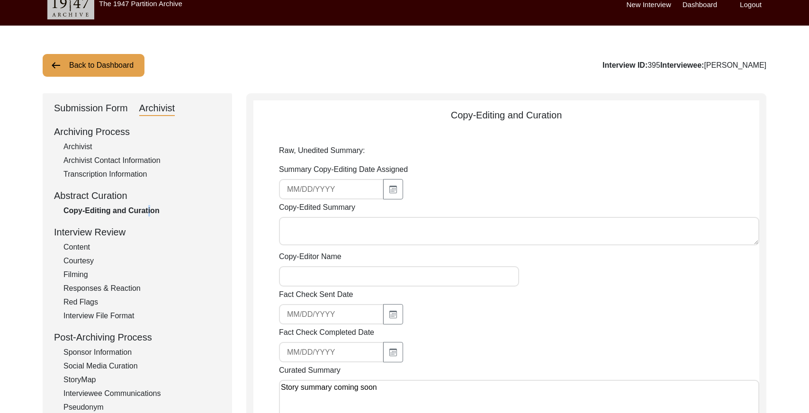
scroll to position [0, 0]
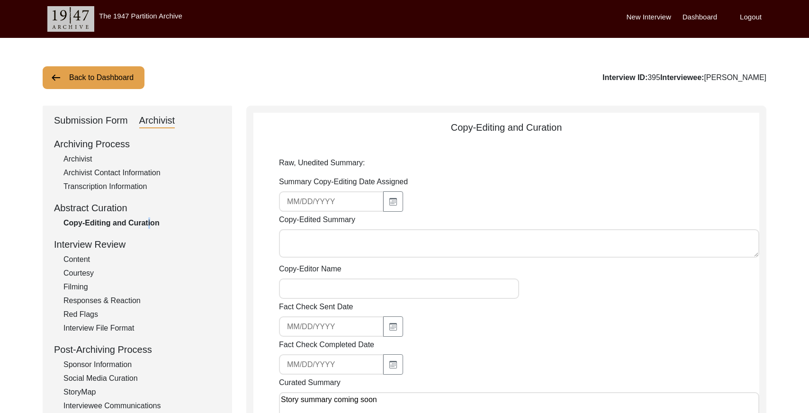
click at [86, 72] on button "Back to Dashboard" at bounding box center [94, 77] width 102 height 23
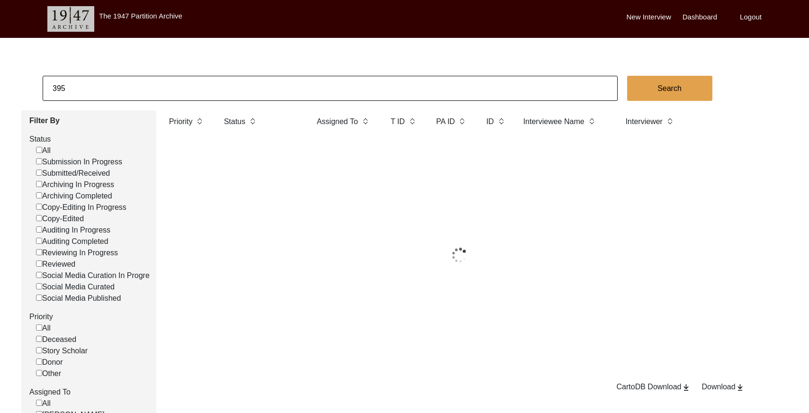
click at [207, 92] on input "395" at bounding box center [330, 88] width 575 height 25
click at [208, 92] on input "395" at bounding box center [330, 88] width 575 height 25
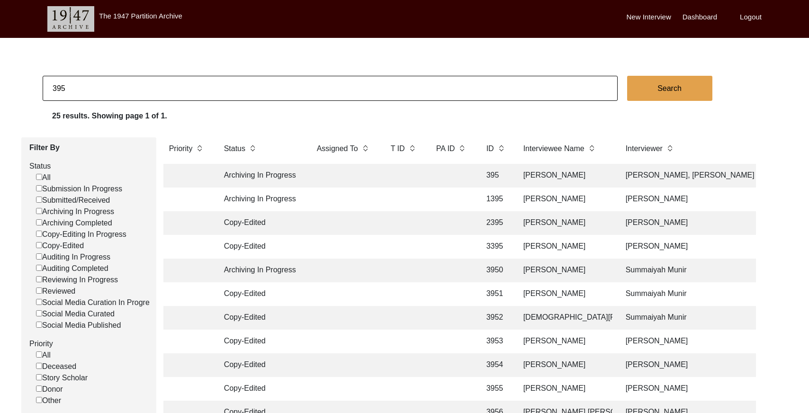
click at [208, 91] on input "395" at bounding box center [330, 88] width 575 height 25
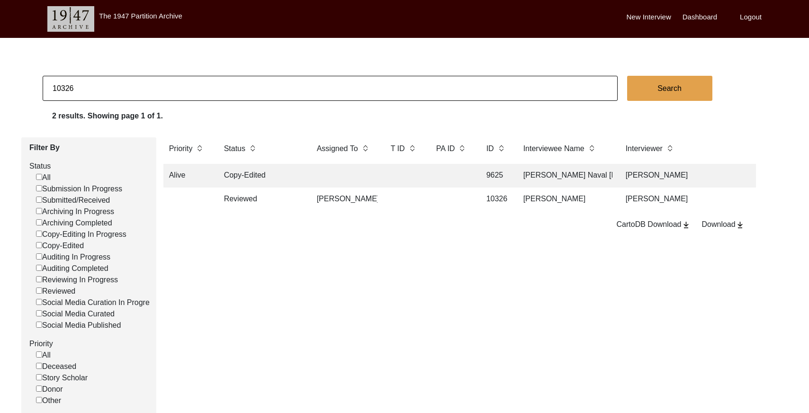
click at [371, 200] on td "[PERSON_NAME]" at bounding box center [344, 200] width 66 height 24
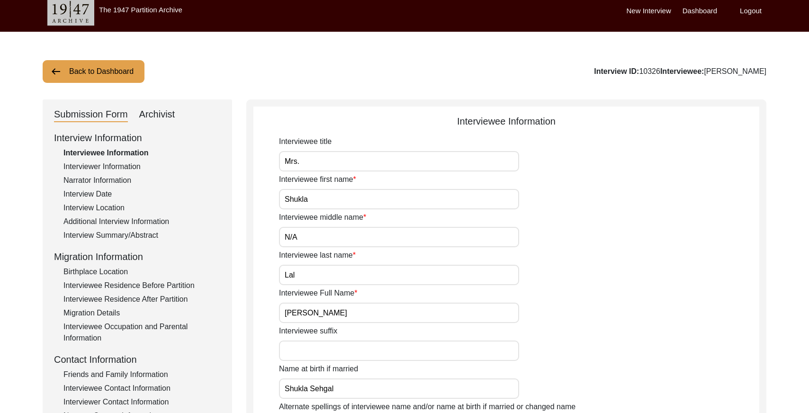
click at [339, 314] on input "[PERSON_NAME]" at bounding box center [399, 313] width 240 height 20
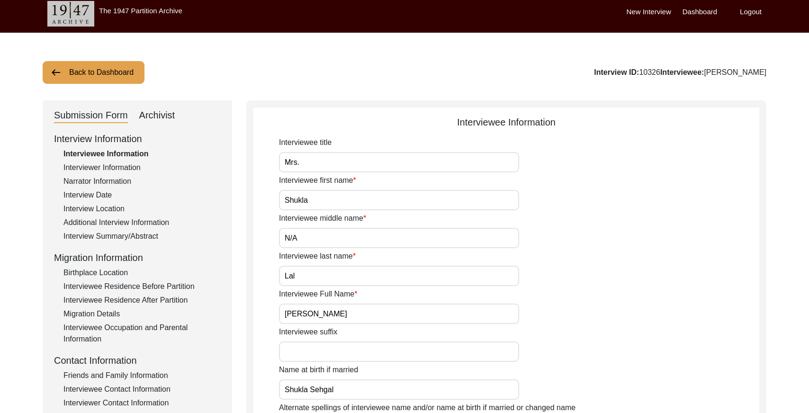
click at [339, 313] on input "[PERSON_NAME]" at bounding box center [399, 314] width 240 height 20
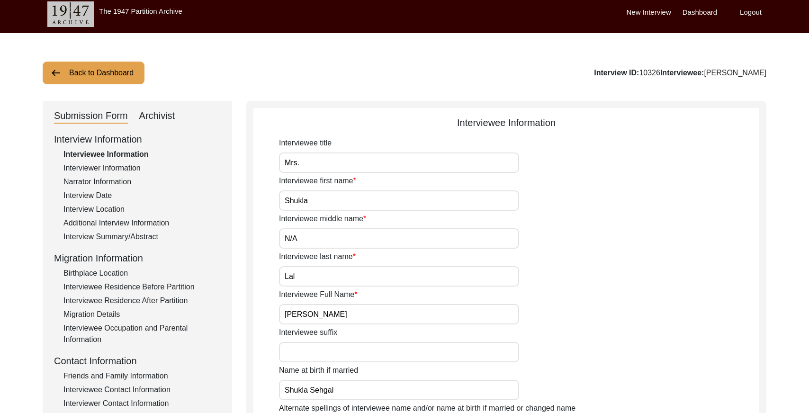
click at [339, 313] on input "[PERSON_NAME]" at bounding box center [399, 314] width 240 height 20
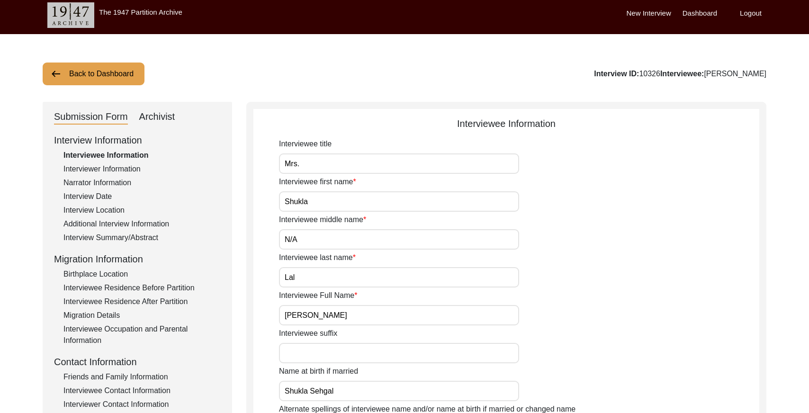
drag, startPoint x: 82, startPoint y: 197, endPoint x: 186, endPoint y: 183, distance: 104.7
click at [83, 197] on div "Interview Date" at bounding box center [141, 196] width 157 height 11
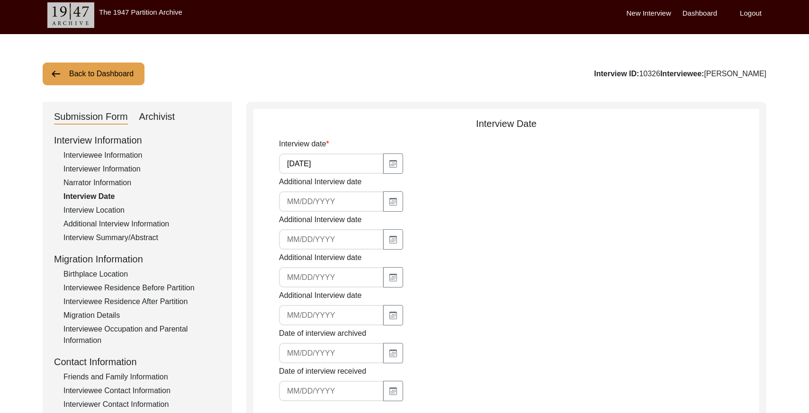
click at [317, 168] on input "[DATE]" at bounding box center [331, 164] width 105 height 20
click at [315, 167] on input "[DATE]" at bounding box center [331, 164] width 105 height 20
click at [120, 170] on div "Interviewer Information" at bounding box center [141, 168] width 157 height 11
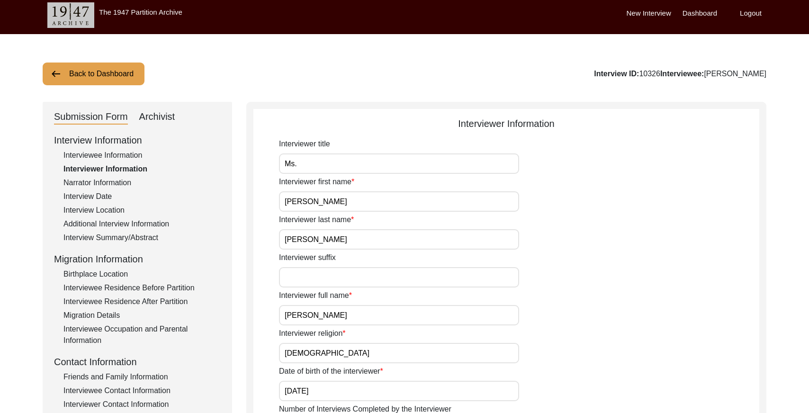
click at [354, 314] on input "[PERSON_NAME]" at bounding box center [399, 315] width 240 height 20
click at [90, 80] on button "Back to Dashboard" at bounding box center [94, 74] width 102 height 23
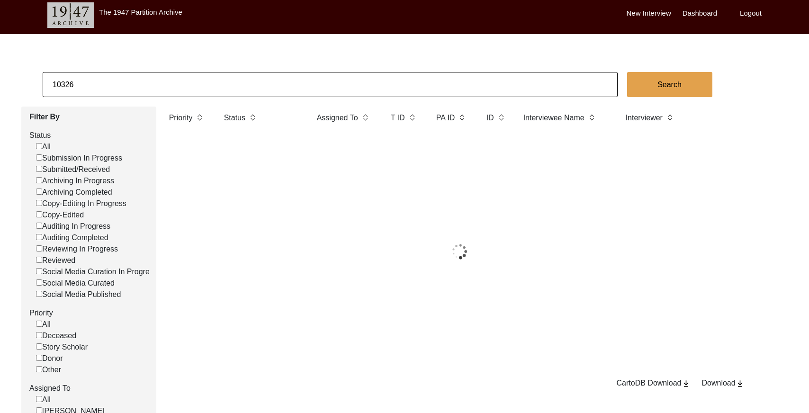
click at [121, 72] on input "10326" at bounding box center [330, 84] width 575 height 25
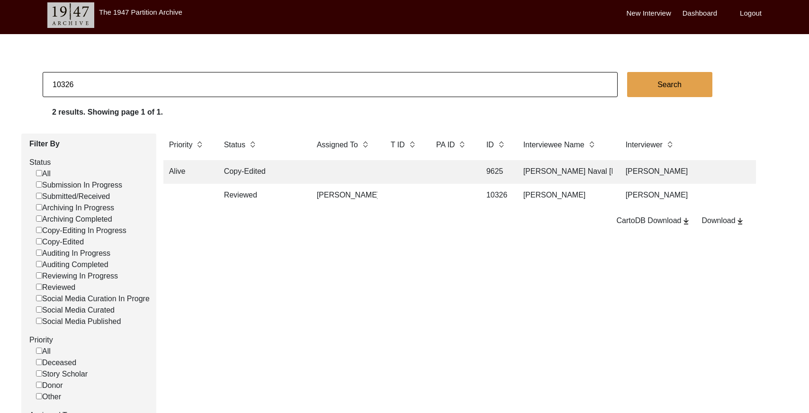
click at [121, 74] on input "10326" at bounding box center [330, 84] width 575 height 25
paste input "[PERSON_NAME]"
click at [157, 86] on input "[PERSON_NAME] Bumh10326" at bounding box center [330, 84] width 575 height 25
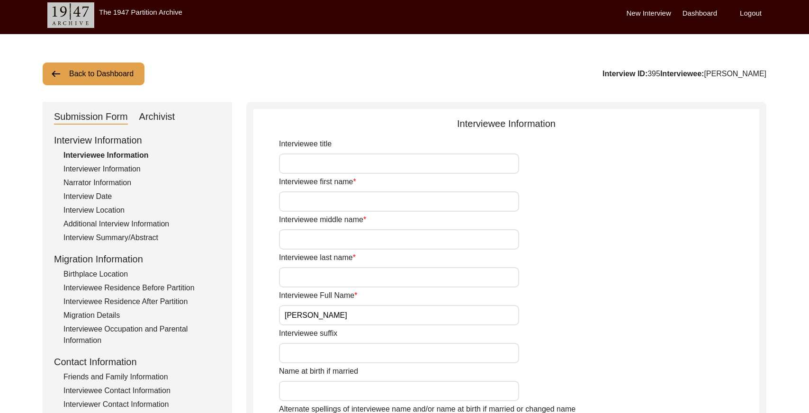
click at [110, 169] on div "Interviewer Information" at bounding box center [141, 168] width 157 height 11
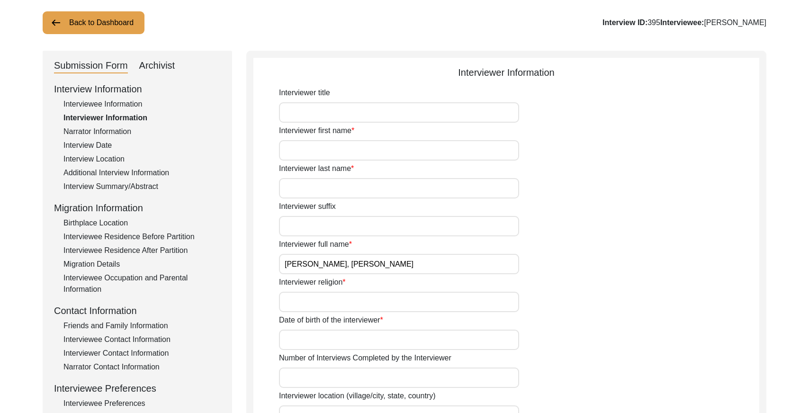
click at [401, 267] on input "[PERSON_NAME], [PERSON_NAME]" at bounding box center [399, 264] width 240 height 20
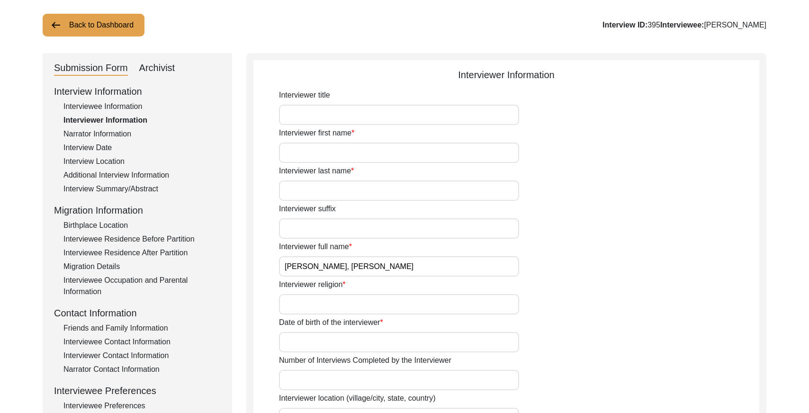
click at [401, 267] on input "[PERSON_NAME], [PERSON_NAME]" at bounding box center [399, 266] width 240 height 20
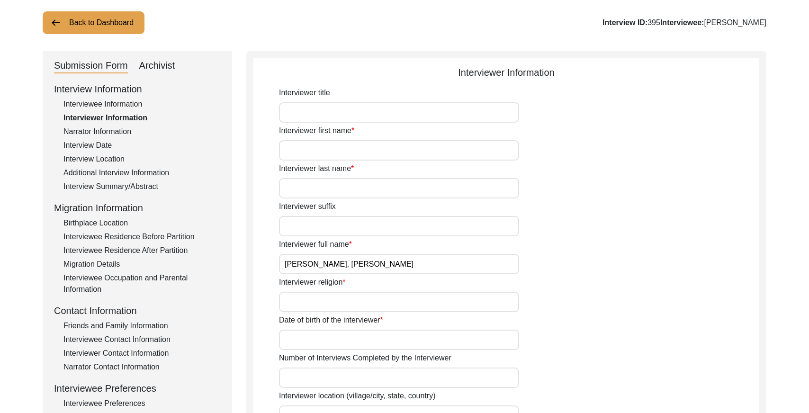
click at [401, 267] on input "[PERSON_NAME], [PERSON_NAME]" at bounding box center [399, 264] width 240 height 20
click at [100, 27] on button "Back to Dashboard" at bounding box center [94, 22] width 102 height 23
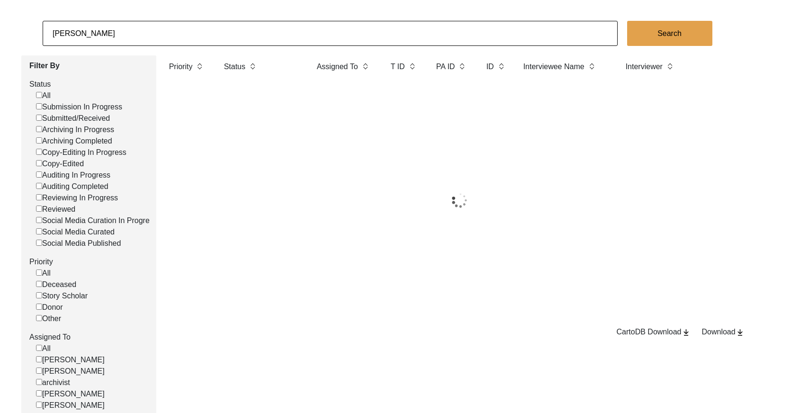
click at [168, 34] on input "[PERSON_NAME]" at bounding box center [330, 33] width 575 height 25
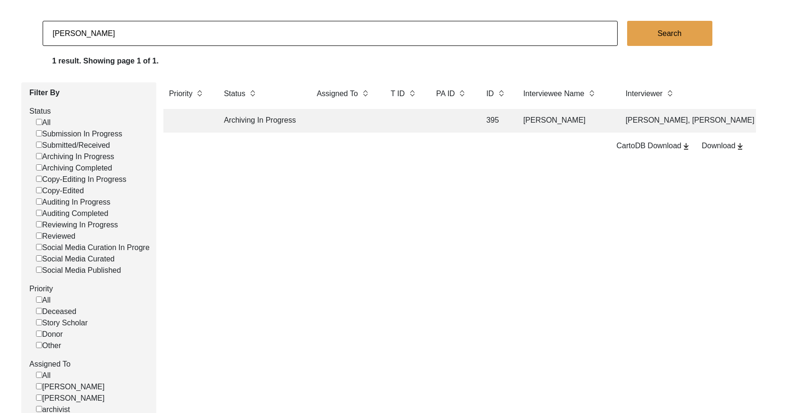
click at [168, 34] on input "[PERSON_NAME]" at bounding box center [330, 33] width 575 height 25
paste input "[PERSON_NAME] [PERSON_NAME]"
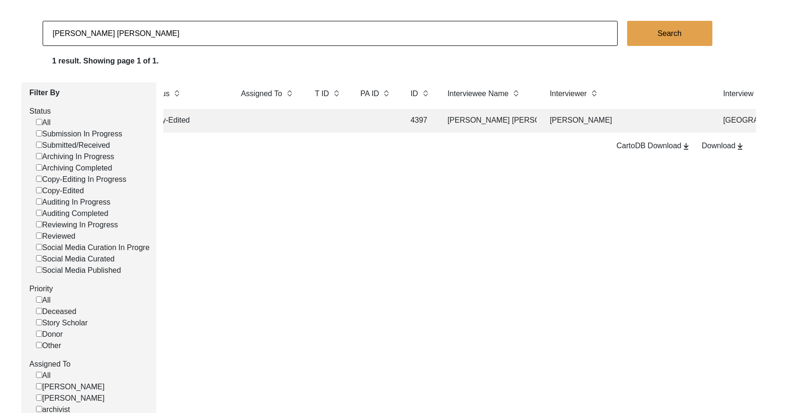
scroll to position [0, 81]
click at [443, 118] on td "[PERSON_NAME] [PERSON_NAME]" at bounding box center [483, 121] width 95 height 24
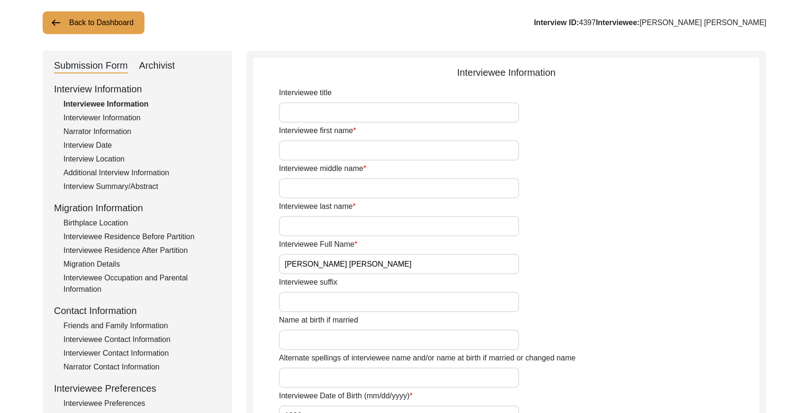
click at [102, 118] on div "Interviewer Information" at bounding box center [141, 117] width 157 height 11
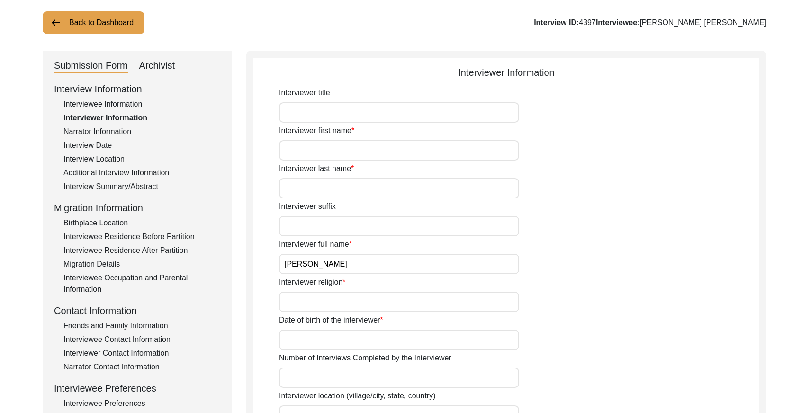
click at [320, 269] on input "[PERSON_NAME]" at bounding box center [399, 264] width 240 height 20
click at [112, 21] on button "Back to Dashboard" at bounding box center [94, 22] width 102 height 23
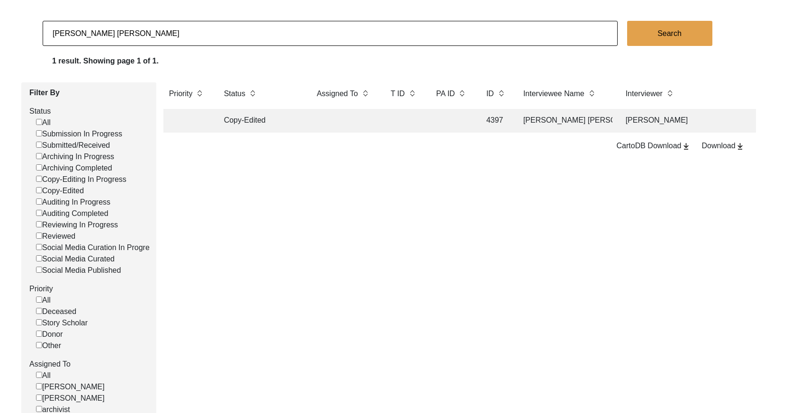
click at [246, 27] on input "[PERSON_NAME] [PERSON_NAME]" at bounding box center [330, 33] width 575 height 25
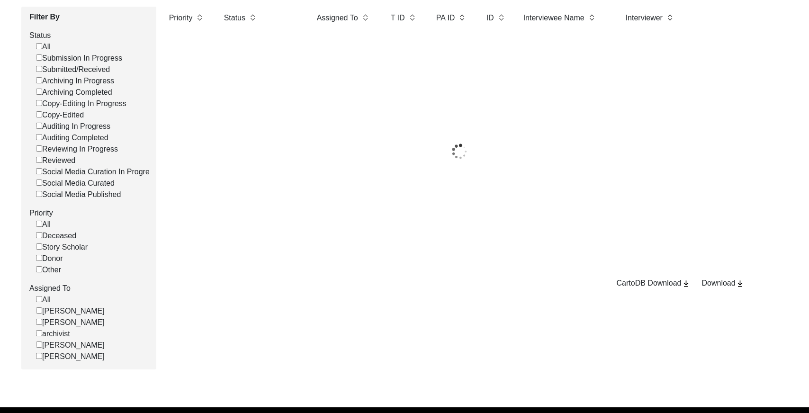
scroll to position [132, 0]
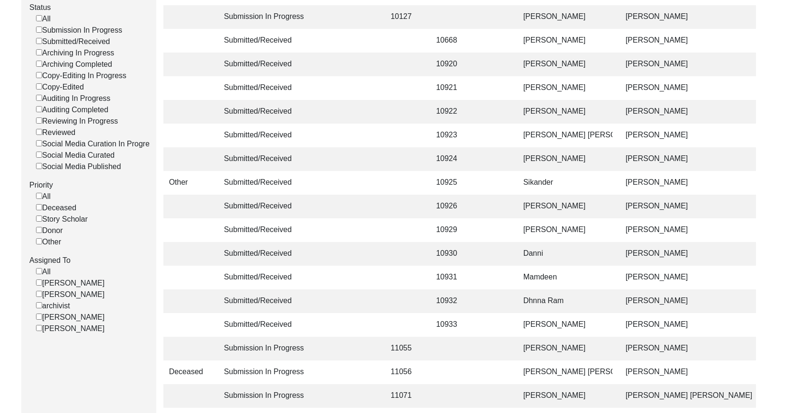
click at [39, 297] on input "[PERSON_NAME]" at bounding box center [39, 294] width 6 height 6
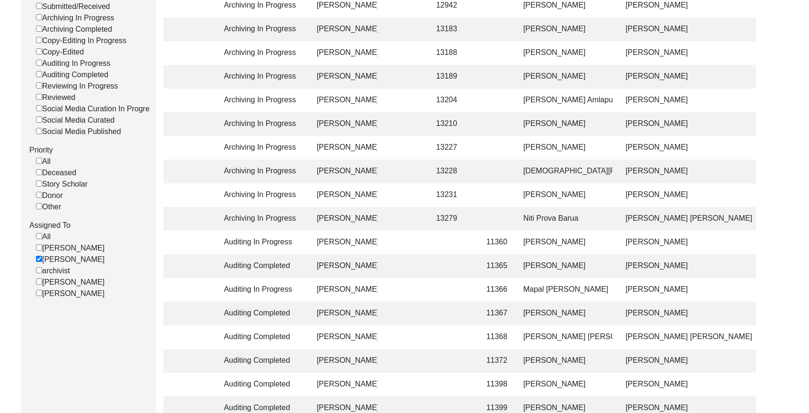
scroll to position [195, 0]
click at [467, 222] on td "13279" at bounding box center [452, 218] width 43 height 24
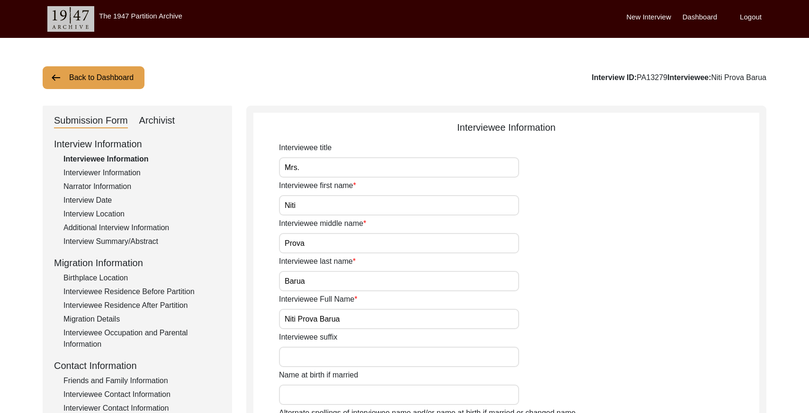
click at [142, 121] on div "Archivist" at bounding box center [157, 120] width 36 height 15
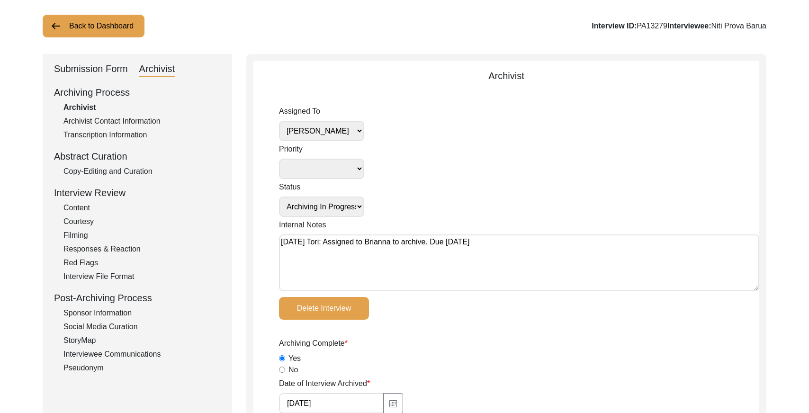
scroll to position [41, 0]
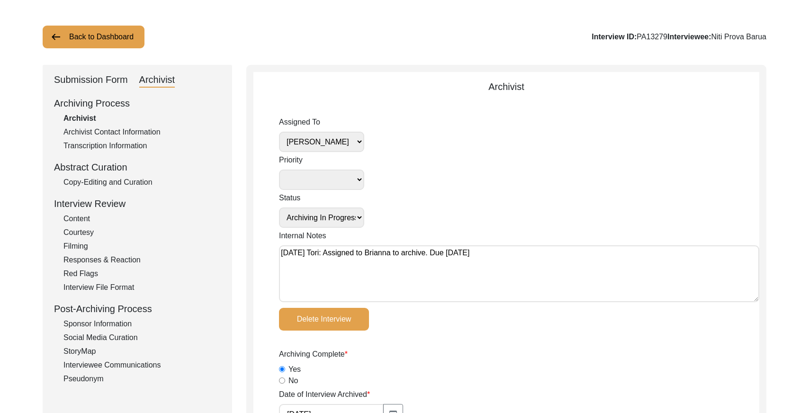
click at [81, 33] on button "Back to Dashboard" at bounding box center [94, 37] width 102 height 23
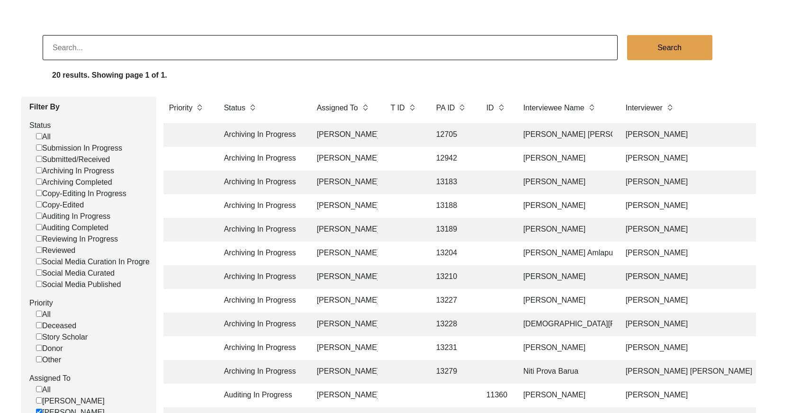
click at [471, 208] on td "13188" at bounding box center [452, 206] width 43 height 24
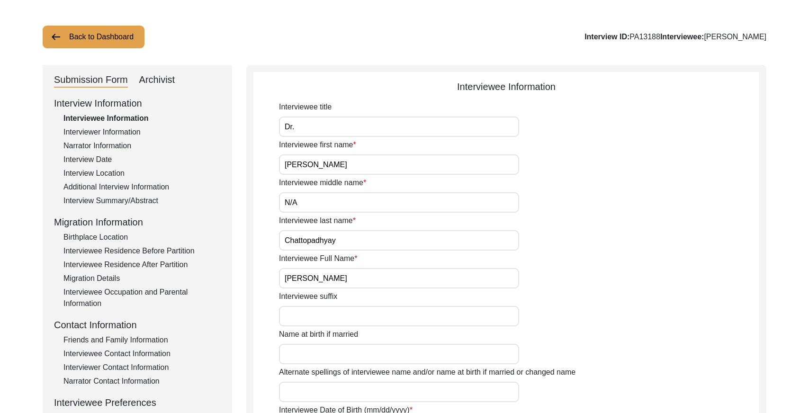
drag, startPoint x: 154, startPoint y: 77, endPoint x: 174, endPoint y: 78, distance: 20.4
click at [154, 77] on div "Archivist" at bounding box center [157, 79] width 36 height 15
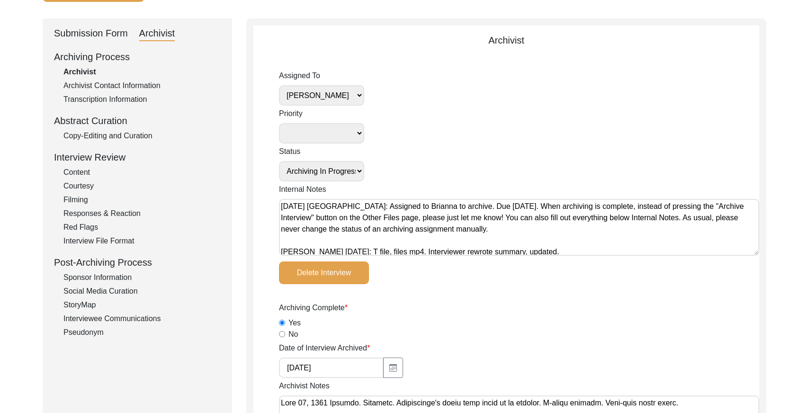
scroll to position [50, 0]
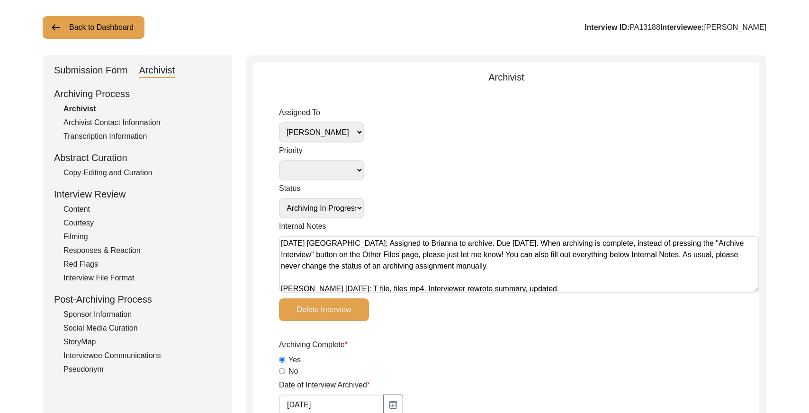
click at [357, 130] on select "[PERSON_NAME] [PERSON_NAME] archivist [PERSON_NAME] [PERSON_NAME]" at bounding box center [321, 132] width 85 height 20
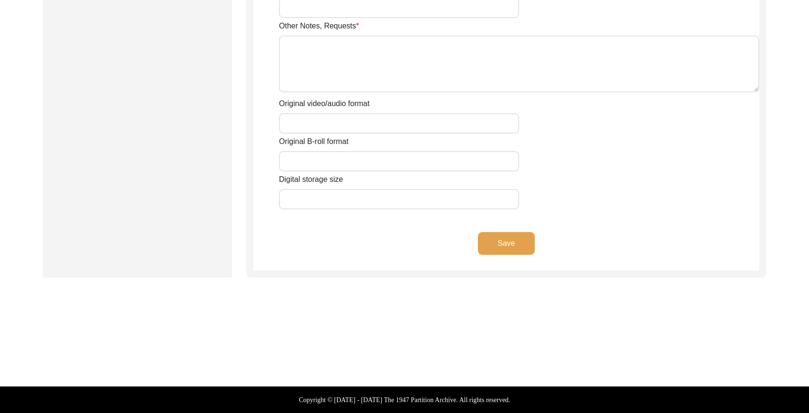
click at [502, 250] on button "Save" at bounding box center [506, 243] width 57 height 23
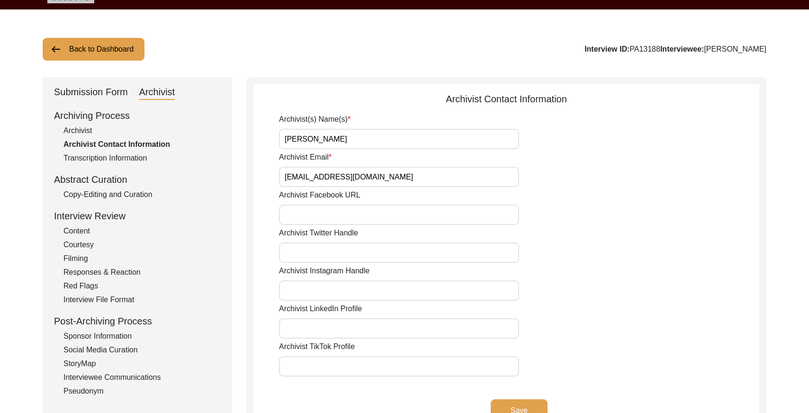
scroll to position [0, 0]
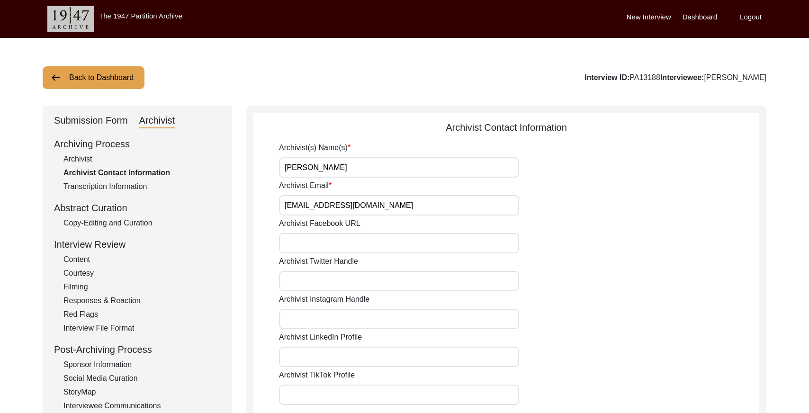
drag, startPoint x: 645, startPoint y: 77, endPoint x: 614, endPoint y: 76, distance: 31.3
click at [614, 76] on div "Interview ID: PA13188 Interviewee: [PERSON_NAME]" at bounding box center [676, 77] width 182 height 11
copy div "PA13188"
click at [125, 78] on button "Back to Dashboard" at bounding box center [94, 77] width 102 height 23
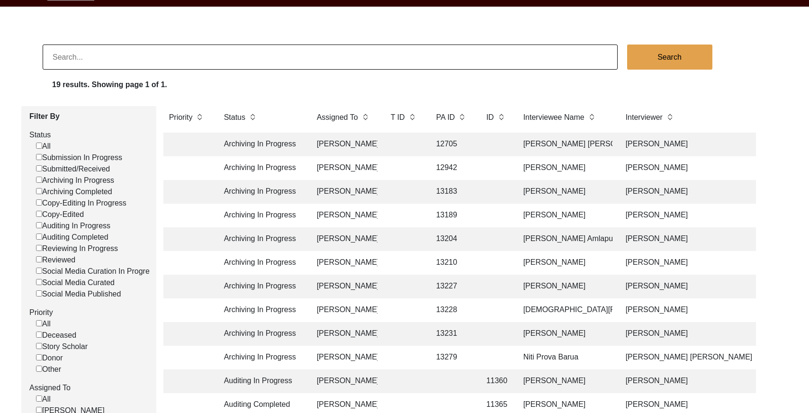
scroll to position [40, 0]
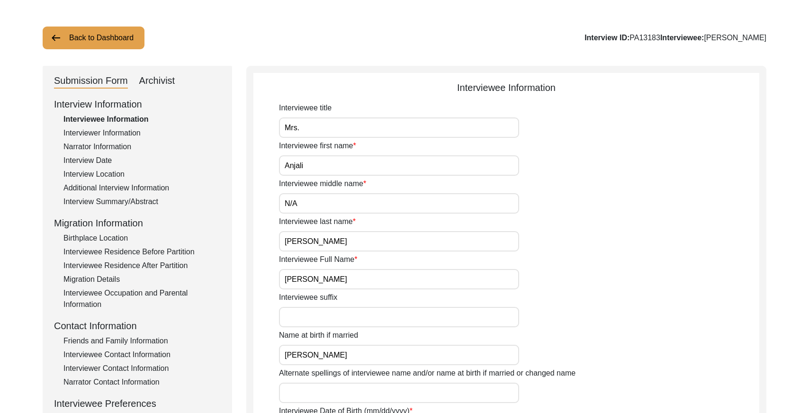
drag, startPoint x: 163, startPoint y: 81, endPoint x: 243, endPoint y: 109, distance: 85.1
click at [163, 81] on div "Archivist" at bounding box center [157, 80] width 36 height 15
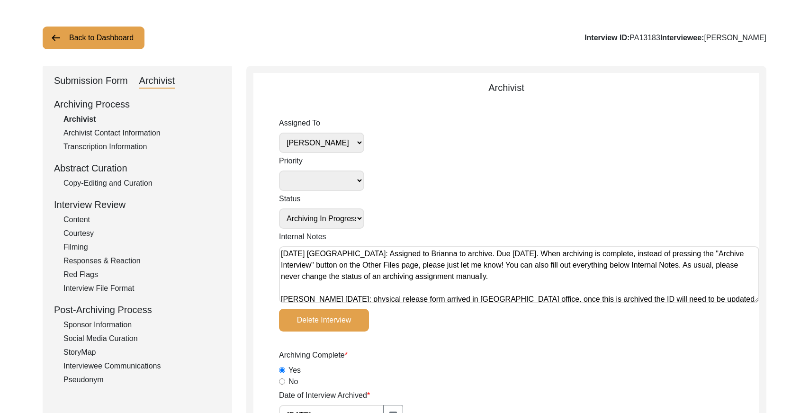
click at [346, 141] on select "[PERSON_NAME] [PERSON_NAME] archivist [PERSON_NAME] [PERSON_NAME]" at bounding box center [321, 143] width 85 height 20
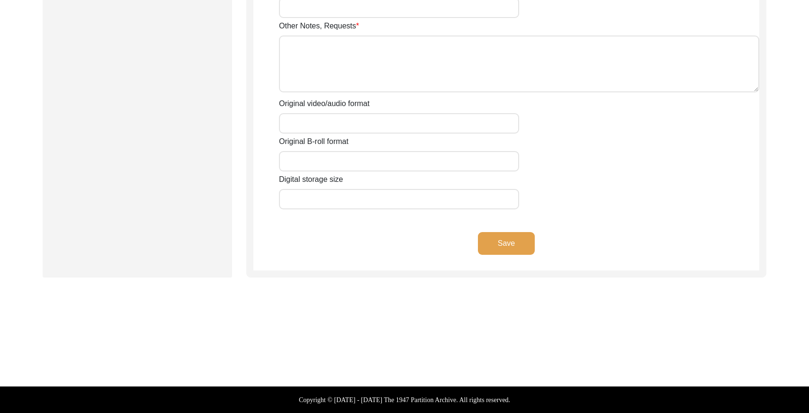
click at [512, 238] on button "Save" at bounding box center [506, 243] width 57 height 23
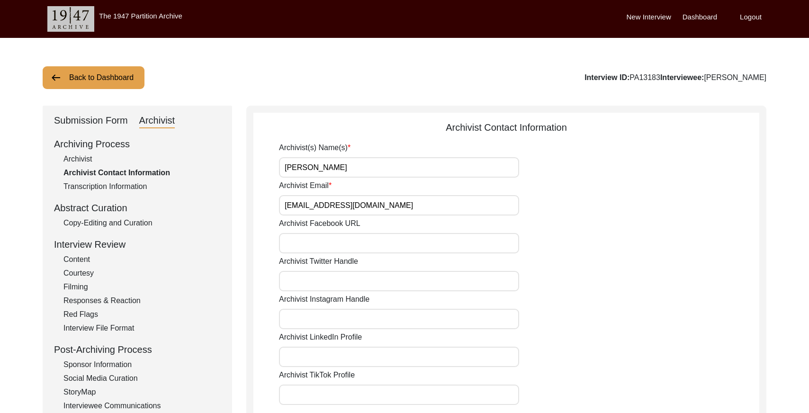
click at [75, 77] on button "Back to Dashboard" at bounding box center [94, 77] width 102 height 23
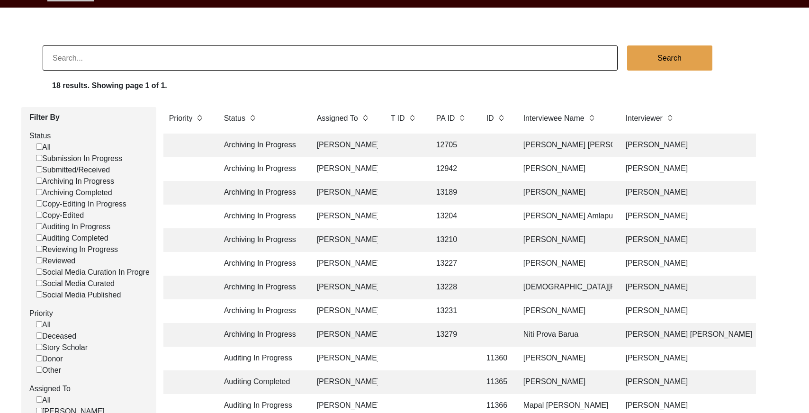
scroll to position [32, 0]
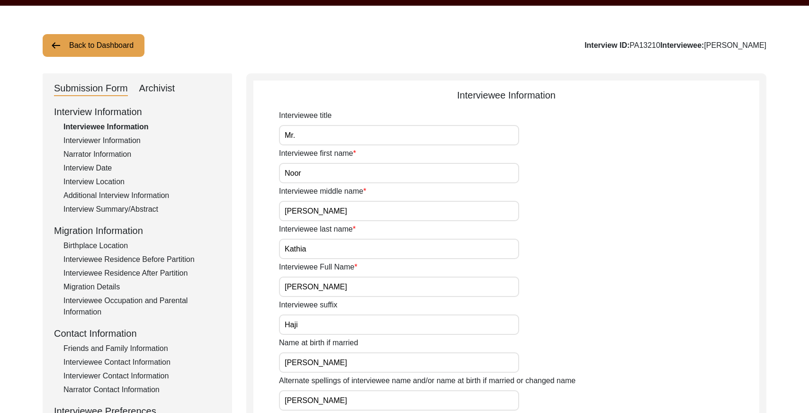
click at [160, 87] on div "Archivist" at bounding box center [157, 88] width 36 height 15
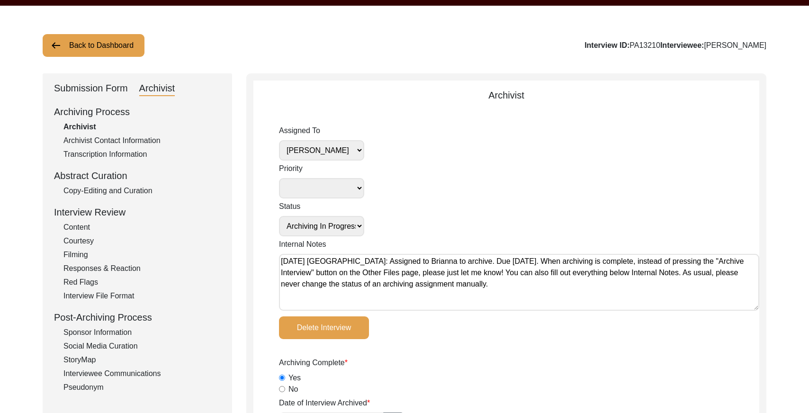
click at [332, 148] on select "[PERSON_NAME] [PERSON_NAME] archivist [PERSON_NAME] [PERSON_NAME]" at bounding box center [321, 150] width 85 height 20
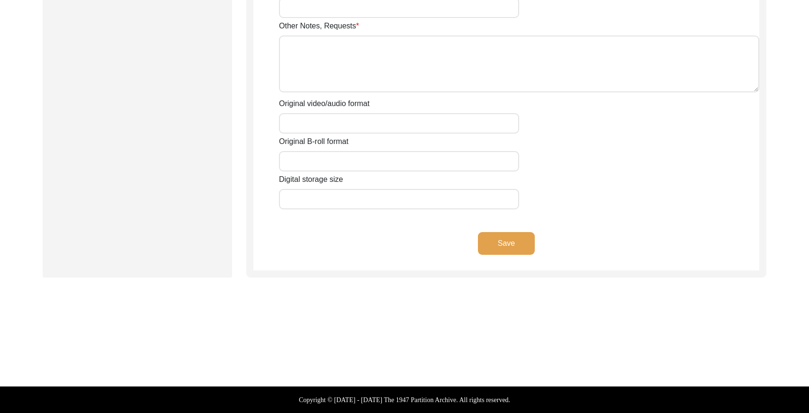
click at [507, 238] on button "Save" at bounding box center [506, 243] width 57 height 23
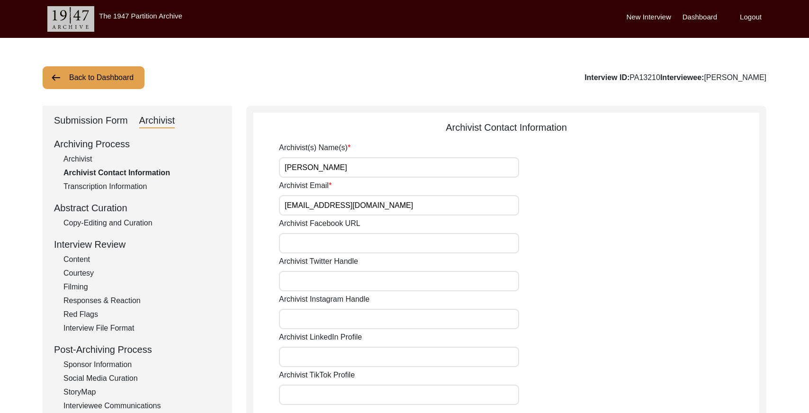
click at [95, 84] on button "Back to Dashboard" at bounding box center [94, 77] width 102 height 23
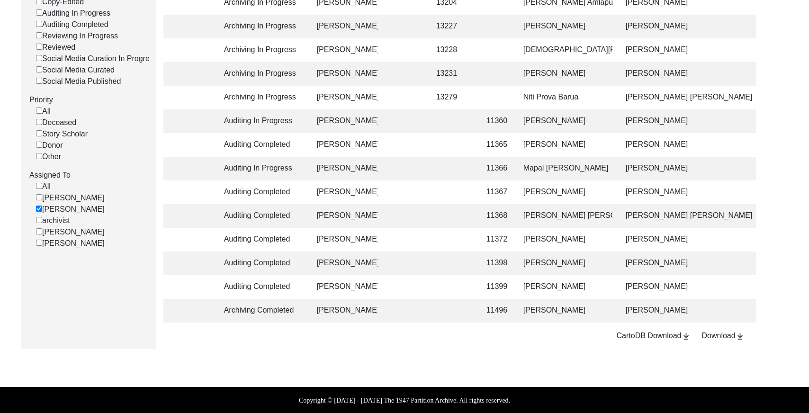
scroll to position [252, 0]
click at [445, 227] on td at bounding box center [452, 239] width 43 height 24
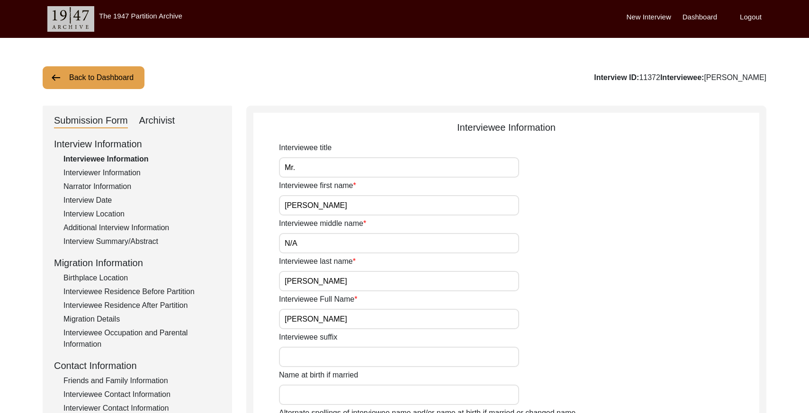
drag, startPoint x: 164, startPoint y: 117, endPoint x: 176, endPoint y: 121, distance: 12.6
click at [164, 117] on div "Archivist" at bounding box center [157, 120] width 36 height 15
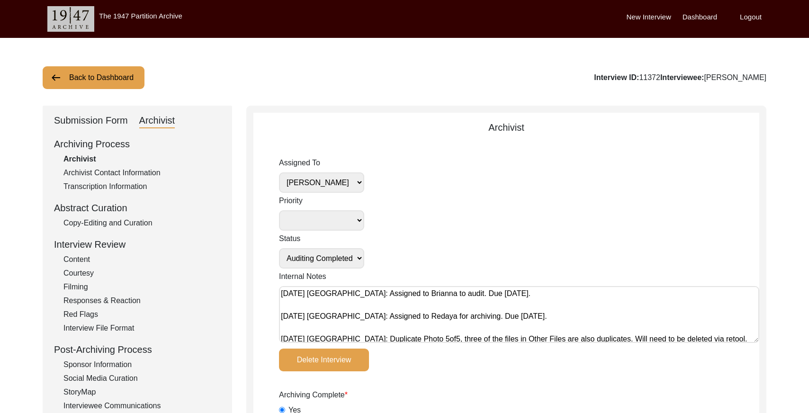
click at [354, 177] on select "[PERSON_NAME] [PERSON_NAME] archivist [PERSON_NAME] [PERSON_NAME]" at bounding box center [321, 182] width 85 height 20
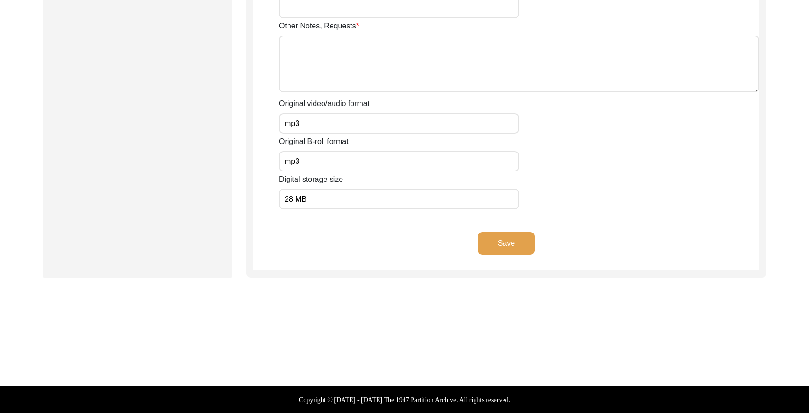
click at [501, 242] on button "Save" at bounding box center [506, 243] width 57 height 23
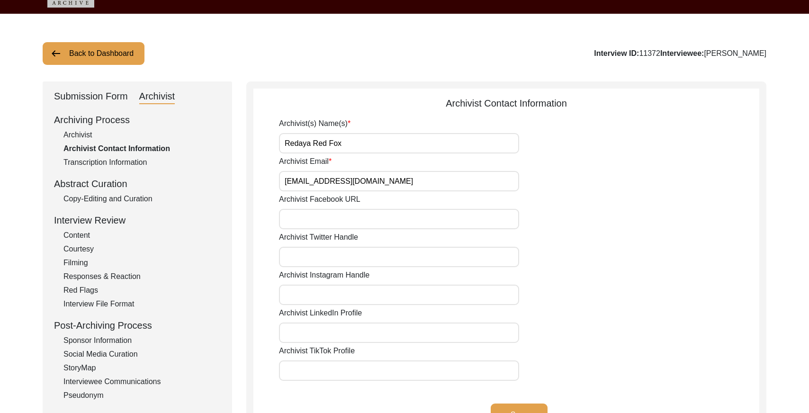
scroll to position [41, 0]
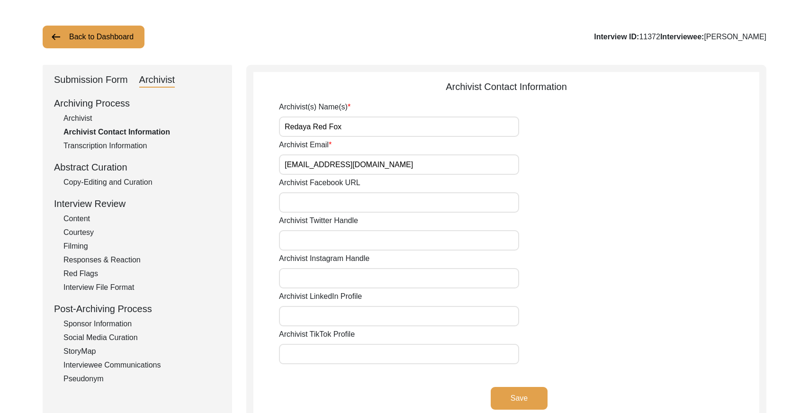
click at [67, 116] on div "Archivist" at bounding box center [141, 118] width 157 height 11
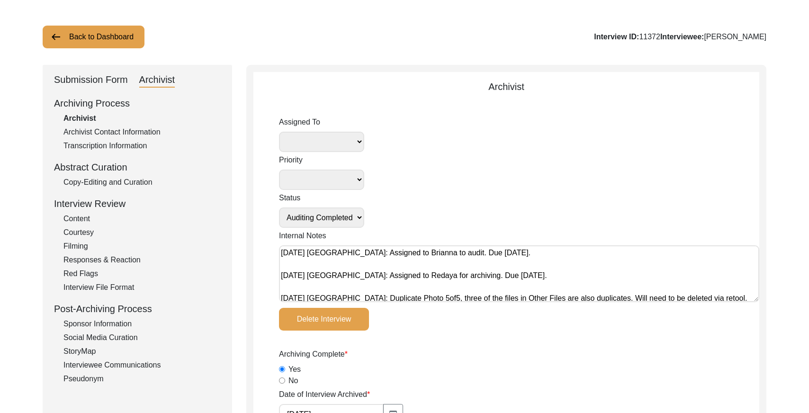
click at [122, 127] on div "Archivist Contact Information" at bounding box center [141, 132] width 157 height 11
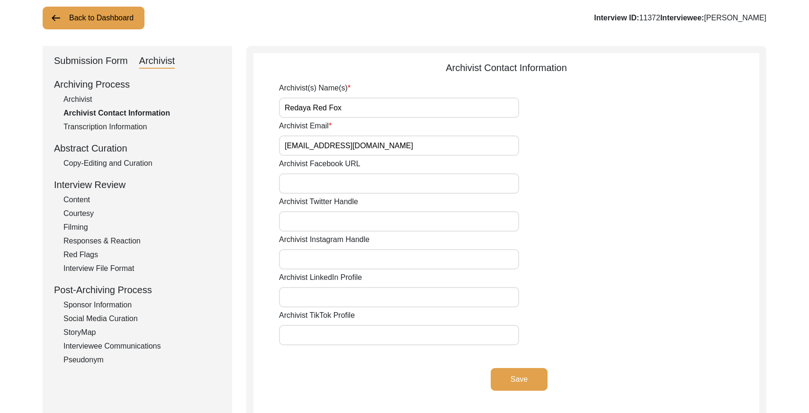
scroll to position [0, 0]
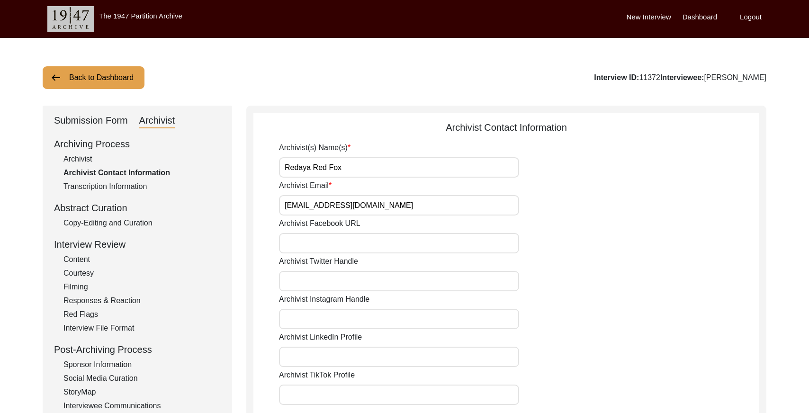
click at [80, 165] on div "Archiving Process Archivist Archivist Contact Information Transcription Informa…" at bounding box center [137, 281] width 167 height 289
click at [62, 160] on div "Archiving Process Archivist Archivist Contact Information Transcription Informa…" at bounding box center [137, 281] width 167 height 289
click at [71, 157] on div "Archivist" at bounding box center [141, 159] width 157 height 11
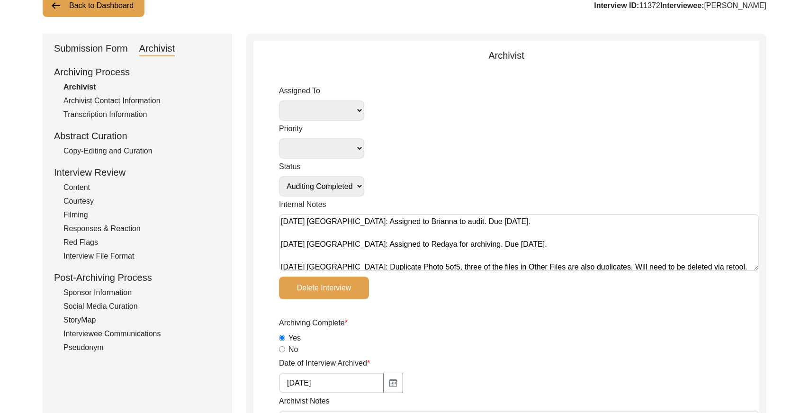
scroll to position [72, 0]
click at [137, 15] on button "Back to Dashboard" at bounding box center [94, 5] width 102 height 23
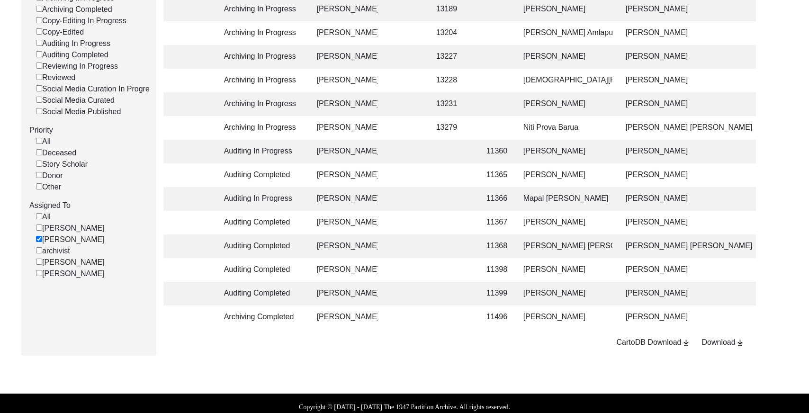
scroll to position [228, 0]
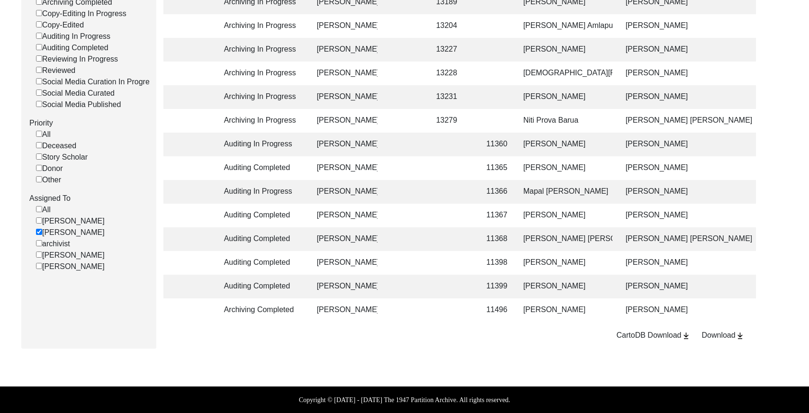
click at [467, 251] on td at bounding box center [452, 263] width 43 height 24
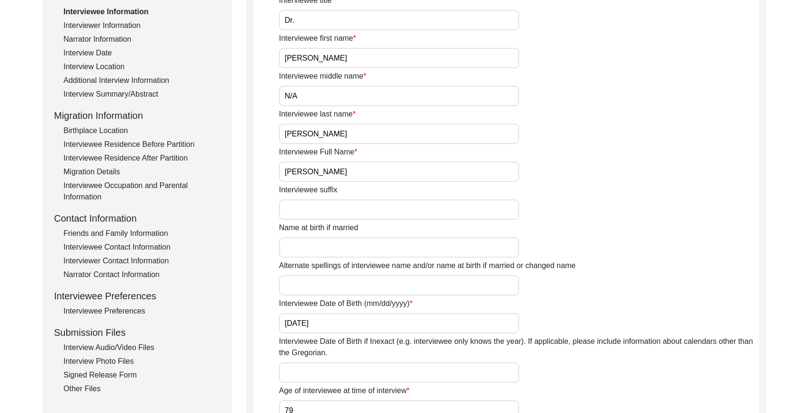
scroll to position [93, 0]
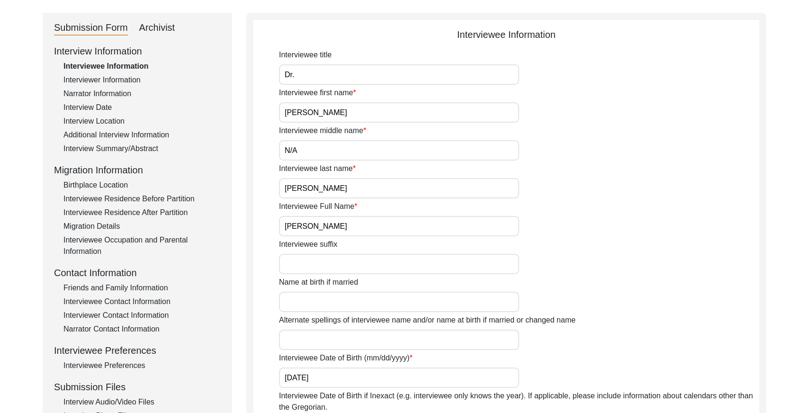
drag, startPoint x: 159, startPoint y: 29, endPoint x: 176, endPoint y: 30, distance: 16.6
click at [160, 29] on div "Archivist" at bounding box center [157, 27] width 36 height 15
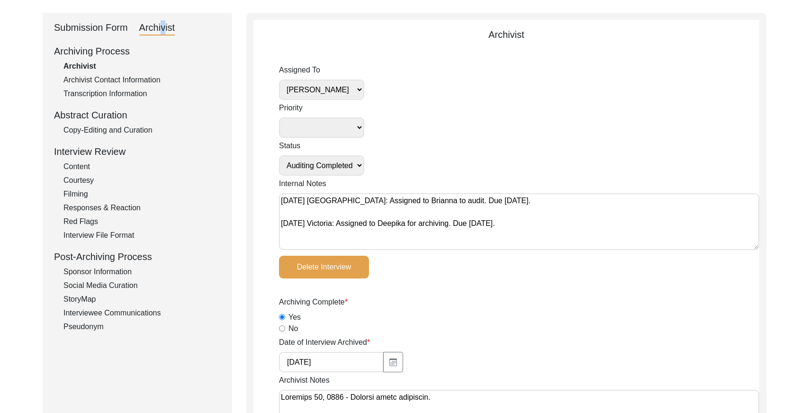
click at [356, 89] on select "[PERSON_NAME] [PERSON_NAME] archivist [PERSON_NAME] [PERSON_NAME]" at bounding box center [321, 90] width 85 height 20
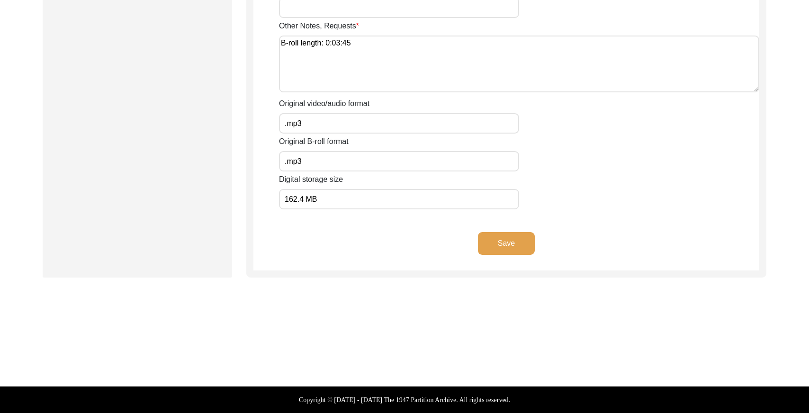
click at [507, 239] on button "Save" at bounding box center [506, 243] width 57 height 23
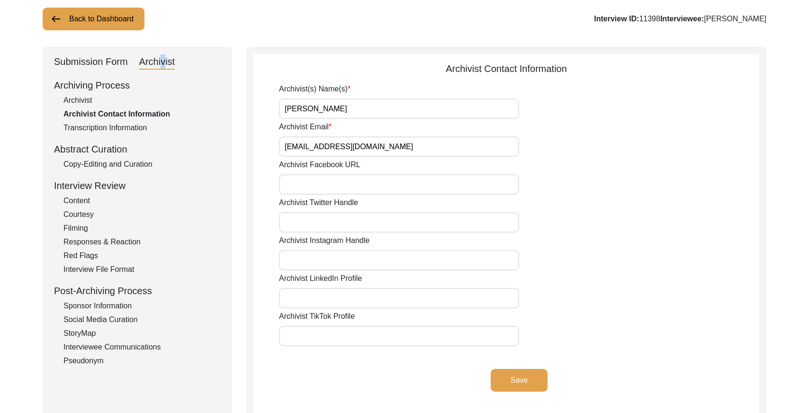
scroll to position [0, 0]
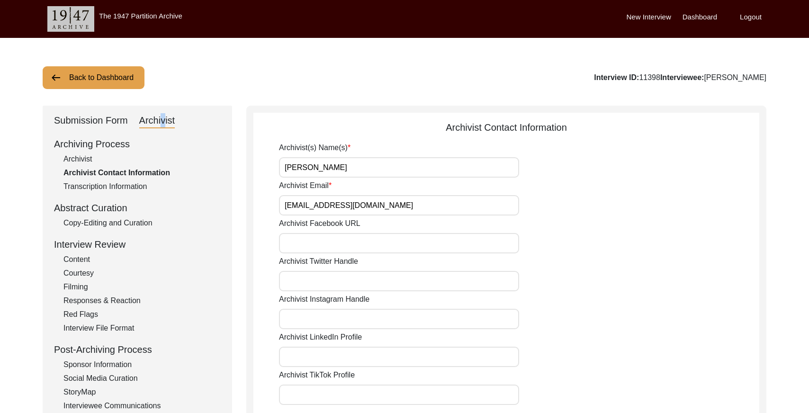
click at [92, 81] on button "Back to Dashboard" at bounding box center [94, 77] width 102 height 23
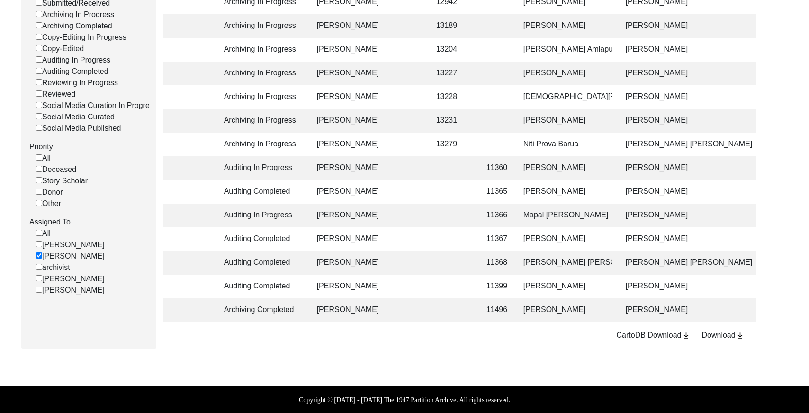
scroll to position [203, 0]
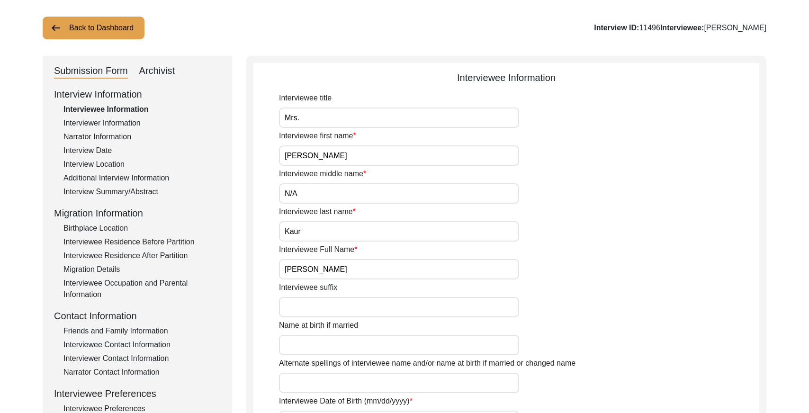
scroll to position [24, 0]
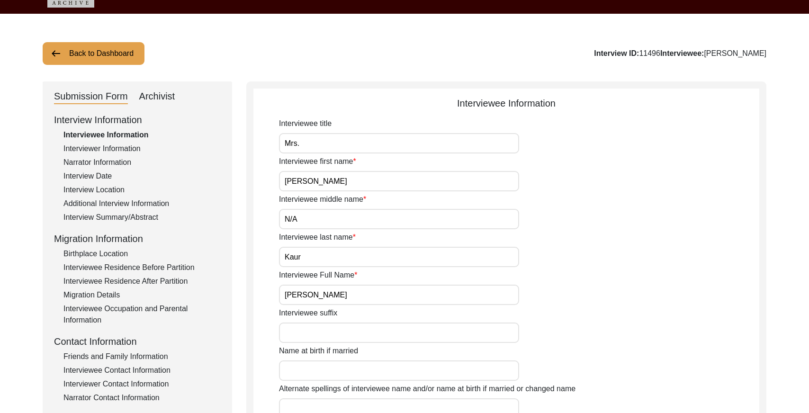
drag, startPoint x: 169, startPoint y: 97, endPoint x: 215, endPoint y: 101, distance: 46.6
click at [169, 98] on div "Archivist" at bounding box center [157, 96] width 36 height 15
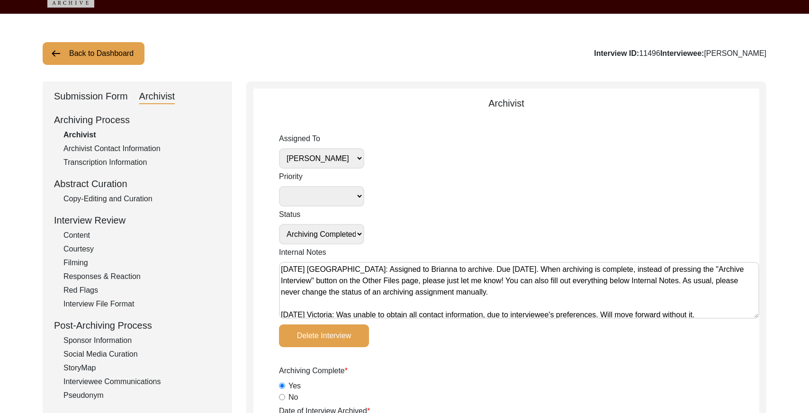
click at [353, 158] on select "[PERSON_NAME] [PERSON_NAME] archivist [PERSON_NAME] [PERSON_NAME]" at bounding box center [321, 158] width 85 height 20
click at [354, 153] on select "[PERSON_NAME] [PERSON_NAME] archivist [PERSON_NAME] [PERSON_NAME]" at bounding box center [321, 158] width 85 height 20
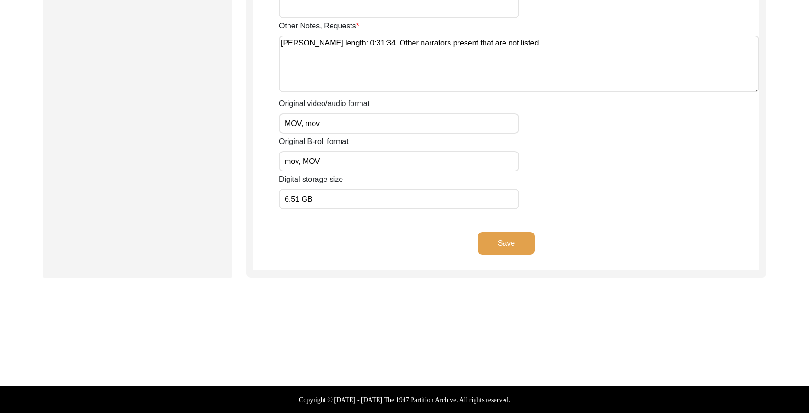
click at [504, 244] on button "Save" at bounding box center [506, 243] width 57 height 23
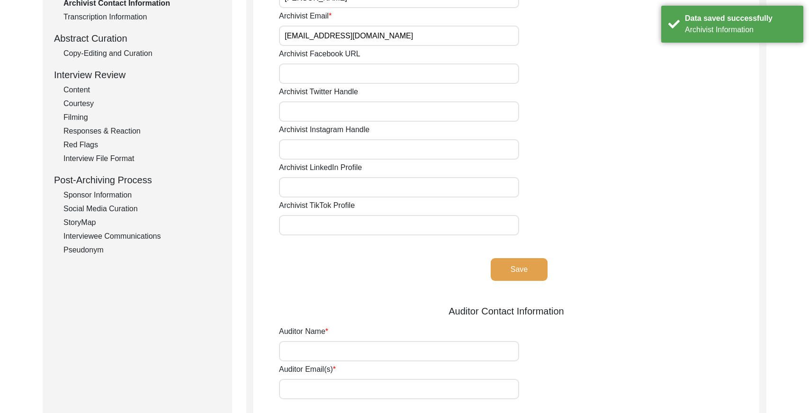
scroll to position [0, 0]
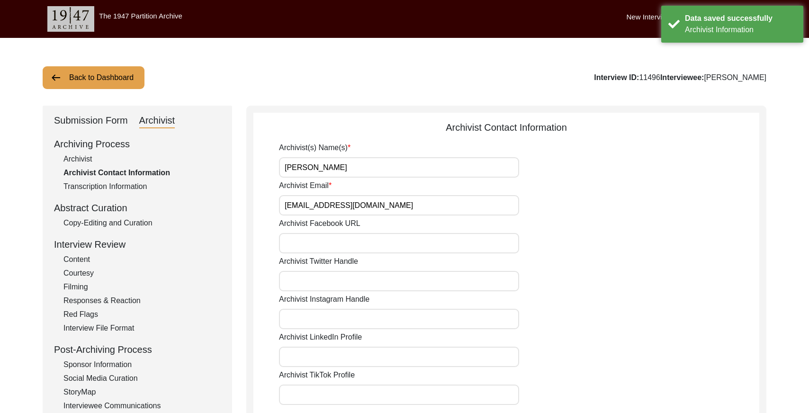
click at [119, 77] on button "Back to Dashboard" at bounding box center [94, 77] width 102 height 23
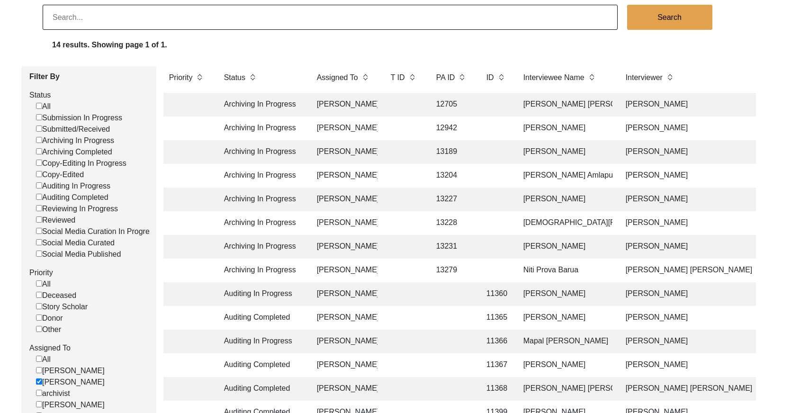
scroll to position [73, 0]
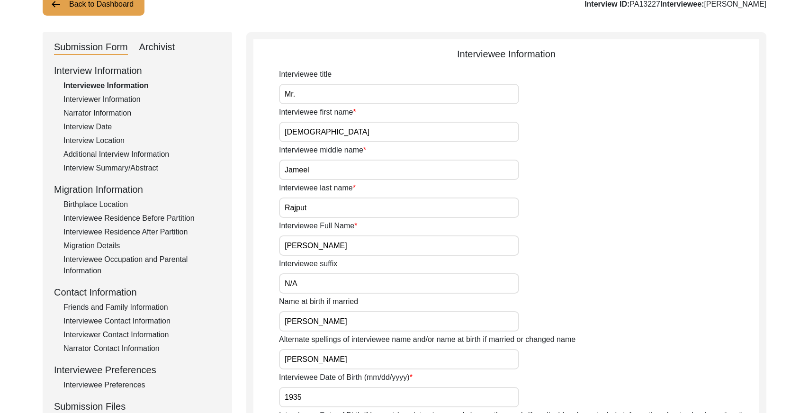
drag, startPoint x: 154, startPoint y: 43, endPoint x: 314, endPoint y: 45, distance: 159.2
click at [158, 43] on div "Archivist" at bounding box center [157, 47] width 36 height 15
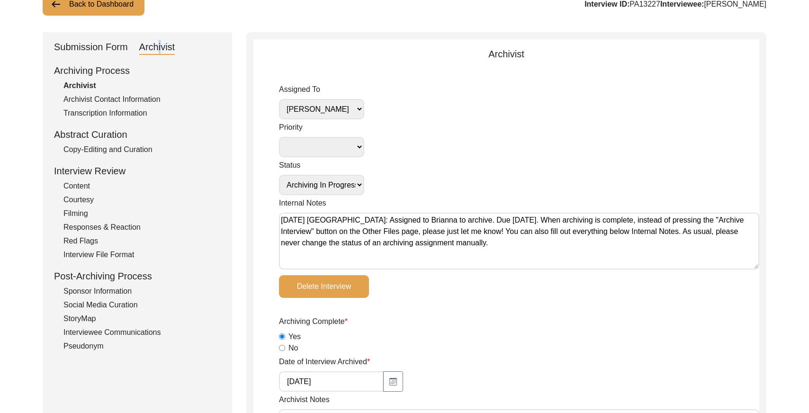
click at [347, 109] on select "[PERSON_NAME] [PERSON_NAME] archivist [PERSON_NAME] [PERSON_NAME]" at bounding box center [321, 109] width 85 height 20
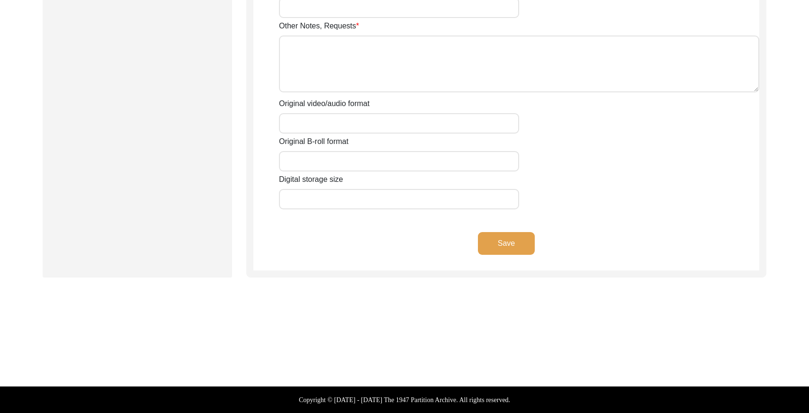
click at [499, 247] on button "Save" at bounding box center [506, 243] width 57 height 23
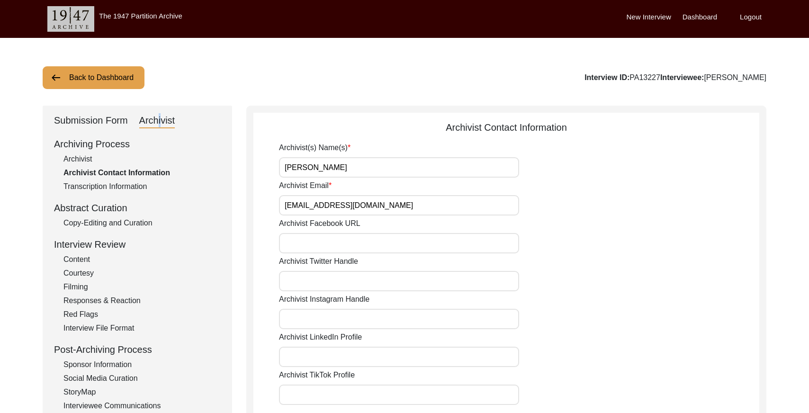
click at [81, 73] on button "Back to Dashboard" at bounding box center [94, 77] width 102 height 23
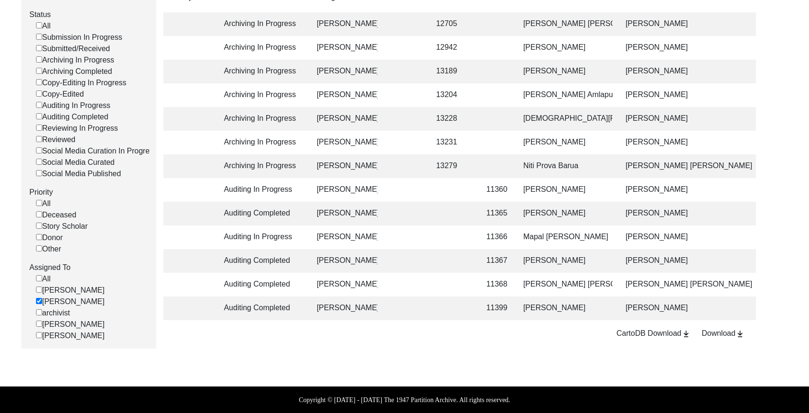
scroll to position [159, 0]
click at [451, 117] on td "13228" at bounding box center [452, 119] width 43 height 24
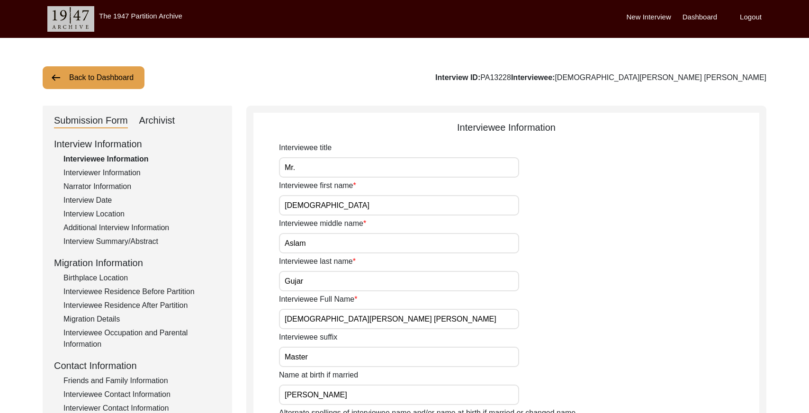
click at [158, 122] on div "Archivist" at bounding box center [157, 120] width 36 height 15
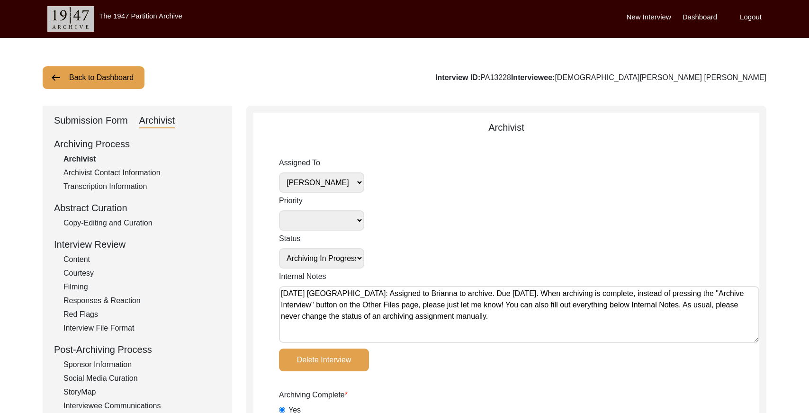
click at [340, 173] on select "[PERSON_NAME] [PERSON_NAME] archivist [PERSON_NAME] [PERSON_NAME]" at bounding box center [321, 182] width 85 height 20
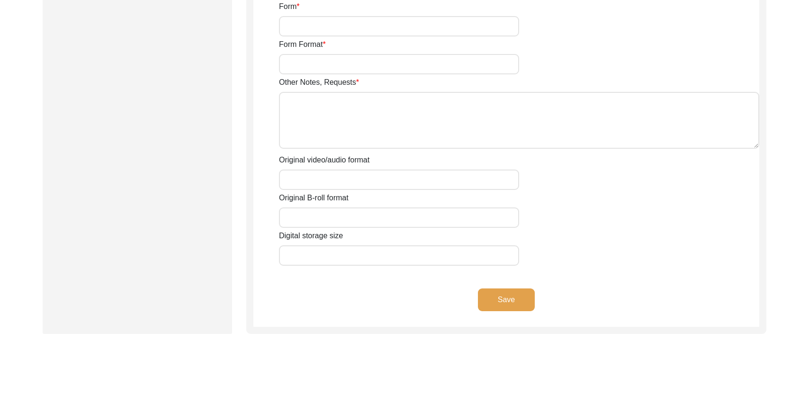
drag, startPoint x: 502, startPoint y: 298, endPoint x: 508, endPoint y: 271, distance: 27.2
click at [502, 298] on button "Save" at bounding box center [506, 300] width 57 height 23
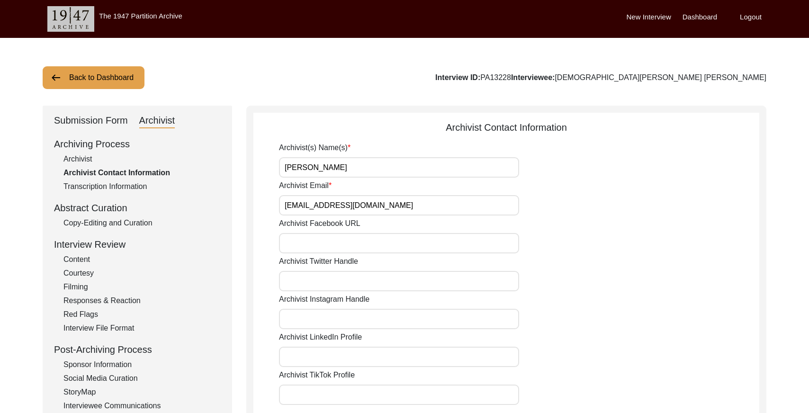
click at [96, 84] on button "Back to Dashboard" at bounding box center [94, 77] width 102 height 23
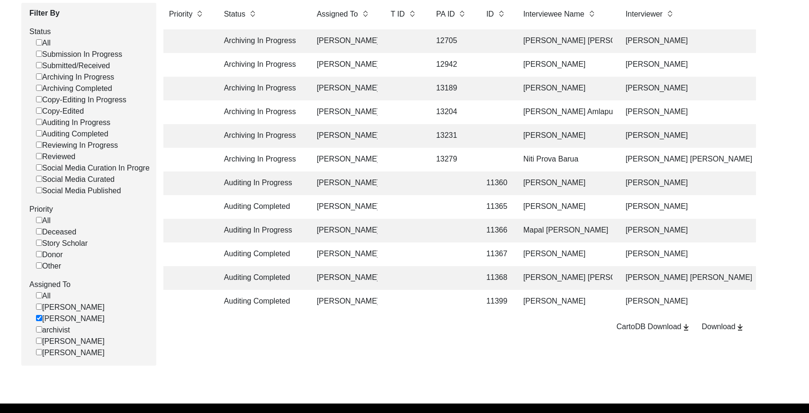
scroll to position [132, 0]
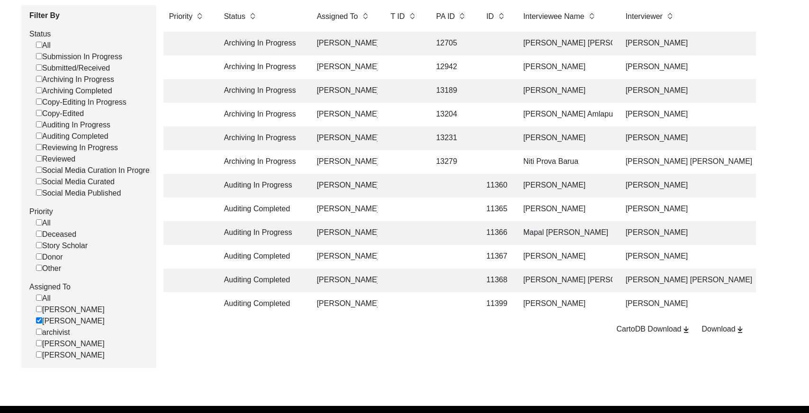
click at [450, 300] on td at bounding box center [452, 304] width 43 height 24
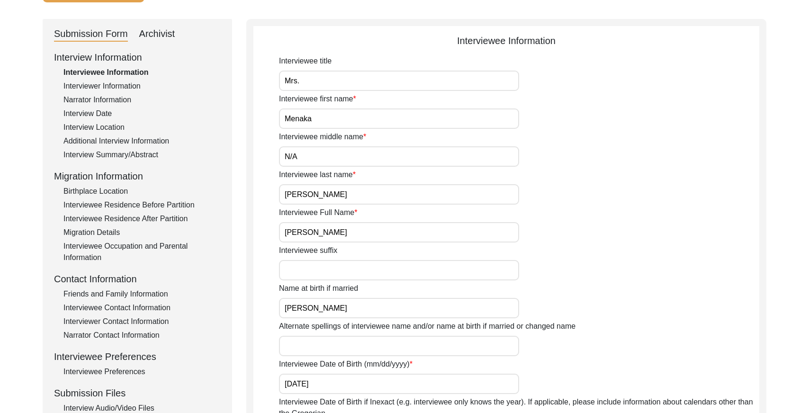
scroll to position [71, 0]
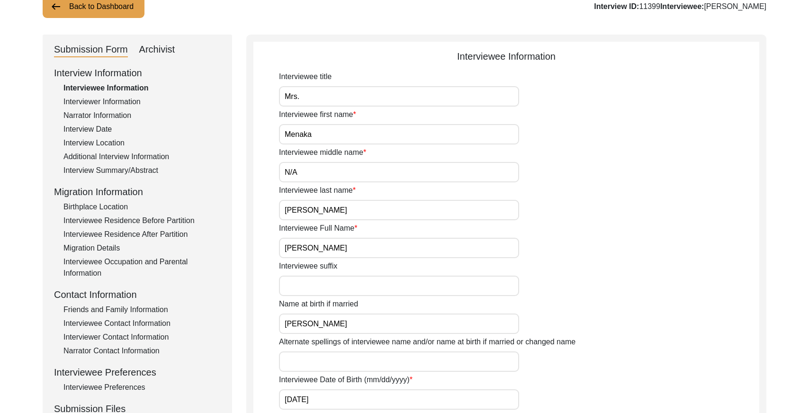
click at [153, 45] on div "Archivist" at bounding box center [157, 49] width 36 height 15
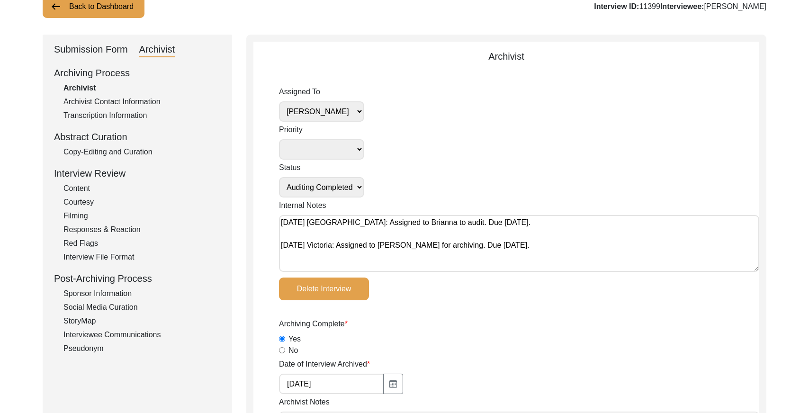
click at [158, 48] on div "Archivist" at bounding box center [157, 49] width 36 height 15
click at [328, 114] on select "[PERSON_NAME] [PERSON_NAME] archivist [PERSON_NAME] [PERSON_NAME]" at bounding box center [321, 111] width 85 height 20
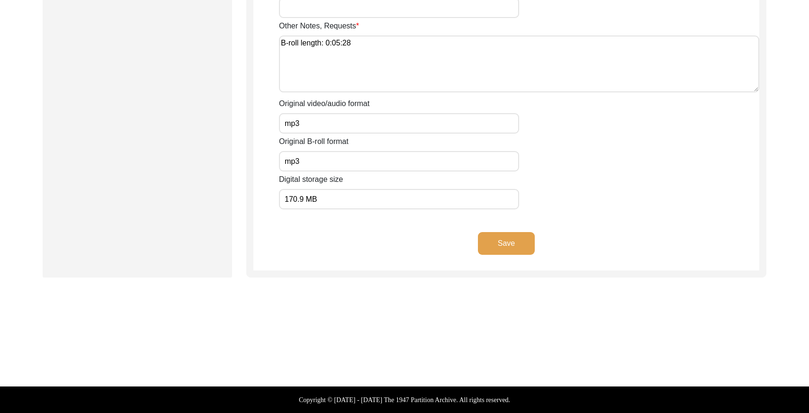
click at [503, 250] on button "Save" at bounding box center [506, 243] width 57 height 23
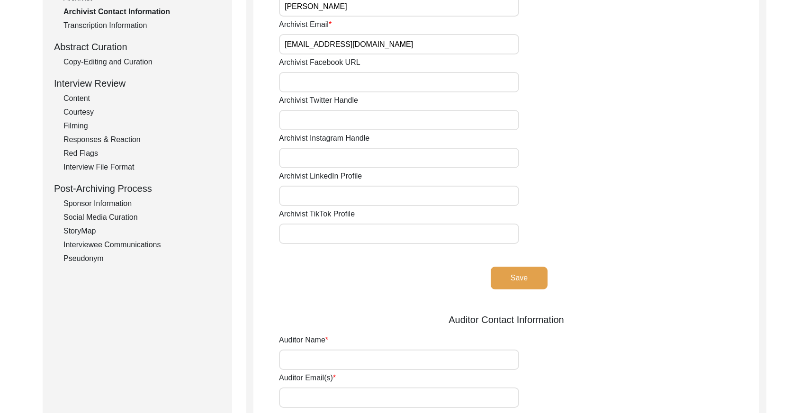
scroll to position [0, 0]
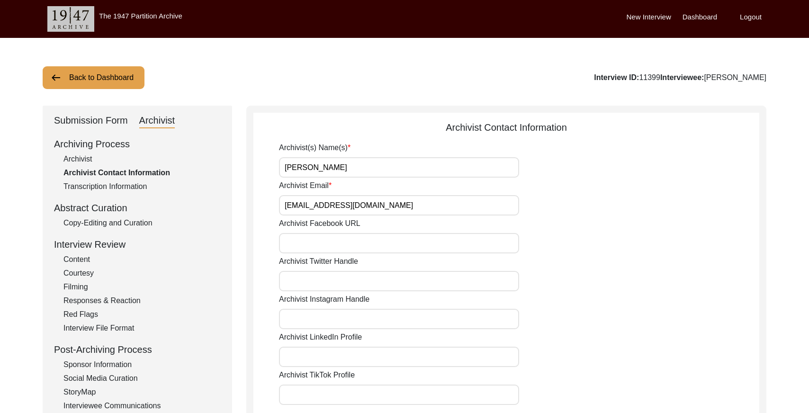
click at [86, 78] on button "Back to Dashboard" at bounding box center [94, 77] width 102 height 23
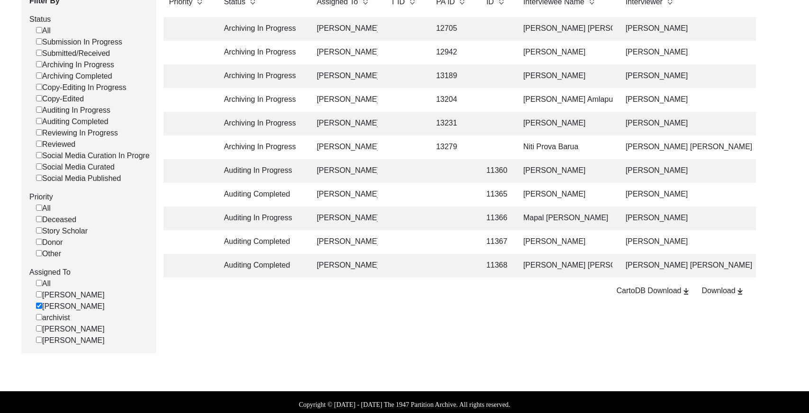
scroll to position [159, 0]
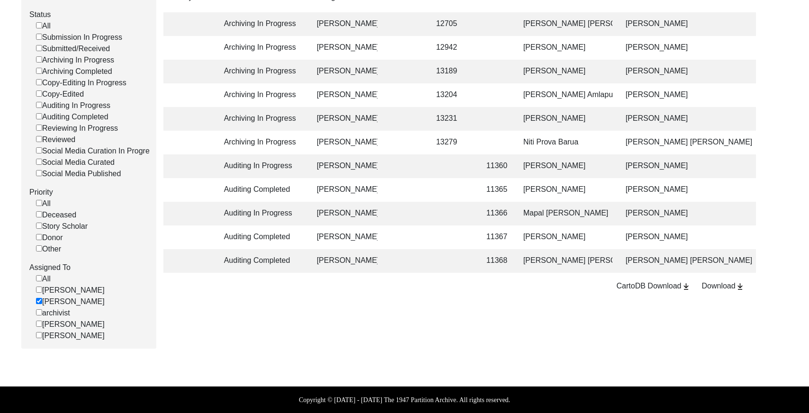
click at [416, 227] on td at bounding box center [404, 238] width 38 height 24
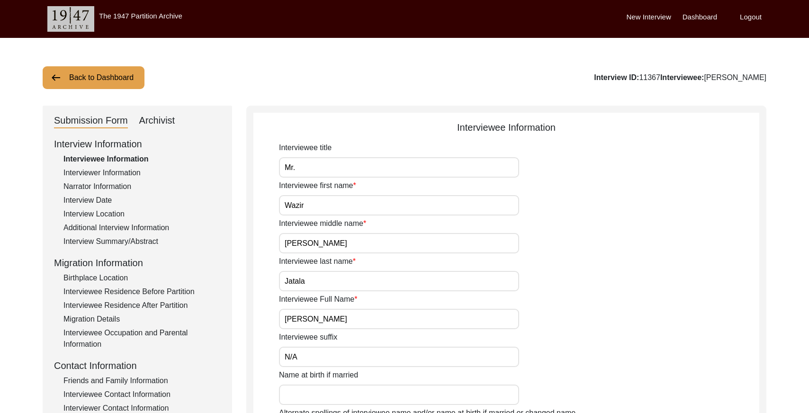
click at [165, 118] on div "Archivist" at bounding box center [157, 120] width 36 height 15
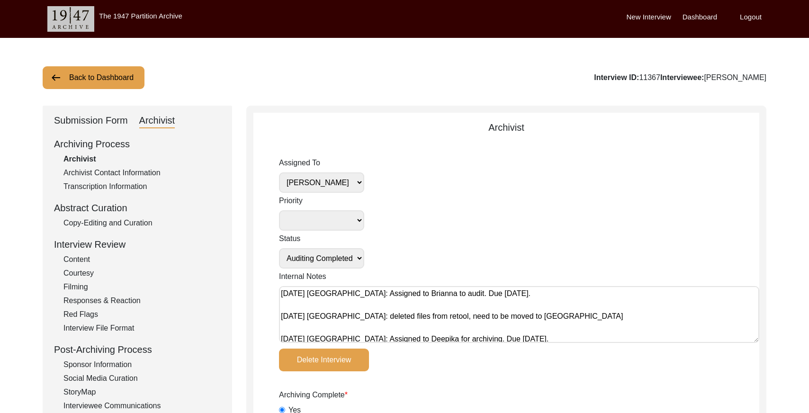
click at [352, 182] on select "[PERSON_NAME] [PERSON_NAME] archivist [PERSON_NAME] [PERSON_NAME]" at bounding box center [321, 182] width 85 height 20
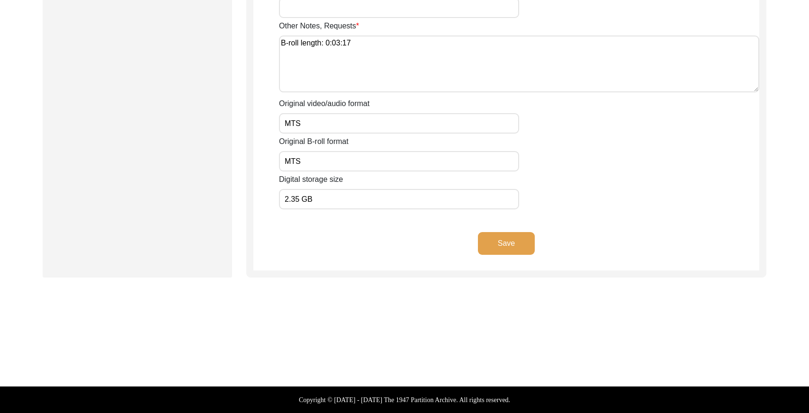
click at [505, 235] on button "Save" at bounding box center [506, 243] width 57 height 23
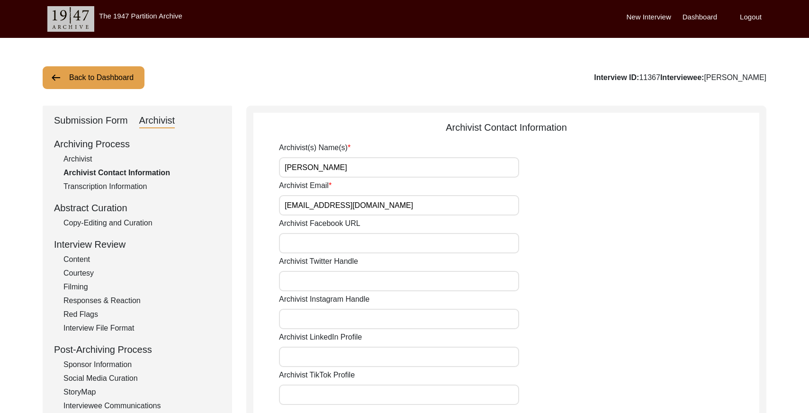
click at [95, 83] on button "Back to Dashboard" at bounding box center [94, 77] width 102 height 23
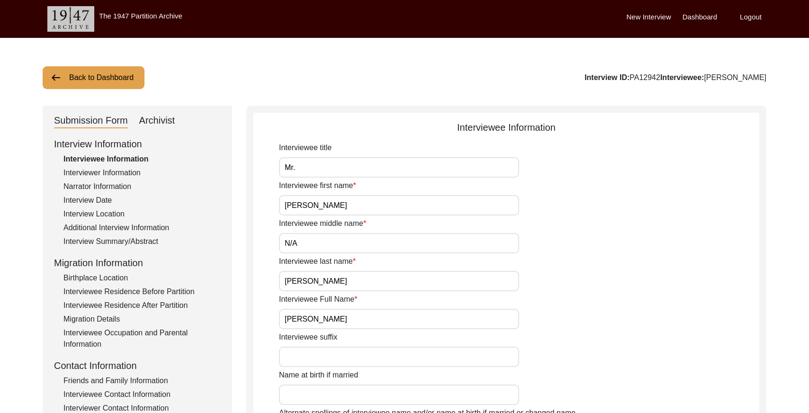
click at [164, 118] on div "Archivist" at bounding box center [157, 120] width 36 height 15
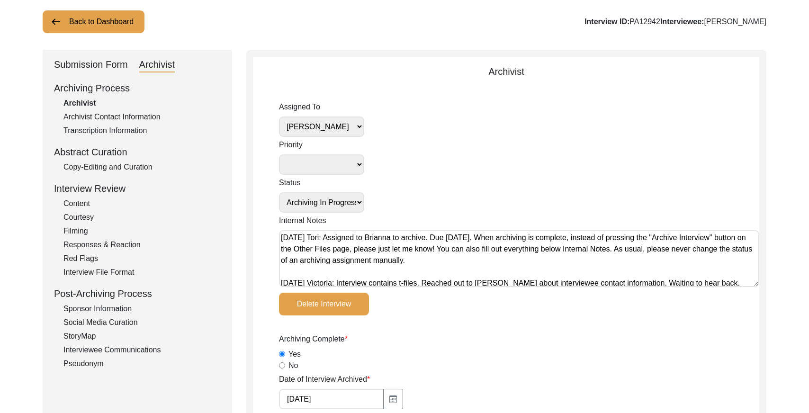
scroll to position [60, 0]
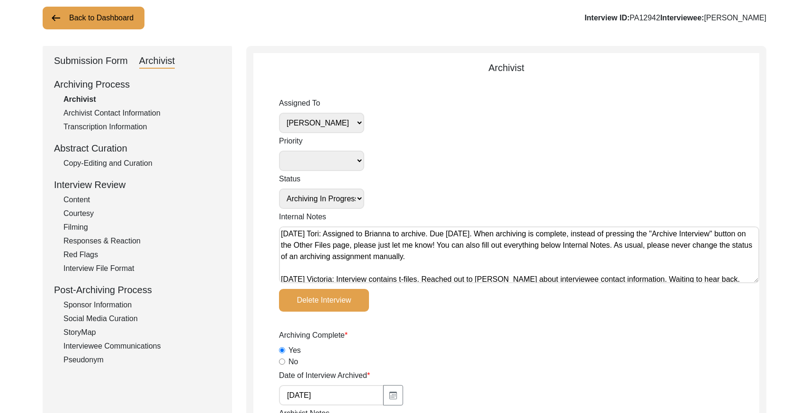
click at [340, 122] on select "[PERSON_NAME] [PERSON_NAME] archivist [PERSON_NAME] [PERSON_NAME]" at bounding box center [321, 123] width 85 height 20
click at [347, 119] on select "[PERSON_NAME] [PERSON_NAME] archivist [PERSON_NAME] [PERSON_NAME]" at bounding box center [321, 123] width 85 height 20
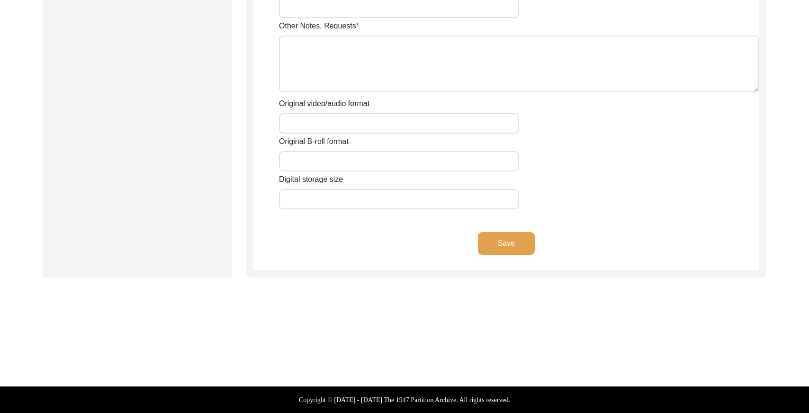
click at [491, 250] on button "Save" at bounding box center [506, 243] width 57 height 23
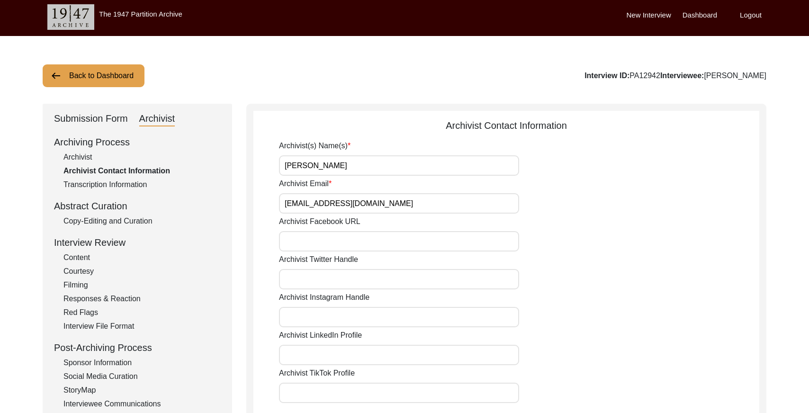
scroll to position [0, 0]
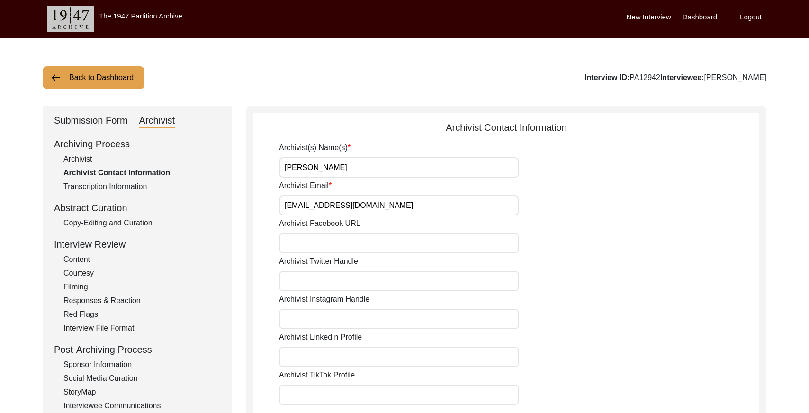
click at [100, 70] on button "Back to Dashboard" at bounding box center [94, 77] width 102 height 23
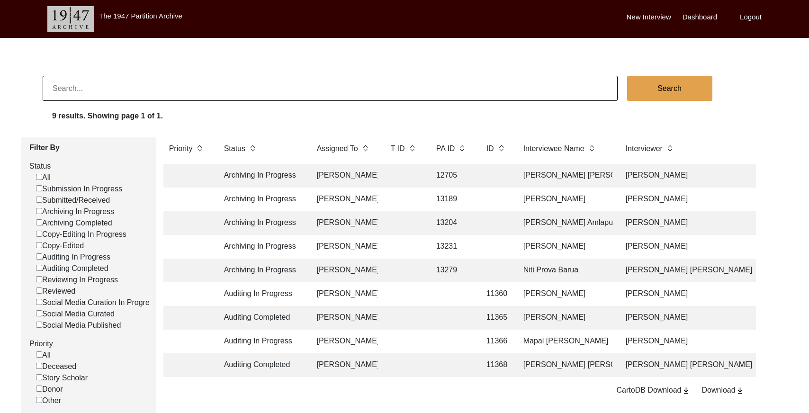
click at [403, 201] on td at bounding box center [404, 200] width 38 height 24
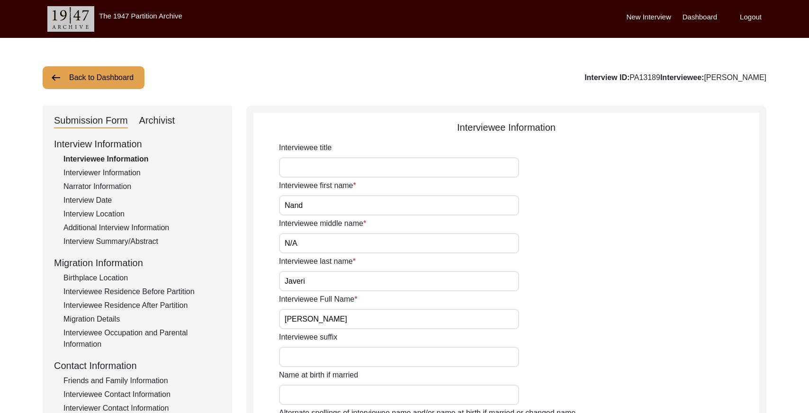
click at [150, 119] on div "Archivist" at bounding box center [157, 120] width 36 height 15
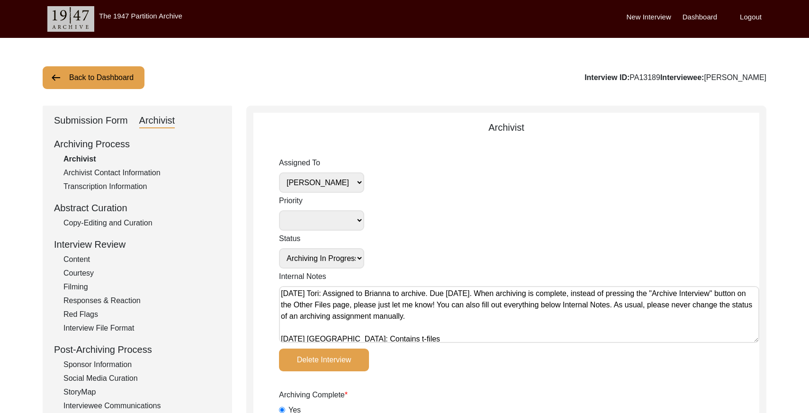
click at [349, 188] on select "[PERSON_NAME] [PERSON_NAME] archivist [PERSON_NAME] [PERSON_NAME]" at bounding box center [321, 182] width 85 height 20
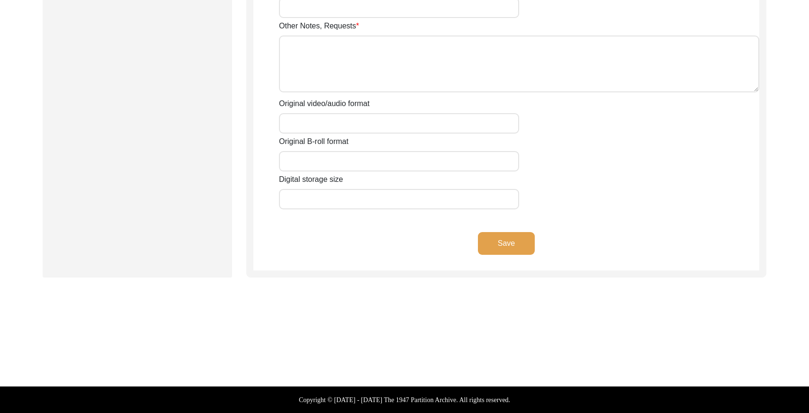
click at [502, 236] on button "Save" at bounding box center [506, 243] width 57 height 23
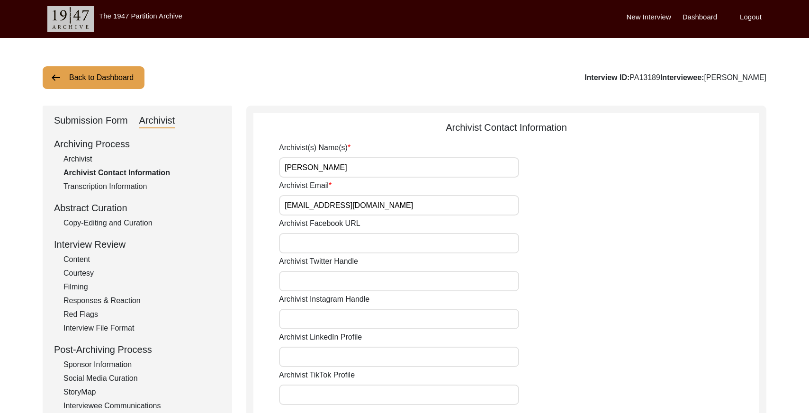
click at [124, 76] on button "Back to Dashboard" at bounding box center [94, 77] width 102 height 23
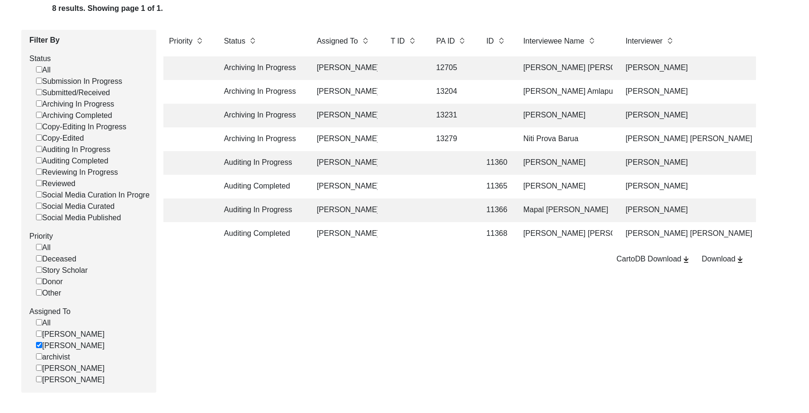
scroll to position [109, 0]
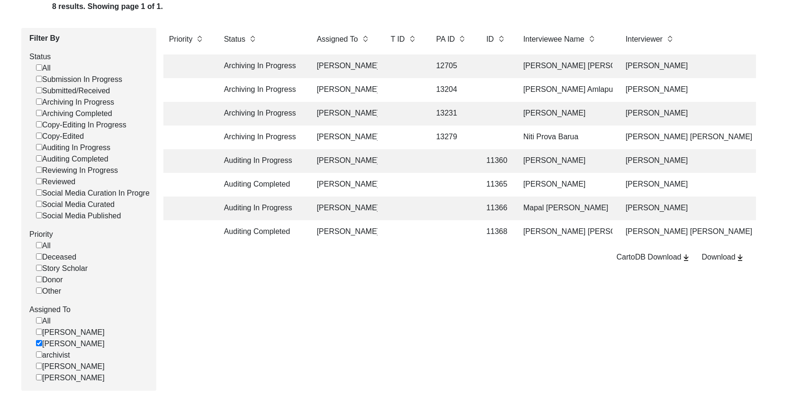
click at [402, 183] on td at bounding box center [404, 185] width 38 height 24
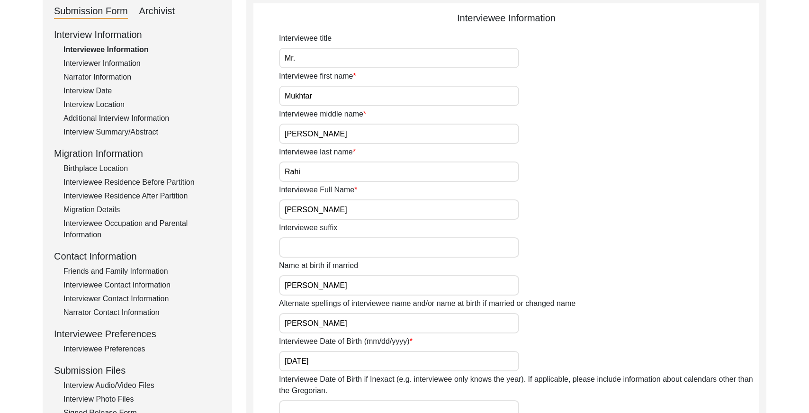
click at [157, 15] on div "Archivist" at bounding box center [157, 11] width 36 height 15
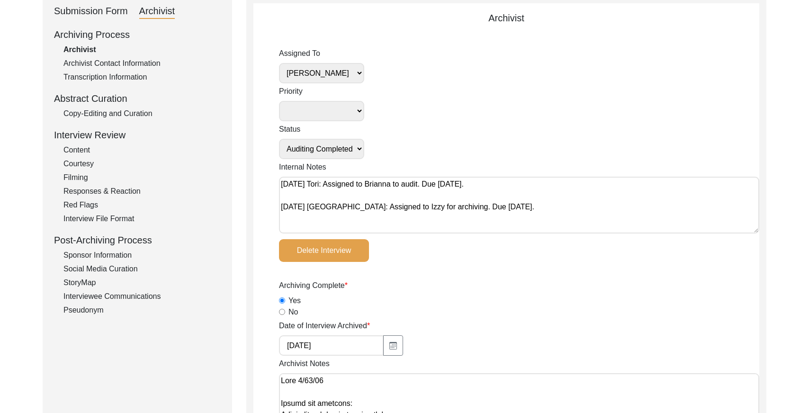
click at [341, 72] on select "[PERSON_NAME] [PERSON_NAME] archivist [PERSON_NAME] [PERSON_NAME]" at bounding box center [321, 73] width 85 height 20
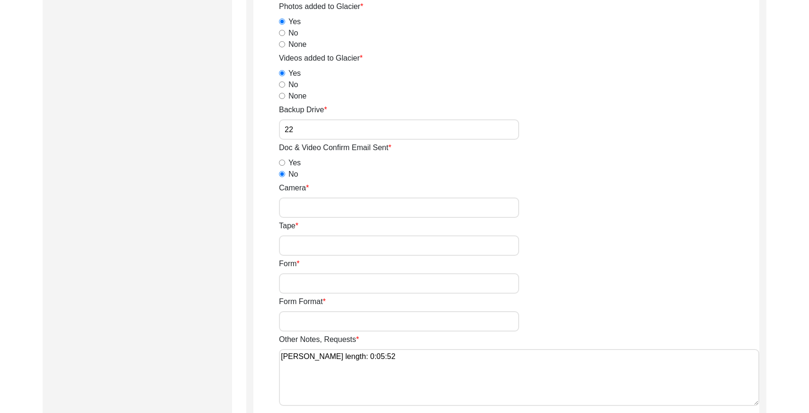
scroll to position [1652, 0]
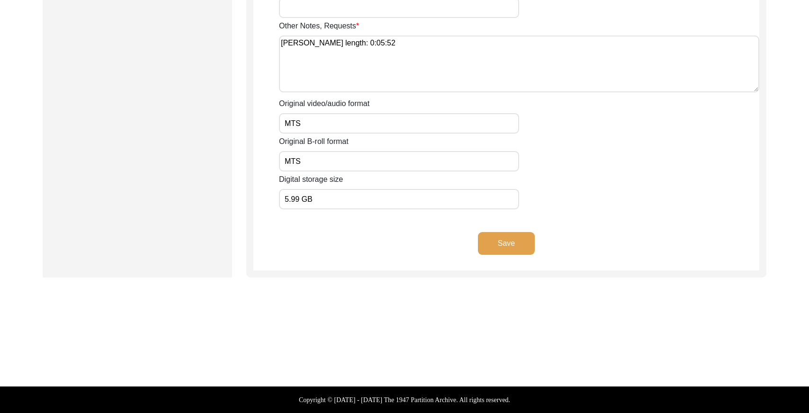
click at [493, 244] on button "Save" at bounding box center [506, 243] width 57 height 23
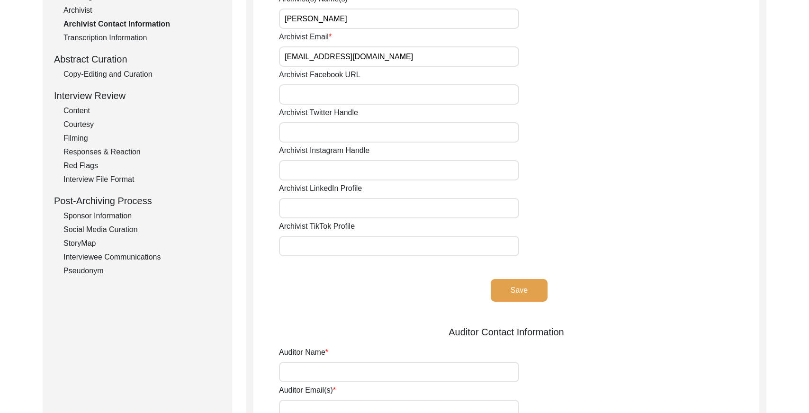
scroll to position [0, 0]
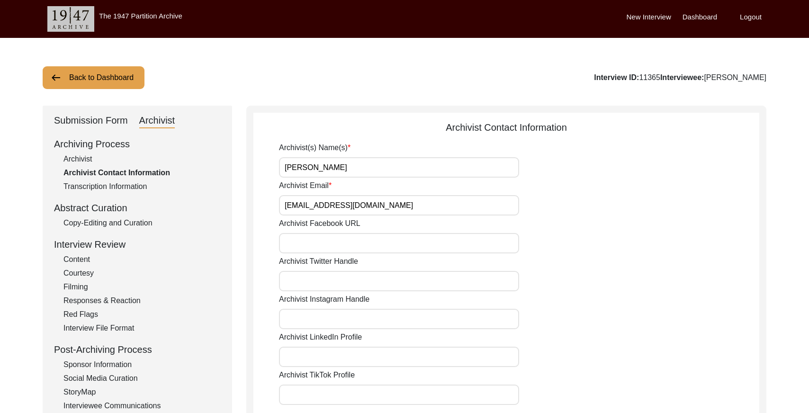
click at [116, 81] on button "Back to Dashboard" at bounding box center [94, 77] width 102 height 23
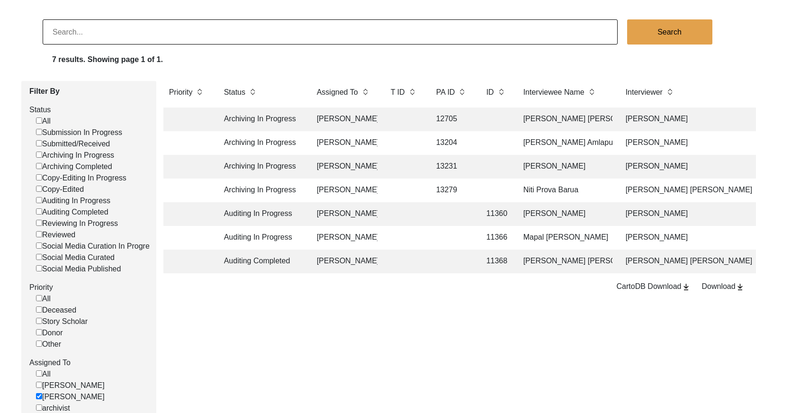
scroll to position [91, 0]
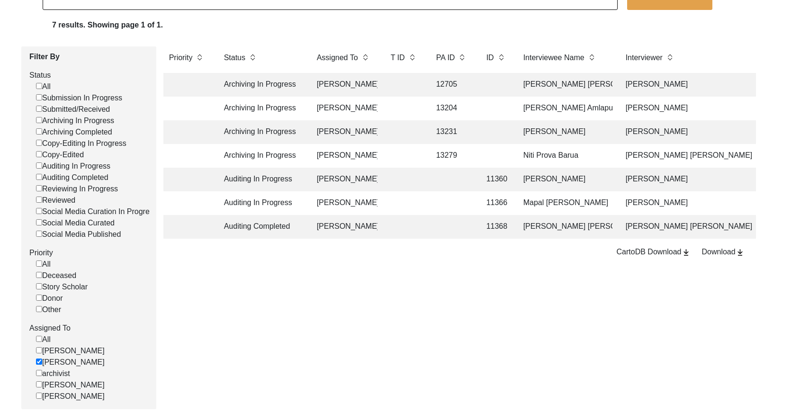
click at [464, 226] on td at bounding box center [452, 227] width 43 height 24
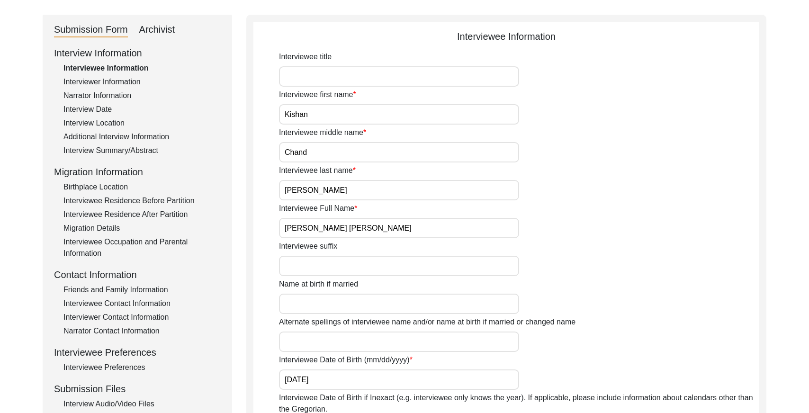
click at [156, 32] on div "Archivist" at bounding box center [157, 29] width 36 height 15
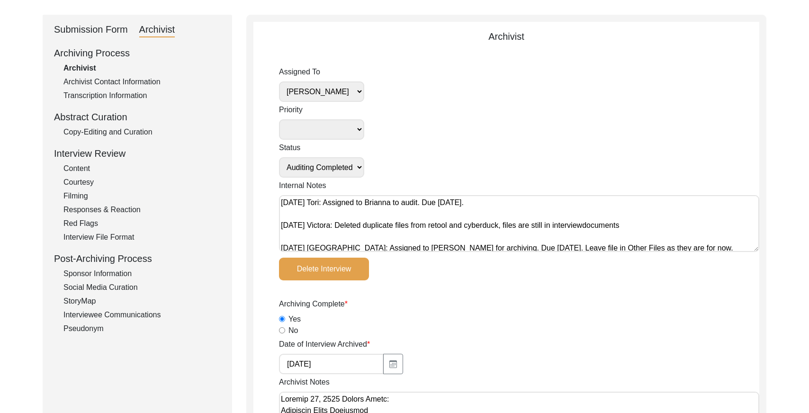
click at [336, 93] on select "[PERSON_NAME] [PERSON_NAME] archivist [PERSON_NAME] [PERSON_NAME]" at bounding box center [321, 91] width 85 height 20
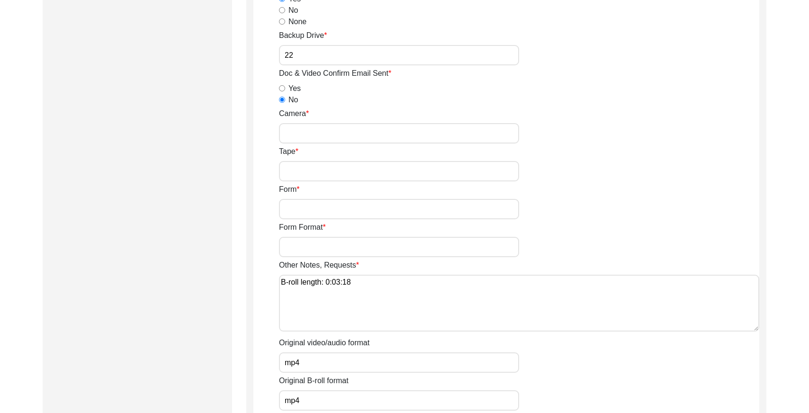
scroll to position [1652, 0]
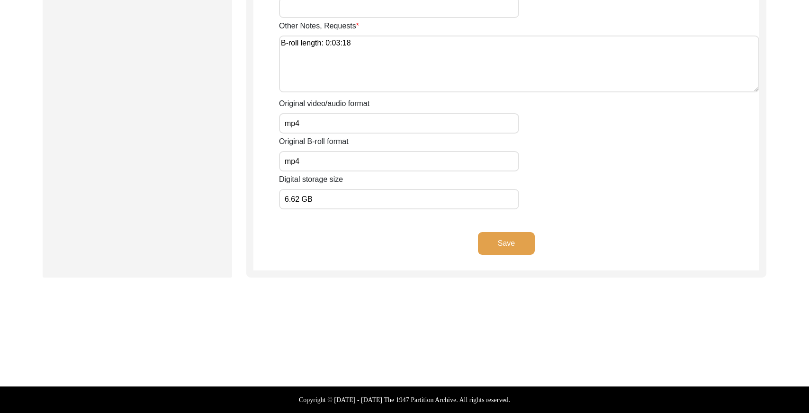
click at [510, 254] on div "Save" at bounding box center [506, 251] width 506 height 38
click at [509, 247] on button "Save" at bounding box center [506, 243] width 57 height 23
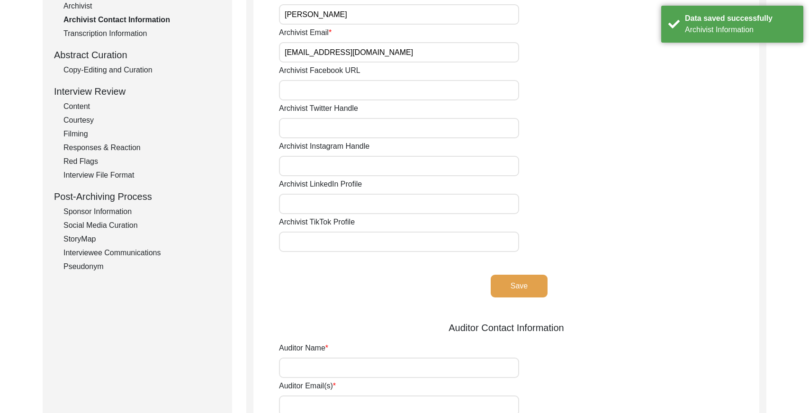
scroll to position [0, 0]
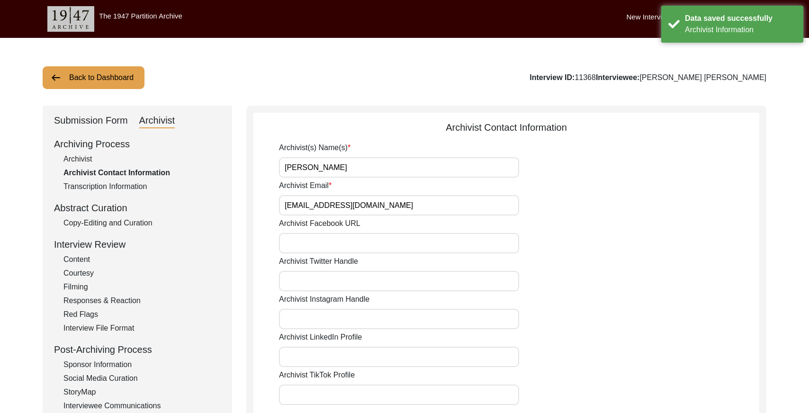
click at [92, 75] on button "Back to Dashboard" at bounding box center [94, 77] width 102 height 23
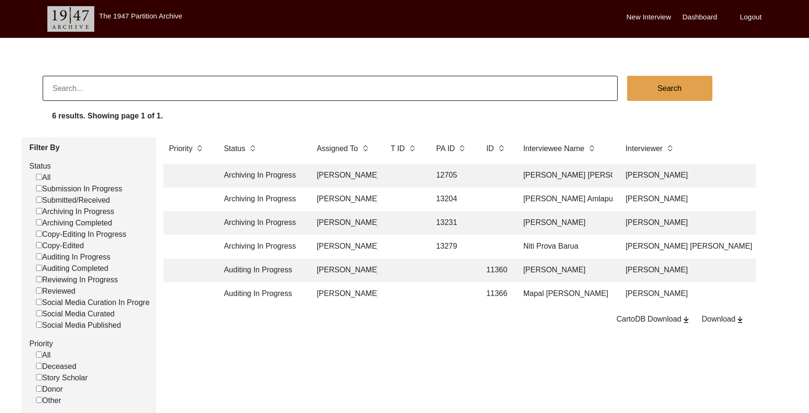
scroll to position [159, 0]
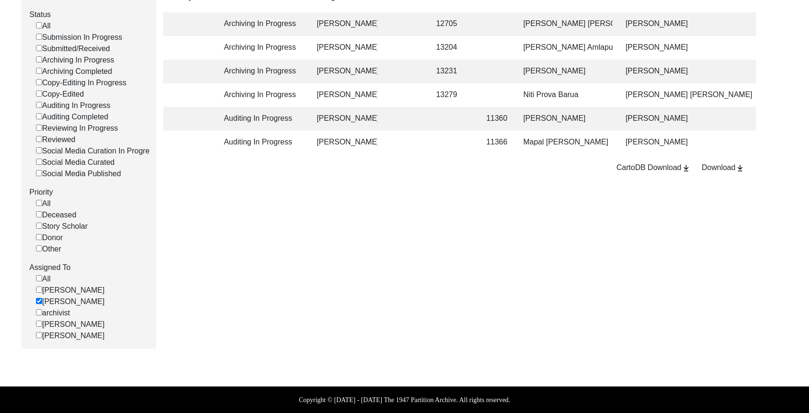
drag, startPoint x: 39, startPoint y: 336, endPoint x: 39, endPoint y: 329, distance: 7.1
click at [39, 335] on input "[PERSON_NAME]" at bounding box center [39, 335] width 6 height 6
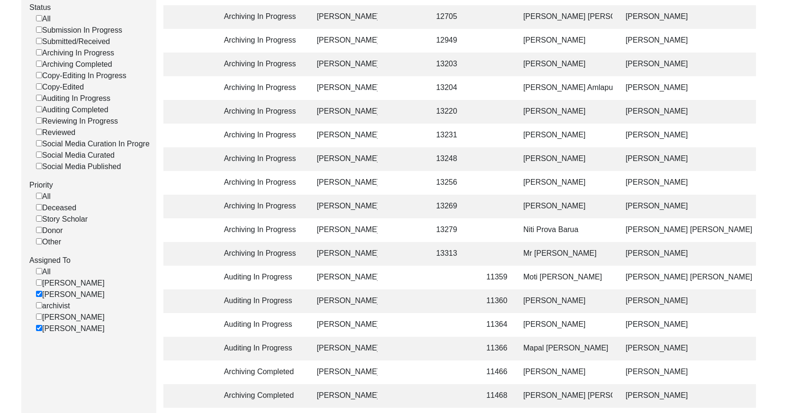
click at [40, 297] on input "[PERSON_NAME]" at bounding box center [39, 294] width 6 height 6
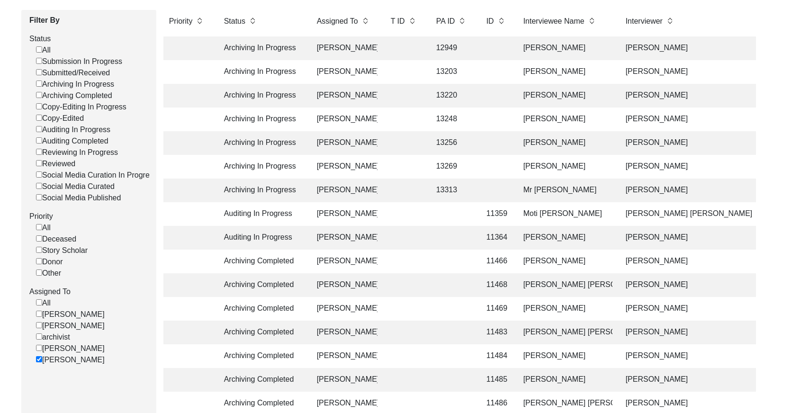
scroll to position [123, 0]
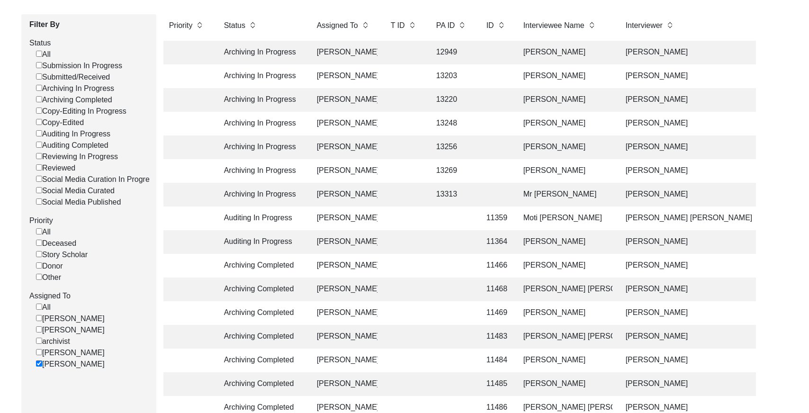
click at [437, 102] on td "13220" at bounding box center [452, 100] width 43 height 24
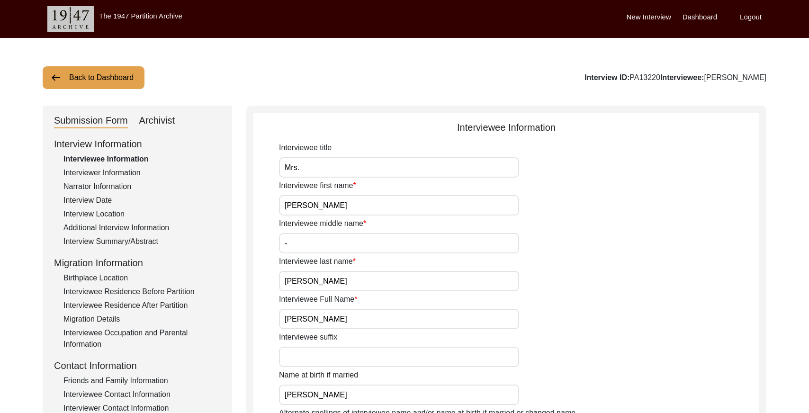
drag, startPoint x: 160, startPoint y: 127, endPoint x: 265, endPoint y: 152, distance: 108.0
drag, startPoint x: 150, startPoint y: 119, endPoint x: 252, endPoint y: 119, distance: 101.9
click at [151, 119] on div "Archivist" at bounding box center [157, 120] width 36 height 15
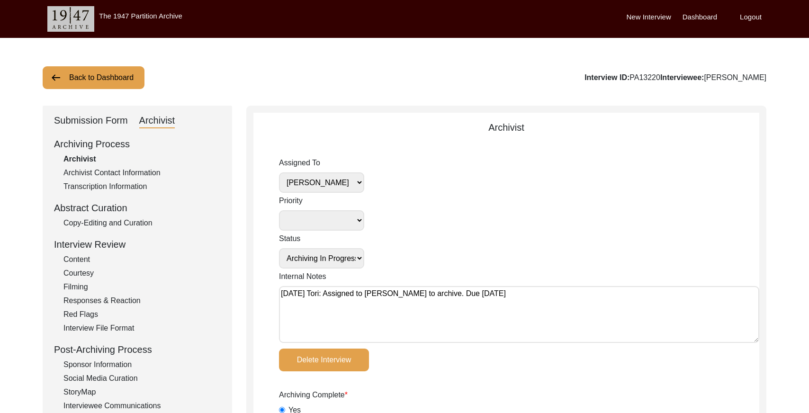
click at [103, 223] on div "Copy-Editing and Curation" at bounding box center [141, 222] width 157 height 11
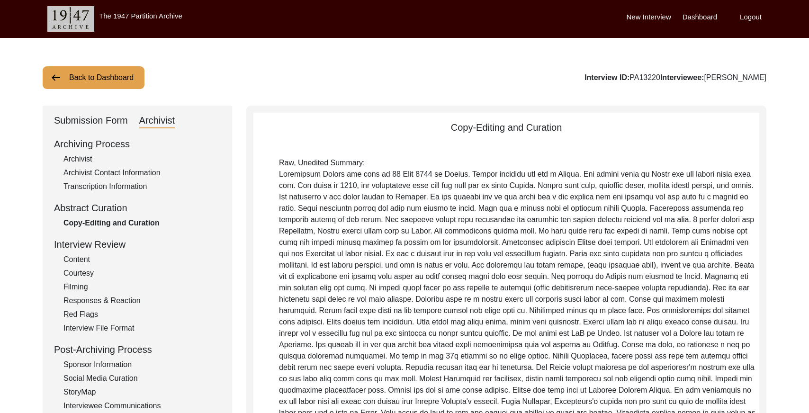
click at [79, 73] on button "Back to Dashboard" at bounding box center [94, 77] width 102 height 23
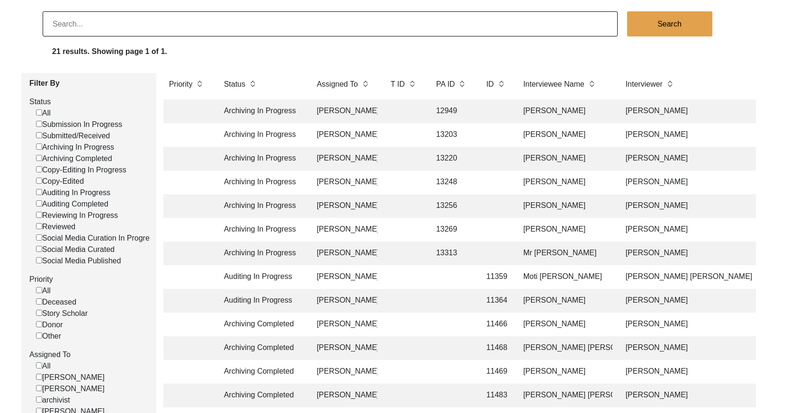
scroll to position [58, 0]
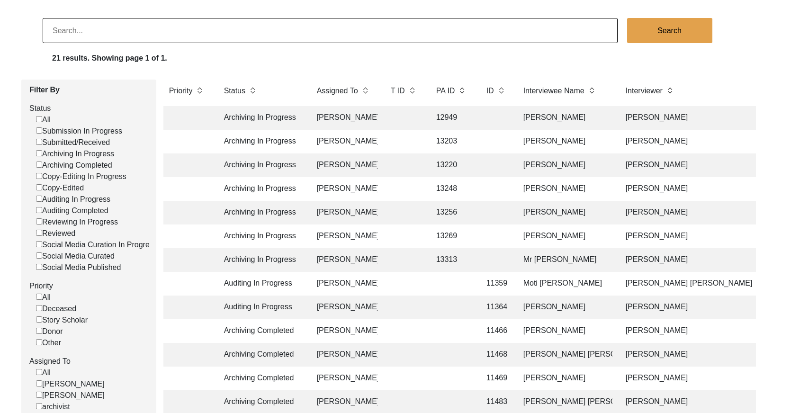
click at [313, 36] on input at bounding box center [330, 30] width 575 height 25
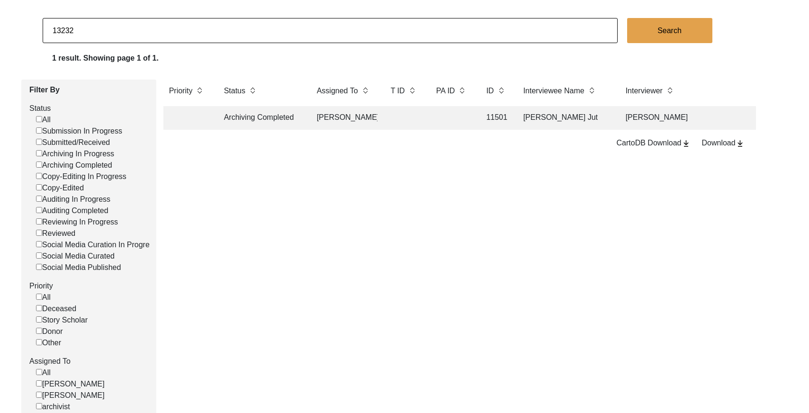
click at [343, 122] on td "[PERSON_NAME]" at bounding box center [344, 118] width 66 height 24
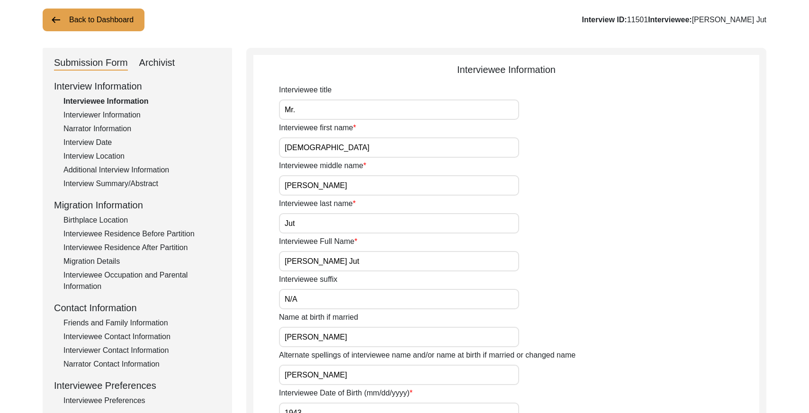
drag, startPoint x: 170, startPoint y: 58, endPoint x: 222, endPoint y: 82, distance: 57.4
click at [170, 58] on div "Archivist" at bounding box center [157, 62] width 36 height 15
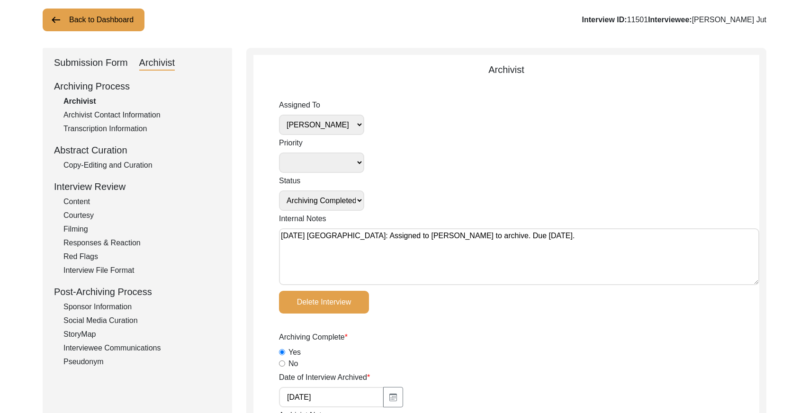
click at [348, 130] on select "[PERSON_NAME] [PERSON_NAME] archivist [PERSON_NAME] [PERSON_NAME]" at bounding box center [321, 125] width 85 height 20
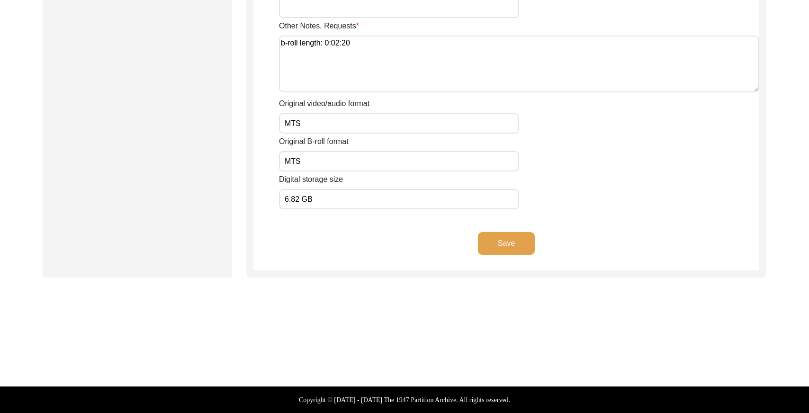
click at [492, 252] on button "Save" at bounding box center [506, 243] width 57 height 23
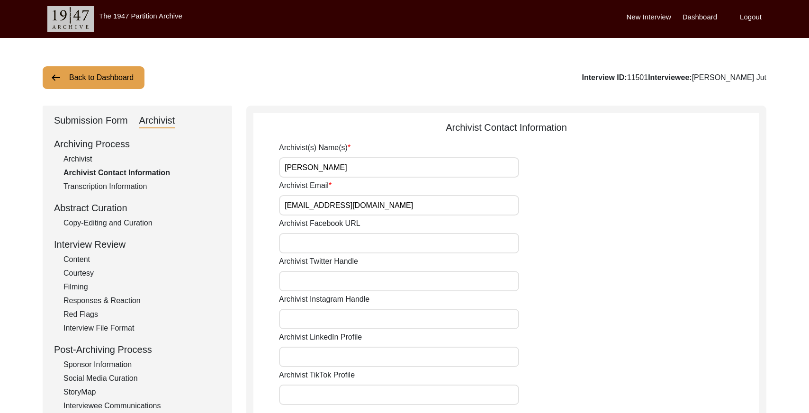
click at [103, 77] on button "Back to Dashboard" at bounding box center [94, 77] width 102 height 23
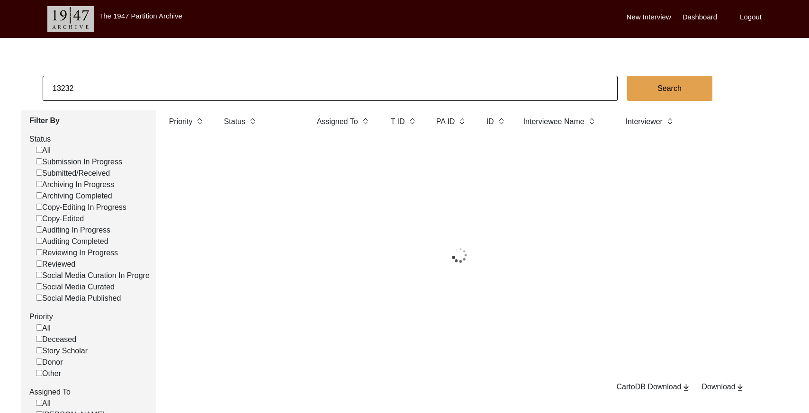
click at [167, 81] on input "13232" at bounding box center [330, 88] width 575 height 25
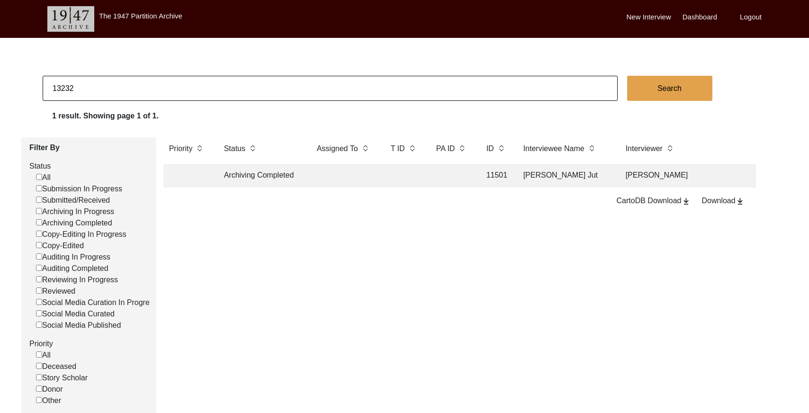
click at [167, 81] on input "13232" at bounding box center [330, 88] width 575 height 25
paste input "PA13256"
click at [63, 89] on input "PA13256" at bounding box center [330, 88] width 575 height 25
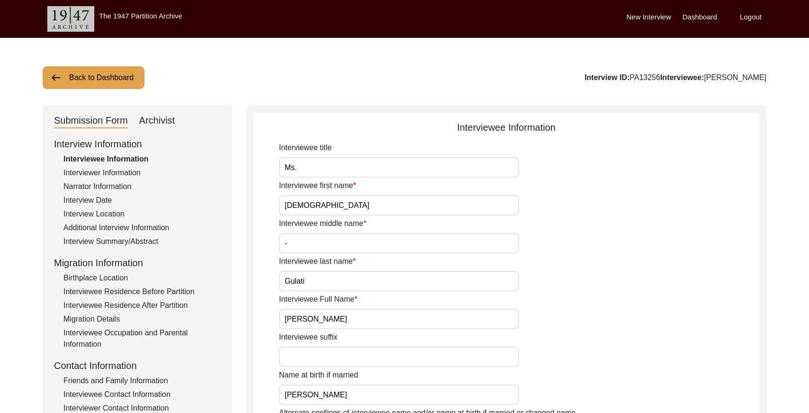
drag, startPoint x: 154, startPoint y: 115, endPoint x: 172, endPoint y: 123, distance: 18.9
click at [155, 115] on div "Archivist" at bounding box center [157, 120] width 36 height 15
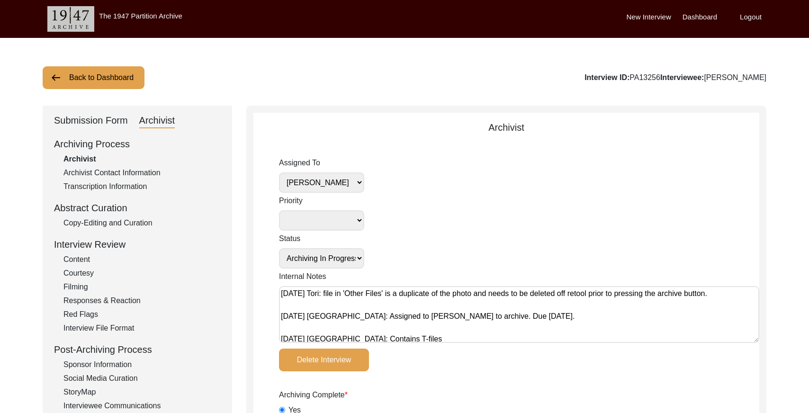
drag, startPoint x: 104, startPoint y: 71, endPoint x: 109, endPoint y: 75, distance: 6.7
click at [104, 71] on button "Back to Dashboard" at bounding box center [94, 77] width 102 height 23
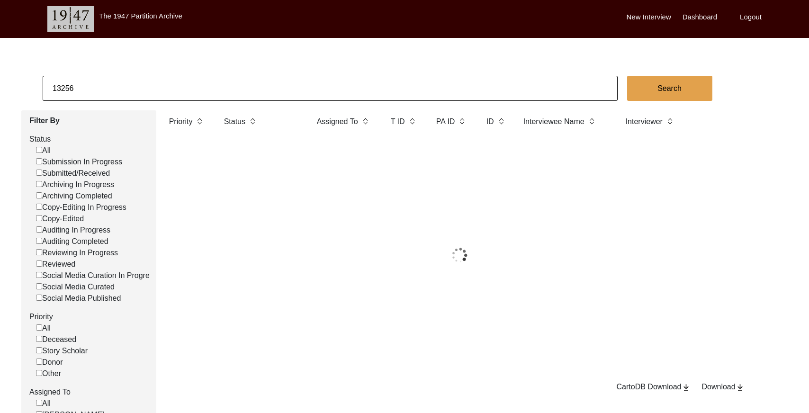
click at [157, 90] on input "13256" at bounding box center [330, 88] width 575 height 25
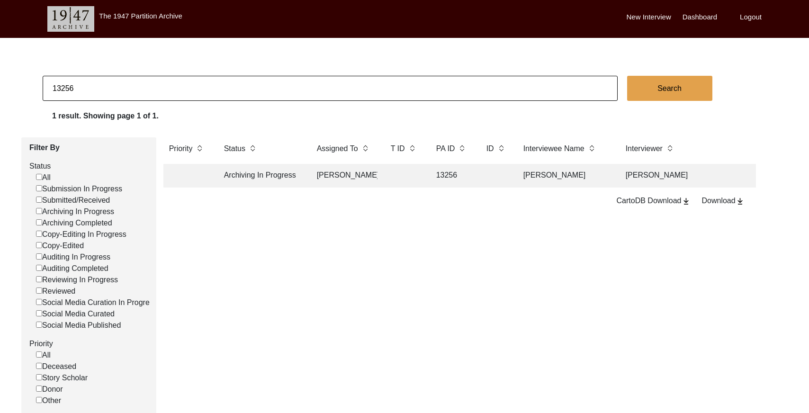
click at [157, 90] on input "13256" at bounding box center [330, 88] width 575 height 25
paste input "PA13259"
drag, startPoint x: 62, startPoint y: 87, endPoint x: 105, endPoint y: 89, distance: 43.1
click at [62, 87] on input "PA13259" at bounding box center [330, 88] width 575 height 25
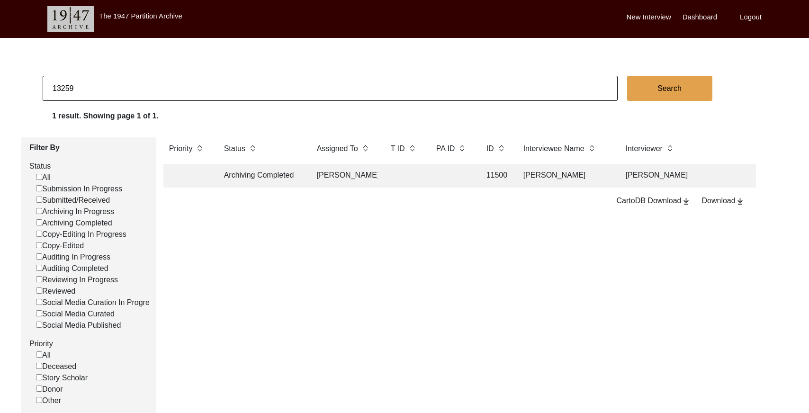
click at [422, 181] on td at bounding box center [404, 176] width 38 height 24
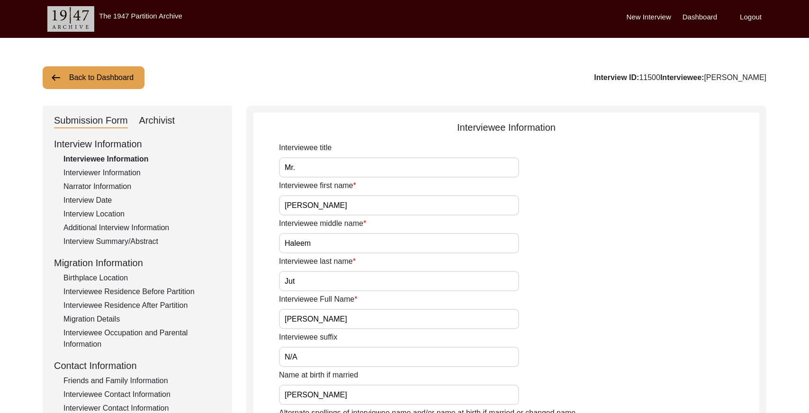
drag, startPoint x: 661, startPoint y: 76, endPoint x: 640, endPoint y: 73, distance: 21.5
click at [640, 73] on div "Interview ID: 11500 Interviewee: [PERSON_NAME]" at bounding box center [680, 77] width 172 height 11
copy div "11500"
drag, startPoint x: 134, startPoint y: 119, endPoint x: 177, endPoint y: 124, distance: 42.9
click at [137, 119] on div "Submission Form Archivist" at bounding box center [137, 120] width 167 height 15
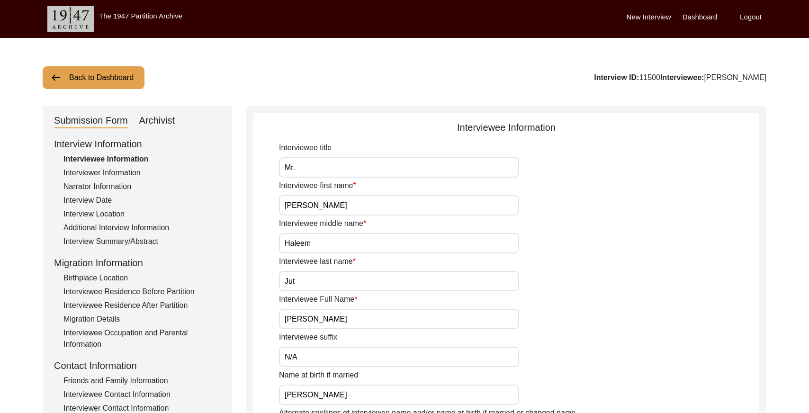
click at [186, 123] on div "Submission Form Archivist" at bounding box center [137, 120] width 167 height 15
click at [170, 120] on div "Archivist" at bounding box center [157, 120] width 36 height 15
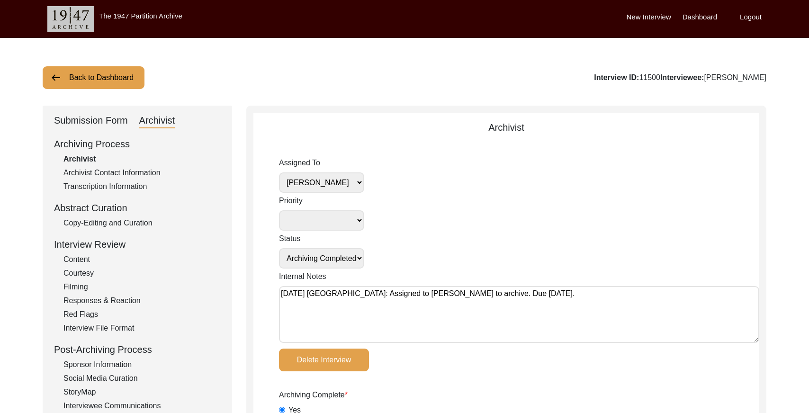
click at [354, 180] on select "[PERSON_NAME] [PERSON_NAME] archivist [PERSON_NAME] [PERSON_NAME]" at bounding box center [321, 182] width 85 height 20
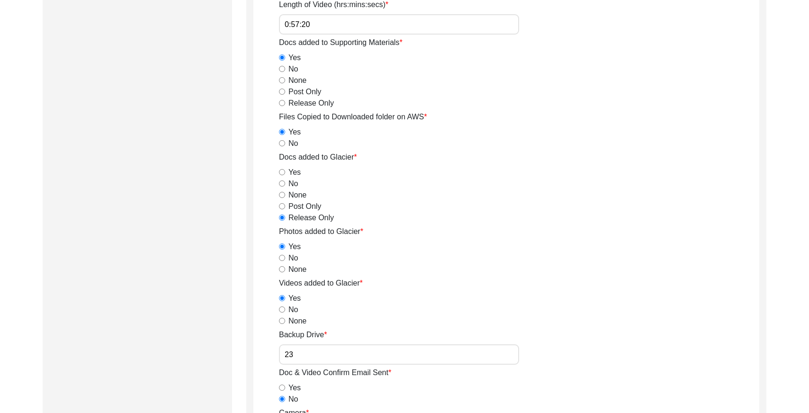
scroll to position [1652, 0]
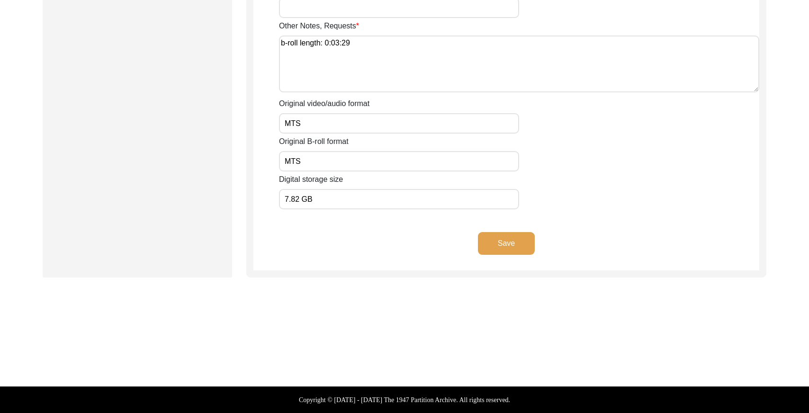
click at [516, 244] on button "Save" at bounding box center [506, 243] width 57 height 23
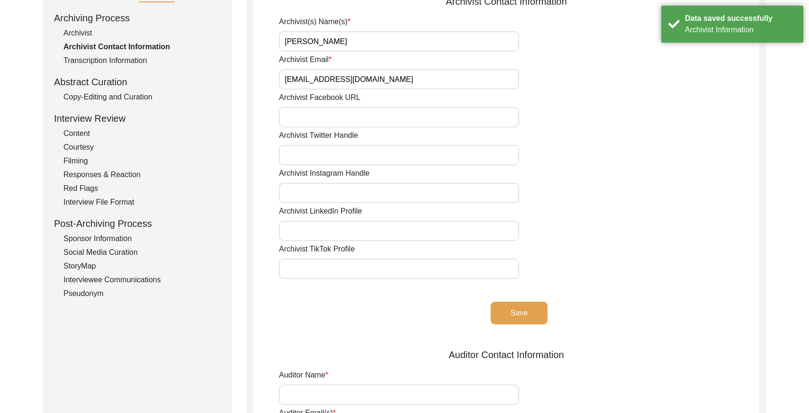
scroll to position [0, 0]
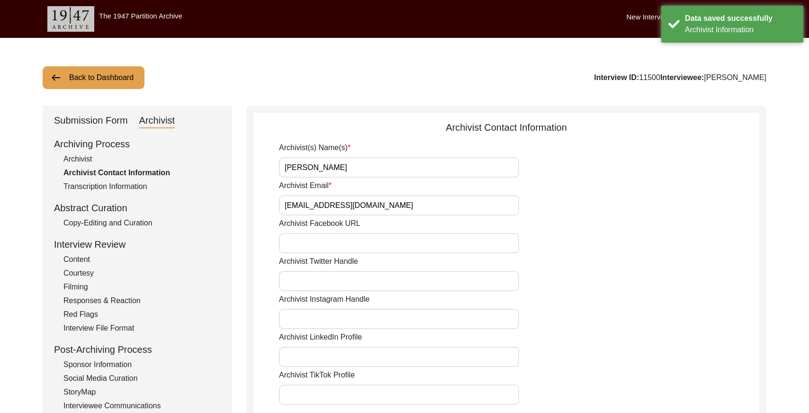
drag, startPoint x: 73, startPoint y: 73, endPoint x: 271, endPoint y: 60, distance: 198.0
click at [74, 73] on button "Back to Dashboard" at bounding box center [94, 77] width 102 height 23
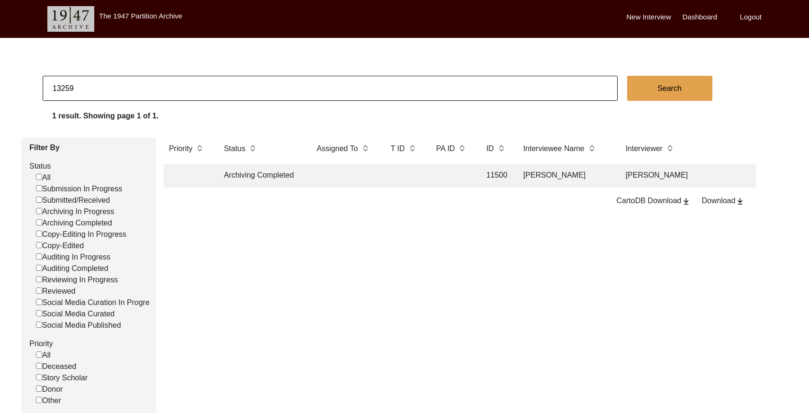
click at [116, 85] on input "13259" at bounding box center [330, 88] width 575 height 25
click at [117, 85] on input "13259" at bounding box center [330, 88] width 575 height 25
paste input "PA13197"
drag, startPoint x: 61, startPoint y: 89, endPoint x: 67, endPoint y: 88, distance: 6.7
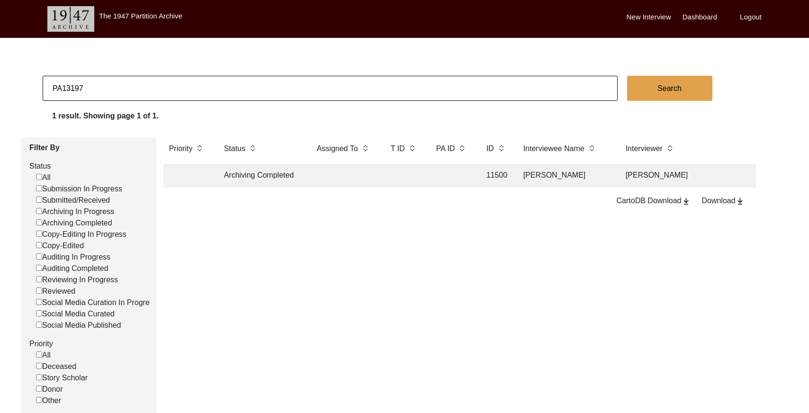
click at [61, 89] on input "PA13197" at bounding box center [330, 88] width 575 height 25
click at [359, 183] on td "[PERSON_NAME]" at bounding box center [344, 176] width 66 height 24
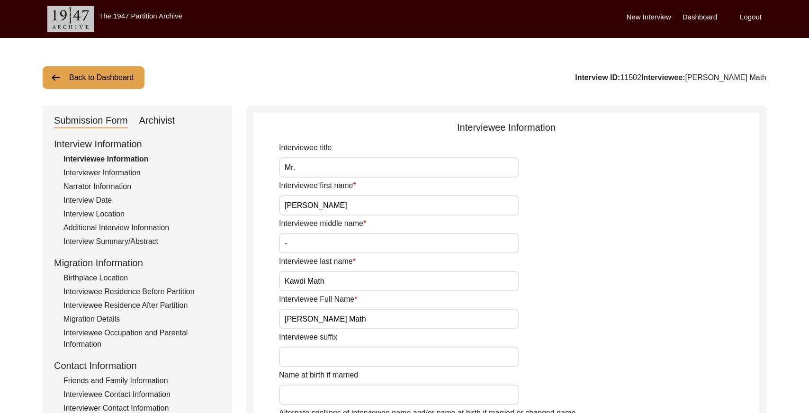
drag, startPoint x: 645, startPoint y: 77, endPoint x: 626, endPoint y: 74, distance: 18.7
click at [626, 74] on div "Interview ID: 11502 Interviewee: [PERSON_NAME]" at bounding box center [670, 77] width 191 height 11
copy div "11502"
drag, startPoint x: 94, startPoint y: 72, endPoint x: 112, endPoint y: 74, distance: 18.2
click at [95, 72] on button "Back to Dashboard" at bounding box center [94, 77] width 102 height 23
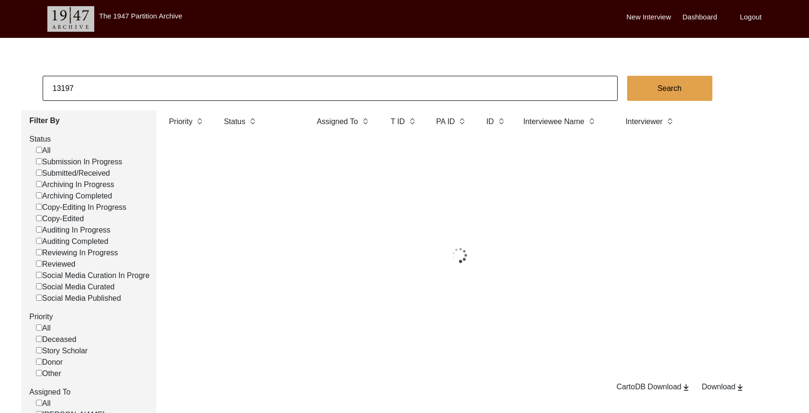
click at [167, 87] on input "13197" at bounding box center [330, 88] width 575 height 25
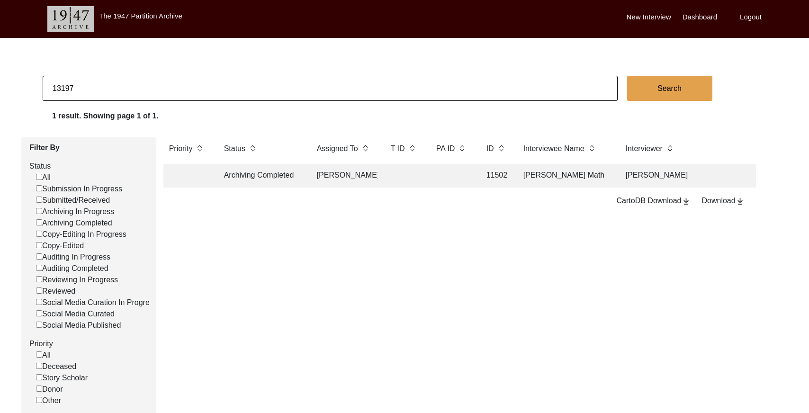
click at [167, 87] on input "13197" at bounding box center [330, 88] width 575 height 25
paste input "PA13203"
drag, startPoint x: 61, startPoint y: 87, endPoint x: 67, endPoint y: 87, distance: 6.2
click at [61, 87] on input "PA13203" at bounding box center [330, 88] width 575 height 25
click at [190, 77] on input "13203" at bounding box center [330, 88] width 575 height 25
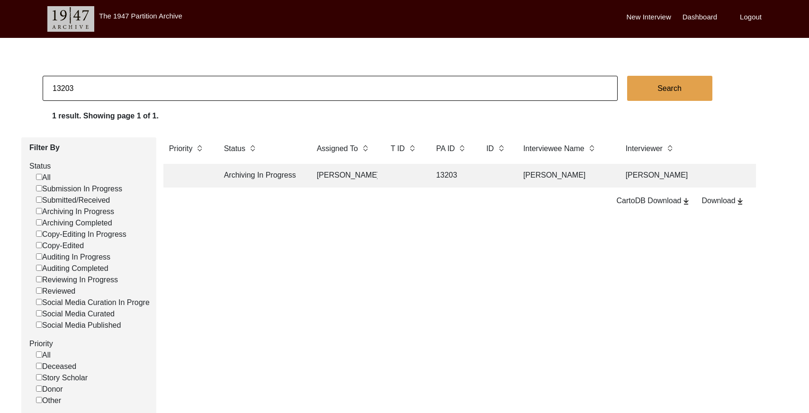
click at [189, 83] on input "13203" at bounding box center [330, 88] width 575 height 25
click at [189, 84] on input "13203" at bounding box center [330, 88] width 575 height 25
paste input "PA13269"
drag, startPoint x: 84, startPoint y: 87, endPoint x: -21, endPoint y: 76, distance: 105.2
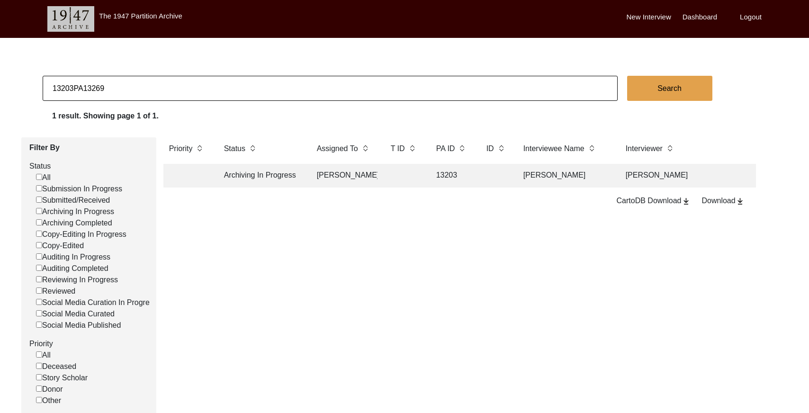
click at [0, 76] on html "The 1947 Partition Archive New Interview Dashboard Logout 13203PA13269 Search 1…" at bounding box center [404, 282] width 809 height 565
click at [491, 179] on td at bounding box center [495, 176] width 29 height 24
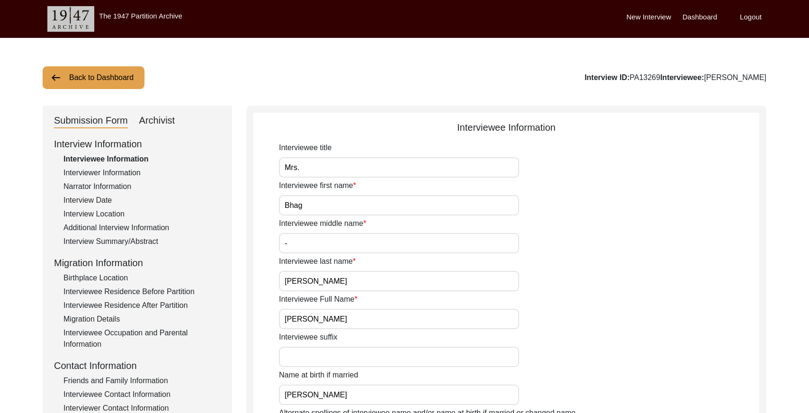
click at [170, 117] on div "Archivist" at bounding box center [157, 120] width 36 height 15
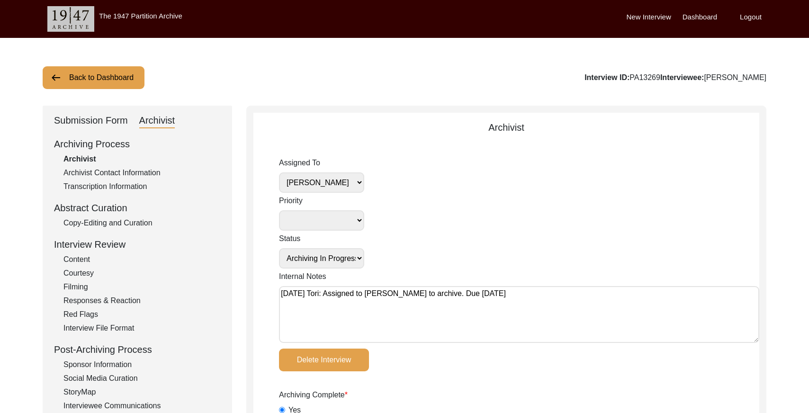
click at [102, 76] on button "Back to Dashboard" at bounding box center [94, 77] width 102 height 23
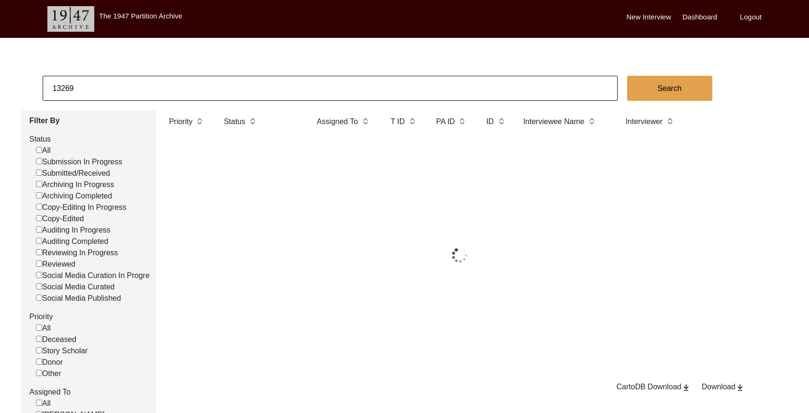
click at [191, 86] on input "13269" at bounding box center [330, 88] width 575 height 25
click at [191, 85] on input "13269" at bounding box center [330, 88] width 575 height 25
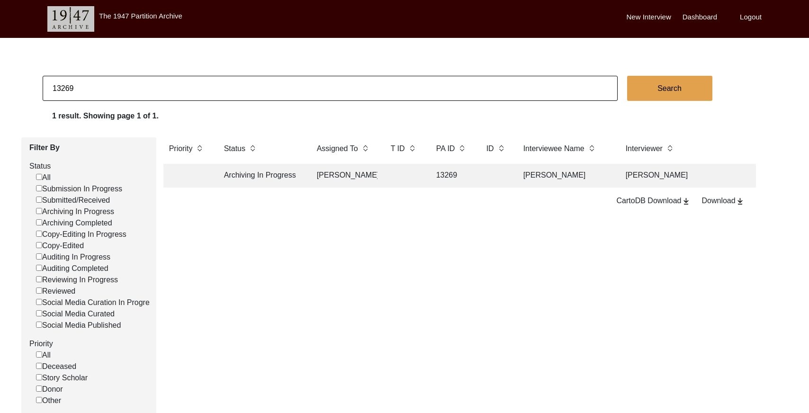
paste input "1364"
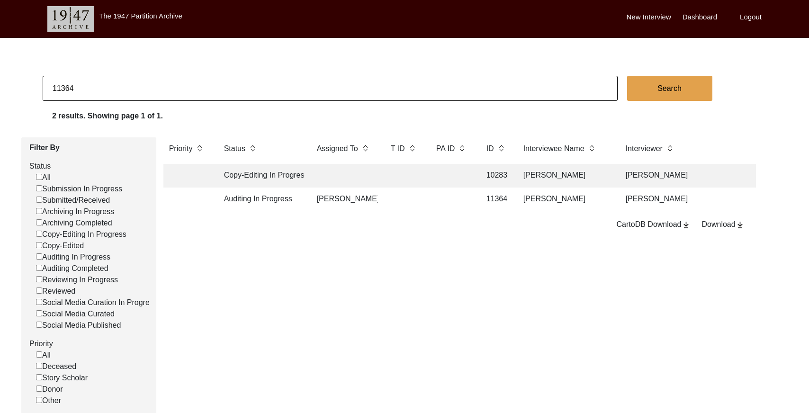
click at [445, 198] on td at bounding box center [452, 200] width 43 height 24
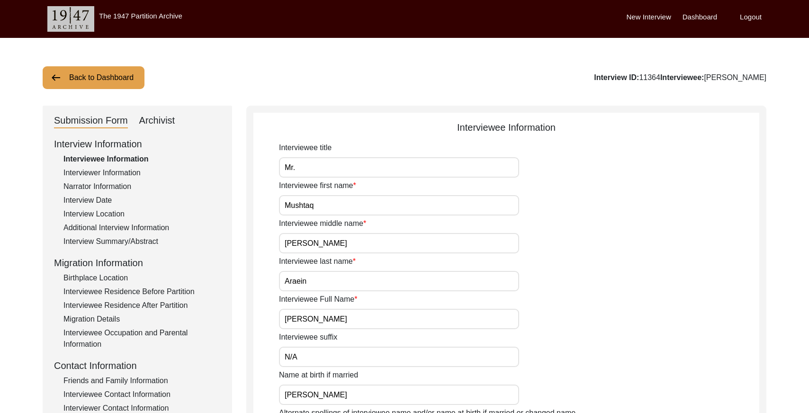
click at [95, 74] on button "Back to Dashboard" at bounding box center [94, 77] width 102 height 23
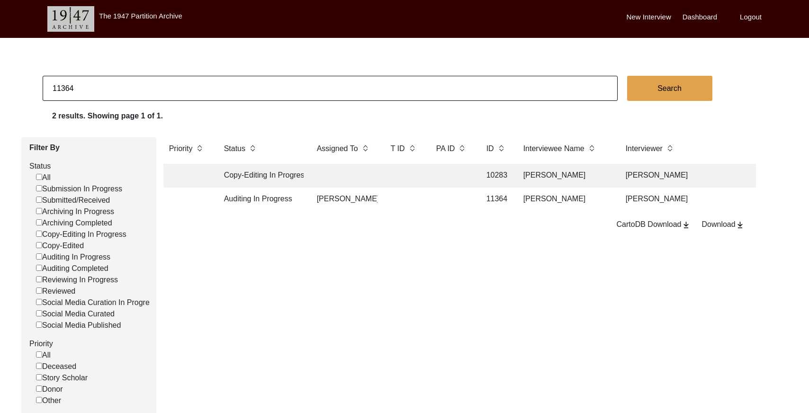
click at [114, 91] on input "11364" at bounding box center [330, 88] width 575 height 25
drag, startPoint x: 114, startPoint y: 91, endPoint x: 119, endPoint y: 90, distance: 5.4
click at [114, 91] on input "11364" at bounding box center [330, 88] width 575 height 25
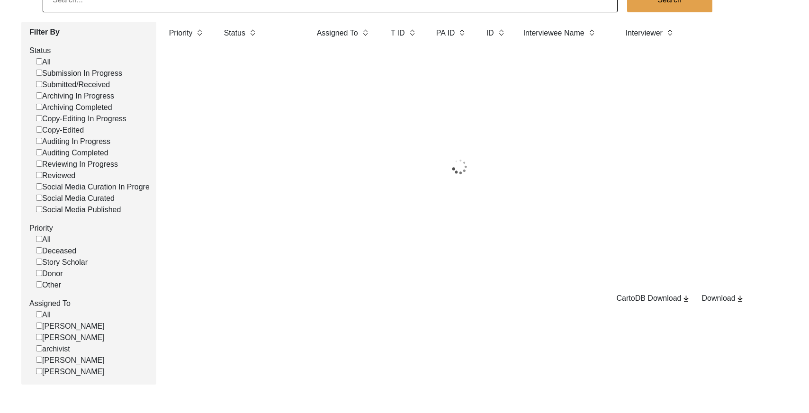
scroll to position [132, 0]
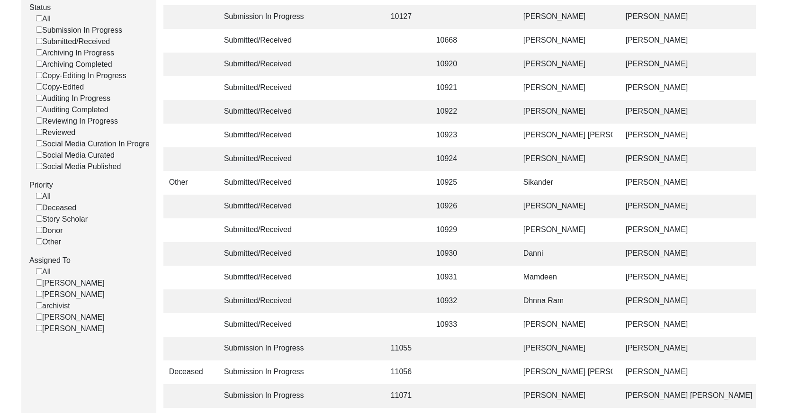
click at [40, 331] on input "[PERSON_NAME]" at bounding box center [39, 328] width 6 height 6
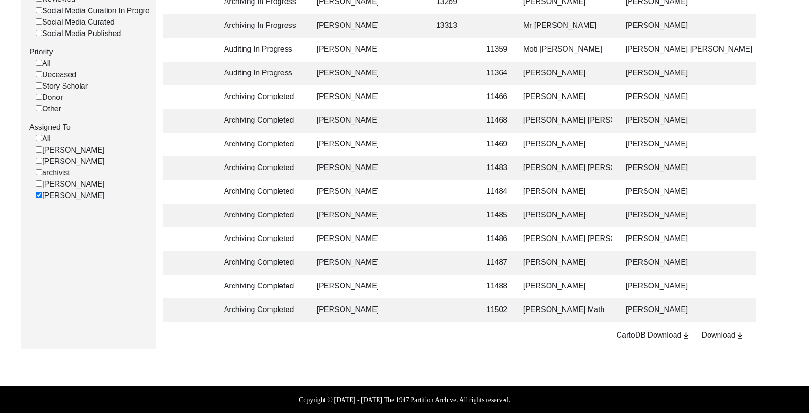
scroll to position [6, 0]
click at [413, 88] on td at bounding box center [404, 97] width 38 height 24
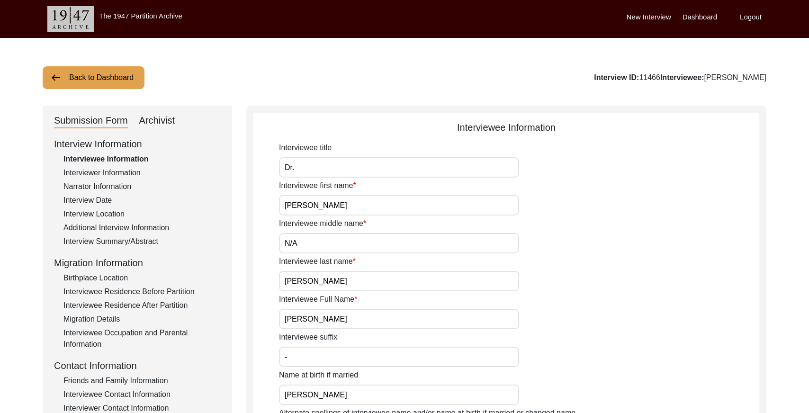
drag, startPoint x: 168, startPoint y: 118, endPoint x: 195, endPoint y: 119, distance: 27.0
click at [169, 118] on div "Archivist" at bounding box center [157, 120] width 36 height 15
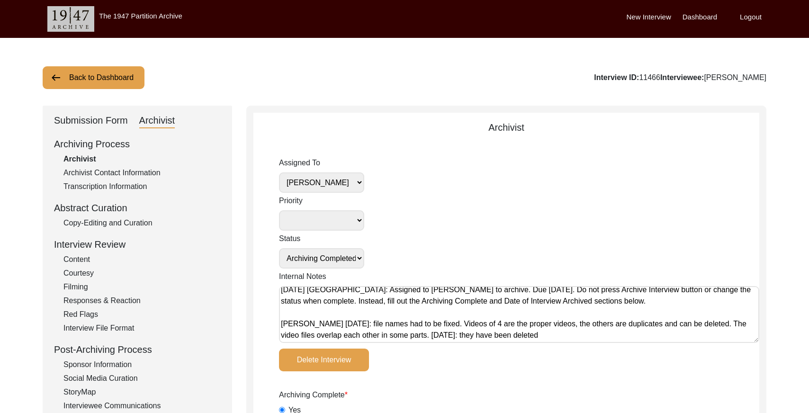
drag, startPoint x: 365, startPoint y: 193, endPoint x: 355, endPoint y: 186, distance: 12.5
click at [353, 184] on select "[PERSON_NAME] [PERSON_NAME] archivist [PERSON_NAME] [PERSON_NAME]" at bounding box center [321, 182] width 85 height 20
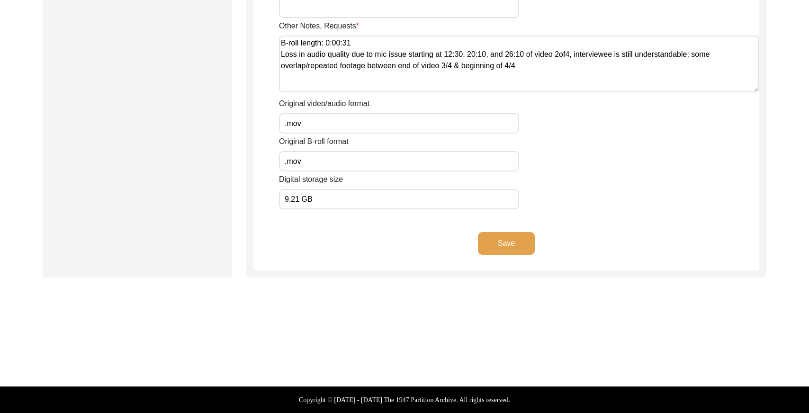
click at [504, 241] on button "Save" at bounding box center [506, 243] width 57 height 23
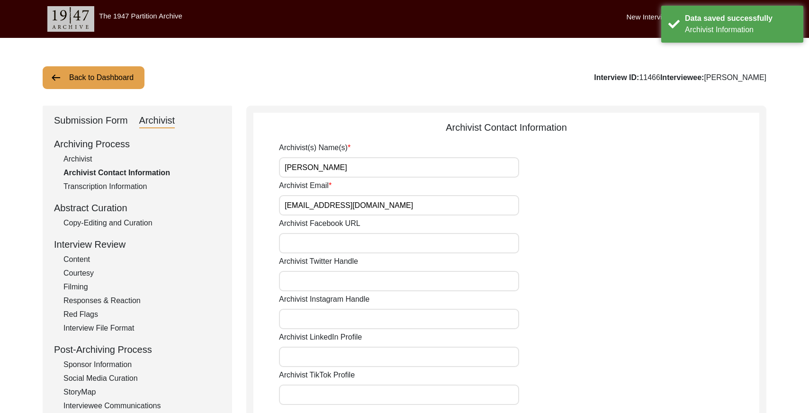
click at [125, 77] on button "Back to Dashboard" at bounding box center [94, 77] width 102 height 23
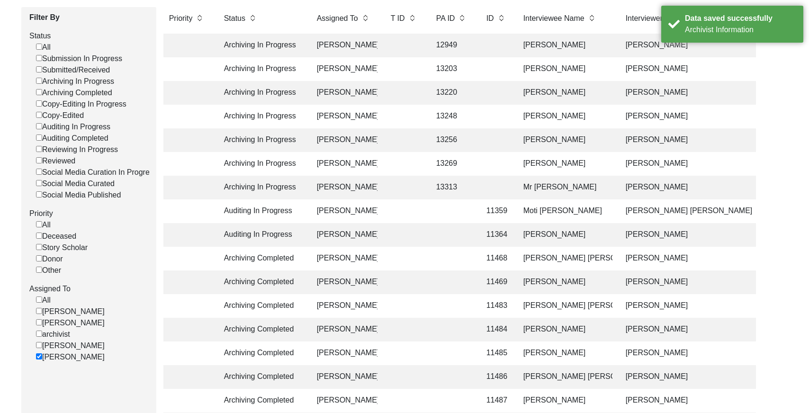
scroll to position [232, 0]
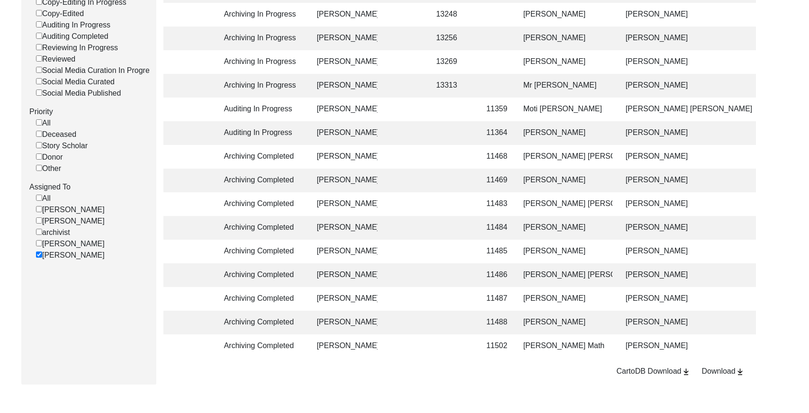
click at [448, 158] on td at bounding box center [452, 157] width 43 height 24
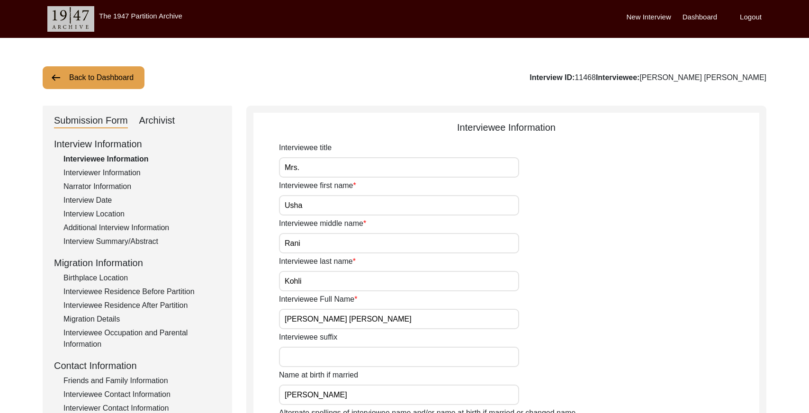
drag, startPoint x: 163, startPoint y: 127, endPoint x: 169, endPoint y: 124, distance: 6.8
click at [164, 128] on div "Archivist" at bounding box center [157, 120] width 36 height 15
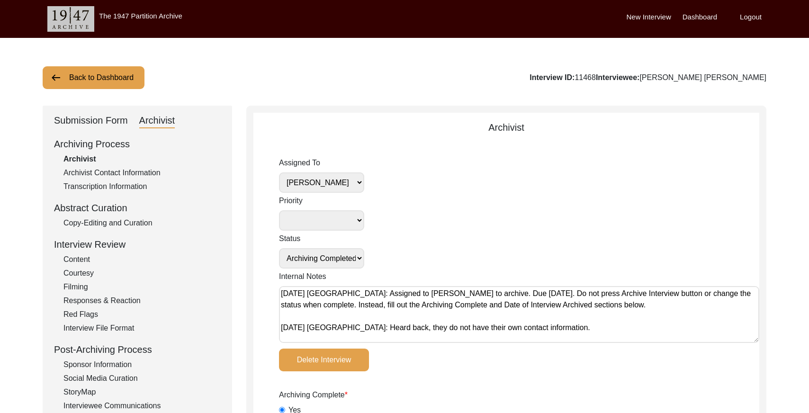
click at [355, 182] on select "[PERSON_NAME] [PERSON_NAME] archivist [PERSON_NAME] [PERSON_NAME]" at bounding box center [321, 182] width 85 height 20
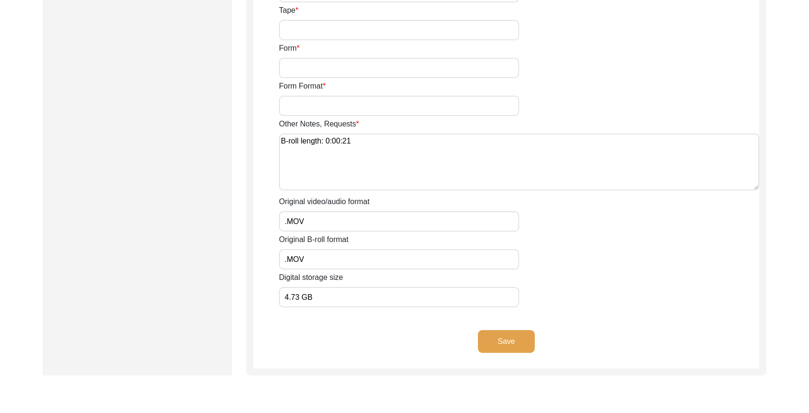
click at [525, 338] on button "Save" at bounding box center [506, 341] width 57 height 23
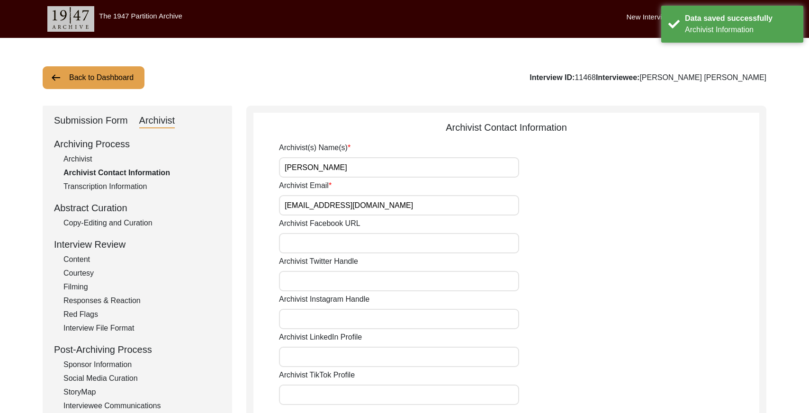
drag, startPoint x: 115, startPoint y: 74, endPoint x: 121, endPoint y: 75, distance: 5.7
click at [116, 74] on button "Back to Dashboard" at bounding box center [94, 77] width 102 height 23
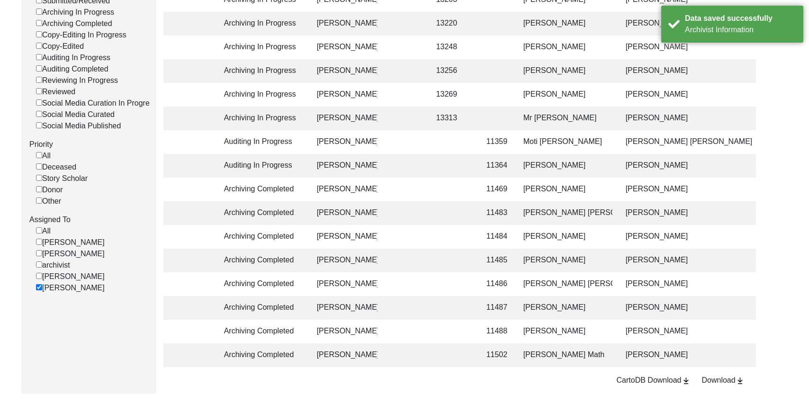
scroll to position [252, 0]
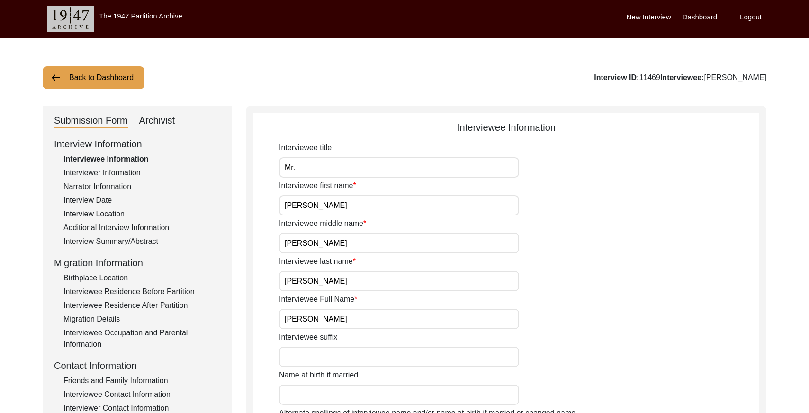
drag, startPoint x: 166, startPoint y: 119, endPoint x: 215, endPoint y: 123, distance: 48.9
click at [167, 119] on div "Archivist" at bounding box center [157, 120] width 36 height 15
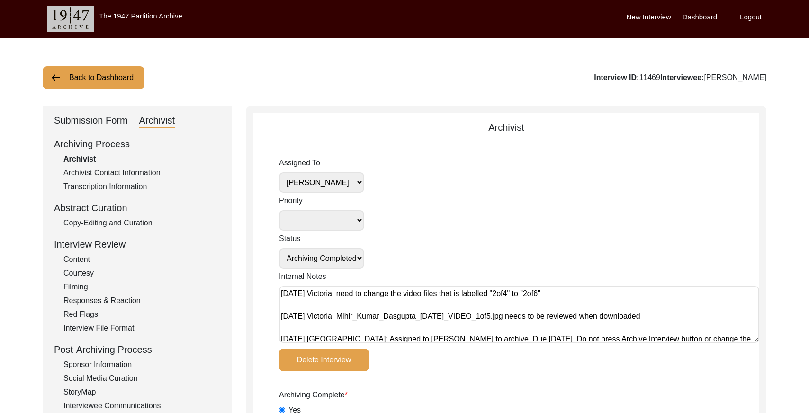
click at [340, 180] on select "[PERSON_NAME] [PERSON_NAME] archivist [PERSON_NAME] [PERSON_NAME]" at bounding box center [321, 182] width 85 height 20
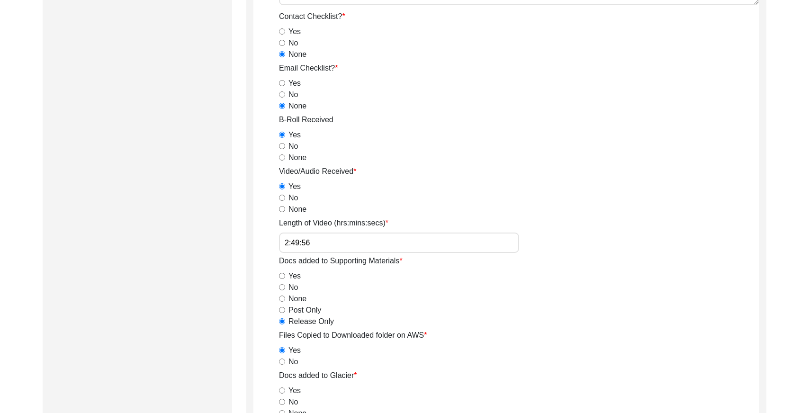
scroll to position [1652, 0]
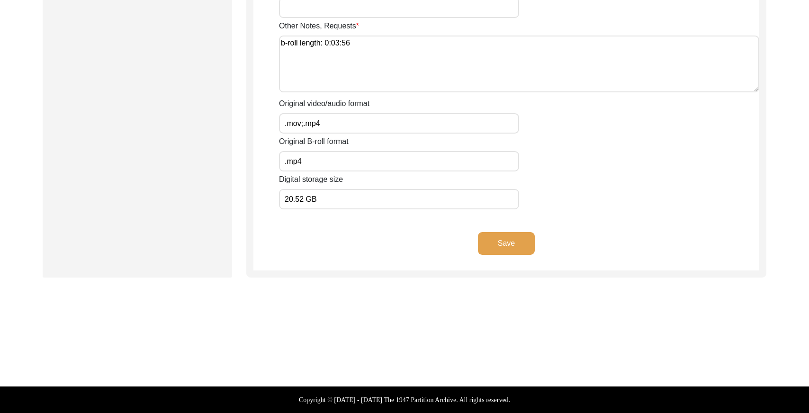
click at [521, 236] on button "Save" at bounding box center [506, 243] width 57 height 23
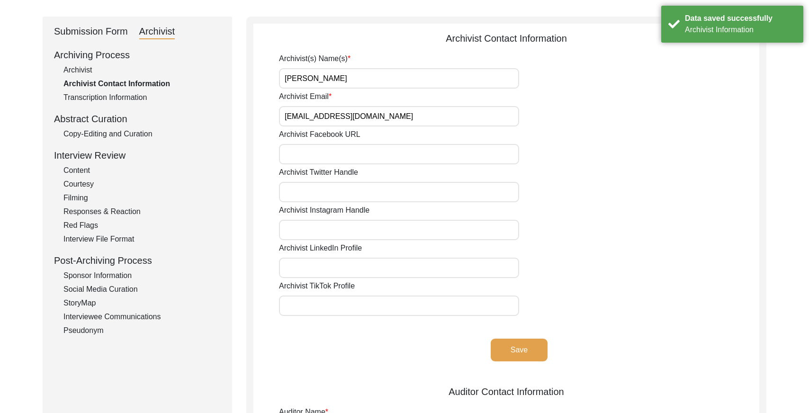
scroll to position [0, 0]
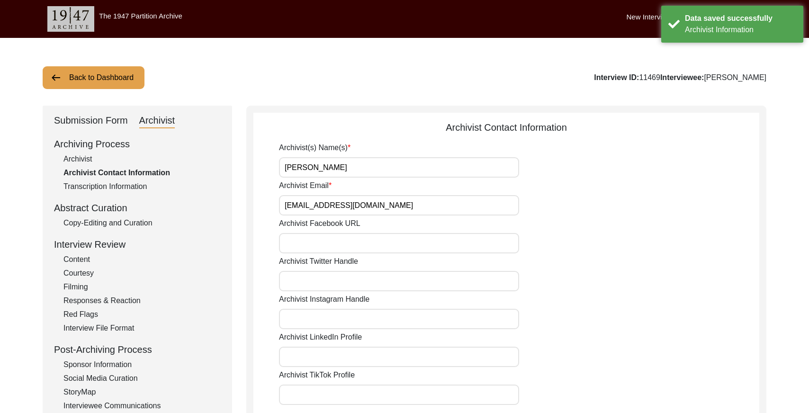
click at [123, 79] on button "Back to Dashboard" at bounding box center [94, 77] width 102 height 23
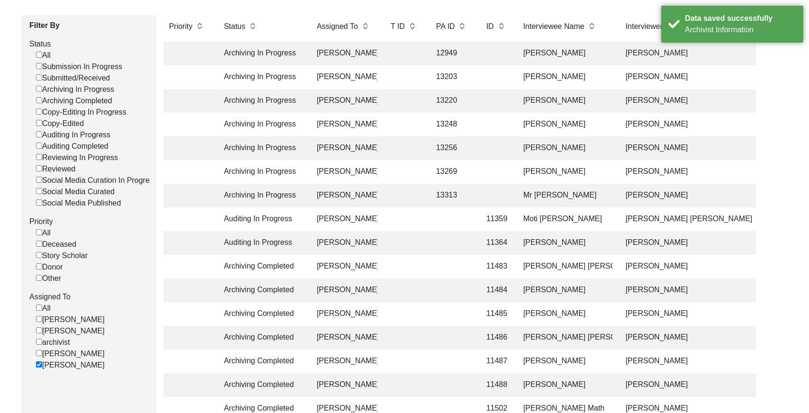
scroll to position [228, 0]
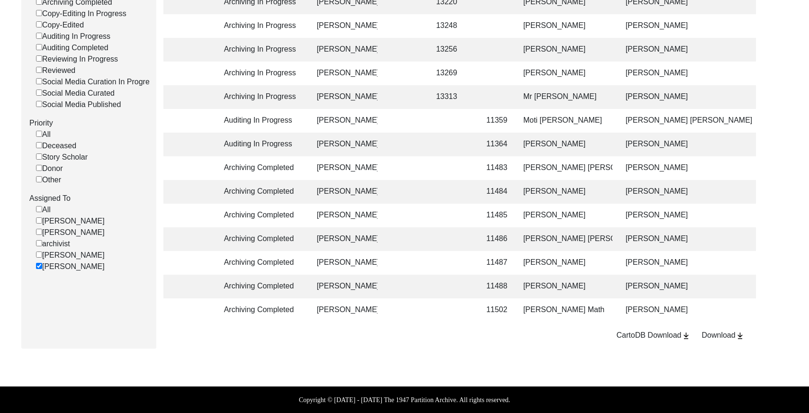
click at [460, 162] on td at bounding box center [452, 168] width 43 height 24
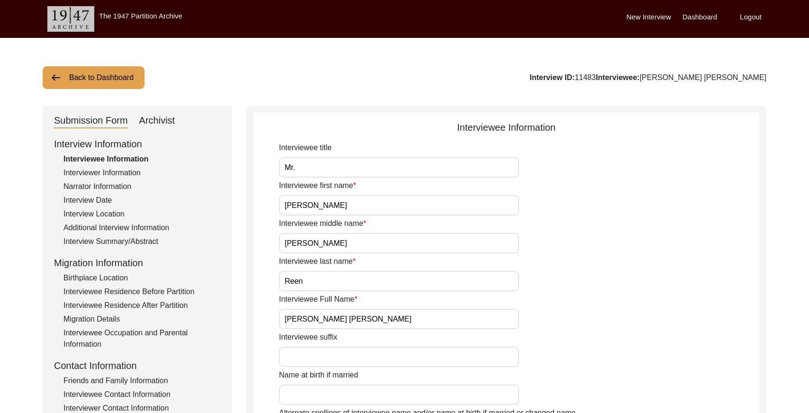
click at [178, 125] on div "Submission Form Archivist" at bounding box center [137, 120] width 167 height 15
click at [166, 121] on div "Archivist" at bounding box center [157, 120] width 36 height 15
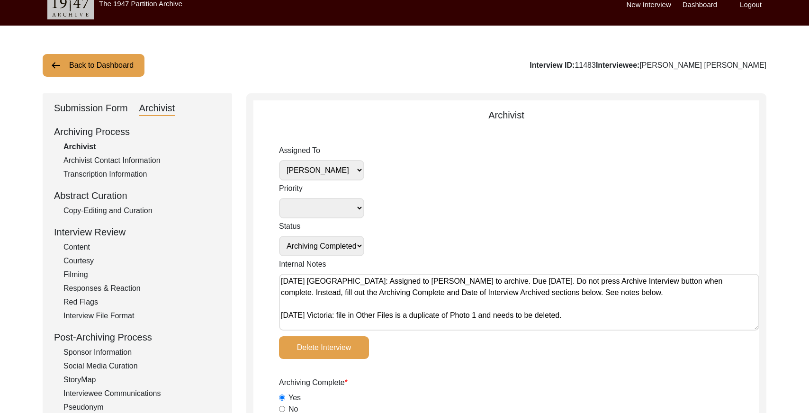
scroll to position [14, 0]
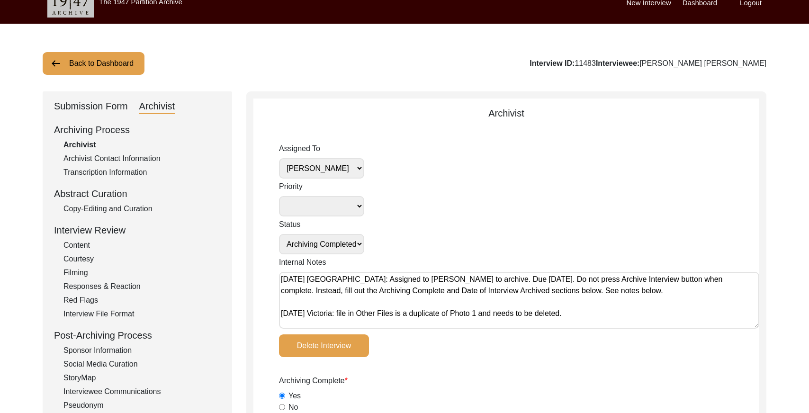
click at [341, 168] on select "[PERSON_NAME] [PERSON_NAME] archivist [PERSON_NAME] [PERSON_NAME]" at bounding box center [321, 168] width 85 height 20
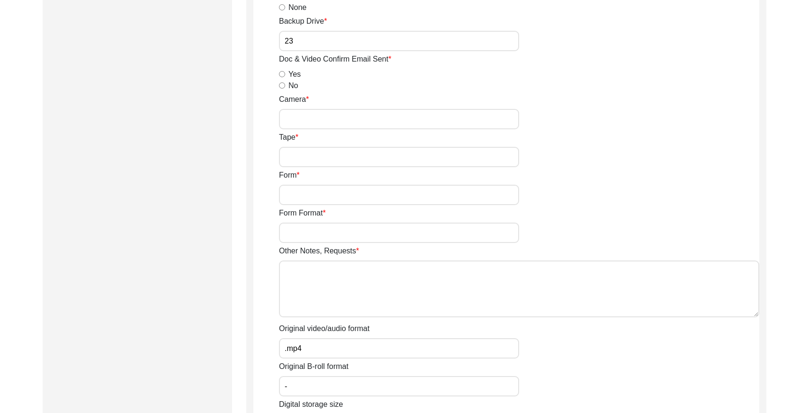
scroll to position [1652, 0]
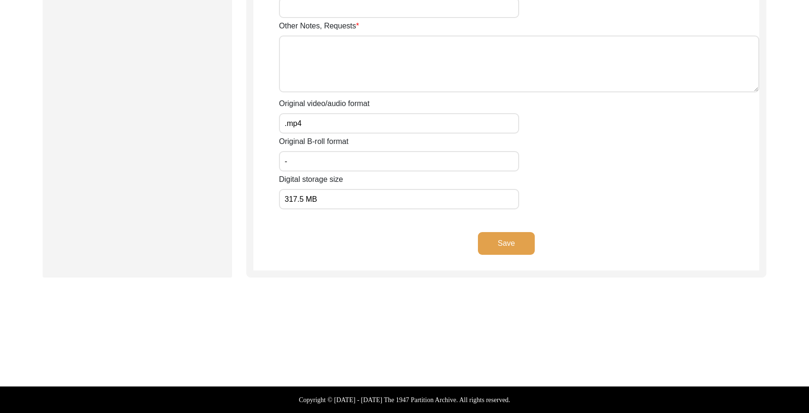
click at [516, 242] on button "Save" at bounding box center [506, 243] width 57 height 23
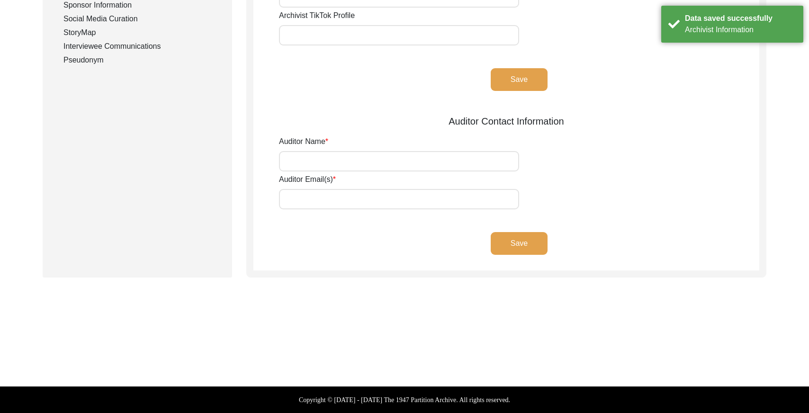
scroll to position [0, 0]
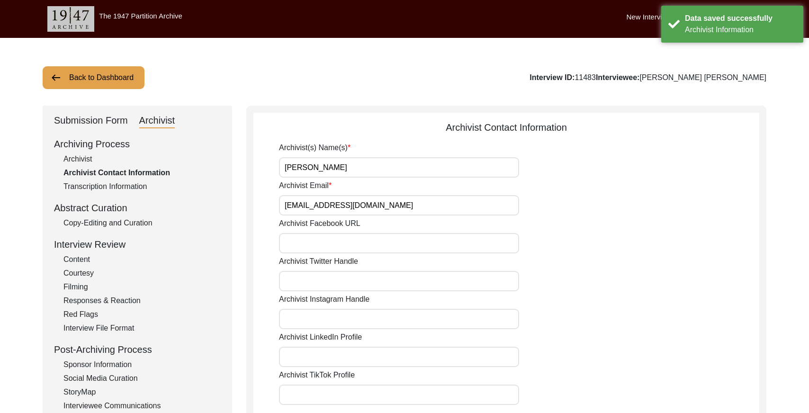
click at [91, 158] on div "Archivist" at bounding box center [141, 159] width 157 height 11
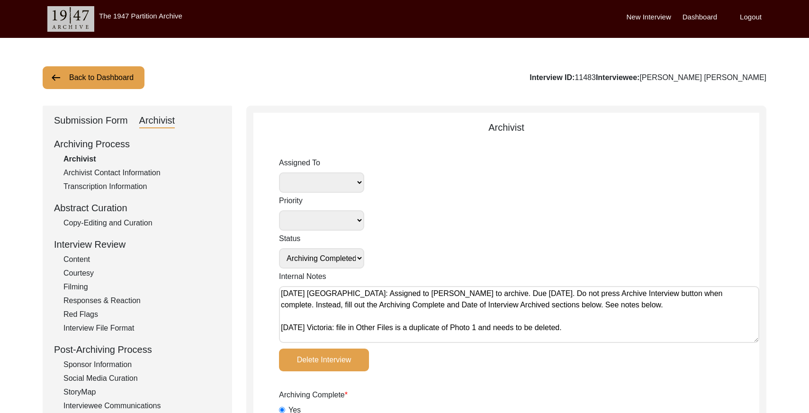
drag, startPoint x: 84, startPoint y: 81, endPoint x: 154, endPoint y: 67, distance: 71.6
click at [89, 80] on button "Back to Dashboard" at bounding box center [94, 77] width 102 height 23
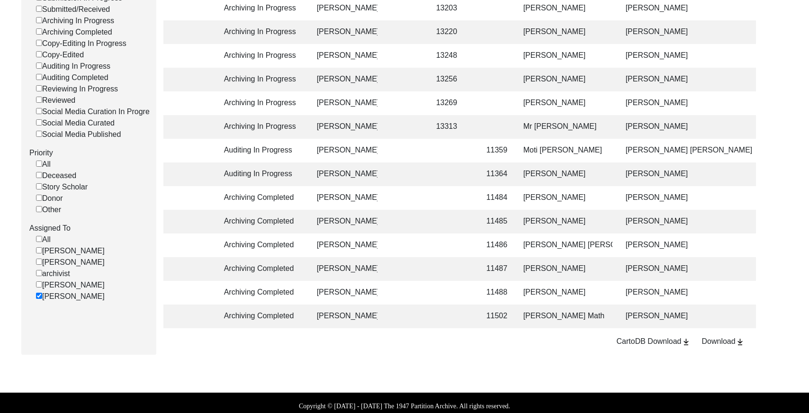
scroll to position [191, 0]
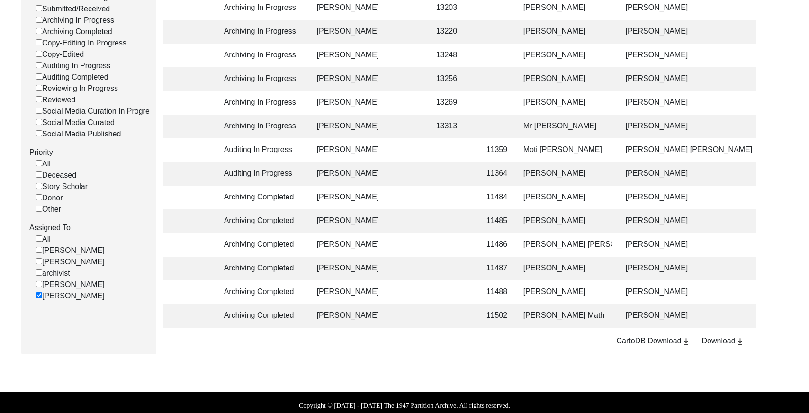
click at [452, 194] on td at bounding box center [452, 198] width 43 height 24
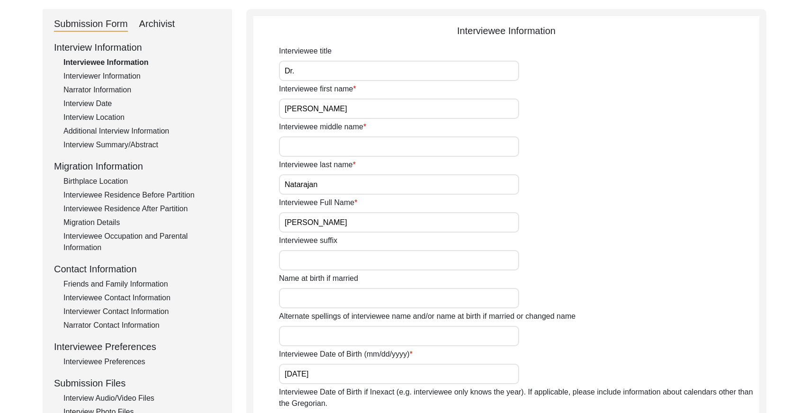
scroll to position [60, 0]
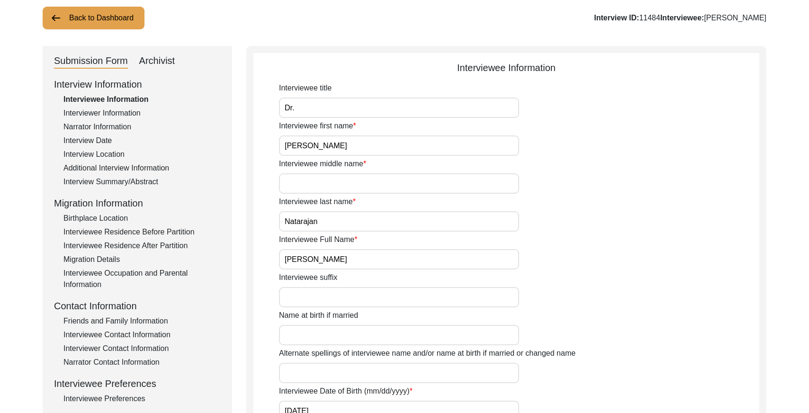
drag, startPoint x: 165, startPoint y: 56, endPoint x: 251, endPoint y: 77, distance: 87.7
click at [165, 56] on div "Archivist" at bounding box center [157, 61] width 36 height 15
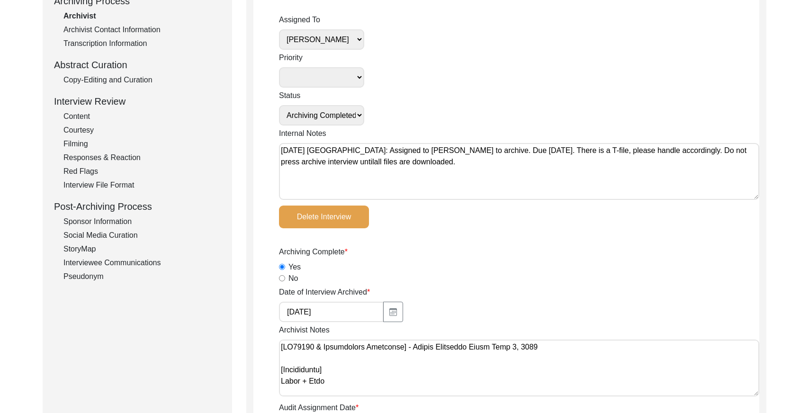
scroll to position [30, 0]
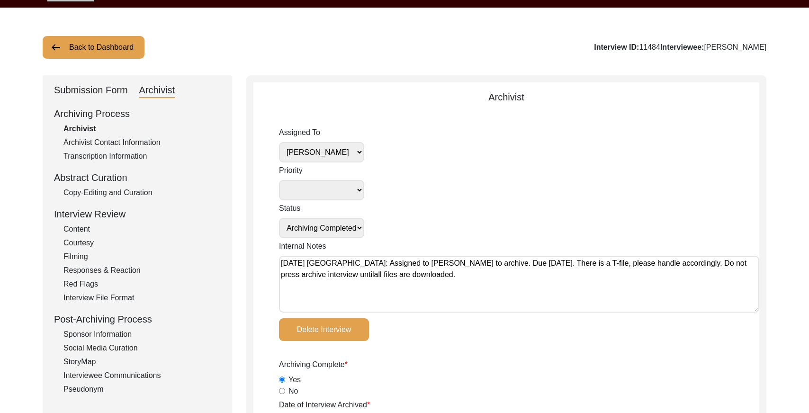
click at [353, 156] on select "[PERSON_NAME] [PERSON_NAME] archivist [PERSON_NAME] [PERSON_NAME]" at bounding box center [321, 152] width 85 height 20
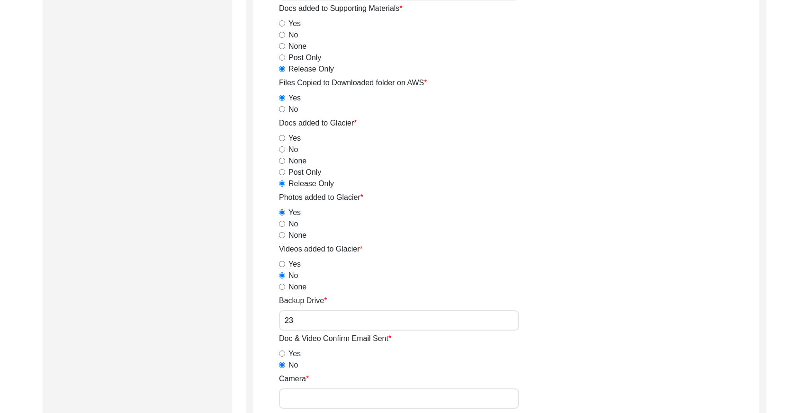
scroll to position [1652, 0]
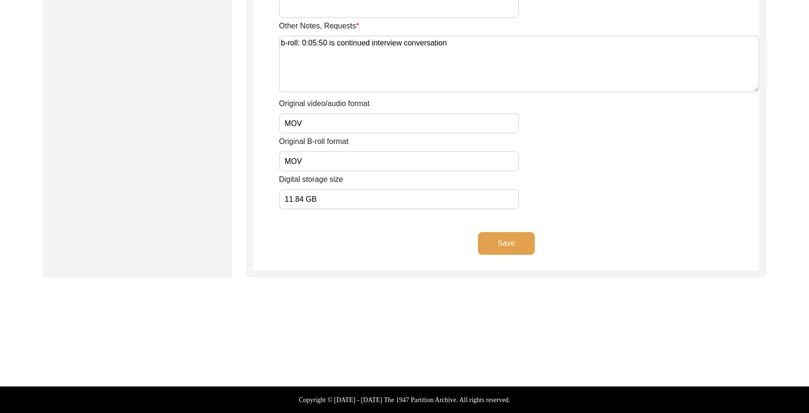
click at [514, 240] on button "Save" at bounding box center [506, 243] width 57 height 23
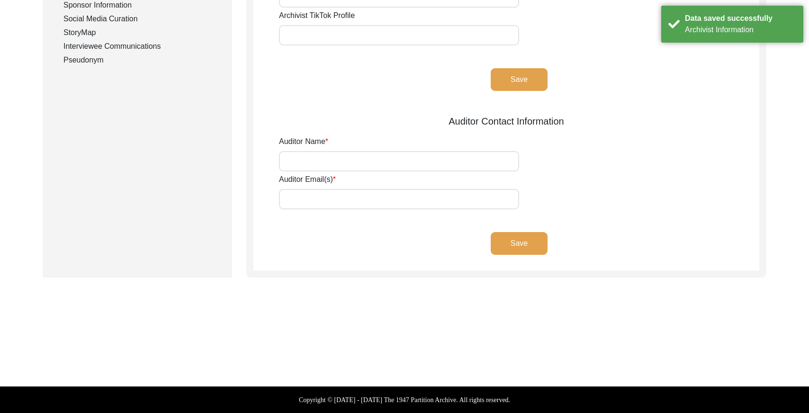
scroll to position [0, 0]
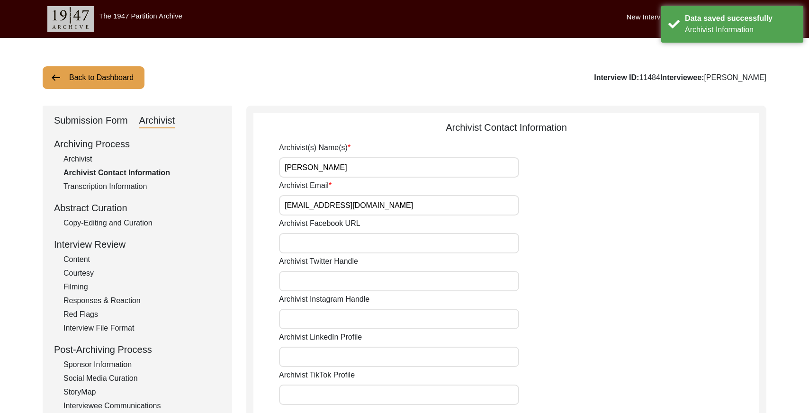
drag, startPoint x: 105, startPoint y: 79, endPoint x: 342, endPoint y: 8, distance: 247.8
click at [105, 79] on button "Back to Dashboard" at bounding box center [94, 77] width 102 height 23
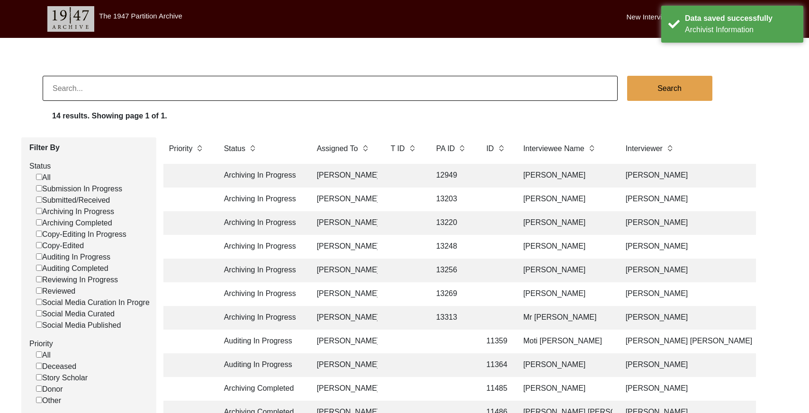
scroll to position [181, 0]
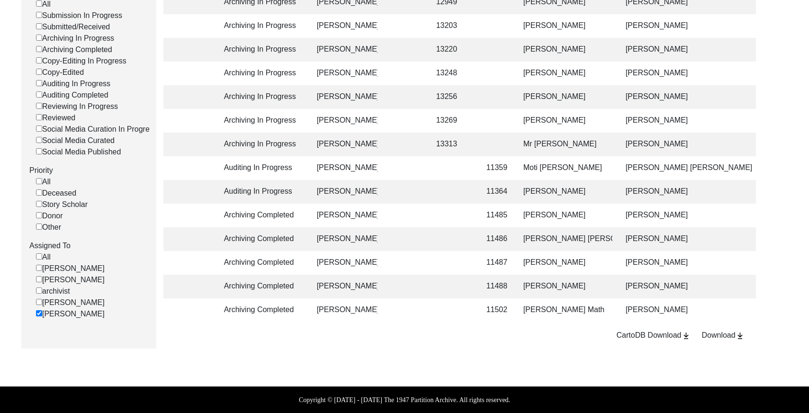
click at [450, 210] on td at bounding box center [452, 216] width 43 height 24
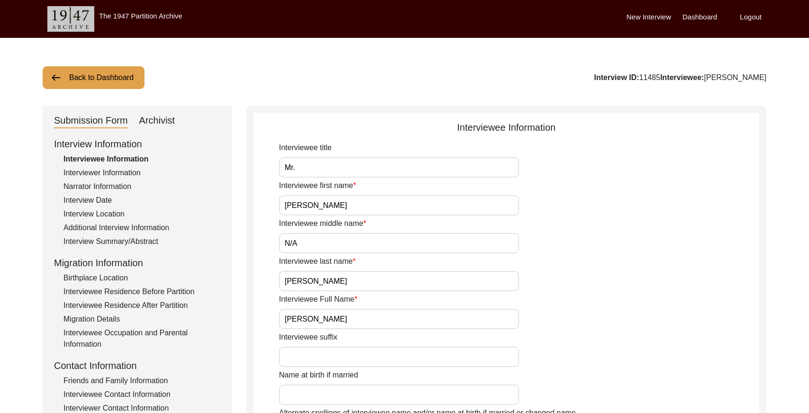
click at [163, 122] on div "Archivist" at bounding box center [157, 120] width 36 height 15
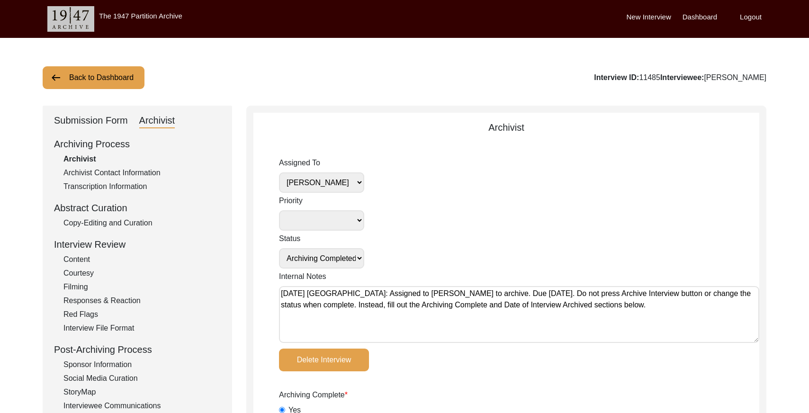
click at [328, 185] on select "[PERSON_NAME] [PERSON_NAME] archivist [PERSON_NAME] [PERSON_NAME]" at bounding box center [321, 182] width 85 height 20
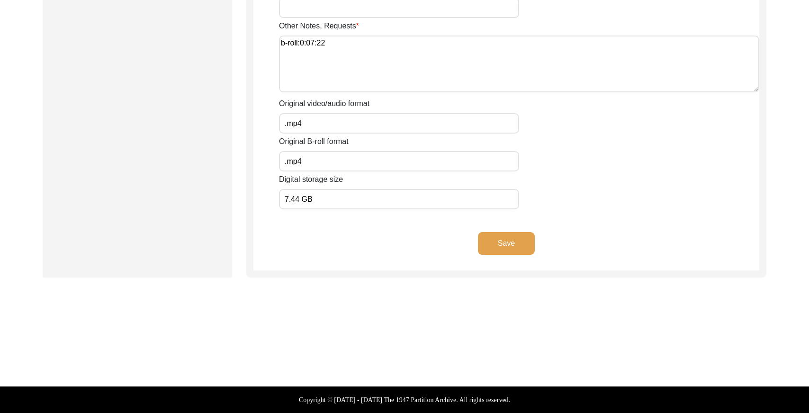
click at [506, 240] on button "Save" at bounding box center [506, 243] width 57 height 23
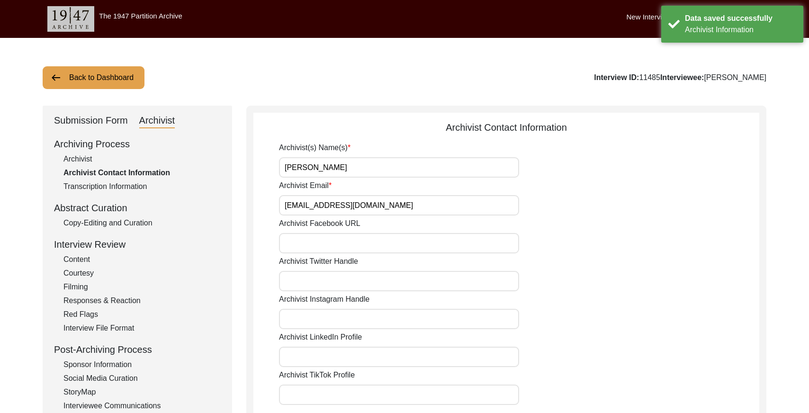
click at [121, 79] on button "Back to Dashboard" at bounding box center [94, 77] width 102 height 23
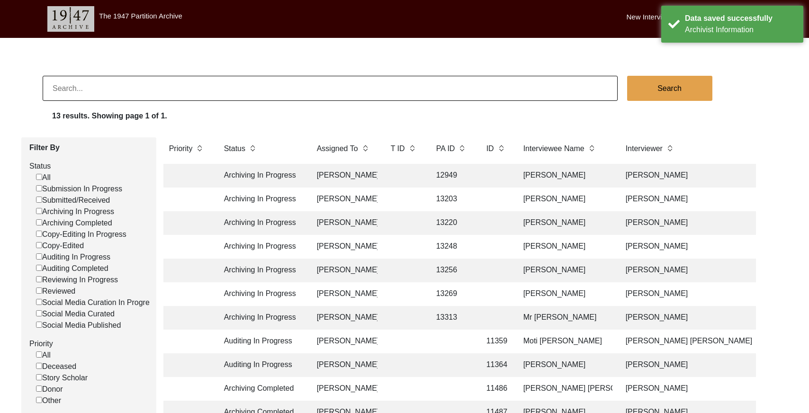
scroll to position [159, 0]
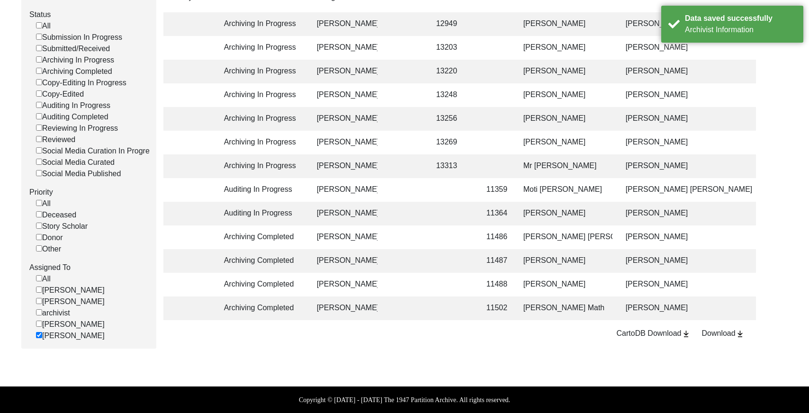
click at [432, 233] on td at bounding box center [452, 238] width 43 height 24
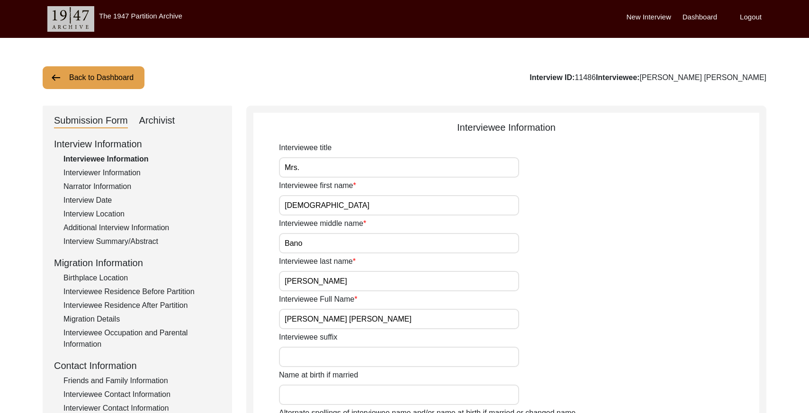
drag, startPoint x: 144, startPoint y: 116, endPoint x: 152, endPoint y: 116, distance: 7.6
click at [145, 116] on div "Archivist" at bounding box center [157, 120] width 36 height 15
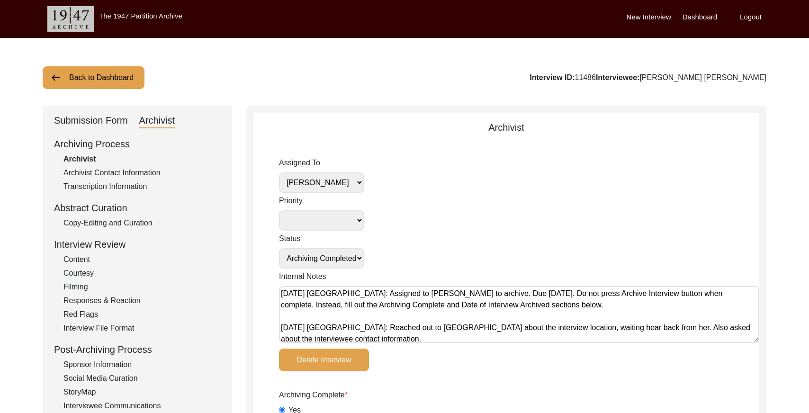
click at [344, 181] on select "[PERSON_NAME] [PERSON_NAME] archivist [PERSON_NAME] [PERSON_NAME]" at bounding box center [321, 182] width 85 height 20
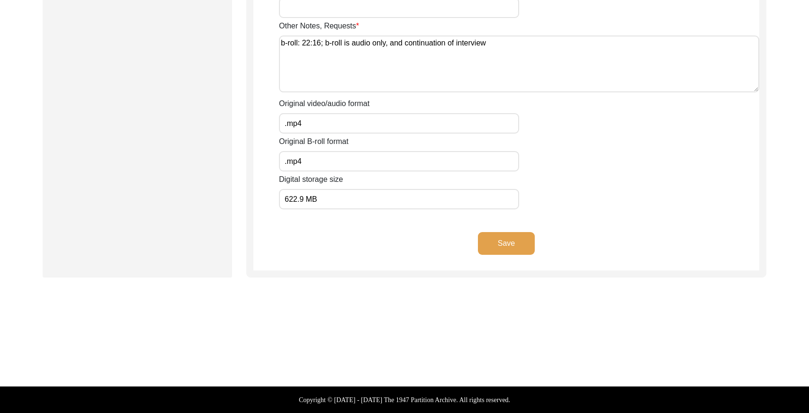
click at [505, 242] on button "Save" at bounding box center [506, 243] width 57 height 23
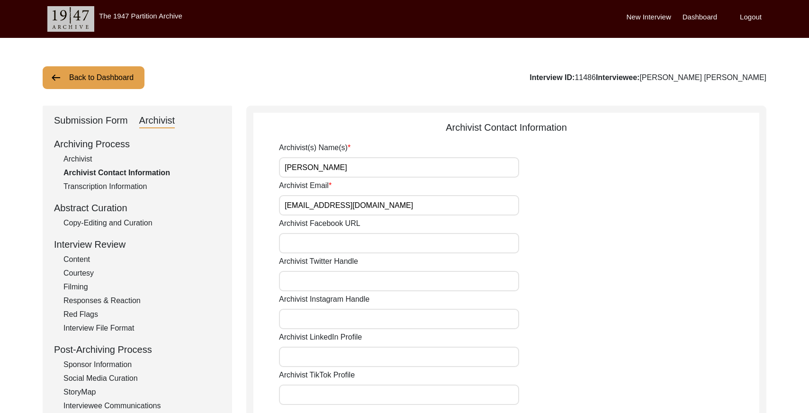
click at [115, 81] on button "Back to Dashboard" at bounding box center [94, 77] width 102 height 23
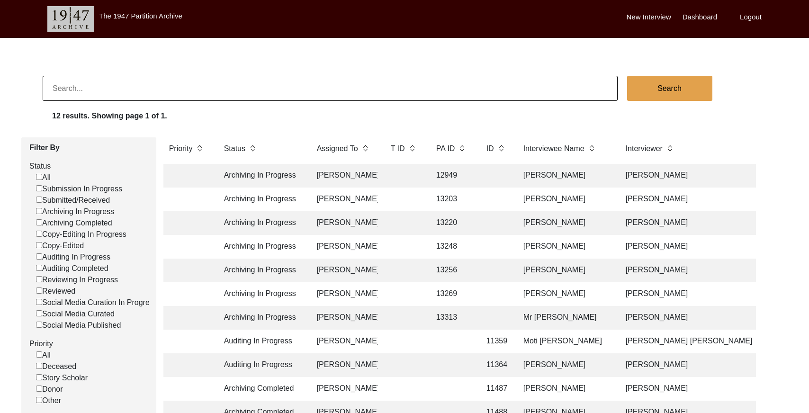
scroll to position [159, 0]
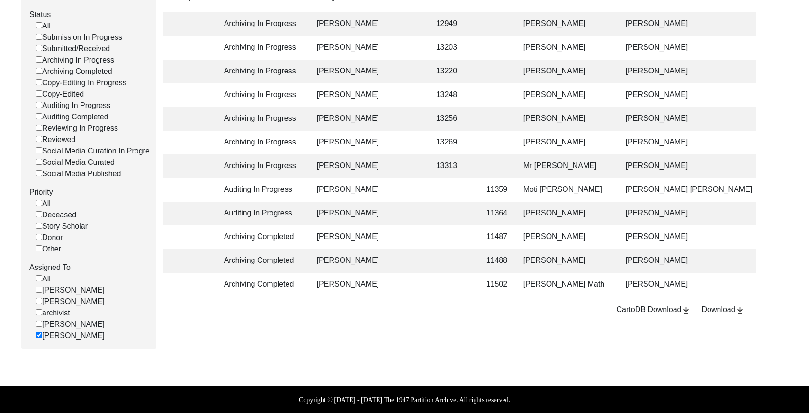
click at [402, 227] on td at bounding box center [404, 238] width 38 height 24
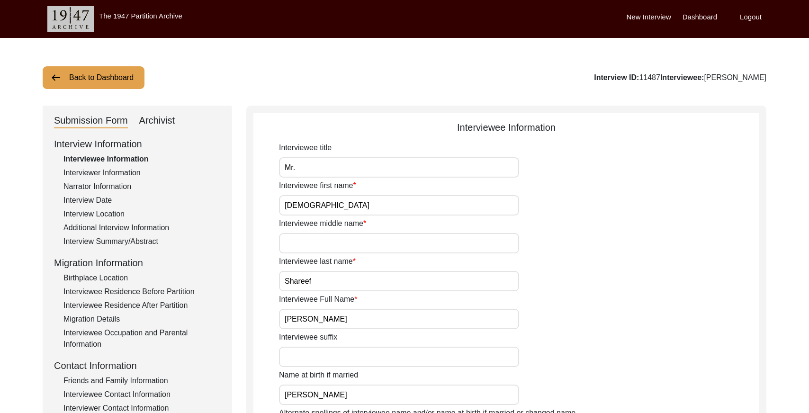
click at [166, 118] on div "Archivist" at bounding box center [157, 120] width 36 height 15
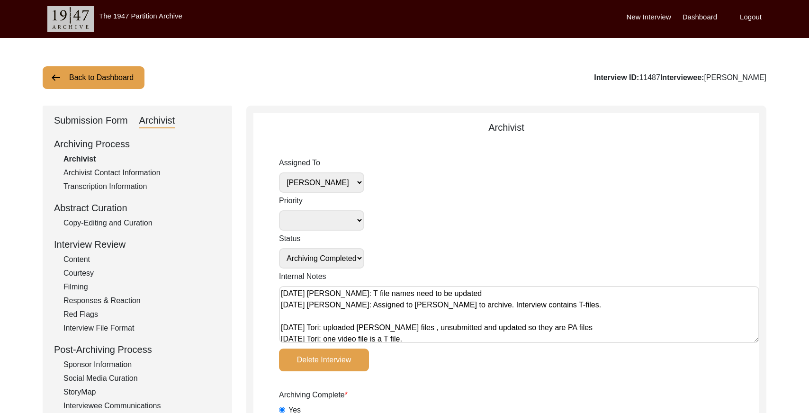
click at [348, 182] on select "[PERSON_NAME] [PERSON_NAME] archivist [PERSON_NAME] [PERSON_NAME]" at bounding box center [321, 182] width 85 height 20
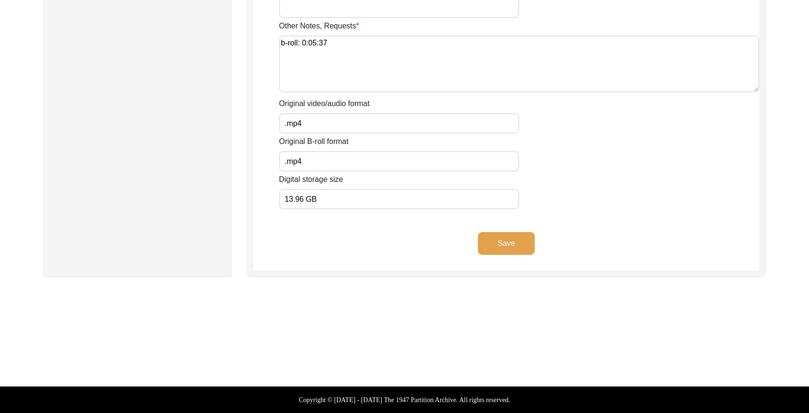
click at [510, 236] on button "Save" at bounding box center [506, 243] width 57 height 23
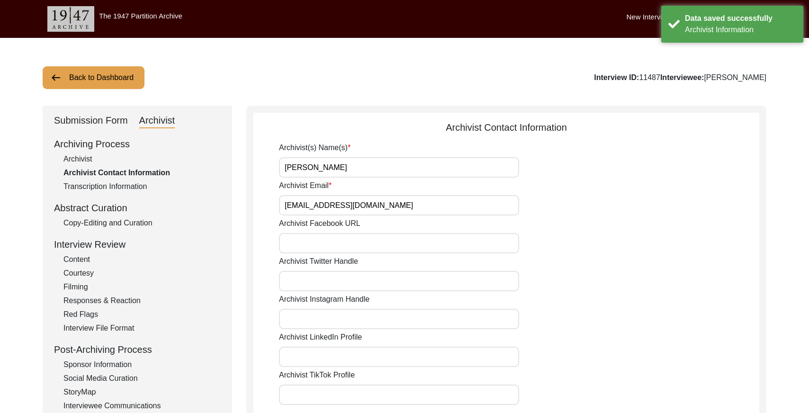
click at [113, 73] on button "Back to Dashboard" at bounding box center [94, 77] width 102 height 23
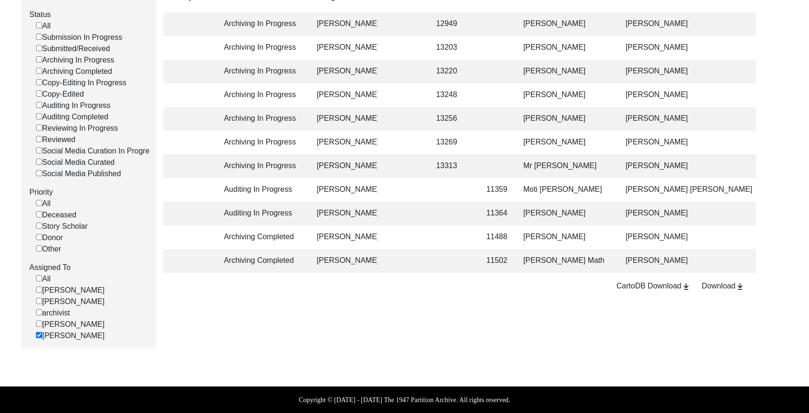
scroll to position [0, 5]
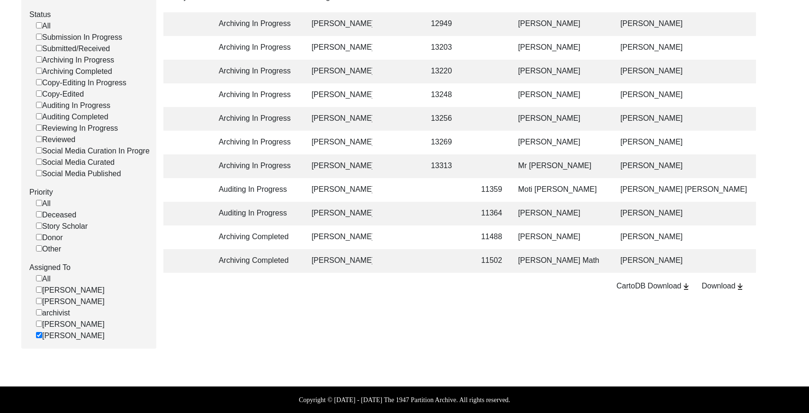
click at [460, 230] on td at bounding box center [446, 238] width 43 height 24
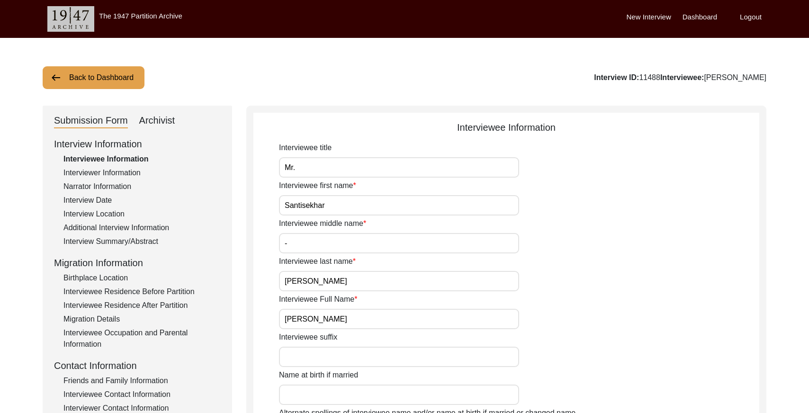
drag, startPoint x: 627, startPoint y: 77, endPoint x: 612, endPoint y: 76, distance: 15.2
click at [612, 76] on div "Interview ID: 11488 Interviewee: [PERSON_NAME]" at bounding box center [680, 77] width 172 height 11
copy div "11488"
click at [105, 168] on div "Interviewer Information" at bounding box center [141, 172] width 157 height 11
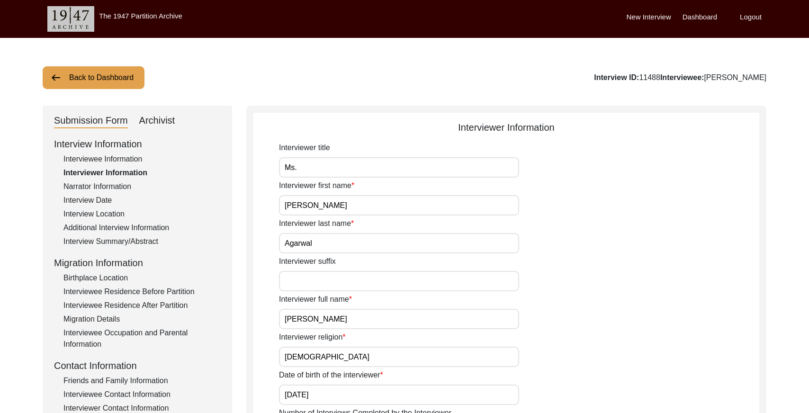
click at [318, 206] on input "[PERSON_NAME]" at bounding box center [399, 205] width 240 height 20
click at [125, 74] on button "Back to Dashboard" at bounding box center [94, 77] width 102 height 23
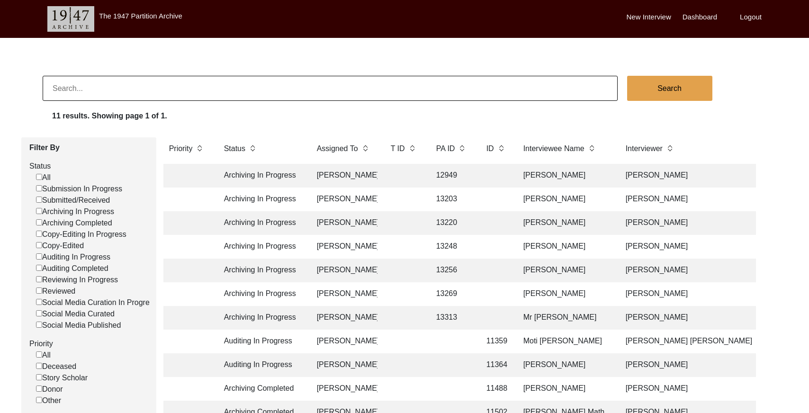
click at [192, 89] on input at bounding box center [330, 88] width 575 height 25
paste input "PA13144"
click at [64, 86] on input "PA13144" at bounding box center [330, 88] width 575 height 25
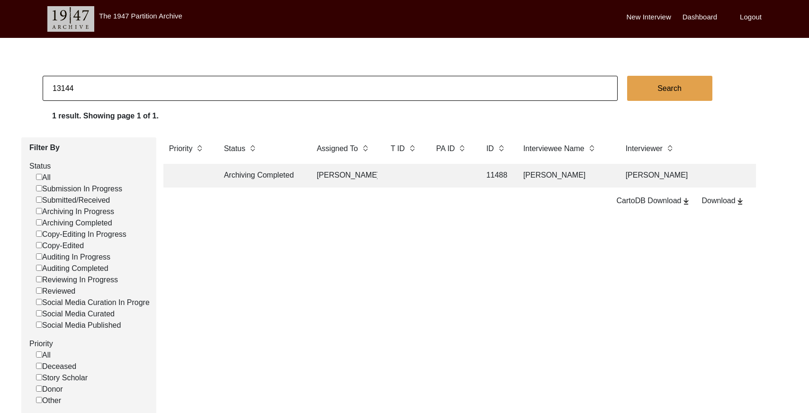
click at [436, 182] on td at bounding box center [452, 176] width 43 height 24
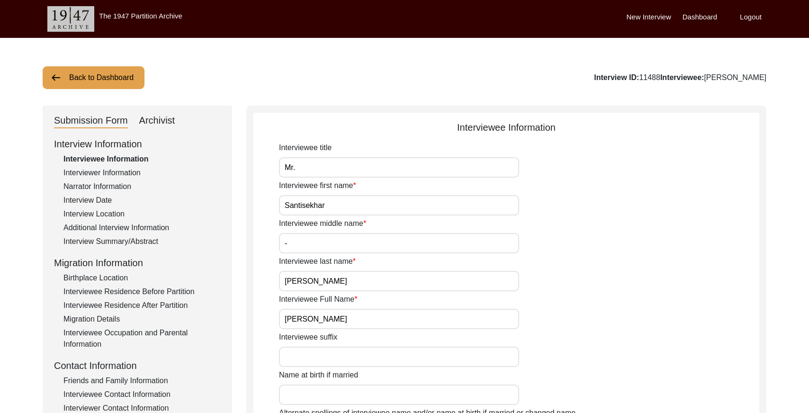
drag, startPoint x: 631, startPoint y: 80, endPoint x: 613, endPoint y: 77, distance: 18.2
click at [613, 77] on div "Interview ID: 11488 Interviewee: [PERSON_NAME]" at bounding box center [680, 77] width 172 height 11
copy div "11488"
drag, startPoint x: 166, startPoint y: 117, endPoint x: 241, endPoint y: 146, distance: 80.4
click at [166, 117] on div "Archivist" at bounding box center [157, 120] width 36 height 15
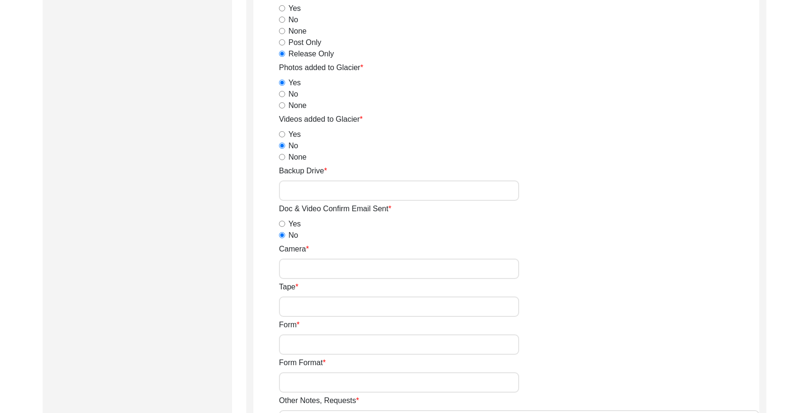
scroll to position [1280, 0]
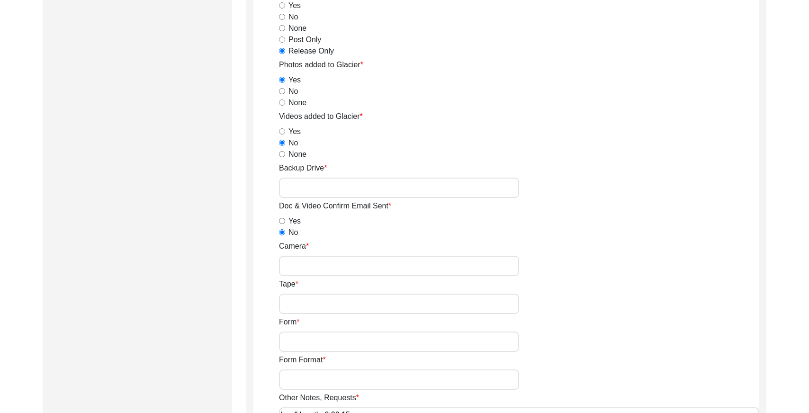
click at [297, 184] on input "Backup Drive" at bounding box center [399, 188] width 240 height 20
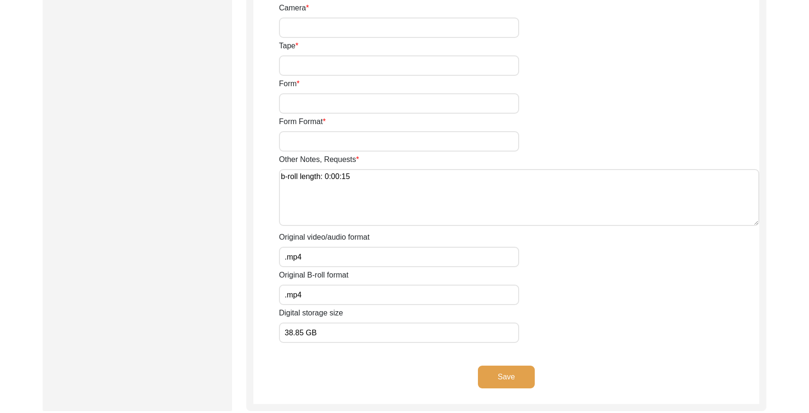
scroll to position [1652, 0]
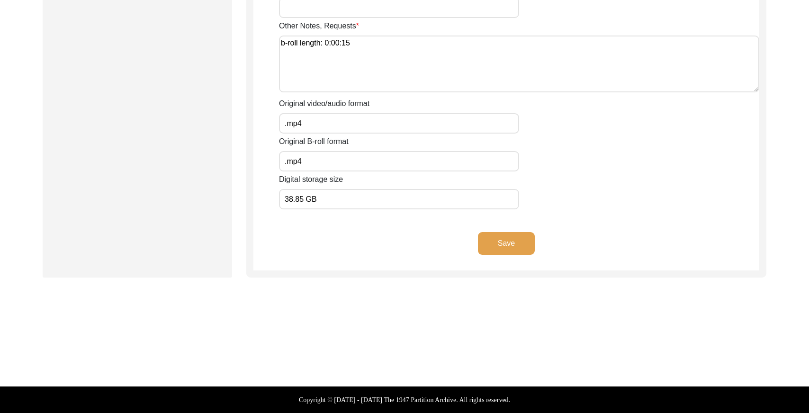
click at [508, 239] on button "Save" at bounding box center [506, 243] width 57 height 23
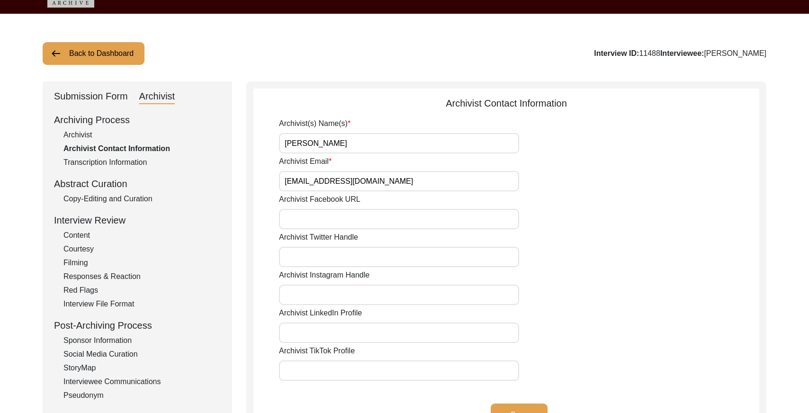
scroll to position [0, 0]
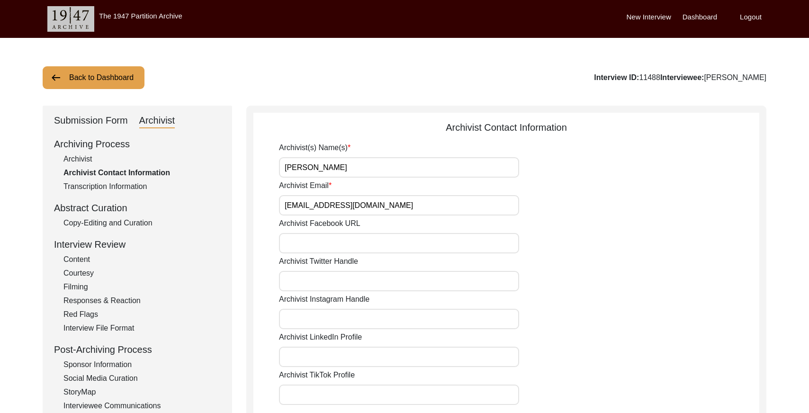
drag, startPoint x: 75, startPoint y: 160, endPoint x: 250, endPoint y: 162, distance: 174.9
click at [80, 159] on div "Archivist" at bounding box center [141, 159] width 157 height 11
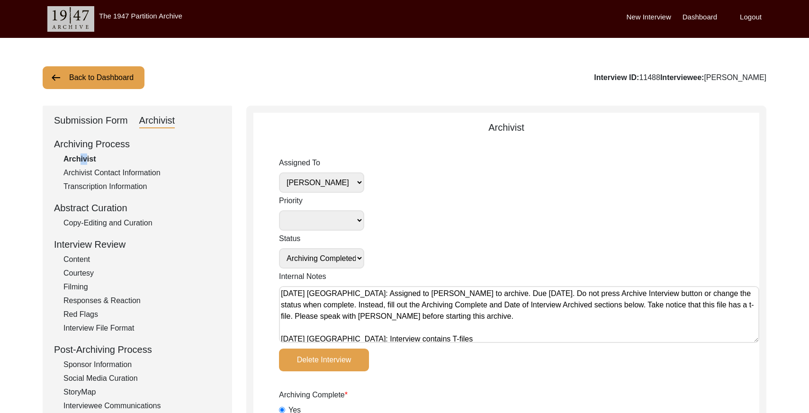
click at [349, 181] on select "[PERSON_NAME] [PERSON_NAME] archivist [PERSON_NAME] [PERSON_NAME]" at bounding box center [321, 182] width 85 height 20
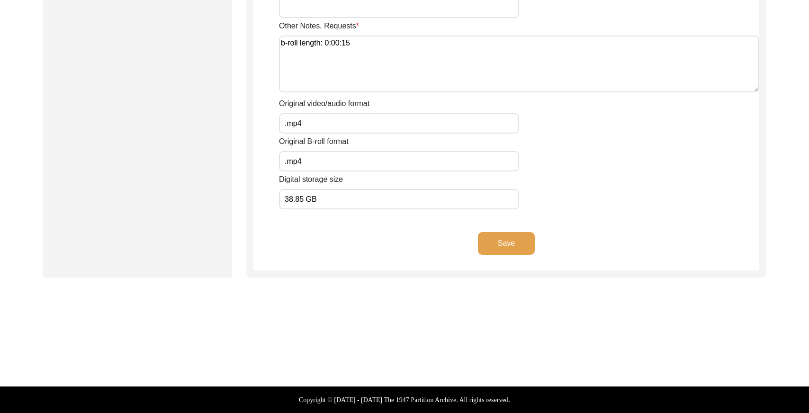
click at [488, 241] on button "Save" at bounding box center [506, 243] width 57 height 23
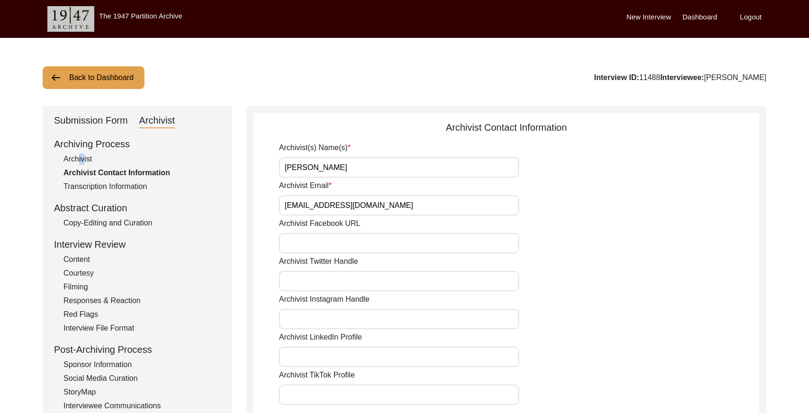
drag, startPoint x: 86, startPoint y: 72, endPoint x: 91, endPoint y: 74, distance: 5.5
click at [86, 73] on button "Back to Dashboard" at bounding box center [94, 77] width 102 height 23
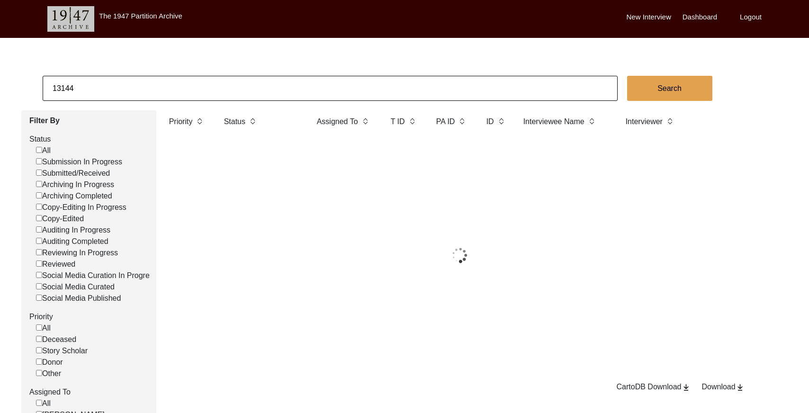
click at [159, 88] on input "13144" at bounding box center [330, 88] width 575 height 25
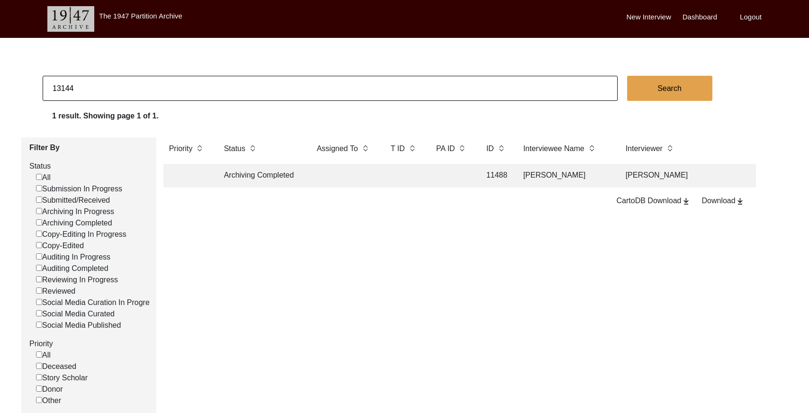
click at [159, 88] on input "13144" at bounding box center [330, 88] width 575 height 25
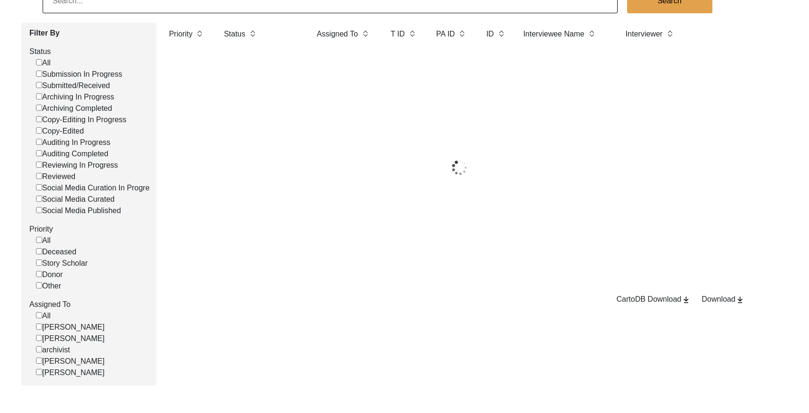
scroll to position [132, 0]
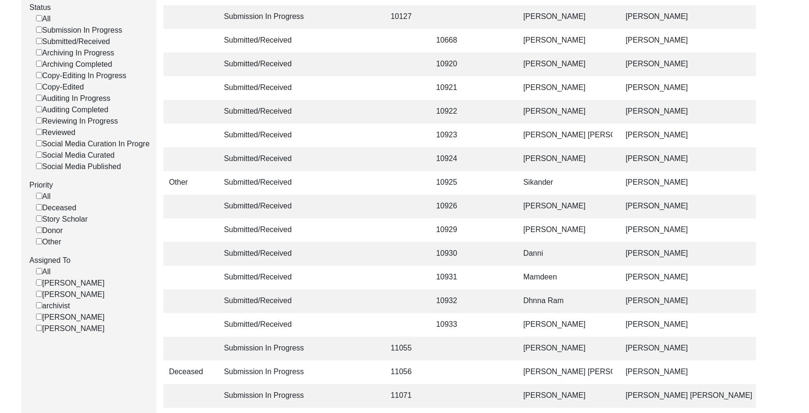
click at [38, 331] on input "[PERSON_NAME]" at bounding box center [39, 328] width 6 height 6
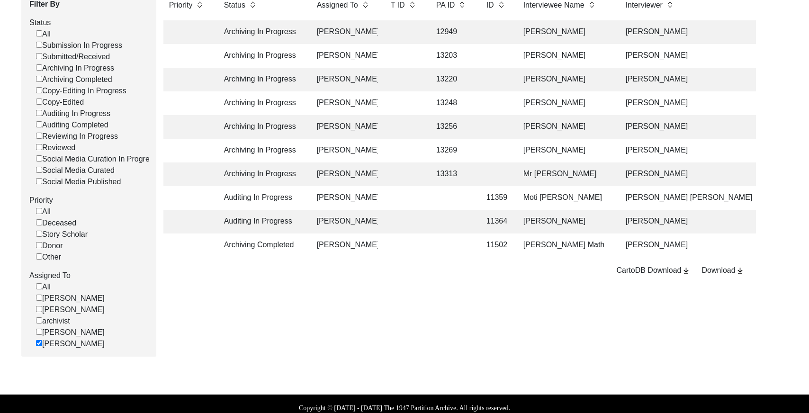
scroll to position [159, 0]
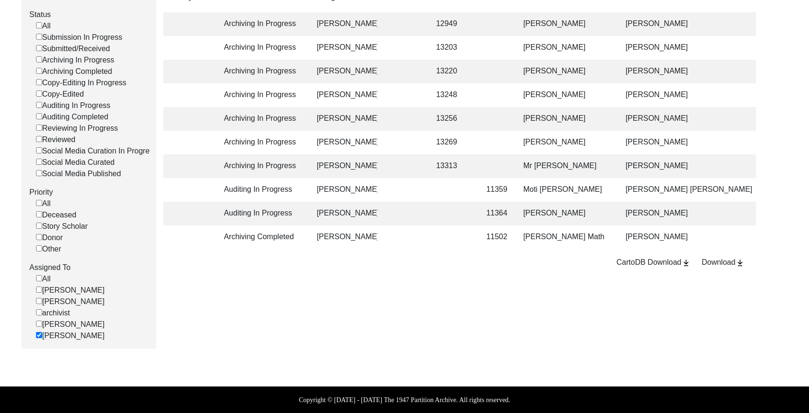
click at [433, 231] on td at bounding box center [452, 238] width 43 height 24
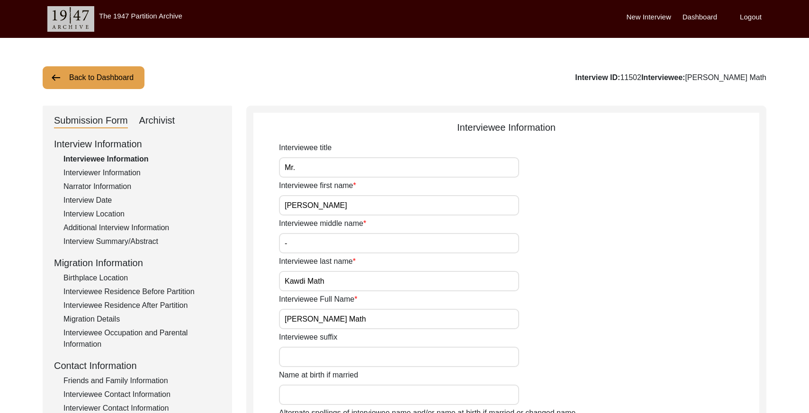
drag, startPoint x: 158, startPoint y: 120, endPoint x: 197, endPoint y: 123, distance: 39.0
click at [158, 120] on div "Archivist" at bounding box center [157, 120] width 36 height 15
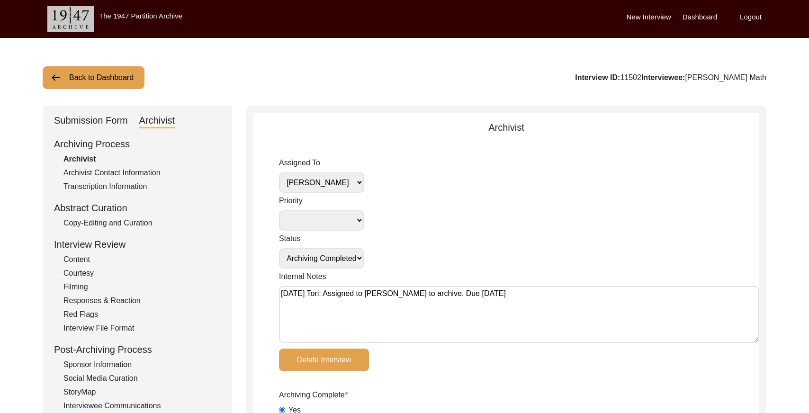
click at [73, 78] on button "Back to Dashboard" at bounding box center [94, 77] width 102 height 23
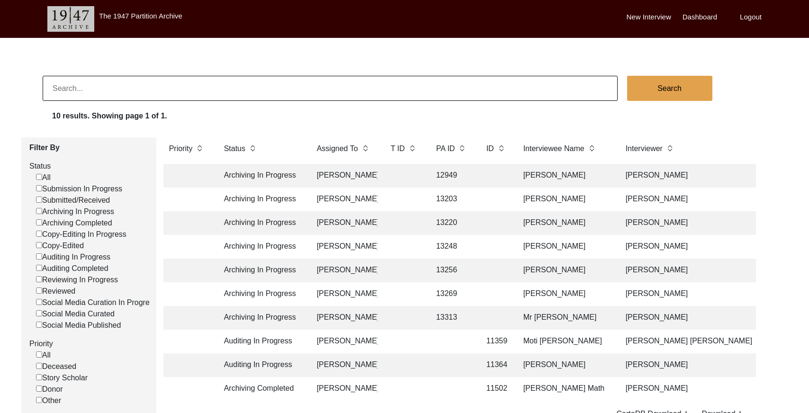
click at [133, 88] on input at bounding box center [330, 88] width 575 height 25
paste input "11482"
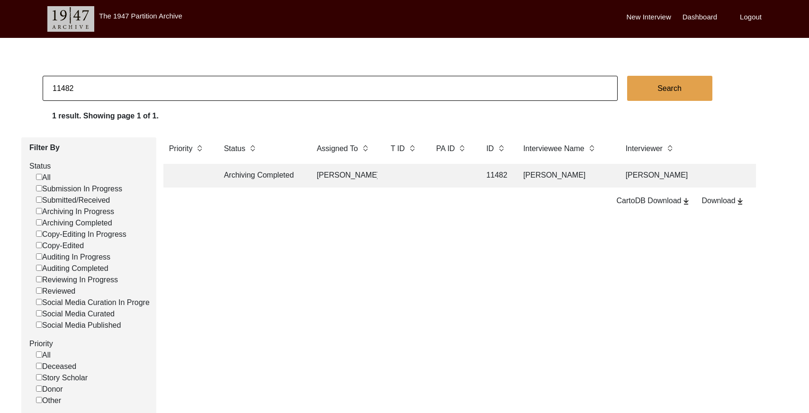
click at [439, 185] on td at bounding box center [452, 176] width 43 height 24
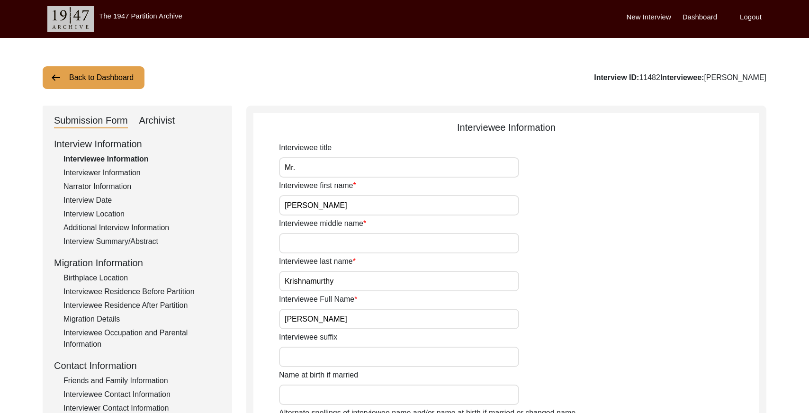
click at [173, 123] on div "Archivist" at bounding box center [157, 120] width 36 height 15
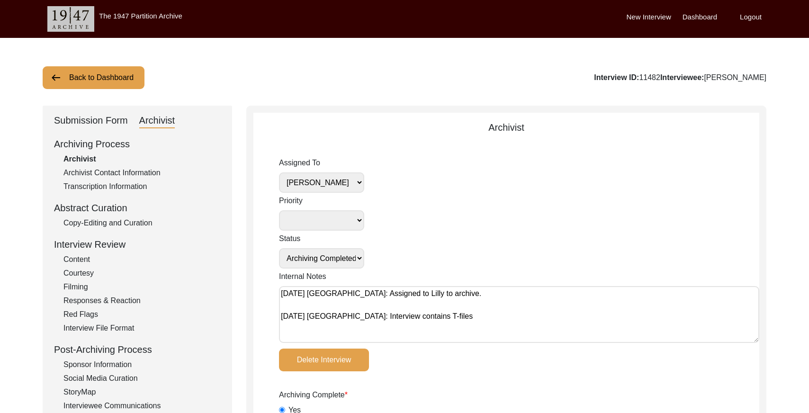
click at [348, 183] on select "[PERSON_NAME] [PERSON_NAME] archivist [PERSON_NAME] [PERSON_NAME]" at bounding box center [321, 182] width 85 height 20
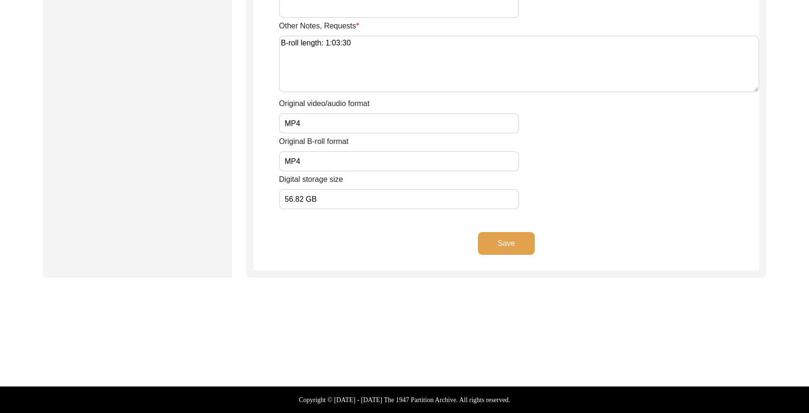
click at [524, 247] on button "Save" at bounding box center [506, 243] width 57 height 23
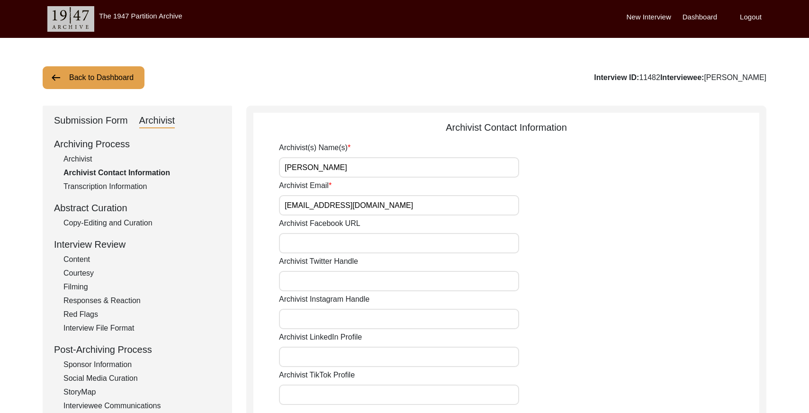
click at [106, 75] on button "Back to Dashboard" at bounding box center [94, 77] width 102 height 23
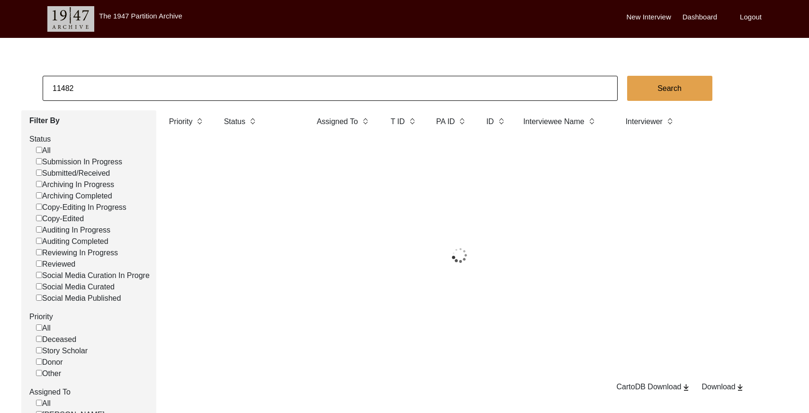
click at [152, 84] on input "11482" at bounding box center [330, 88] width 575 height 25
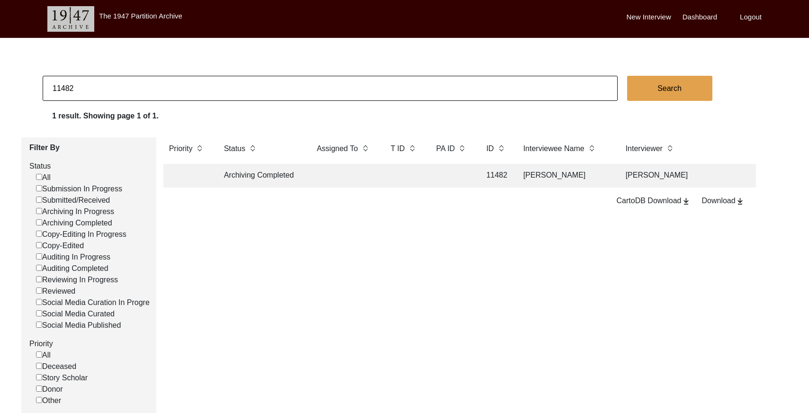
paste input "PA12949"
drag, startPoint x: 60, startPoint y: 88, endPoint x: 71, endPoint y: 88, distance: 10.4
click at [60, 88] on input "PA12949" at bounding box center [330, 88] width 575 height 25
click at [171, 90] on input "12949" at bounding box center [330, 88] width 575 height 25
click at [172, 89] on input "12949" at bounding box center [330, 88] width 575 height 25
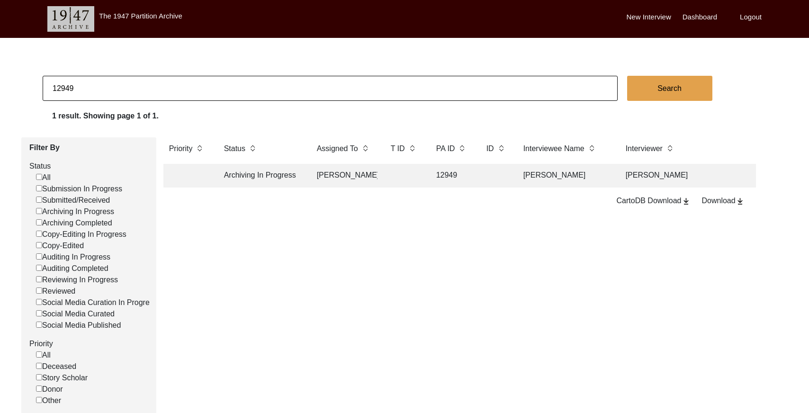
click at [172, 89] on input "12949" at bounding box center [330, 88] width 575 height 25
paste input "1476"
click at [460, 180] on td at bounding box center [452, 176] width 43 height 24
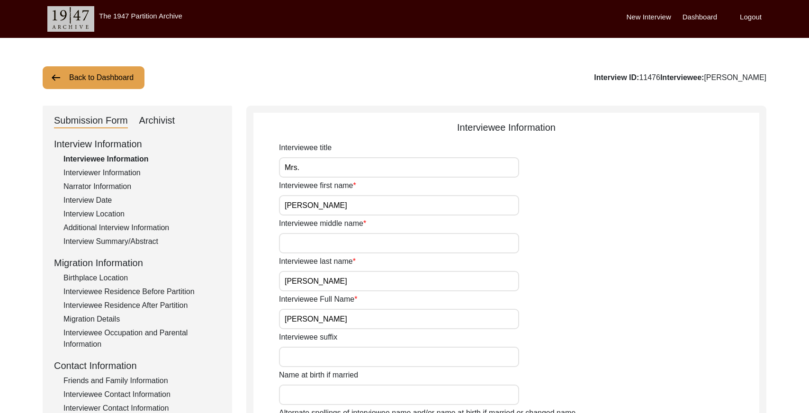
drag, startPoint x: 165, startPoint y: 120, endPoint x: 247, endPoint y: 128, distance: 81.9
click at [166, 120] on div "Archivist" at bounding box center [157, 120] width 36 height 15
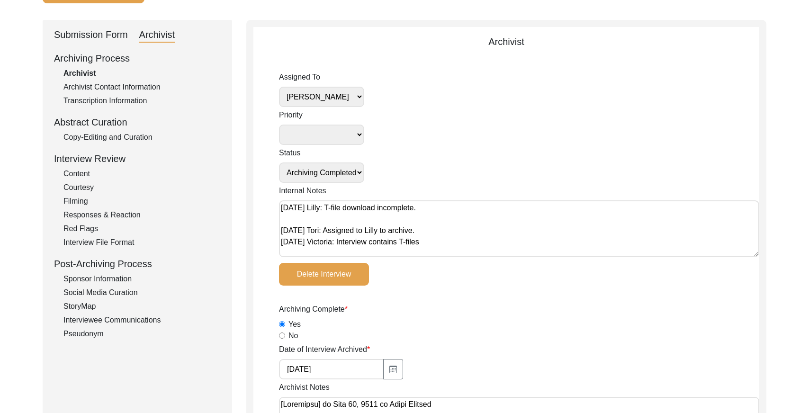
scroll to position [84, 0]
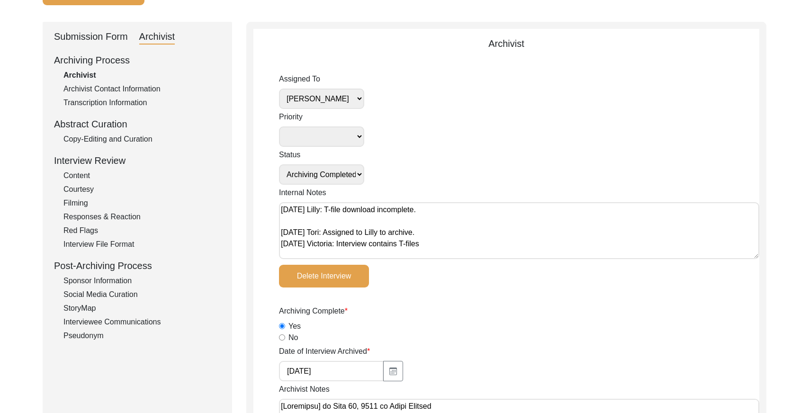
click at [327, 98] on select "[PERSON_NAME] [PERSON_NAME] archivist [PERSON_NAME] [PERSON_NAME]" at bounding box center [321, 99] width 85 height 20
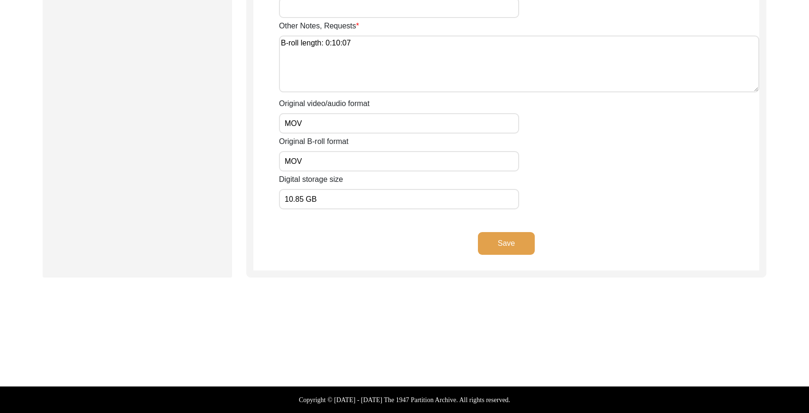
click at [508, 245] on button "Save" at bounding box center [506, 243] width 57 height 23
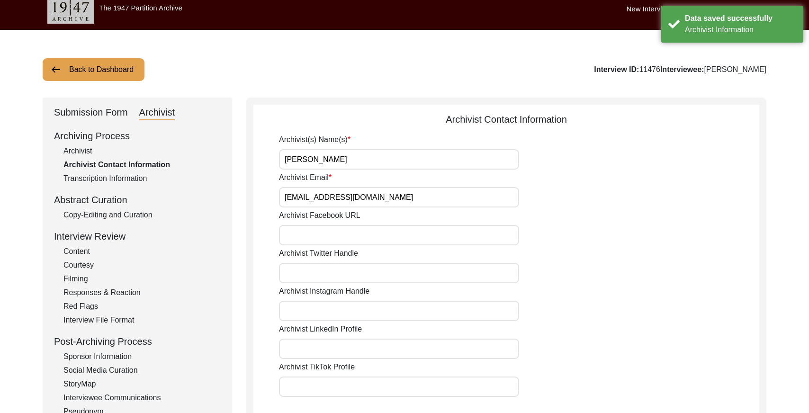
scroll to position [0, 0]
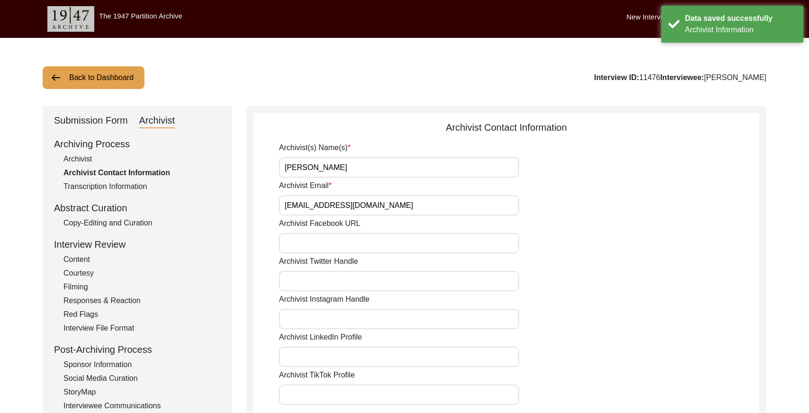
drag, startPoint x: 123, startPoint y: 77, endPoint x: 136, endPoint y: 73, distance: 14.4
click at [126, 76] on button "Back to Dashboard" at bounding box center [94, 77] width 102 height 23
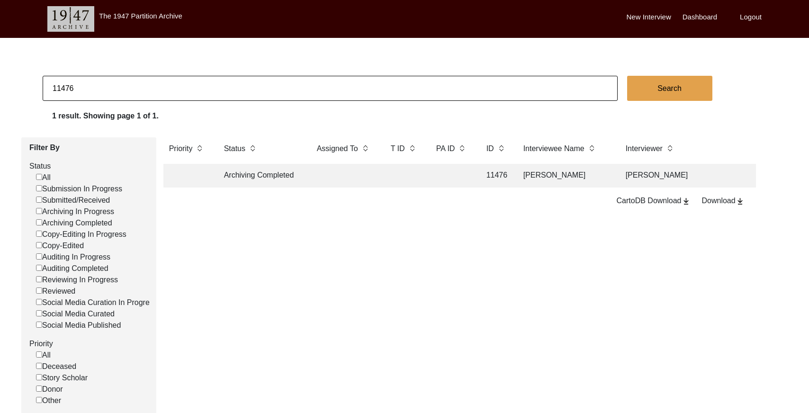
click at [193, 86] on input "11476" at bounding box center [330, 88] width 575 height 25
paste input "94"
click at [134, 92] on input "11494" at bounding box center [330, 88] width 575 height 25
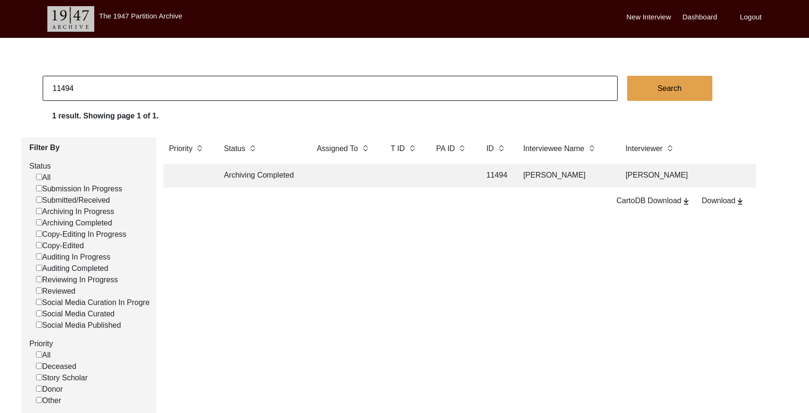
click at [135, 92] on input "11494" at bounding box center [330, 88] width 575 height 25
paste input "5"
click at [157, 81] on input "11495" at bounding box center [330, 88] width 575 height 25
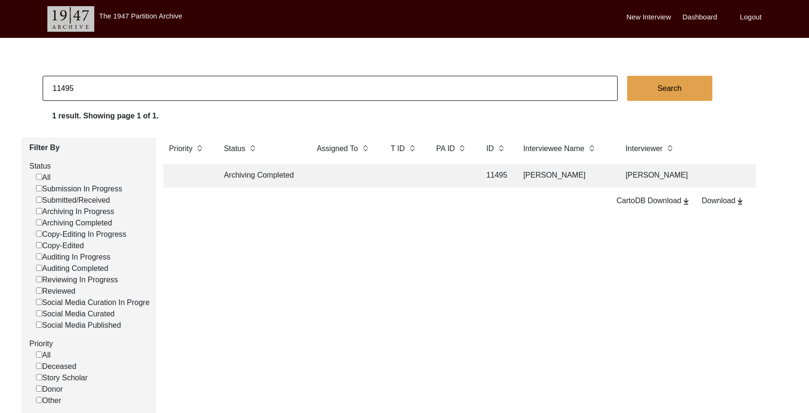
click at [157, 81] on input "11495" at bounding box center [330, 88] width 575 height 25
paste input "1"
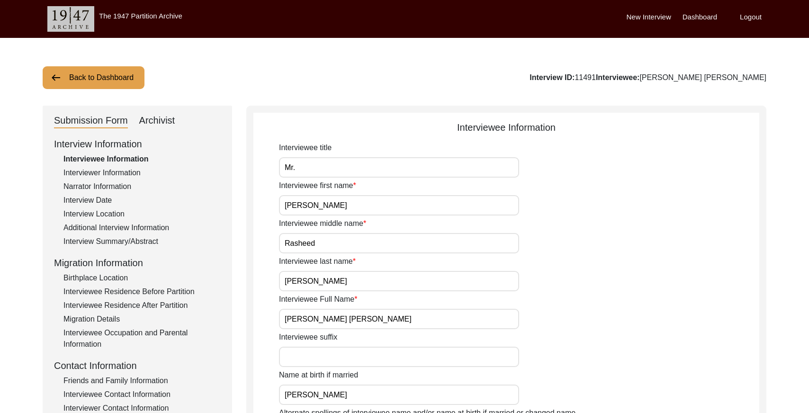
drag, startPoint x: 164, startPoint y: 122, endPoint x: 186, endPoint y: 131, distance: 23.8
click at [165, 123] on div "Archivist" at bounding box center [157, 120] width 36 height 15
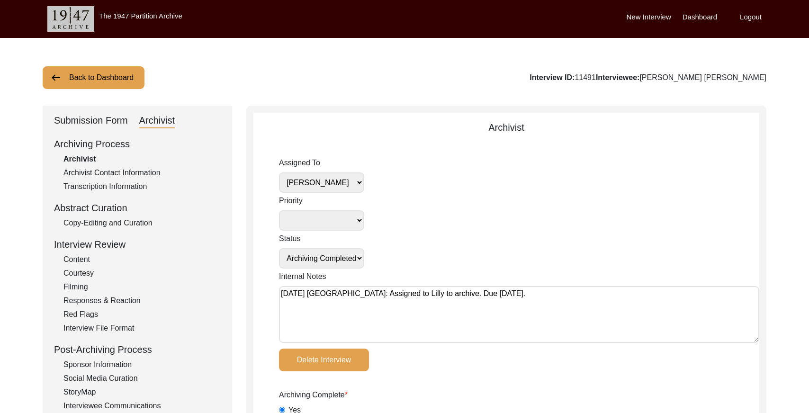
click at [358, 181] on select "[PERSON_NAME] [PERSON_NAME] archivist [PERSON_NAME] [PERSON_NAME]" at bounding box center [321, 182] width 85 height 20
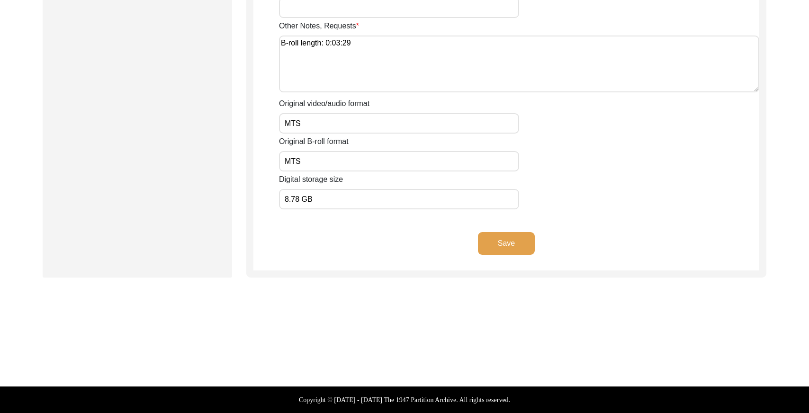
click at [505, 242] on button "Save" at bounding box center [506, 243] width 57 height 23
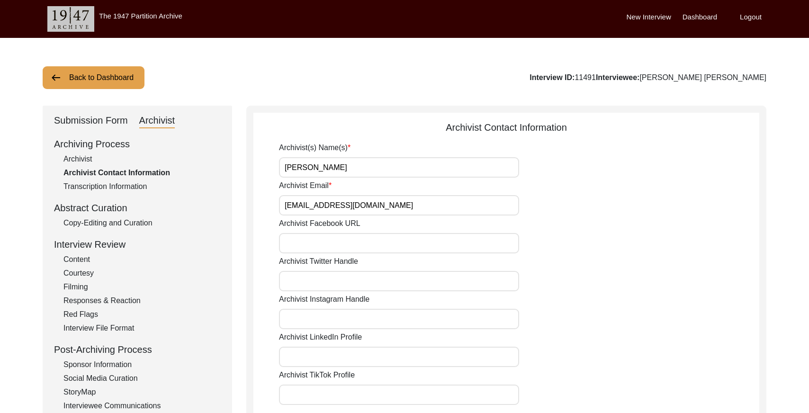
click at [127, 72] on button "Back to Dashboard" at bounding box center [94, 77] width 102 height 23
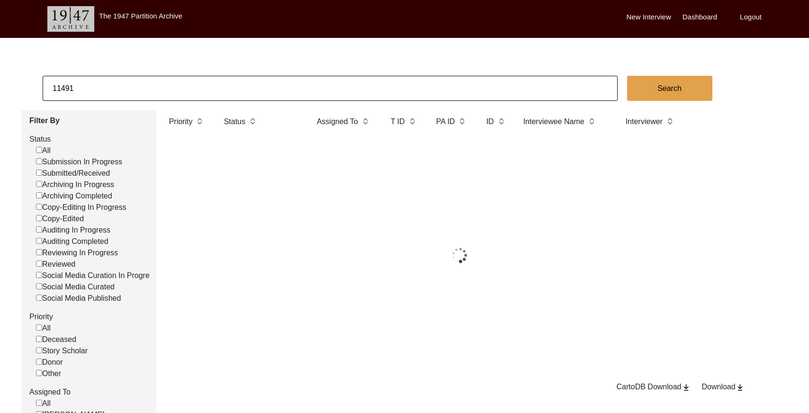
click at [208, 97] on input "11491" at bounding box center [330, 88] width 575 height 25
click at [209, 96] on input "11491" at bounding box center [330, 88] width 575 height 25
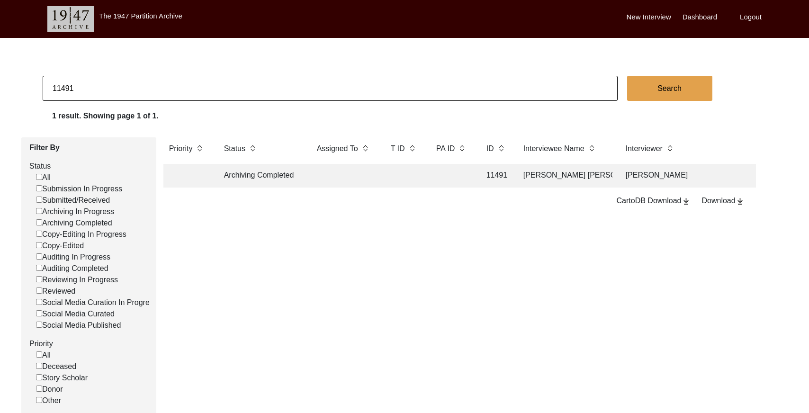
click at [209, 95] on input "11491" at bounding box center [330, 88] width 575 height 25
click at [208, 96] on input "11491" at bounding box center [330, 88] width 575 height 25
click at [472, 172] on td at bounding box center [452, 176] width 43 height 24
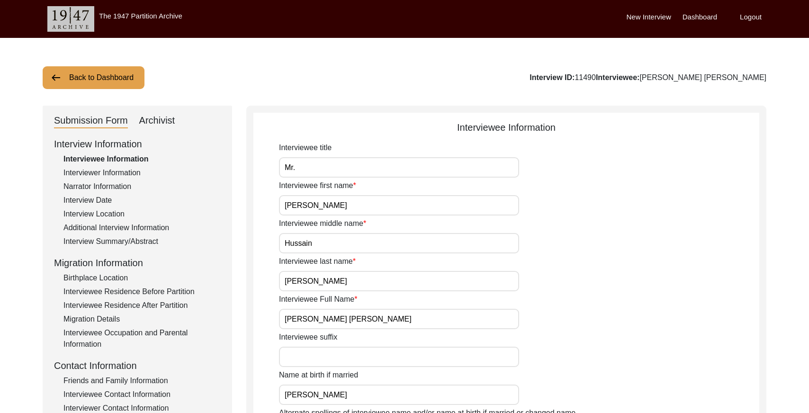
drag, startPoint x: 153, startPoint y: 119, endPoint x: 226, endPoint y: 131, distance: 74.3
click at [157, 120] on div "Archivist" at bounding box center [157, 120] width 36 height 15
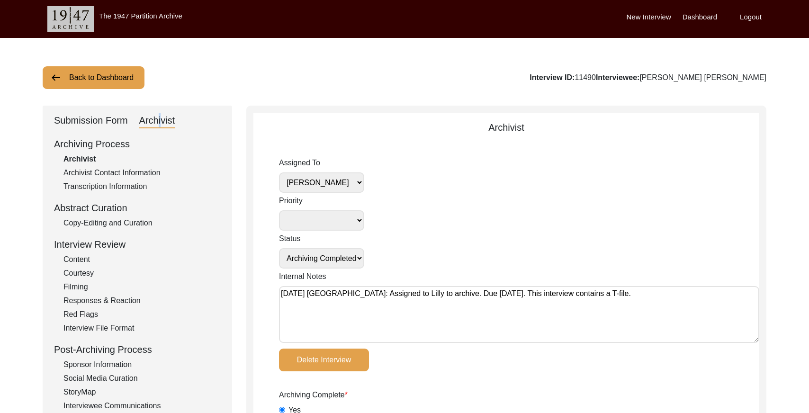
drag, startPoint x: 637, startPoint y: 76, endPoint x: 617, endPoint y: 75, distance: 19.9
click at [617, 75] on div "Interview ID: 11490 Interviewee: [PERSON_NAME] [PERSON_NAME]" at bounding box center [648, 77] width 237 height 11
copy div "11490"
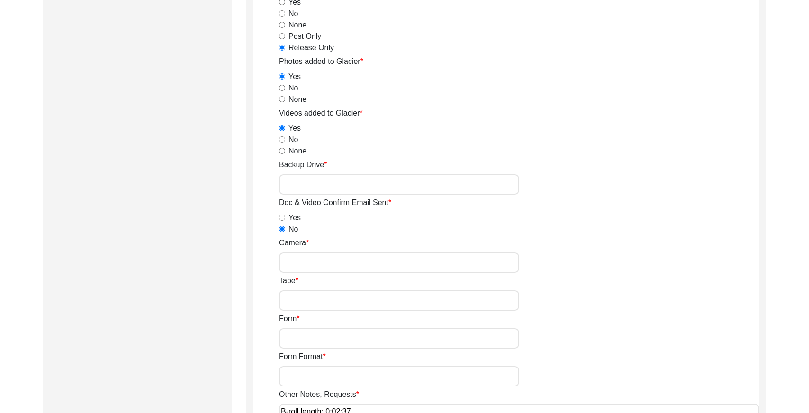
scroll to position [1292, 0]
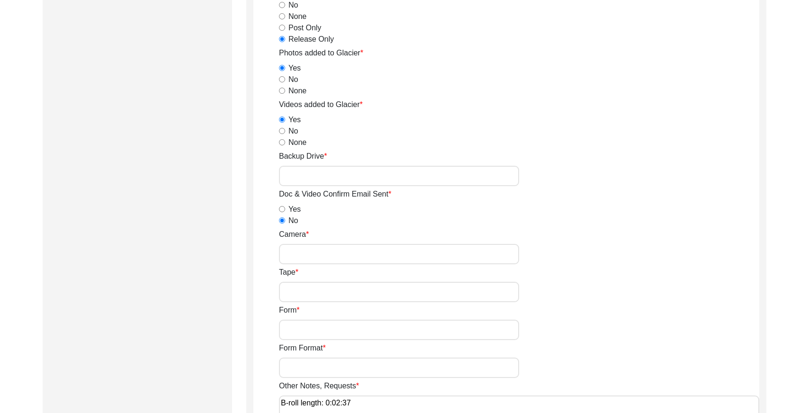
click at [334, 176] on input "Backup Drive" at bounding box center [399, 176] width 240 height 20
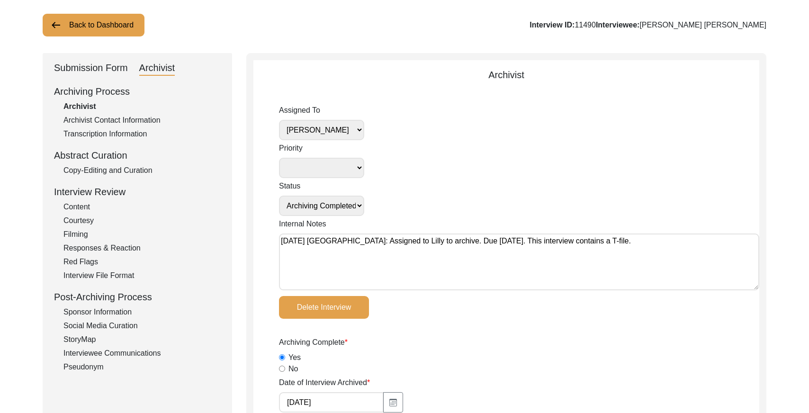
scroll to position [0, 0]
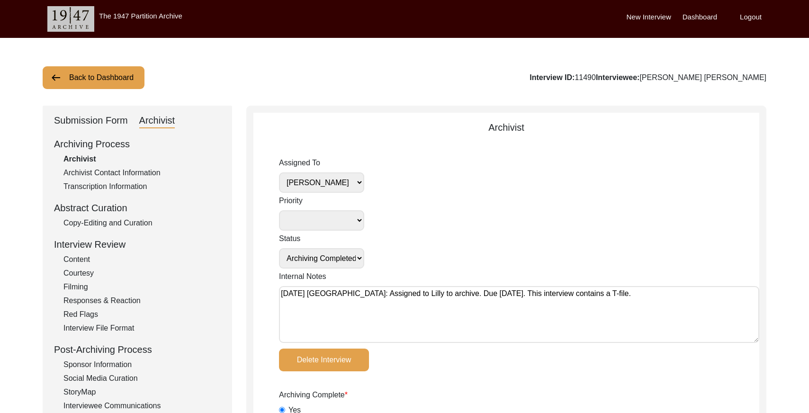
click at [331, 186] on select "[PERSON_NAME] [PERSON_NAME] archivist [PERSON_NAME] [PERSON_NAME]" at bounding box center [321, 182] width 85 height 20
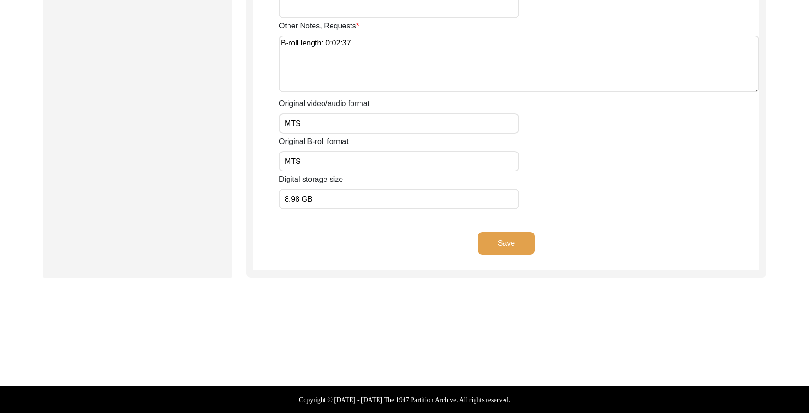
click at [487, 246] on button "Save" at bounding box center [506, 243] width 57 height 23
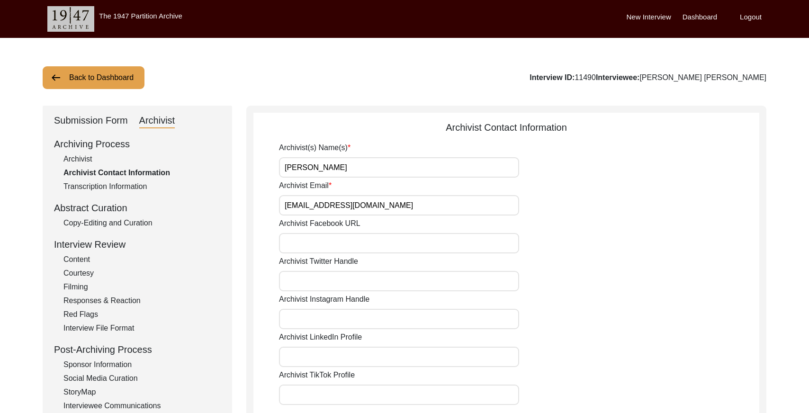
drag, startPoint x: 109, startPoint y: 123, endPoint x: 116, endPoint y: 122, distance: 7.2
click at [109, 123] on div "Submission Form" at bounding box center [91, 120] width 74 height 15
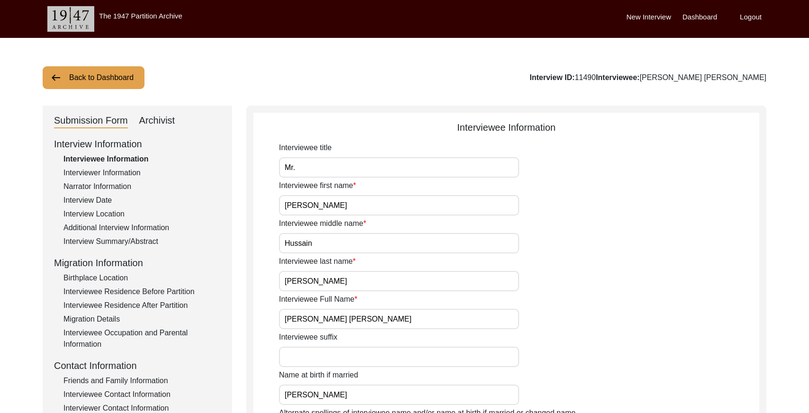
click at [88, 83] on button "Back to Dashboard" at bounding box center [94, 77] width 102 height 23
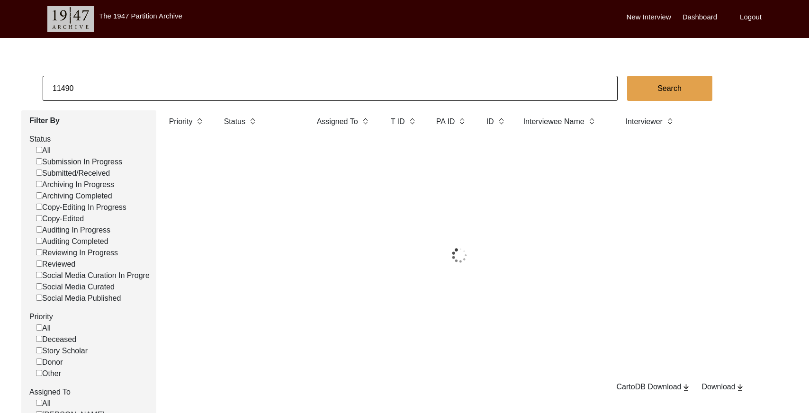
click at [167, 82] on input "11490" at bounding box center [330, 88] width 575 height 25
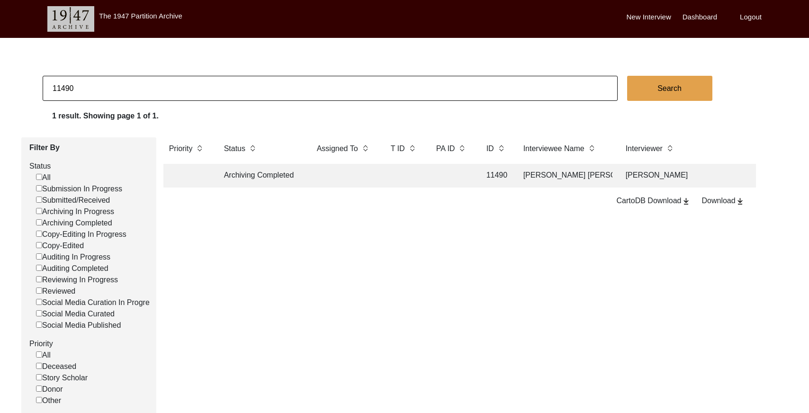
click at [167, 81] on input "11490" at bounding box center [330, 88] width 575 height 25
click at [167, 82] on input "11490" at bounding box center [330, 88] width 575 height 25
paste input "PA13208"
click at [61, 86] on input "PA13208" at bounding box center [330, 88] width 575 height 25
click at [408, 180] on td at bounding box center [404, 176] width 38 height 24
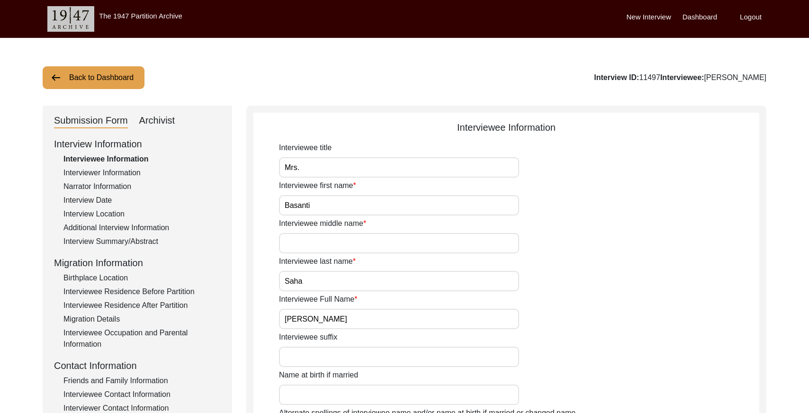
drag, startPoint x: 160, startPoint y: 122, endPoint x: 167, endPoint y: 121, distance: 7.6
click at [161, 121] on div "Archivist" at bounding box center [157, 120] width 36 height 15
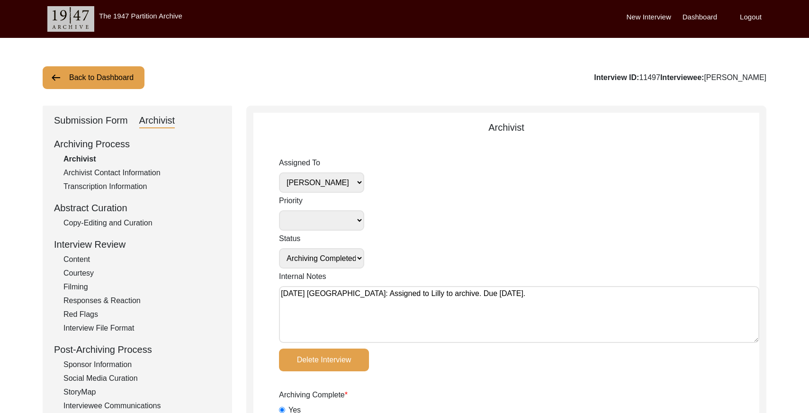
drag, startPoint x: 337, startPoint y: 197, endPoint x: 341, endPoint y: 186, distance: 11.3
click at [338, 195] on label "Priority" at bounding box center [321, 200] width 85 height 11
click at [338, 210] on select "Deceased Alive Other" at bounding box center [321, 220] width 85 height 20
click at [341, 184] on select "[PERSON_NAME] [PERSON_NAME] archivist [PERSON_NAME] [PERSON_NAME]" at bounding box center [321, 182] width 85 height 20
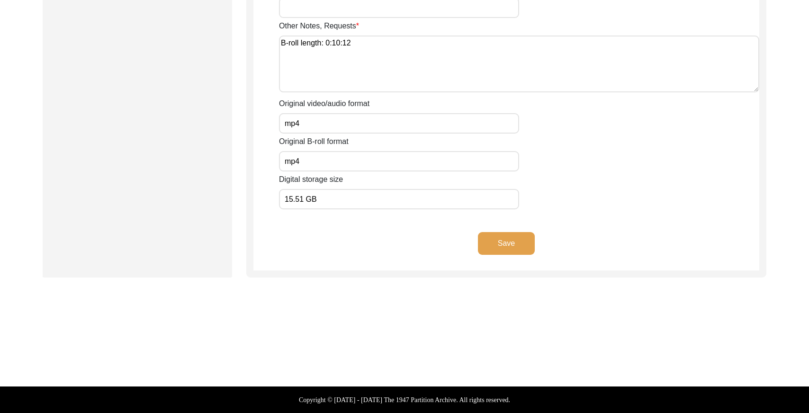
click at [498, 242] on button "Save" at bounding box center [506, 243] width 57 height 23
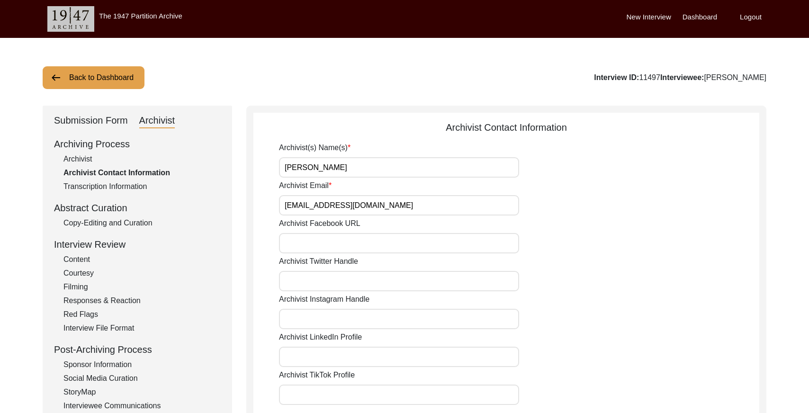
click at [82, 80] on button "Back to Dashboard" at bounding box center [94, 77] width 102 height 23
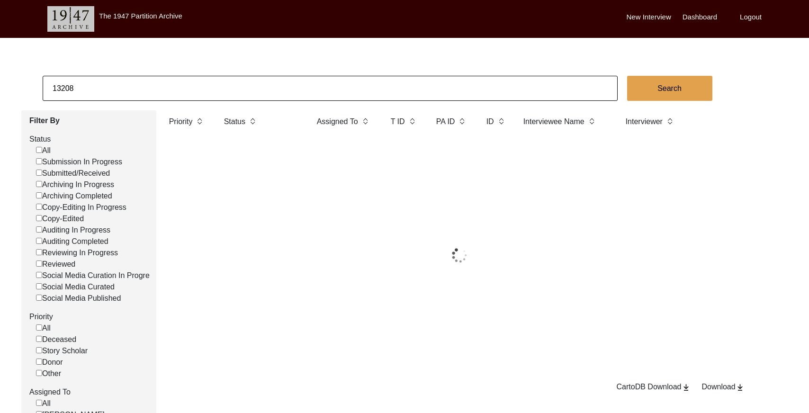
click at [169, 76] on input "13208" at bounding box center [330, 88] width 575 height 25
click at [167, 79] on input "13208" at bounding box center [330, 88] width 575 height 25
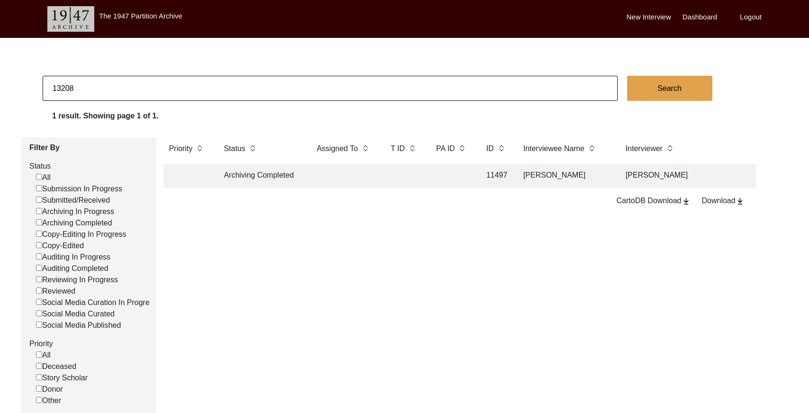
click at [167, 79] on input "13208" at bounding box center [330, 88] width 575 height 25
paste input "1492"
click at [421, 179] on td at bounding box center [404, 176] width 38 height 24
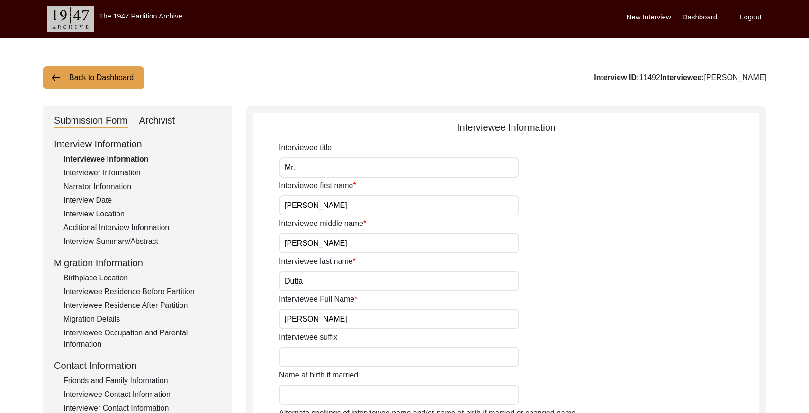
drag, startPoint x: 155, startPoint y: 118, endPoint x: 169, endPoint y: 122, distance: 14.5
click at [156, 118] on div "Archivist" at bounding box center [157, 120] width 36 height 15
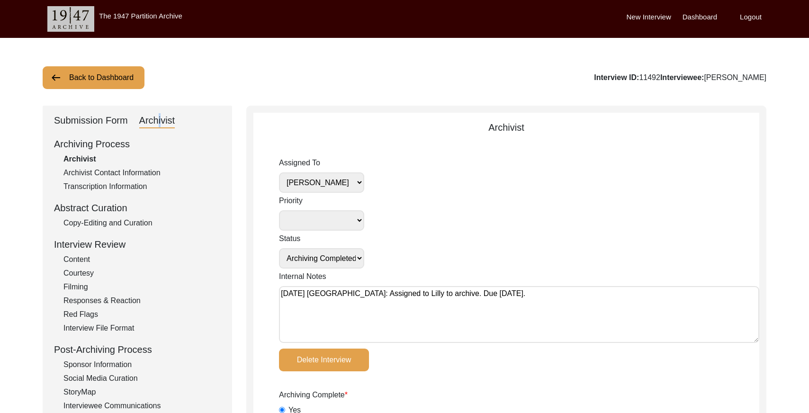
click at [348, 181] on select "[PERSON_NAME] [PERSON_NAME] archivist [PERSON_NAME] [PERSON_NAME]" at bounding box center [321, 182] width 85 height 20
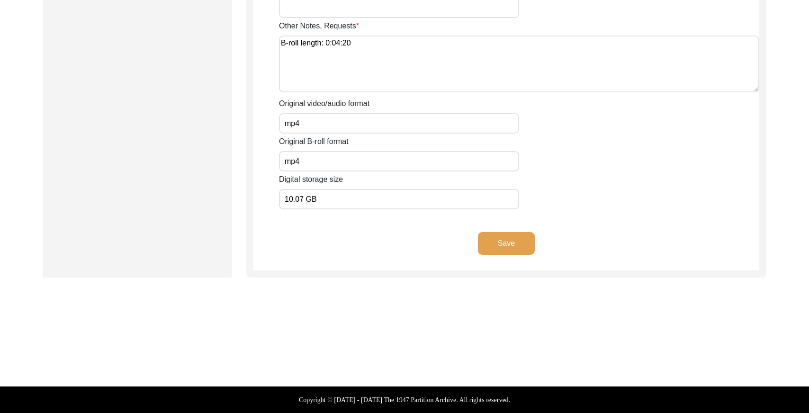
click at [522, 238] on button "Save" at bounding box center [506, 243] width 57 height 23
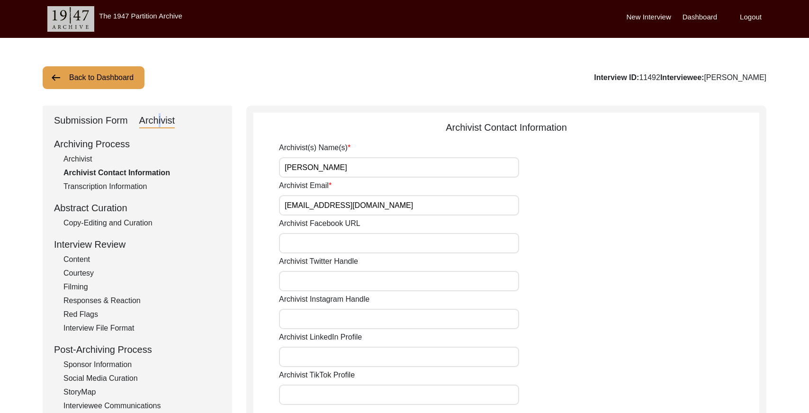
click at [127, 74] on button "Back to Dashboard" at bounding box center [94, 77] width 102 height 23
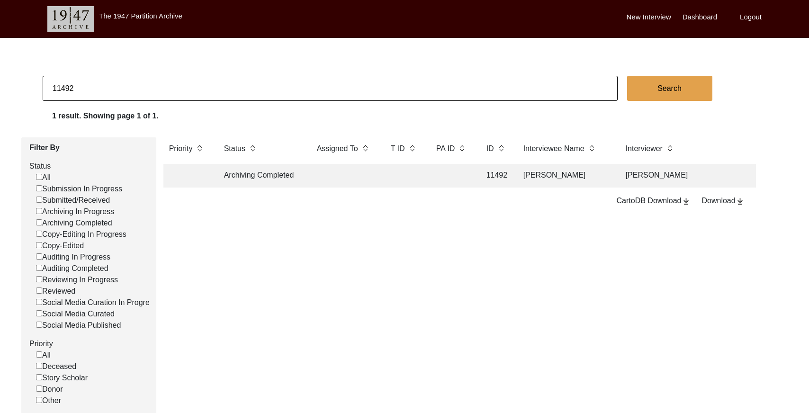
click at [172, 88] on input "11492" at bounding box center [330, 88] width 575 height 25
click at [172, 87] on input "11492" at bounding box center [330, 88] width 575 height 25
paste input "PA13219"
click at [61, 85] on input "PA13219" at bounding box center [330, 88] width 575 height 25
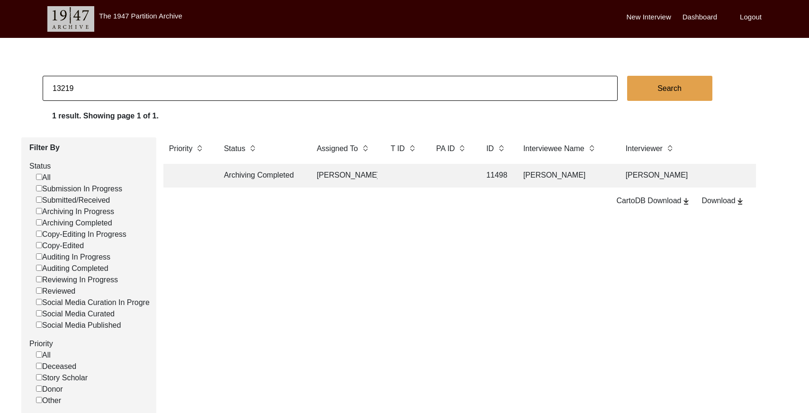
click at [449, 173] on td at bounding box center [452, 176] width 43 height 24
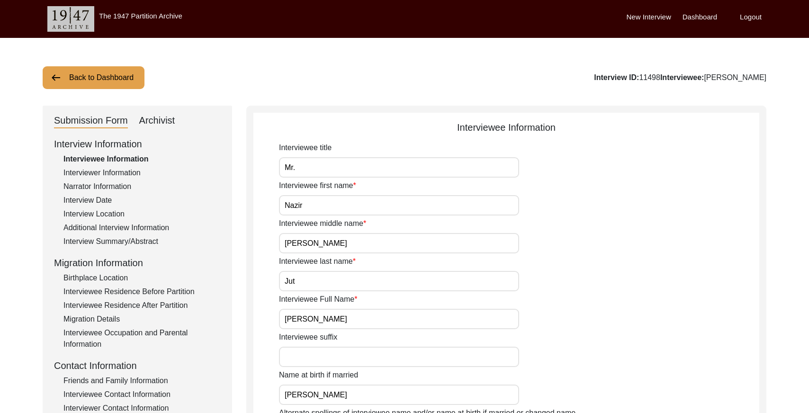
drag, startPoint x: 153, startPoint y: 121, endPoint x: 248, endPoint y: 131, distance: 95.8
click at [154, 122] on div "Archivist" at bounding box center [157, 120] width 36 height 15
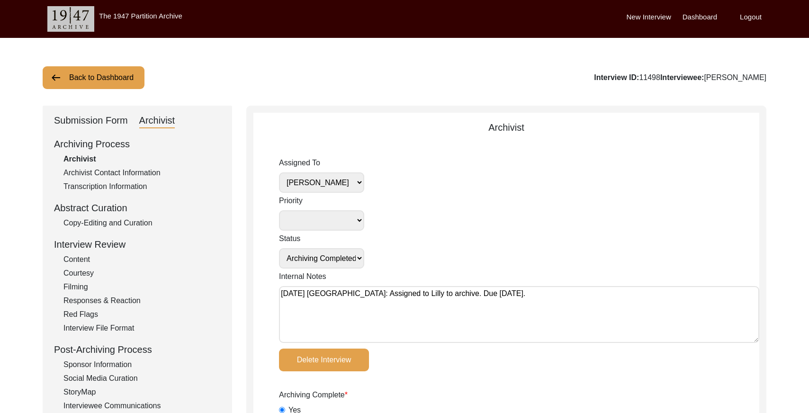
click at [341, 189] on select "[PERSON_NAME] [PERSON_NAME] archivist [PERSON_NAME] [PERSON_NAME]" at bounding box center [321, 182] width 85 height 20
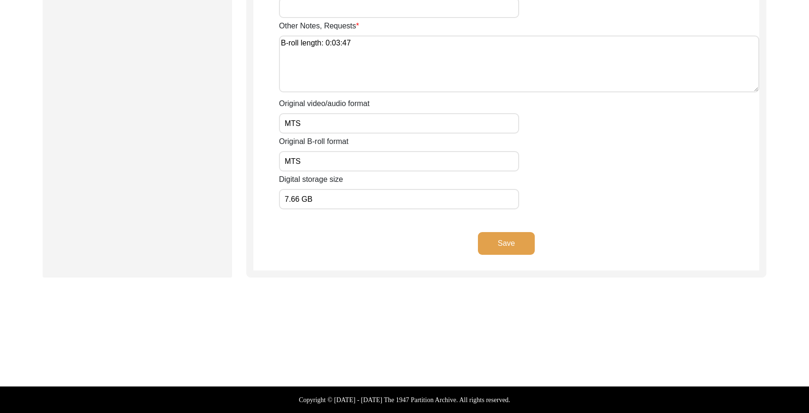
drag, startPoint x: 508, startPoint y: 218, endPoint x: 509, endPoint y: 223, distance: 4.8
click at [503, 235] on button "Save" at bounding box center [506, 243] width 57 height 23
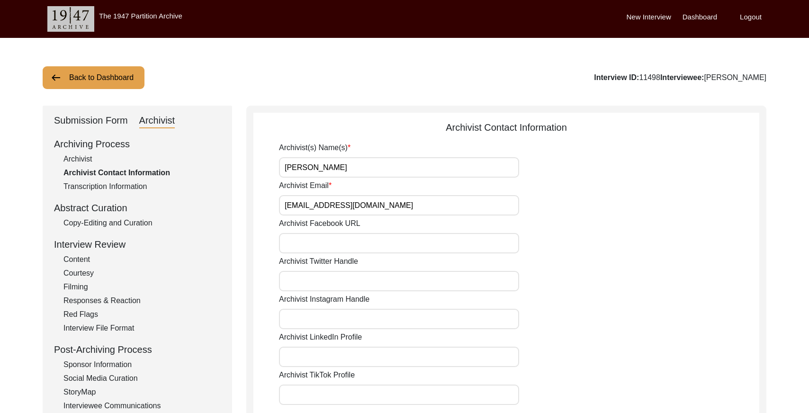
drag, startPoint x: 112, startPoint y: 89, endPoint x: 111, endPoint y: 83, distance: 5.3
click at [111, 87] on div "Back to Dashboard Interview ID: 11498 Interviewee: [PERSON_NAME] Submission For…" at bounding box center [404, 373] width 809 height 670
click at [111, 82] on button "Back to Dashboard" at bounding box center [94, 77] width 102 height 23
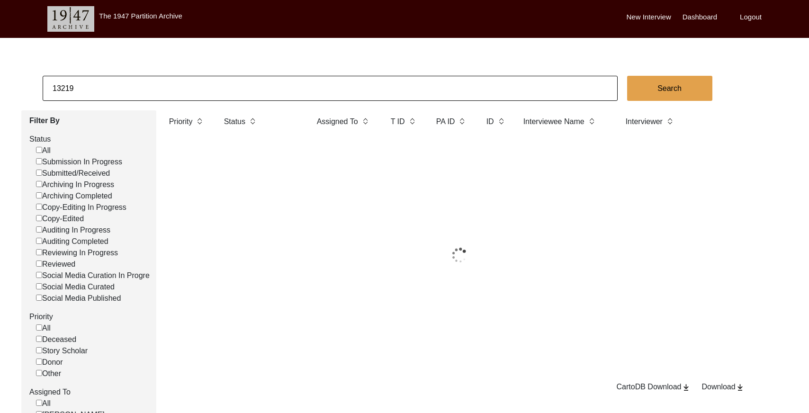
click at [141, 84] on input "13219" at bounding box center [330, 88] width 575 height 25
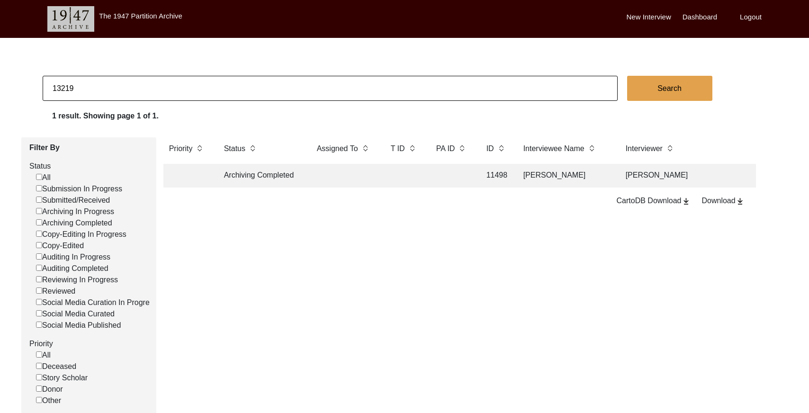
click at [141, 84] on input "13219" at bounding box center [330, 88] width 575 height 25
paste input "PA13227"
drag, startPoint x: 63, startPoint y: 86, endPoint x: 79, endPoint y: 90, distance: 15.5
click at [63, 86] on input "PA13227" at bounding box center [330, 88] width 575 height 25
click at [128, 80] on input "13227" at bounding box center [330, 88] width 575 height 25
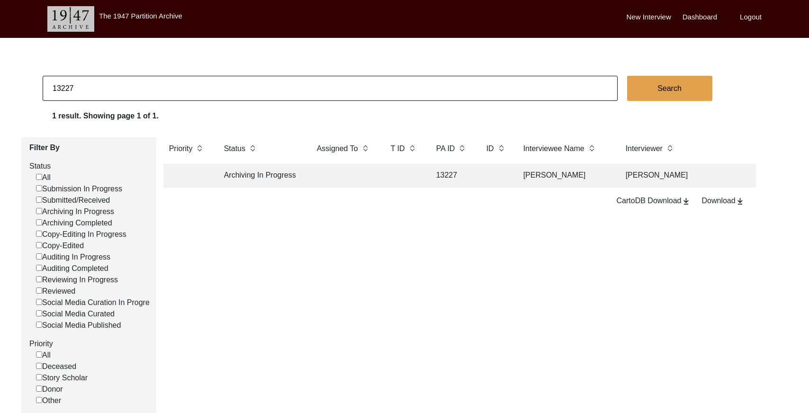
click at [128, 80] on input "13227" at bounding box center [330, 88] width 575 height 25
click at [128, 81] on input "13227" at bounding box center [330, 88] width 575 height 25
paste input "PA13256"
click at [62, 86] on input "PA13256" at bounding box center [330, 88] width 575 height 25
click at [179, 81] on input "13256" at bounding box center [330, 88] width 575 height 25
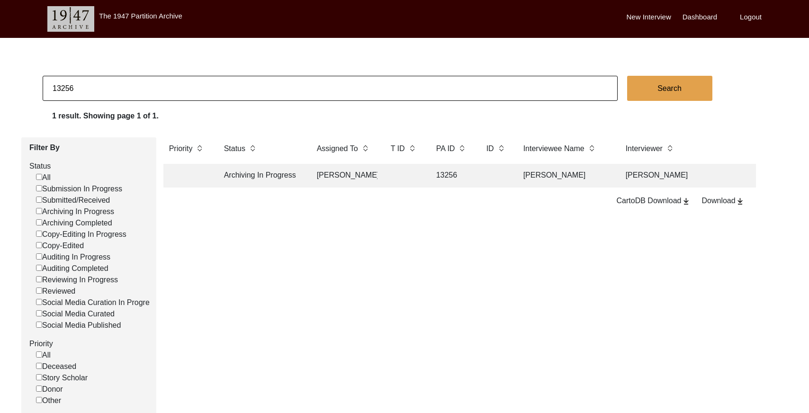
click at [177, 85] on input "13256" at bounding box center [330, 88] width 575 height 25
click at [177, 84] on input "13256" at bounding box center [330, 88] width 575 height 25
paste input "PA13151"
click at [56, 88] on input "PA13151" at bounding box center [330, 88] width 575 height 25
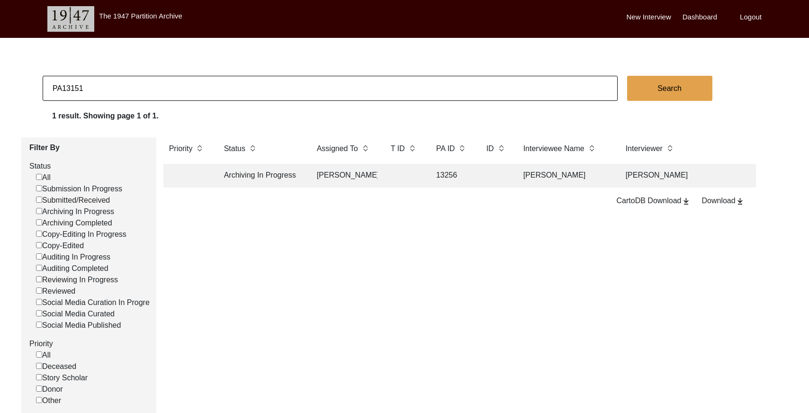
click at [60, 86] on input "PA13151" at bounding box center [330, 88] width 575 height 25
click at [445, 175] on td at bounding box center [452, 176] width 43 height 24
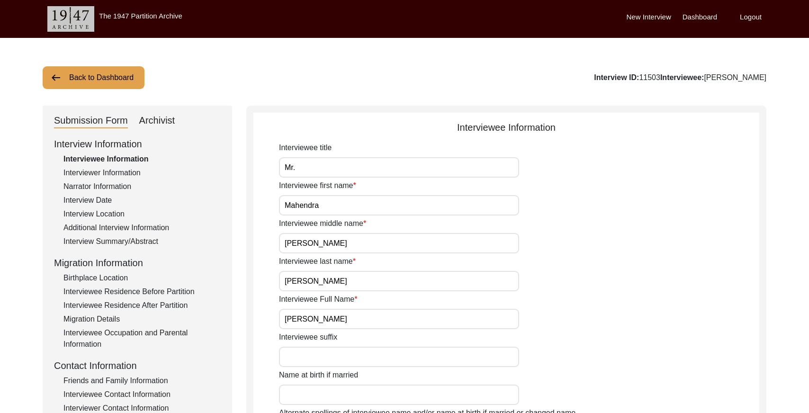
click at [121, 78] on button "Back to Dashboard" at bounding box center [94, 77] width 102 height 23
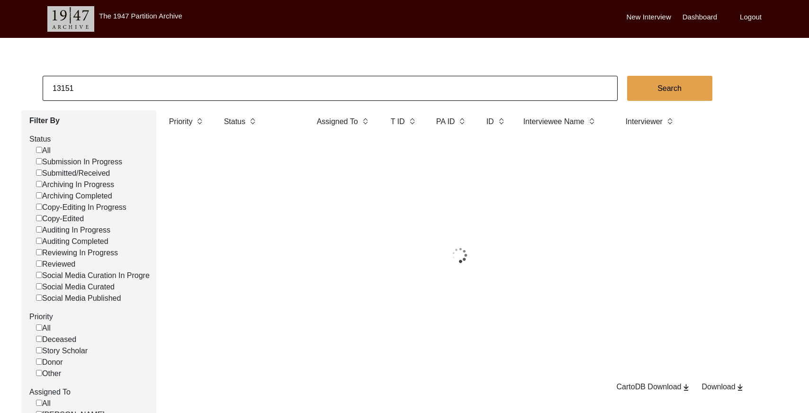
click at [159, 90] on input "13151" at bounding box center [330, 88] width 575 height 25
click at [160, 90] on input "13151" at bounding box center [330, 88] width 575 height 25
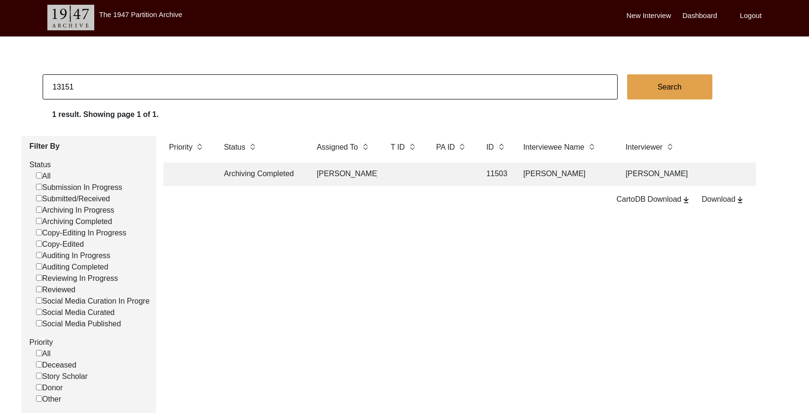
click at [160, 90] on input "13151" at bounding box center [330, 86] width 575 height 25
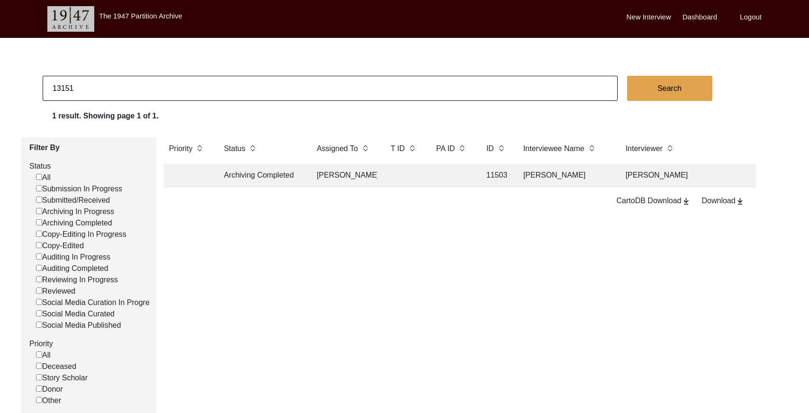
paste input "1400"
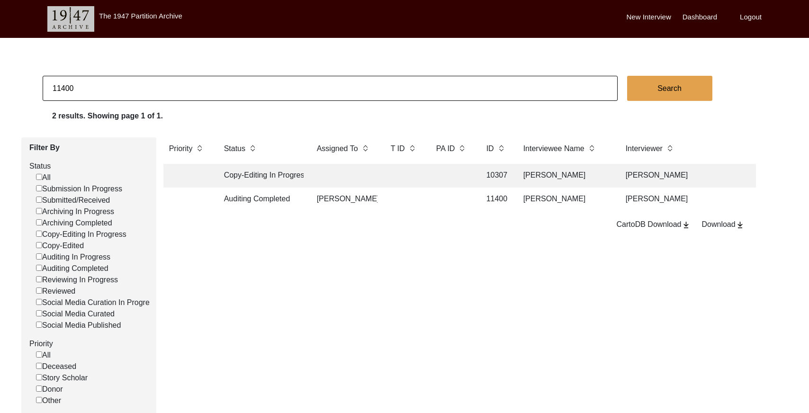
click at [465, 198] on td at bounding box center [452, 200] width 43 height 24
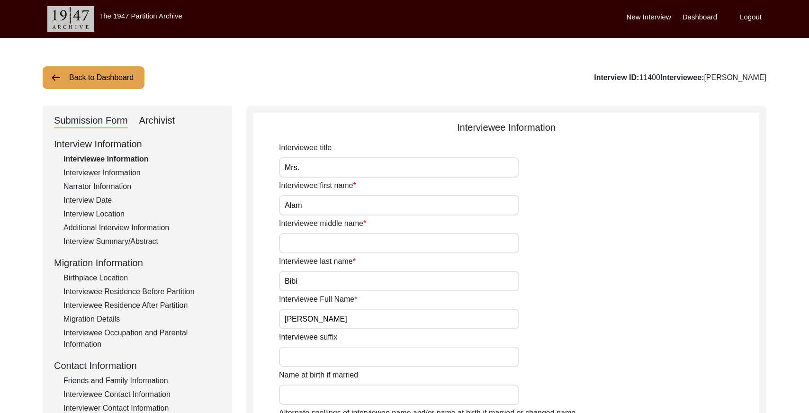
drag, startPoint x: 162, startPoint y: 122, endPoint x: 241, endPoint y: 120, distance: 79.1
click at [163, 122] on div "Archivist" at bounding box center [157, 120] width 36 height 15
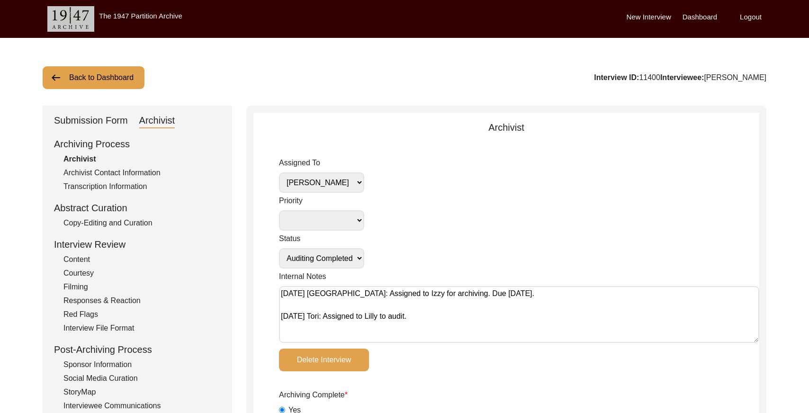
click at [348, 187] on select "[PERSON_NAME] [PERSON_NAME] archivist [PERSON_NAME] [PERSON_NAME]" at bounding box center [321, 182] width 85 height 20
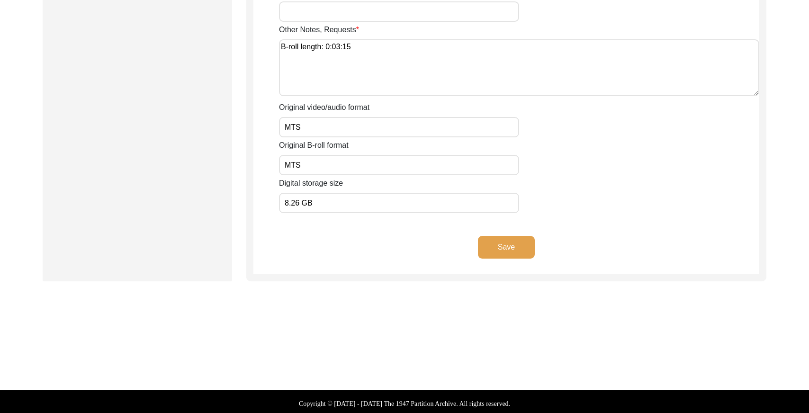
click at [504, 250] on button "Save" at bounding box center [506, 247] width 57 height 23
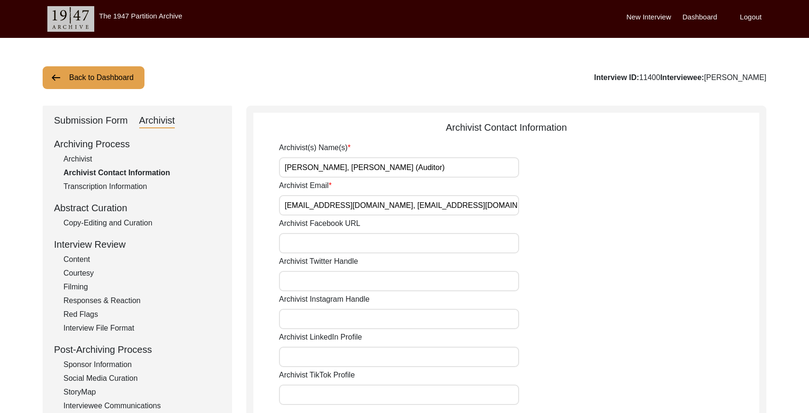
click at [98, 78] on button "Back to Dashboard" at bounding box center [94, 77] width 102 height 23
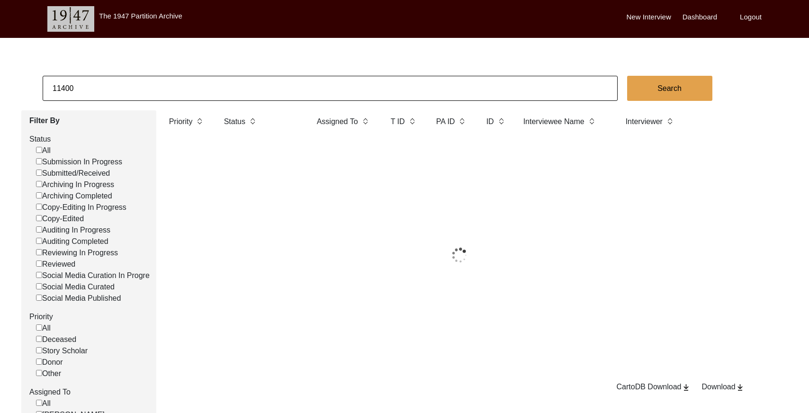
click at [155, 87] on input "11400" at bounding box center [330, 88] width 575 height 25
click at [156, 87] on input "11400" at bounding box center [330, 88] width 575 height 25
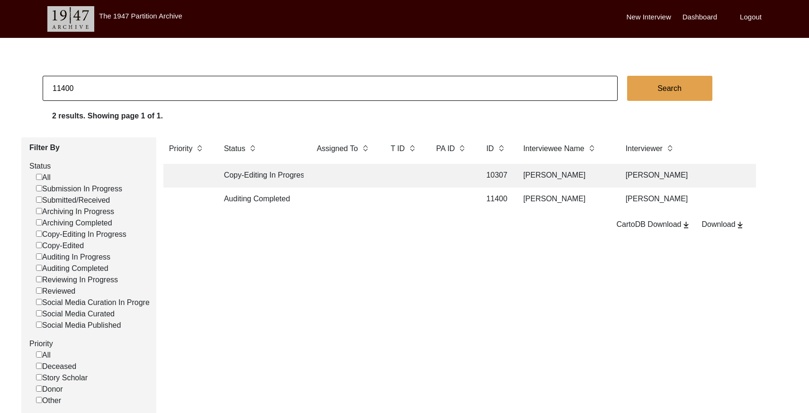
drag, startPoint x: 156, startPoint y: 87, endPoint x: 129, endPoint y: 88, distance: 27.5
click at [156, 87] on input "11400" at bounding box center [330, 88] width 575 height 25
paste input "PA13191"
drag, startPoint x: 84, startPoint y: 88, endPoint x: -11, endPoint y: 80, distance: 95.1
click at [0, 80] on html "The 1947 Partition Archive New Interview Dashboard Logout 11400PA13191 Search 2…" at bounding box center [404, 282] width 809 height 565
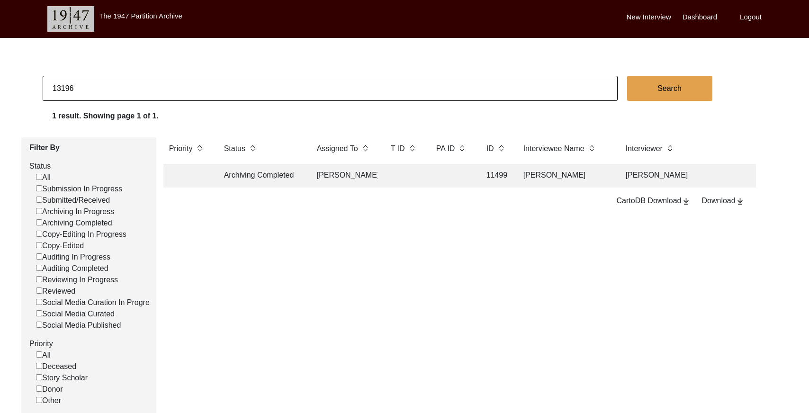
click at [438, 177] on td at bounding box center [452, 176] width 43 height 24
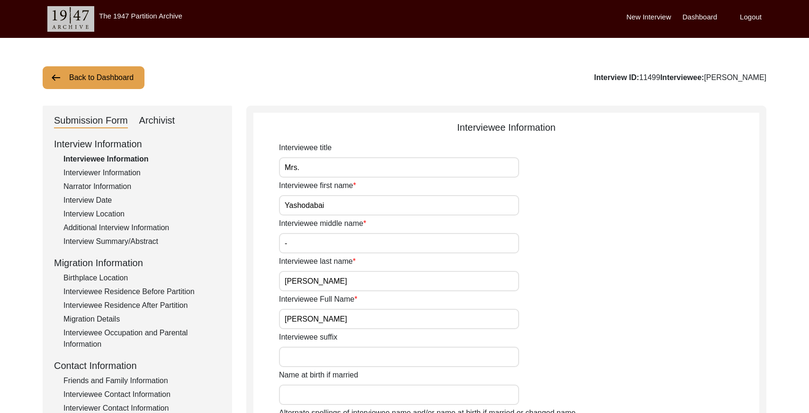
drag, startPoint x: 162, startPoint y: 119, endPoint x: 169, endPoint y: 134, distance: 16.5
click at [161, 121] on div "Archivist" at bounding box center [157, 120] width 36 height 15
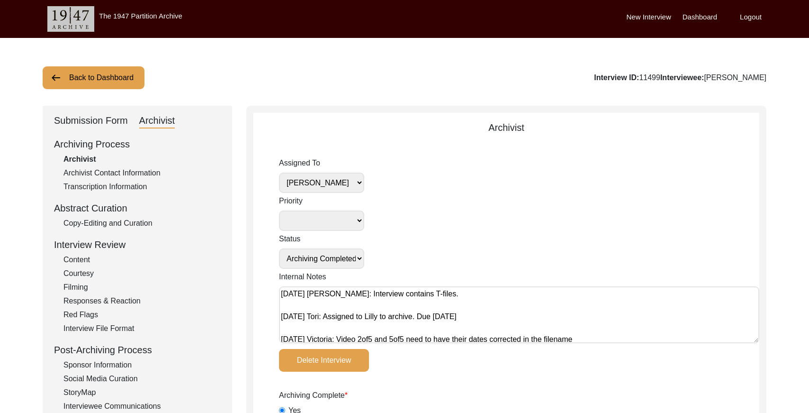
click at [344, 176] on select "[PERSON_NAME] [PERSON_NAME] archivist [PERSON_NAME] [PERSON_NAME]" at bounding box center [321, 182] width 85 height 20
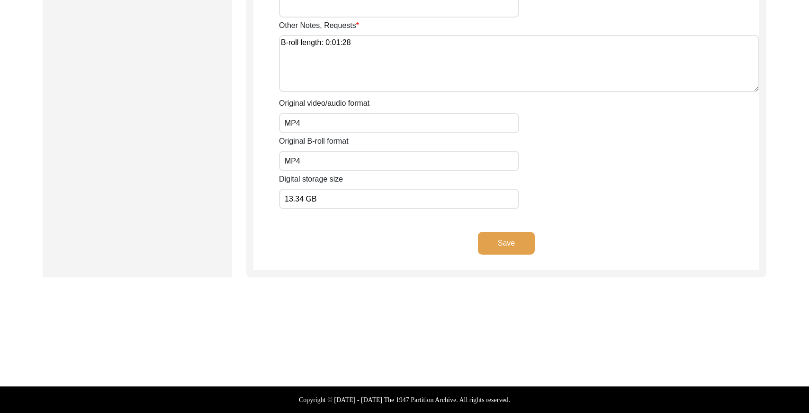
click at [518, 238] on button "Save" at bounding box center [506, 243] width 57 height 23
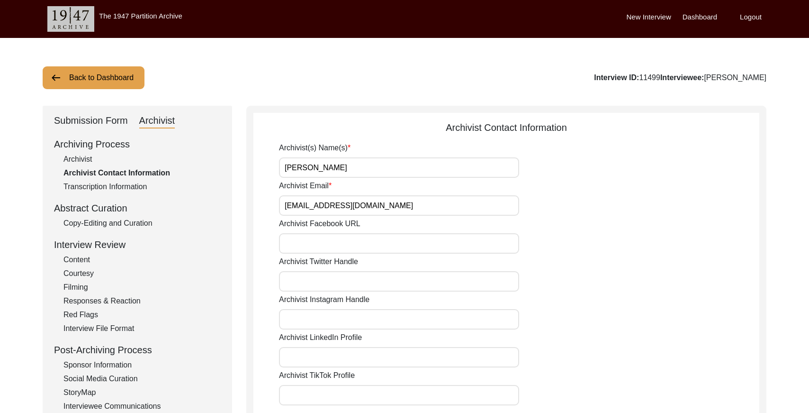
click at [95, 79] on button "Back to Dashboard" at bounding box center [94, 77] width 102 height 23
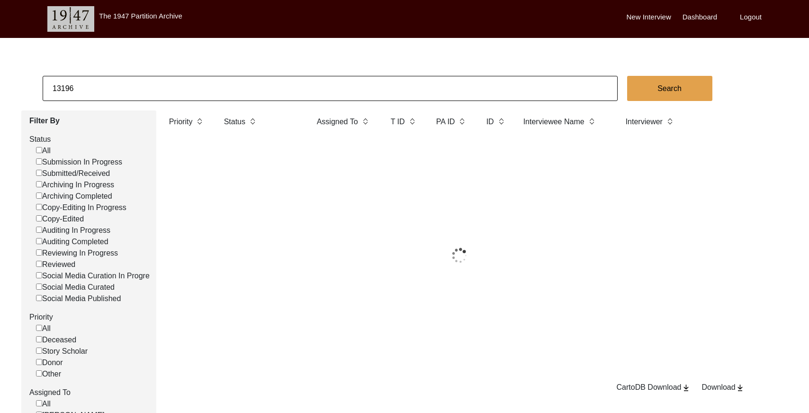
click at [139, 83] on input "13196" at bounding box center [330, 88] width 575 height 25
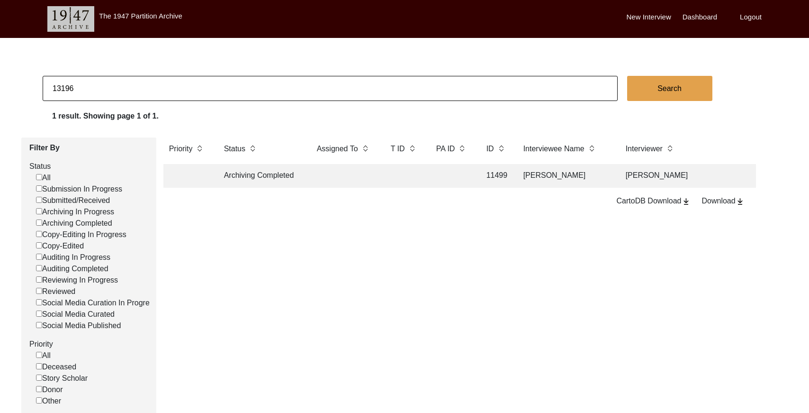
click at [139, 83] on input "13196" at bounding box center [330, 88] width 575 height 25
paste input "PA13233"
click at [60, 88] on input "PA13233" at bounding box center [330, 88] width 575 height 25
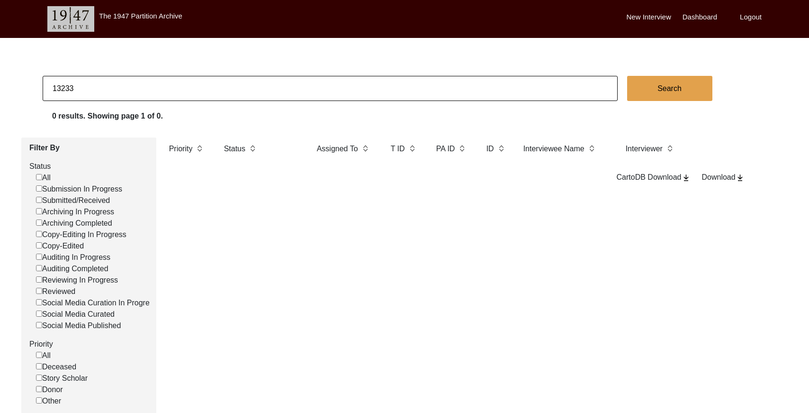
click at [84, 91] on input "13233" at bounding box center [330, 88] width 575 height 25
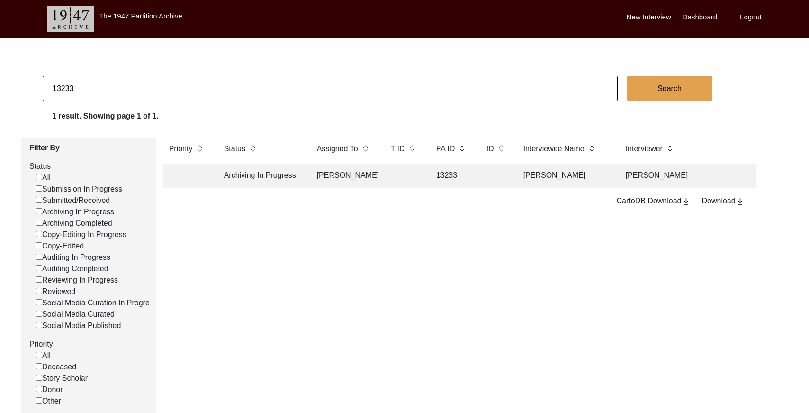
click at [110, 94] on input "13233" at bounding box center [330, 88] width 575 height 25
click at [111, 91] on input "13233" at bounding box center [330, 88] width 575 height 25
paste input "PA13203"
drag, startPoint x: 86, startPoint y: 87, endPoint x: -9, endPoint y: 85, distance: 95.3
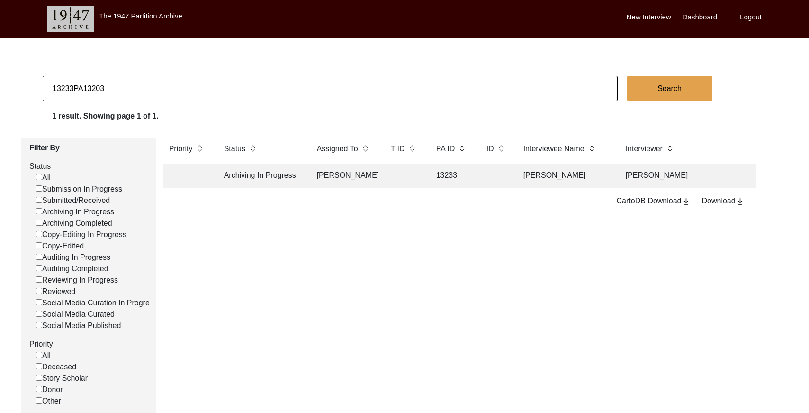
click at [0, 85] on html "The 1947 Partition Archive New Interview Dashboard Logout 13233PA13203 Search 1…" at bounding box center [404, 282] width 809 height 565
click at [162, 86] on input "13203" at bounding box center [330, 88] width 575 height 25
paste input "PA13269"
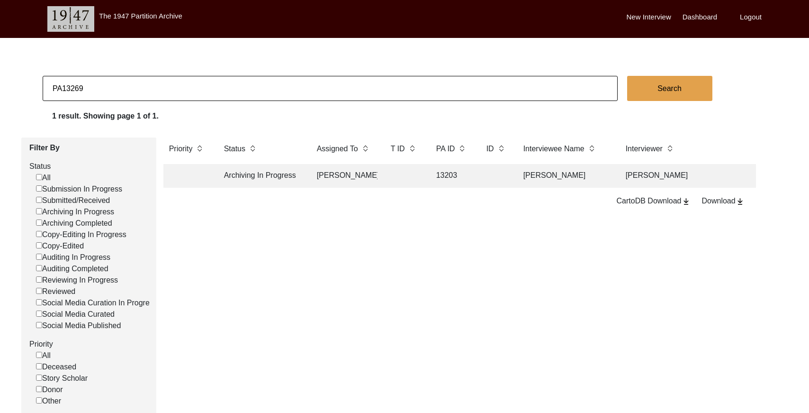
drag, startPoint x: 63, startPoint y: 87, endPoint x: 35, endPoint y: 82, distance: 28.7
click at [35, 85] on app-records-search "PA13269 Search 1 result. Showing page 1 of 1. Filter By Status All Submission I…" at bounding box center [404, 288] width 809 height 425
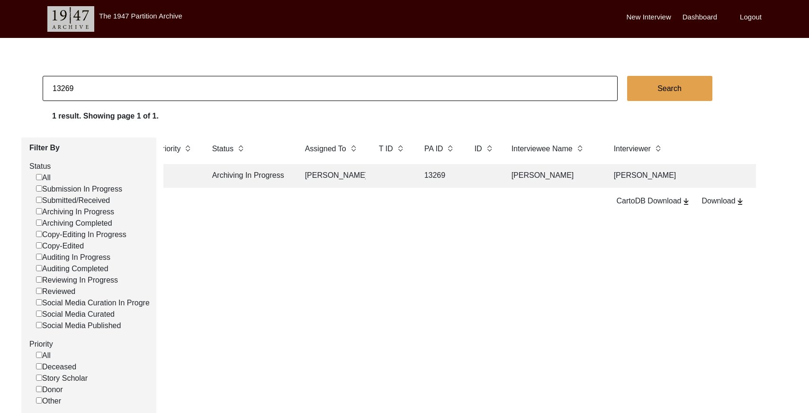
scroll to position [0, 11]
click at [310, 91] on input "13269" at bounding box center [330, 88] width 575 height 25
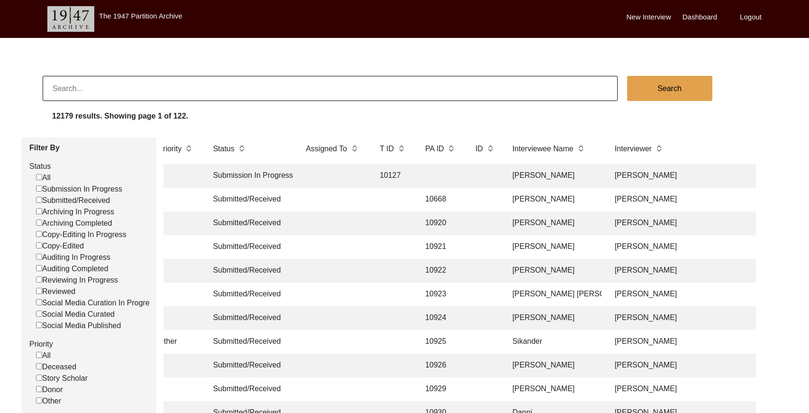
click at [83, 81] on input at bounding box center [330, 88] width 575 height 25
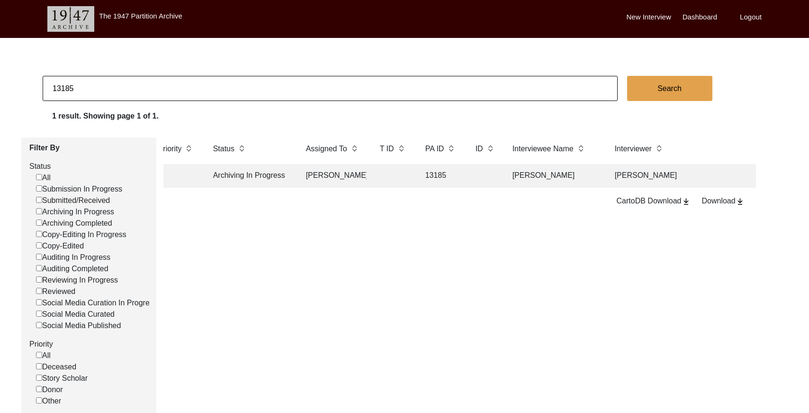
click at [102, 83] on input "13185" at bounding box center [330, 88] width 575 height 25
click at [103, 83] on input "13185" at bounding box center [330, 88] width 575 height 25
click at [106, 86] on input "13185" at bounding box center [330, 88] width 575 height 25
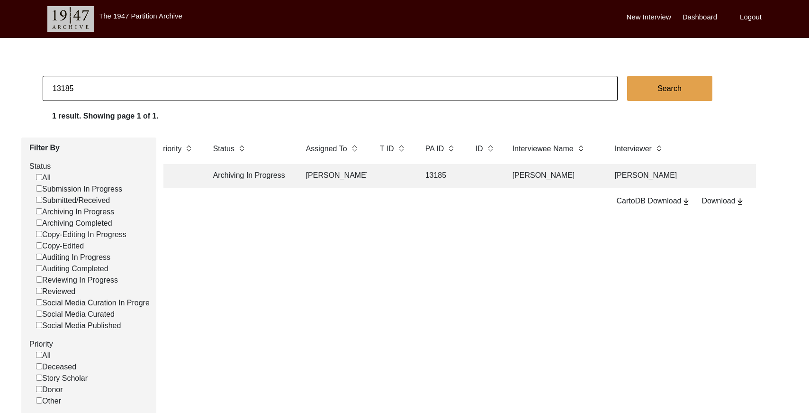
click at [106, 85] on input "13185" at bounding box center [330, 88] width 575 height 25
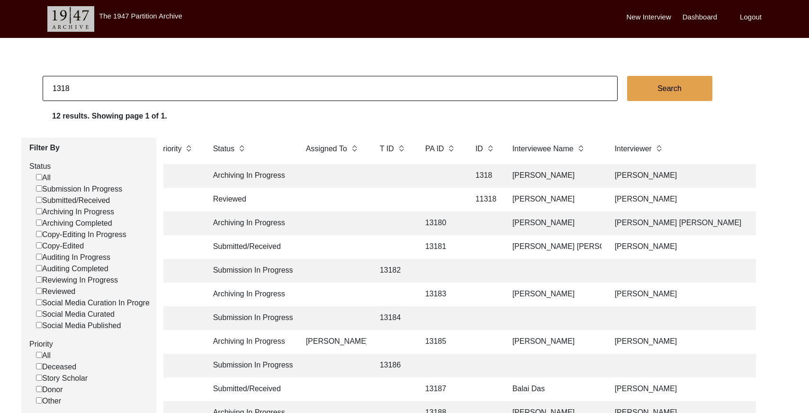
click at [112, 89] on input "1318" at bounding box center [330, 88] width 575 height 25
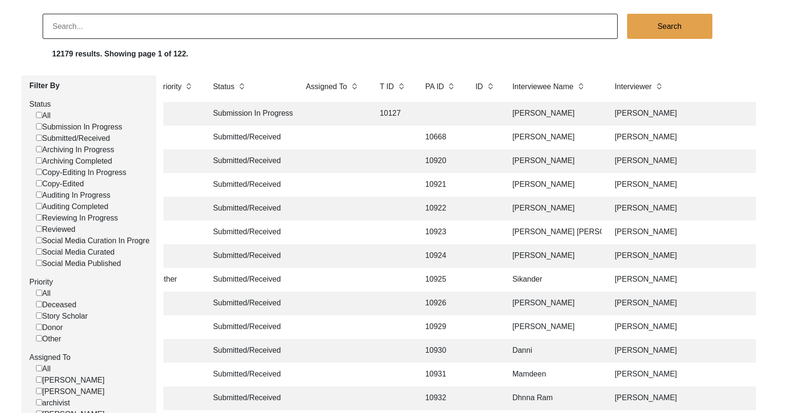
scroll to position [68, 0]
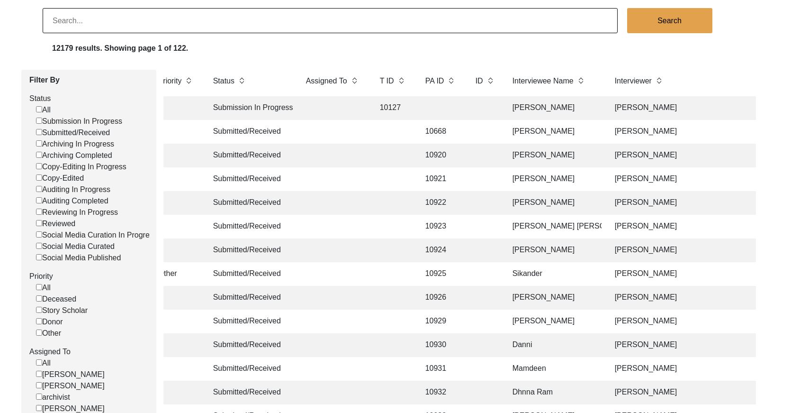
click at [173, 23] on input at bounding box center [330, 20] width 575 height 25
paste input "[PERSON_NAME]"
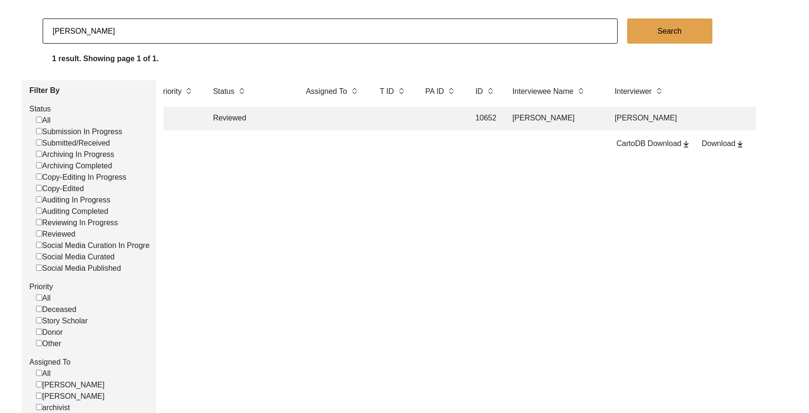
scroll to position [58, 0]
click at [391, 120] on td at bounding box center [393, 118] width 38 height 24
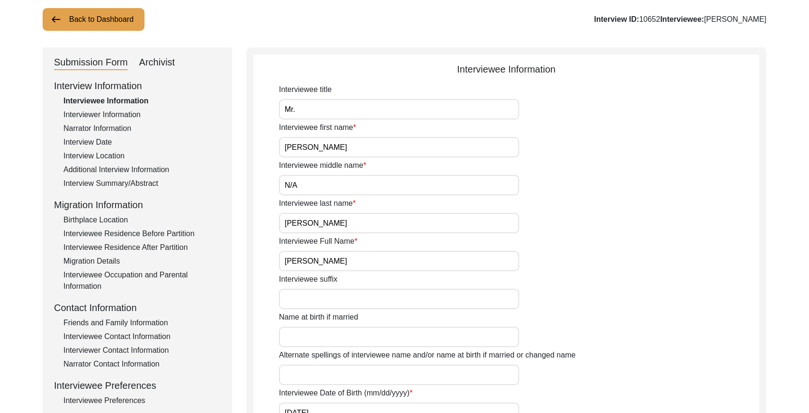
click at [107, 112] on div "Interviewer Information" at bounding box center [141, 114] width 157 height 11
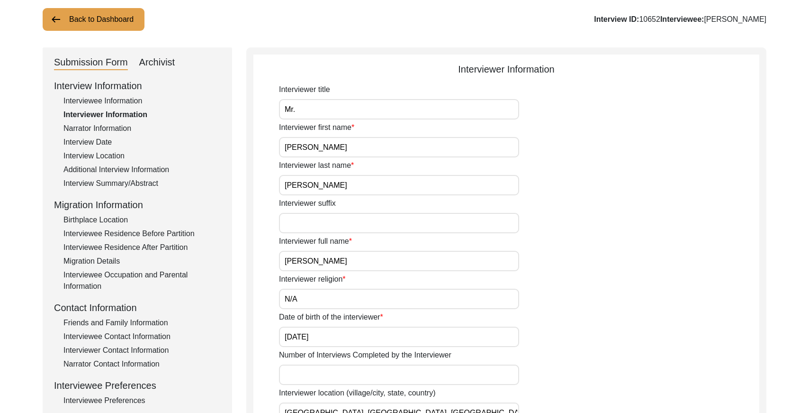
drag, startPoint x: 110, startPoint y: 105, endPoint x: 157, endPoint y: 85, distance: 51.0
click at [111, 105] on div "Interviewee Information" at bounding box center [141, 100] width 157 height 11
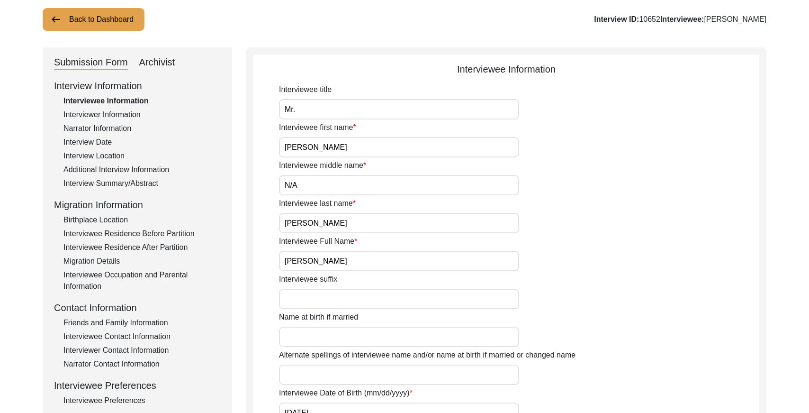
click at [160, 62] on div "Archivist" at bounding box center [157, 62] width 36 height 15
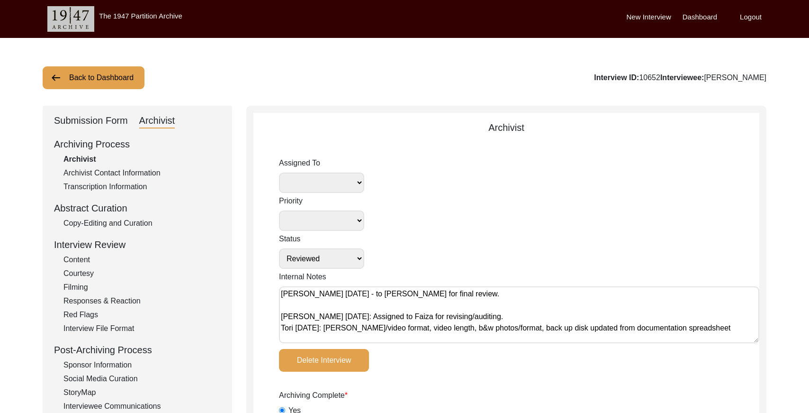
click at [97, 81] on button "Back to Dashboard" at bounding box center [94, 77] width 102 height 23
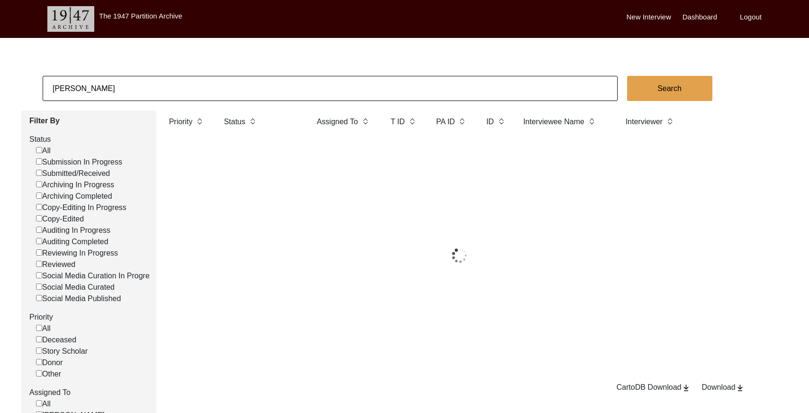
click at [141, 83] on input "[PERSON_NAME]" at bounding box center [330, 88] width 575 height 25
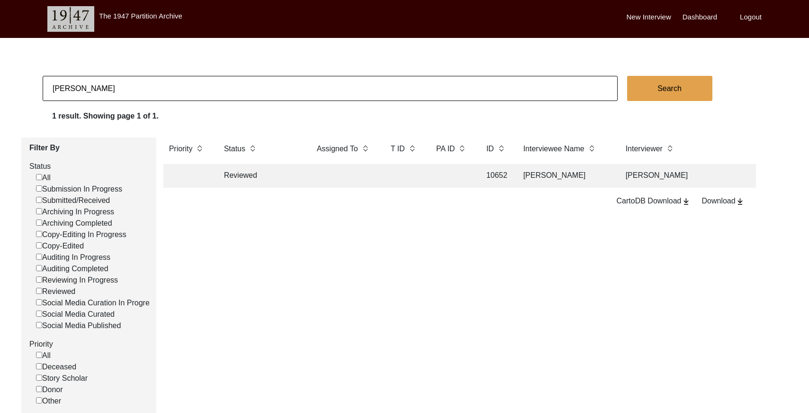
click at [141, 83] on input "[PERSON_NAME]" at bounding box center [330, 88] width 575 height 25
click at [352, 181] on td at bounding box center [344, 176] width 66 height 24
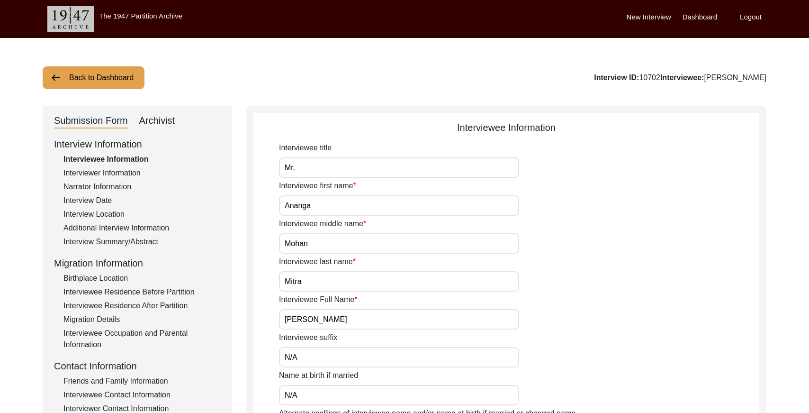
click at [163, 121] on div "Archivist" at bounding box center [157, 120] width 36 height 15
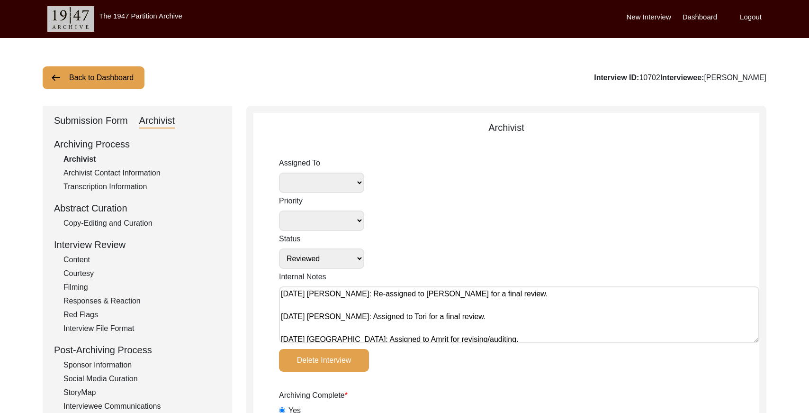
drag, startPoint x: 85, startPoint y: 70, endPoint x: 100, endPoint y: 73, distance: 16.0
click at [86, 70] on button "Back to Dashboard" at bounding box center [94, 77] width 102 height 23
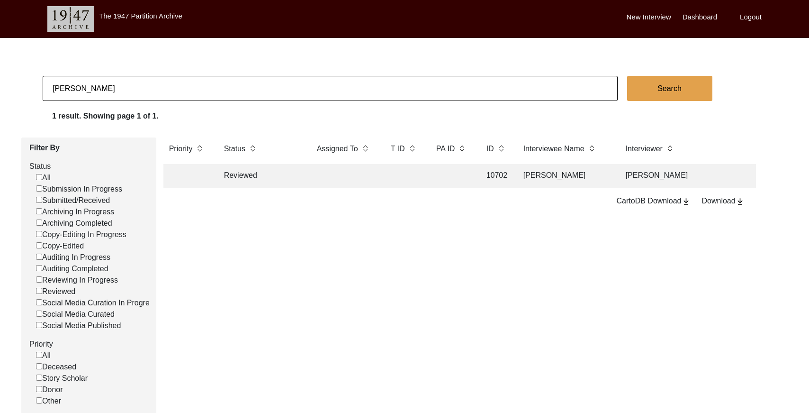
click at [162, 87] on input "[PERSON_NAME]" at bounding box center [330, 88] width 575 height 25
paste input "[PERSON_NAME]"
click at [348, 174] on td at bounding box center [344, 176] width 66 height 24
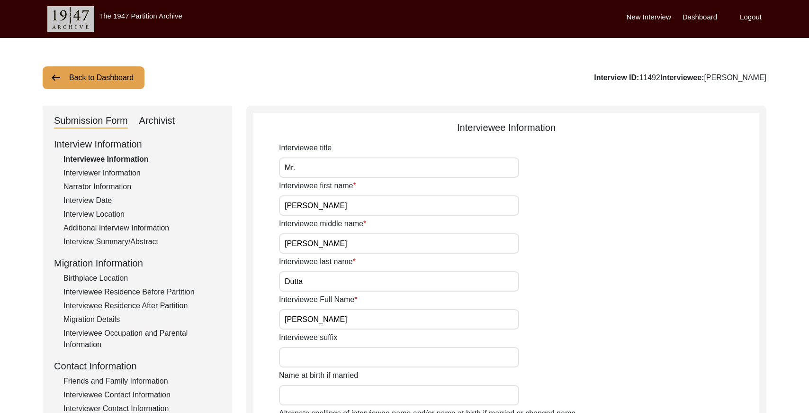
drag, startPoint x: 164, startPoint y: 116, endPoint x: 170, endPoint y: 119, distance: 7.0
click at [164, 116] on div "Archivist" at bounding box center [157, 120] width 36 height 15
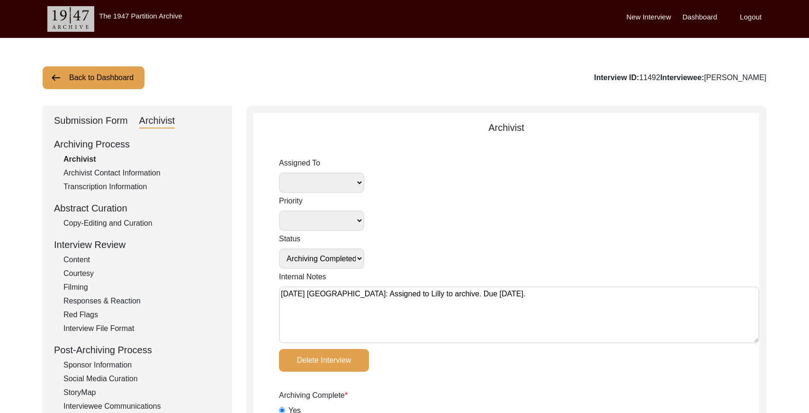
click at [120, 81] on button "Back to Dashboard" at bounding box center [94, 77] width 102 height 23
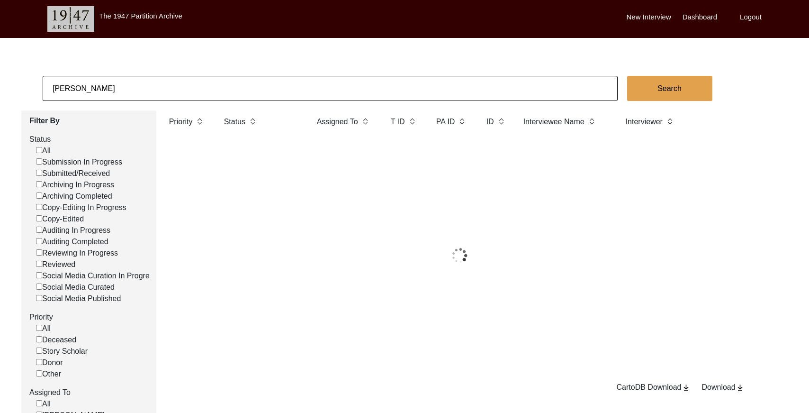
click at [153, 80] on input "[PERSON_NAME]" at bounding box center [330, 88] width 575 height 25
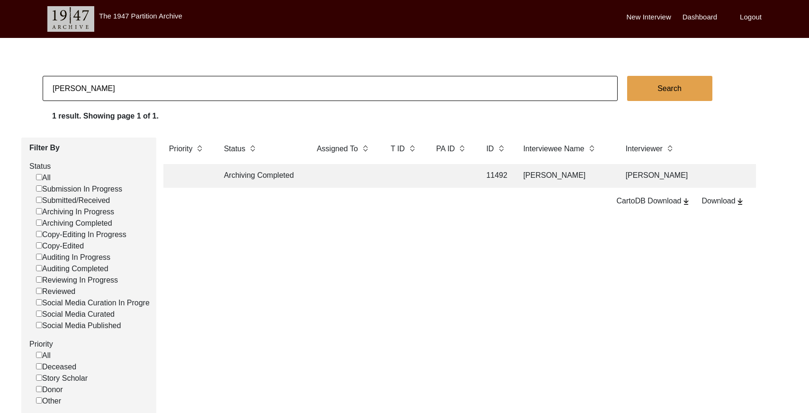
click at [153, 80] on input "[PERSON_NAME]" at bounding box center [330, 88] width 575 height 25
paste input "[PERSON_NAME]"
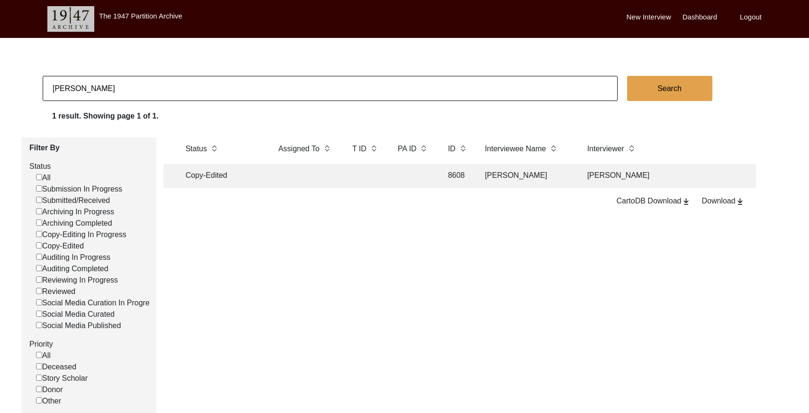
scroll to position [0, 49]
click at [388, 177] on td at bounding box center [402, 176] width 43 height 24
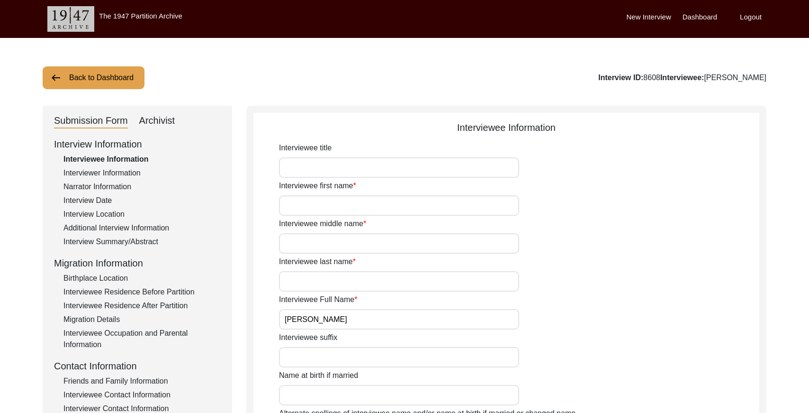
click at [166, 120] on div "Archivist" at bounding box center [157, 120] width 36 height 15
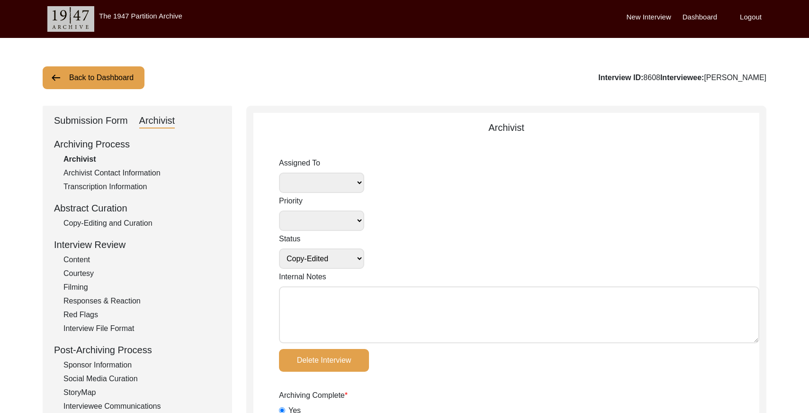
click at [114, 78] on button "Back to Dashboard" at bounding box center [94, 77] width 102 height 23
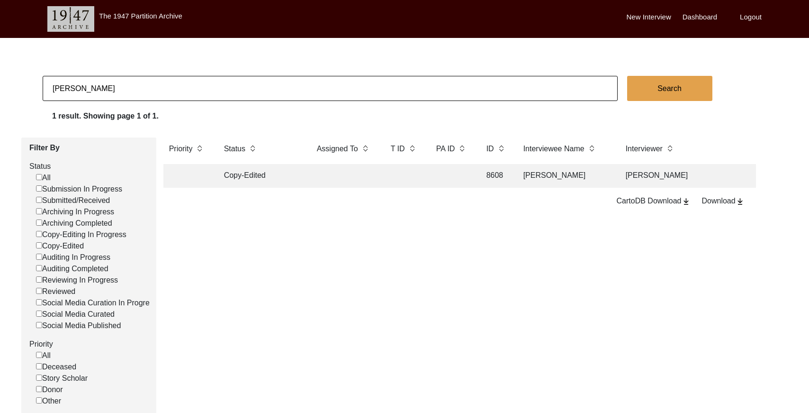
click at [223, 94] on input "[PERSON_NAME]" at bounding box center [330, 88] width 575 height 25
click at [223, 93] on input "[PERSON_NAME]" at bounding box center [330, 88] width 575 height 25
paste input "[PERSON_NAME]"
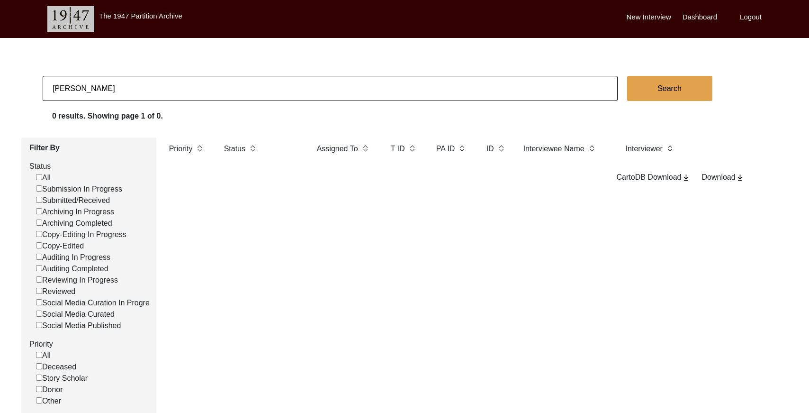
click at [57, 89] on input "[PERSON_NAME]" at bounding box center [330, 88] width 575 height 25
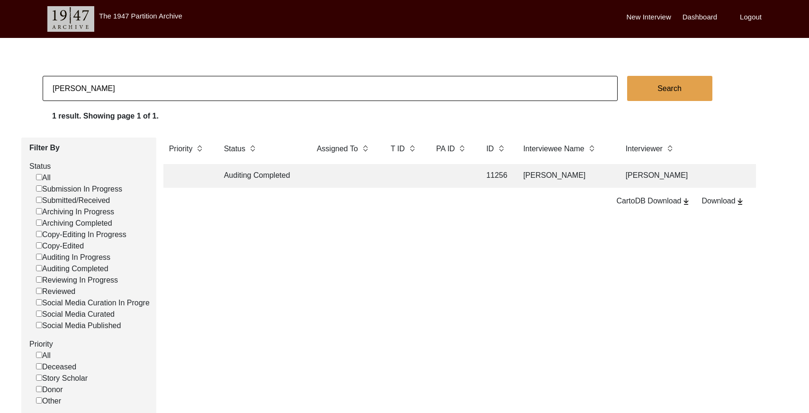
scroll to position [0, 2]
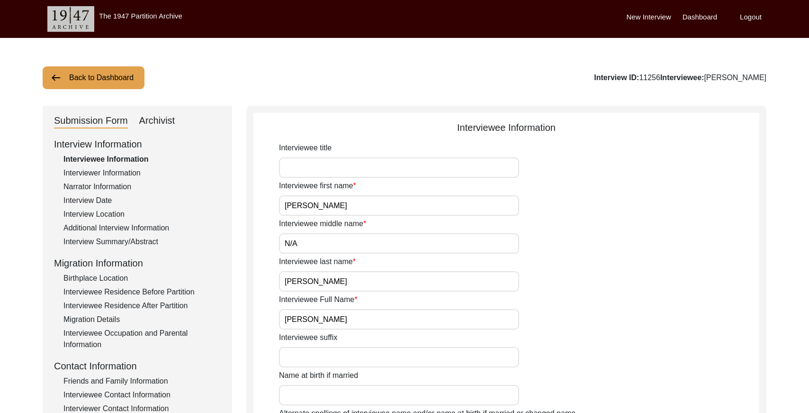
click at [175, 120] on div "Submission Form Archivist" at bounding box center [137, 120] width 167 height 15
click at [168, 120] on div "Archivist" at bounding box center [157, 120] width 36 height 15
